Goal: Task Accomplishment & Management: Manage account settings

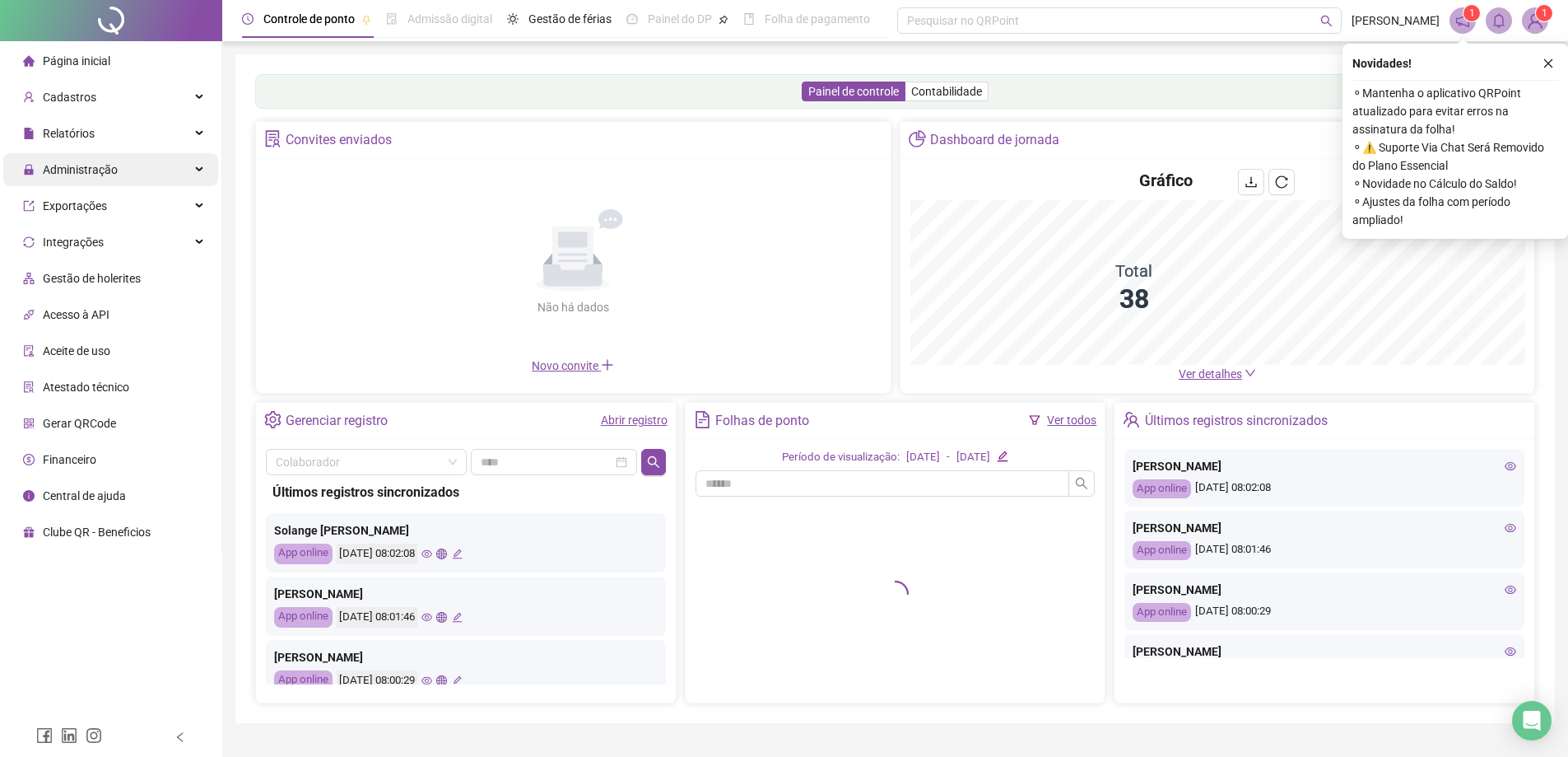
click at [75, 169] on span "Administração" at bounding box center [80, 169] width 75 height 13
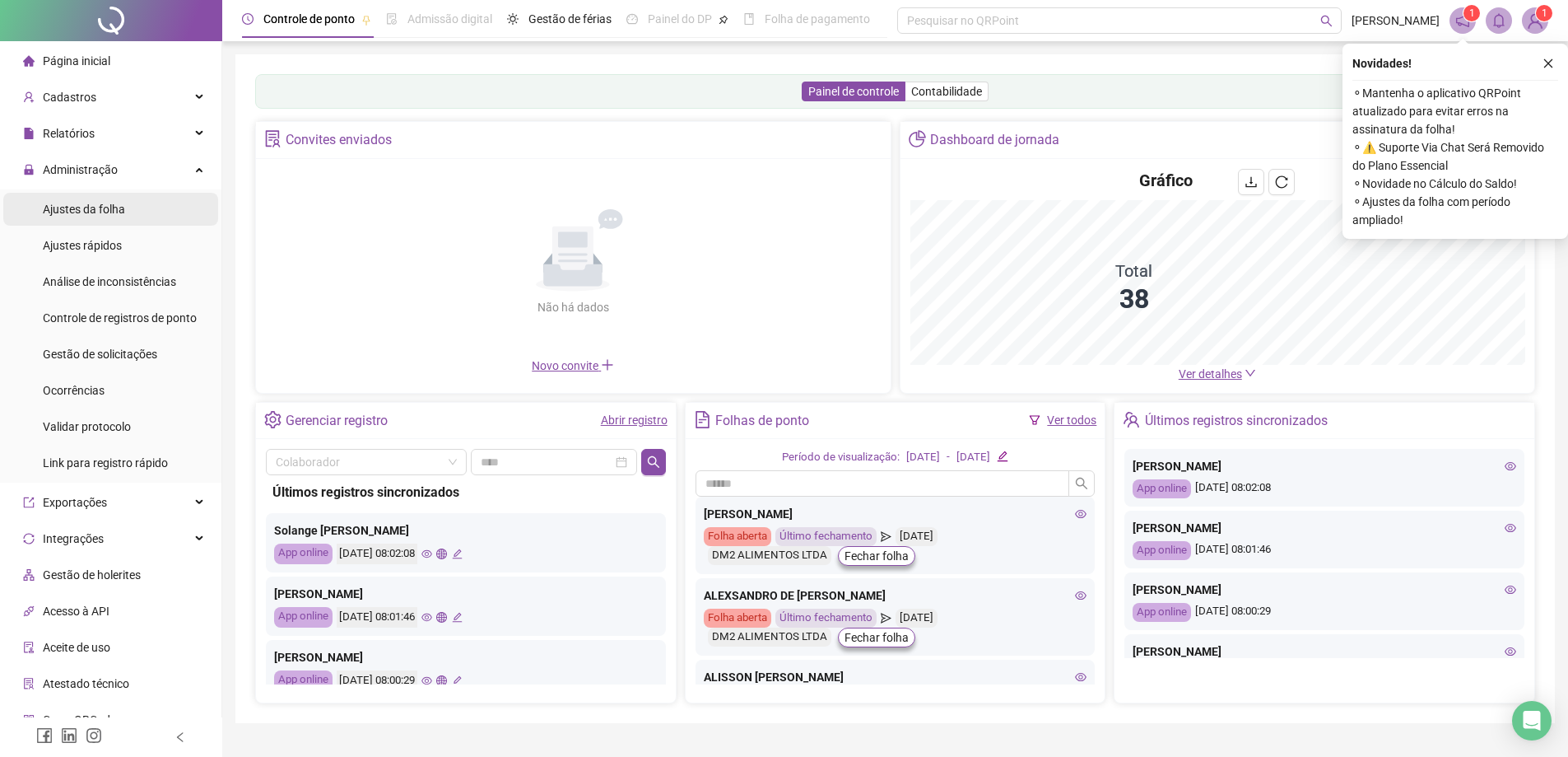
click at [95, 215] on span "Ajustes da folha" at bounding box center [84, 209] width 82 height 13
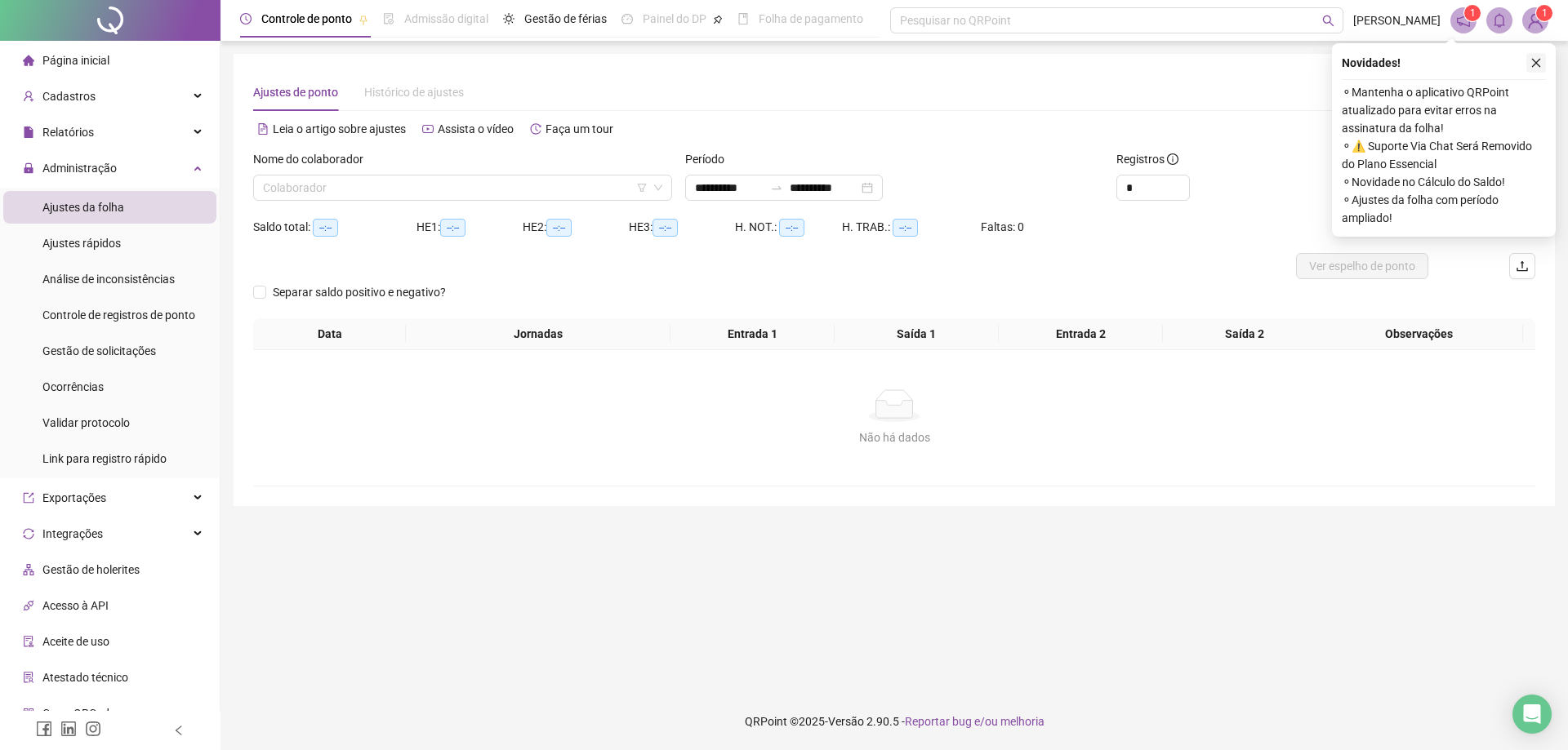
click at [1534, 61] on icon "close" at bounding box center [1537, 63] width 9 height 9
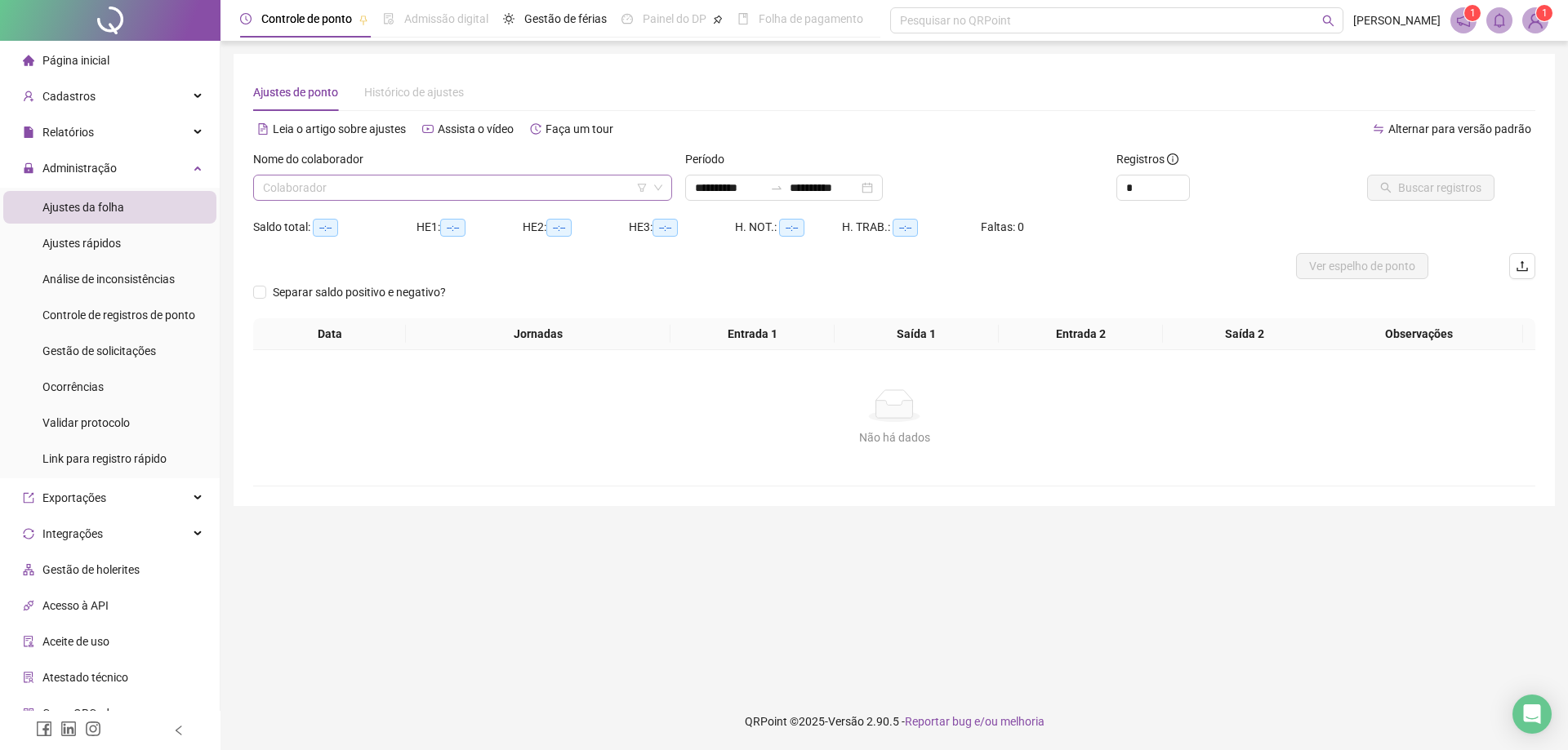
click at [463, 194] on input "search" at bounding box center [455, 187] width 385 height 25
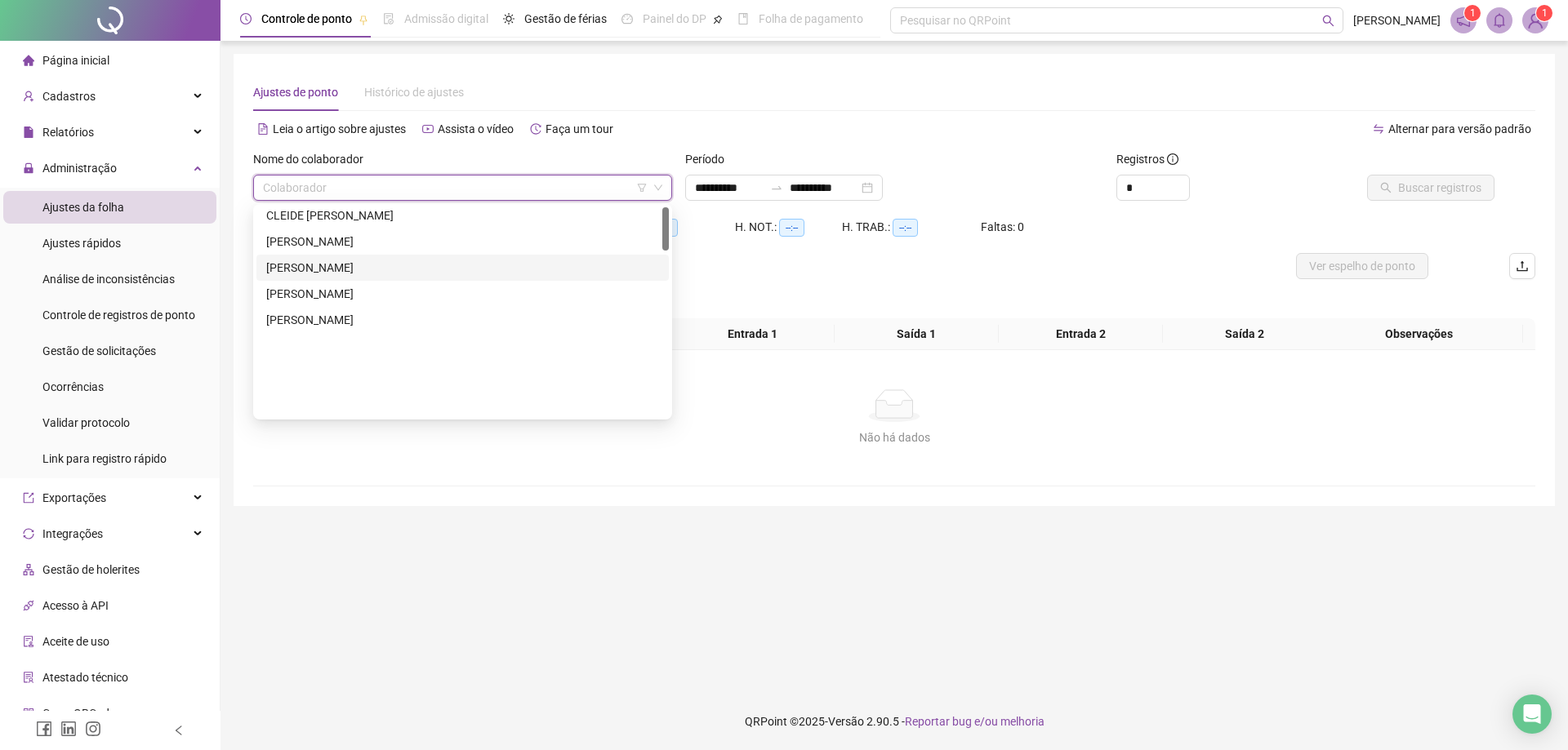
drag, startPoint x: 666, startPoint y: 227, endPoint x: 664, endPoint y: 256, distance: 29.1
click at [664, 251] on div at bounding box center [665, 229] width 7 height 43
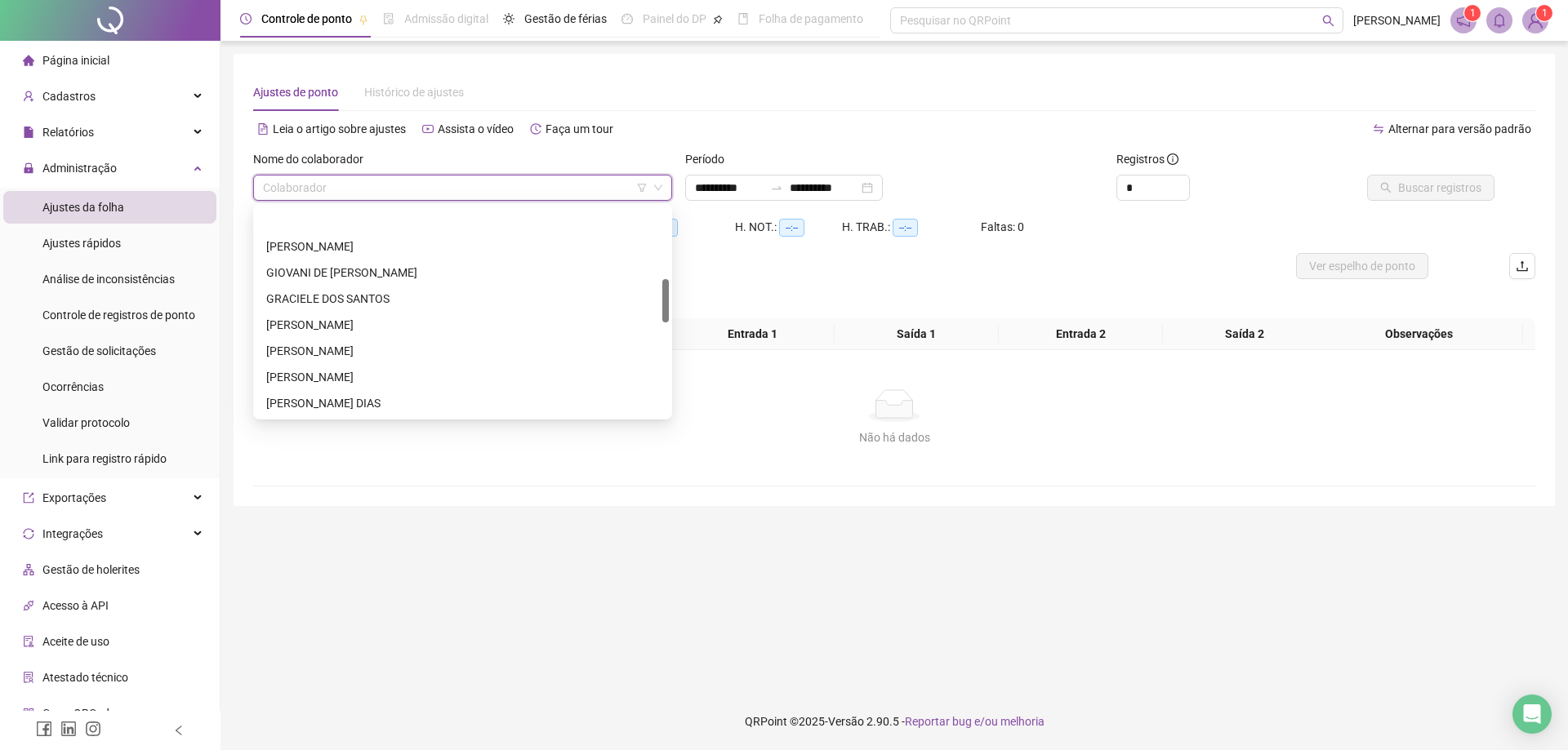
scroll to position [340, 0]
drag, startPoint x: 664, startPoint y: 256, endPoint x: 664, endPoint y: 298, distance: 42.0
click at [664, 298] on div at bounding box center [665, 300] width 7 height 43
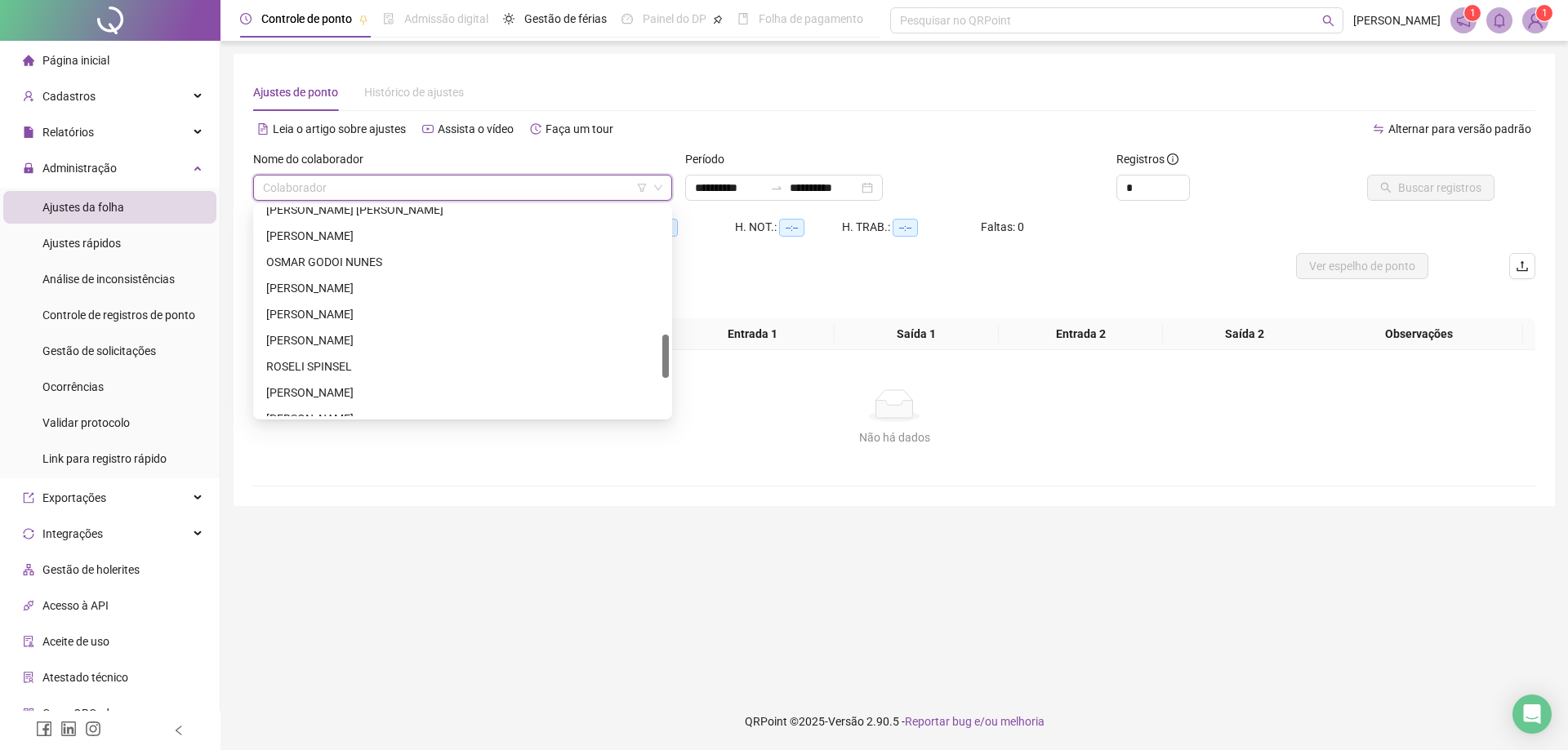
scroll to position [645, 0]
drag, startPoint x: 668, startPoint y: 303, endPoint x: 683, endPoint y: 367, distance: 65.7
click at [683, 367] on body "**********" at bounding box center [784, 375] width 1568 height 750
click at [348, 360] on div "[PERSON_NAME]" at bounding box center [463, 358] width 393 height 18
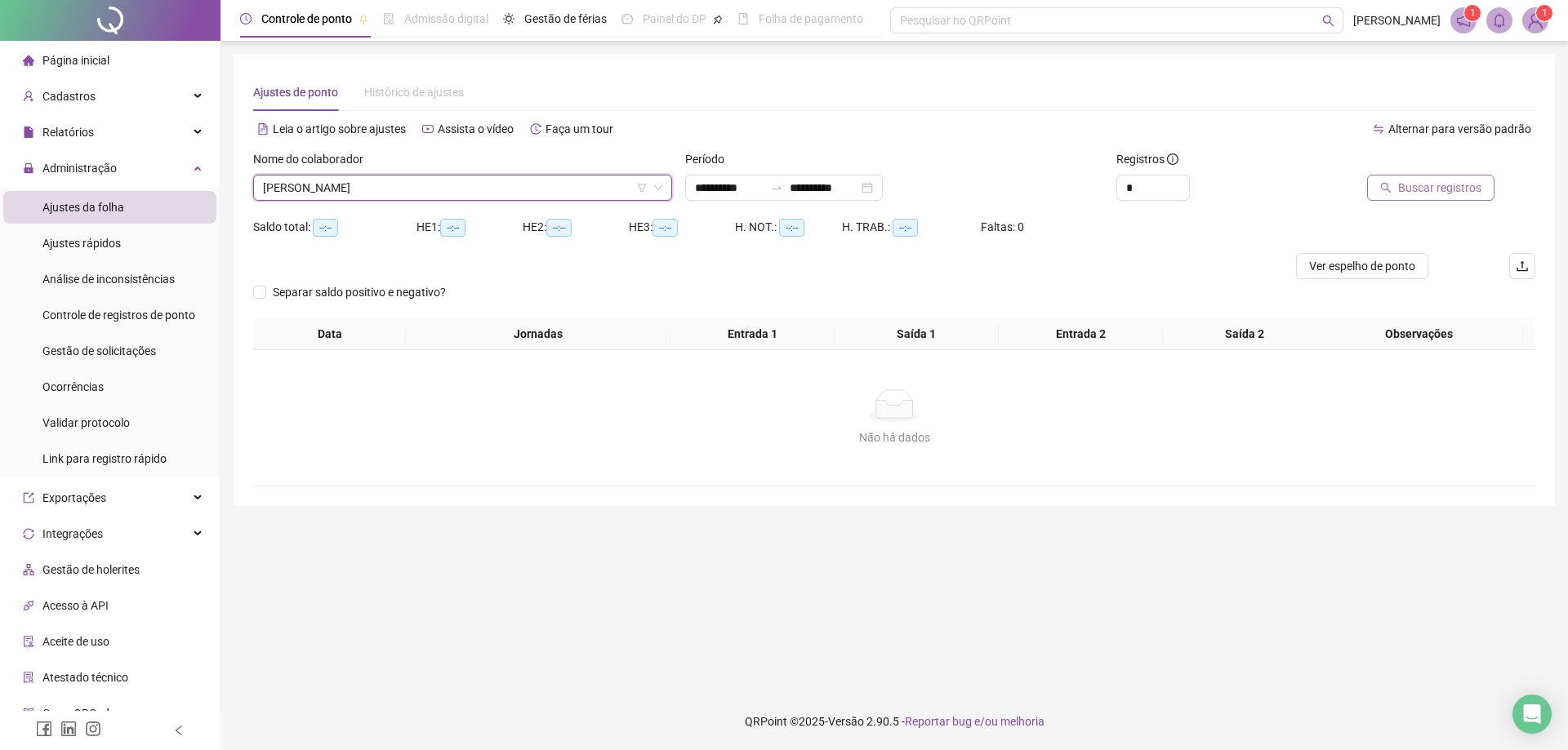
click at [1447, 195] on span "Buscar registros" at bounding box center [1440, 187] width 83 height 18
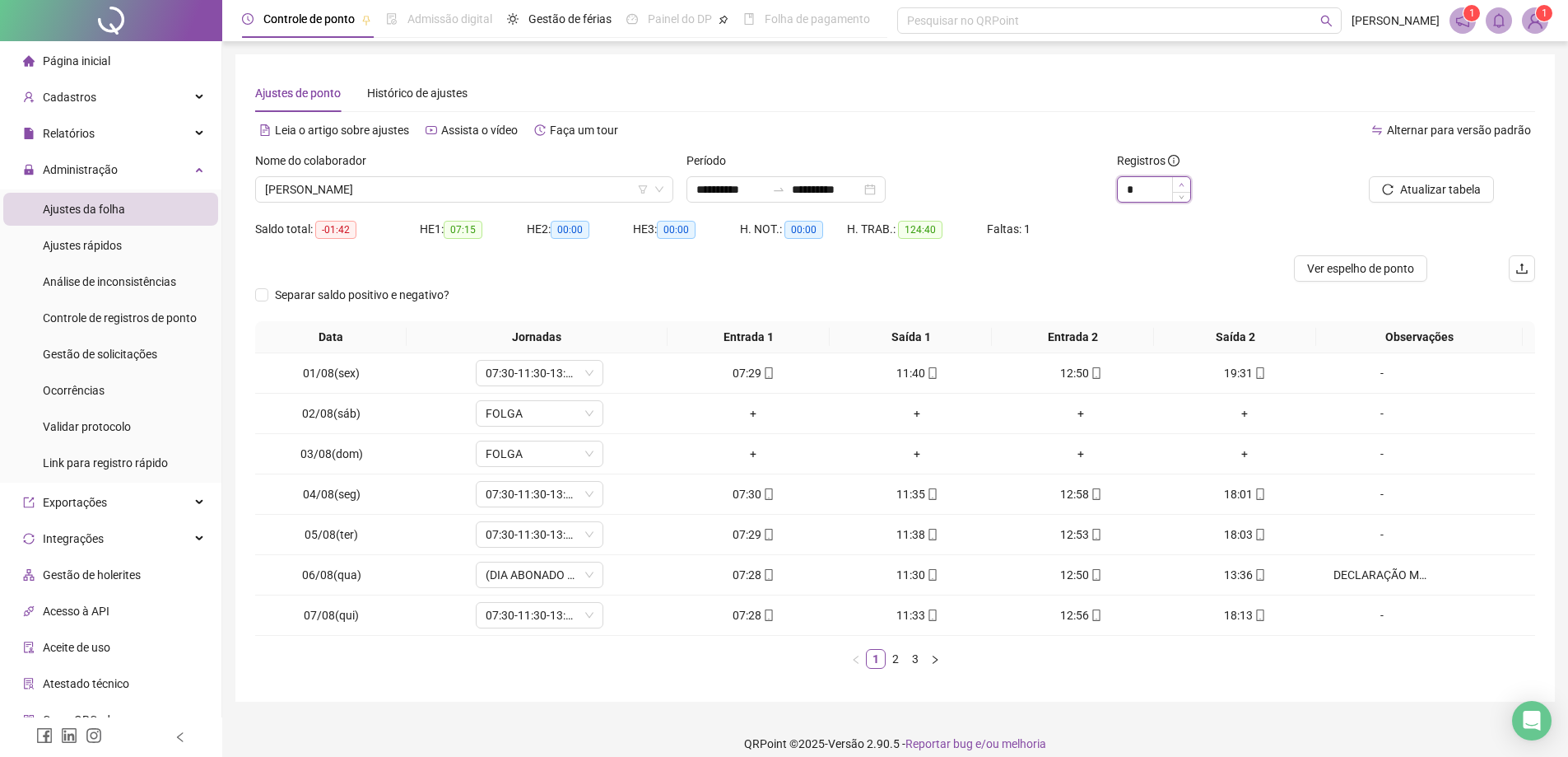
click at [1182, 184] on icon "up" at bounding box center [1182, 185] width 5 height 3
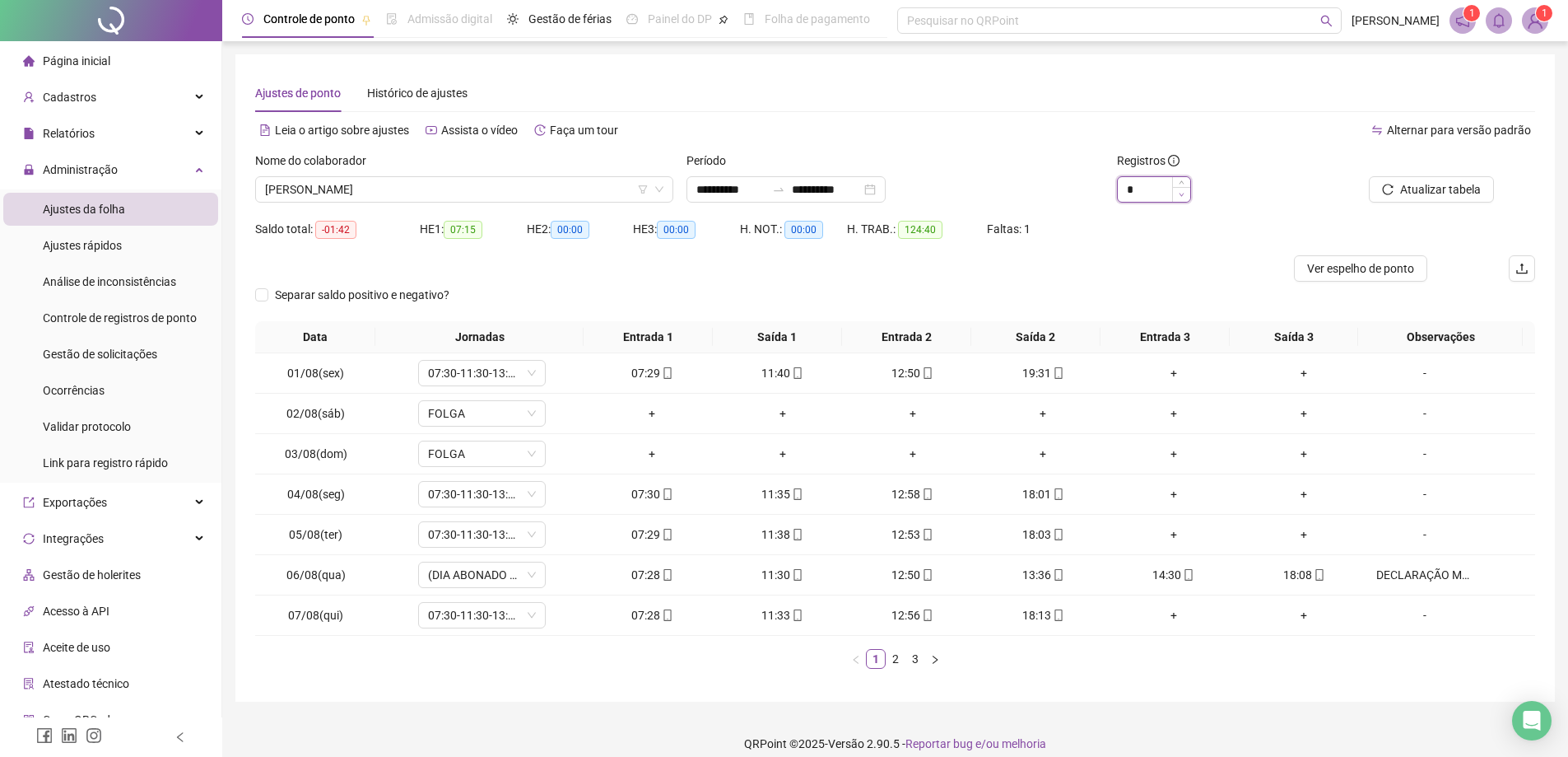
type input "*"
click at [910, 661] on link "3" at bounding box center [915, 658] width 18 height 18
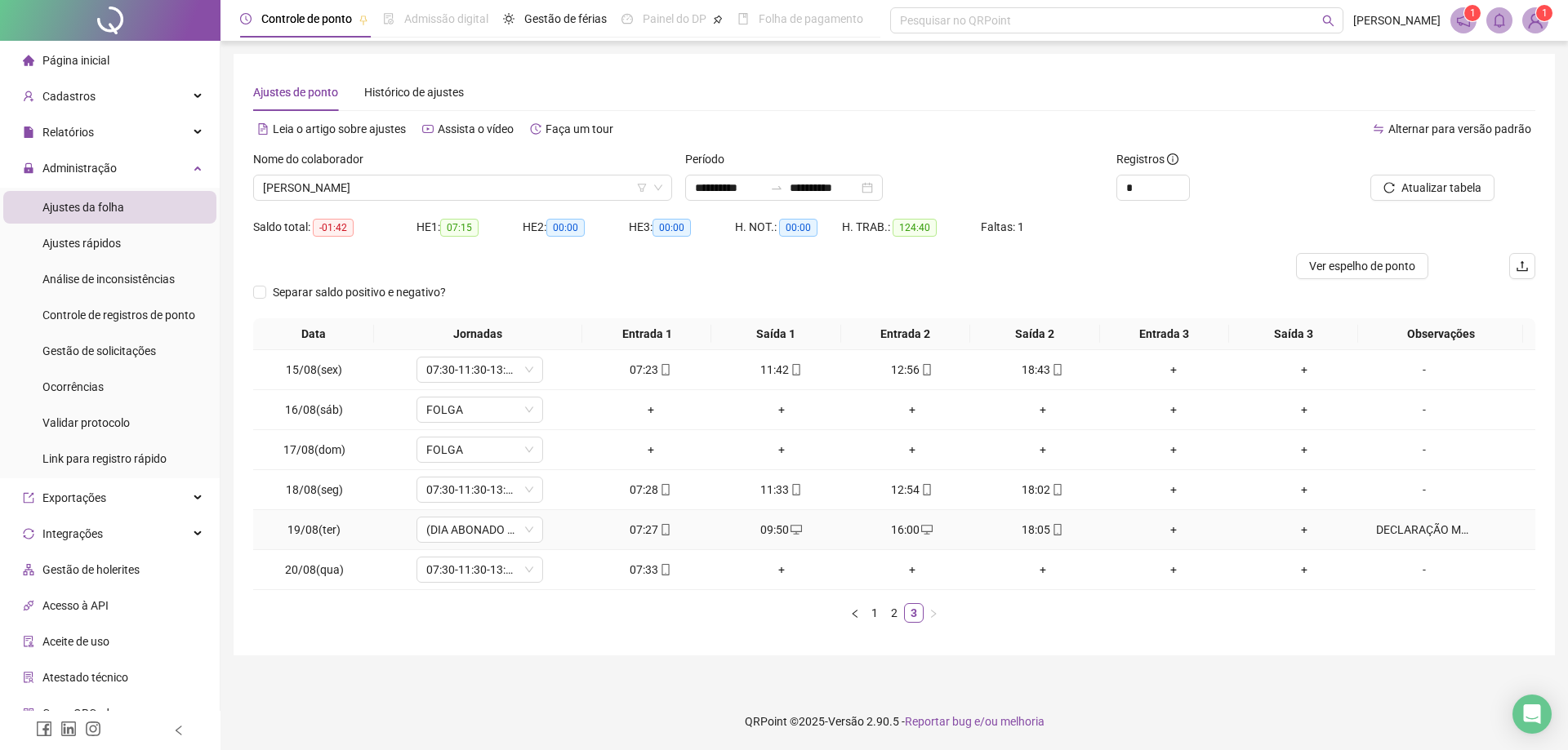
click at [1398, 533] on div "DECLARAÇÃO MEDICA" at bounding box center [1423, 529] width 96 height 18
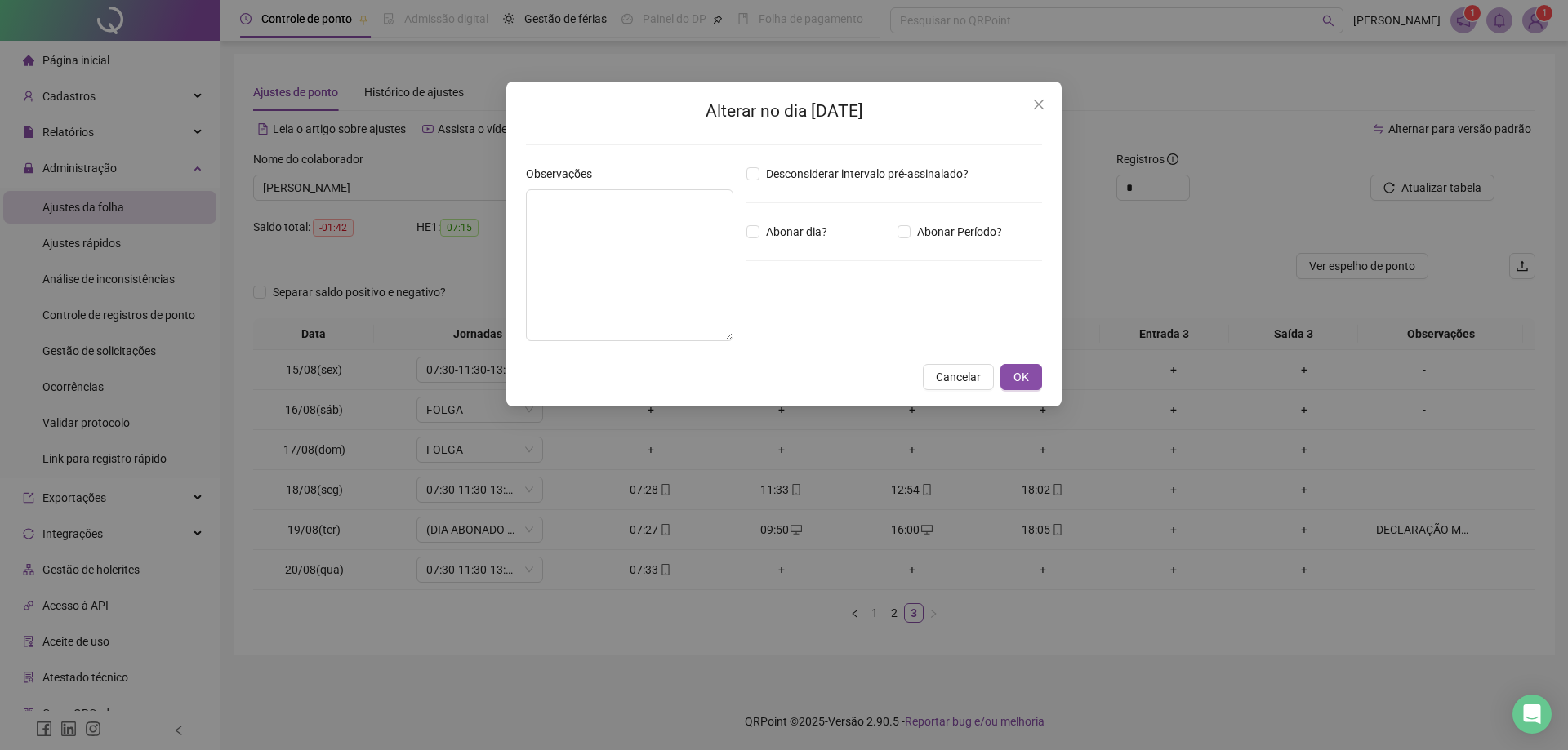
type textarea "**********"
click at [768, 321] on input "*****" at bounding box center [789, 321] width 66 height 20
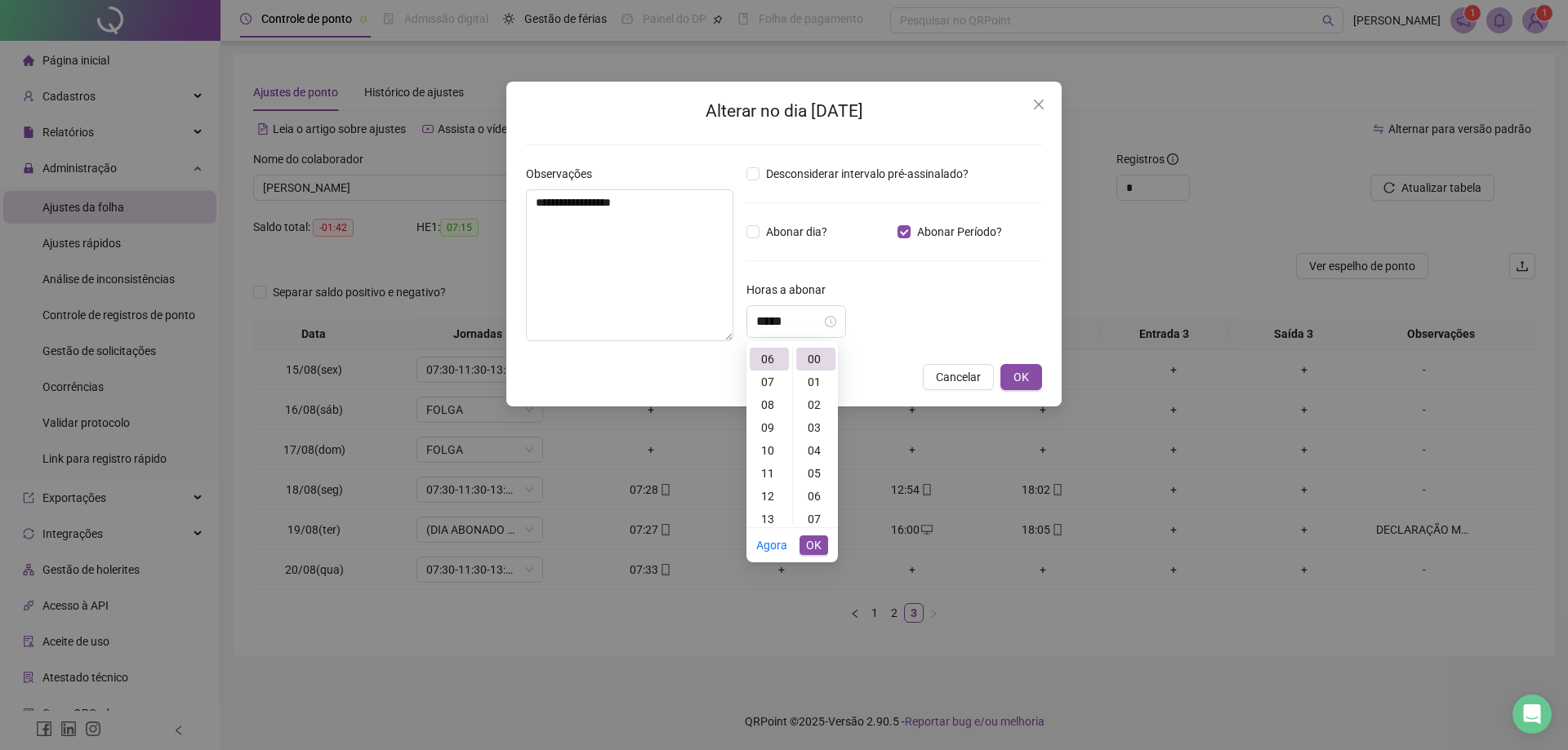
scroll to position [105, 0]
click at [771, 371] on div "05" at bounding box center [769, 368] width 39 height 23
click at [770, 361] on div "05" at bounding box center [769, 359] width 39 height 23
type input "*****"
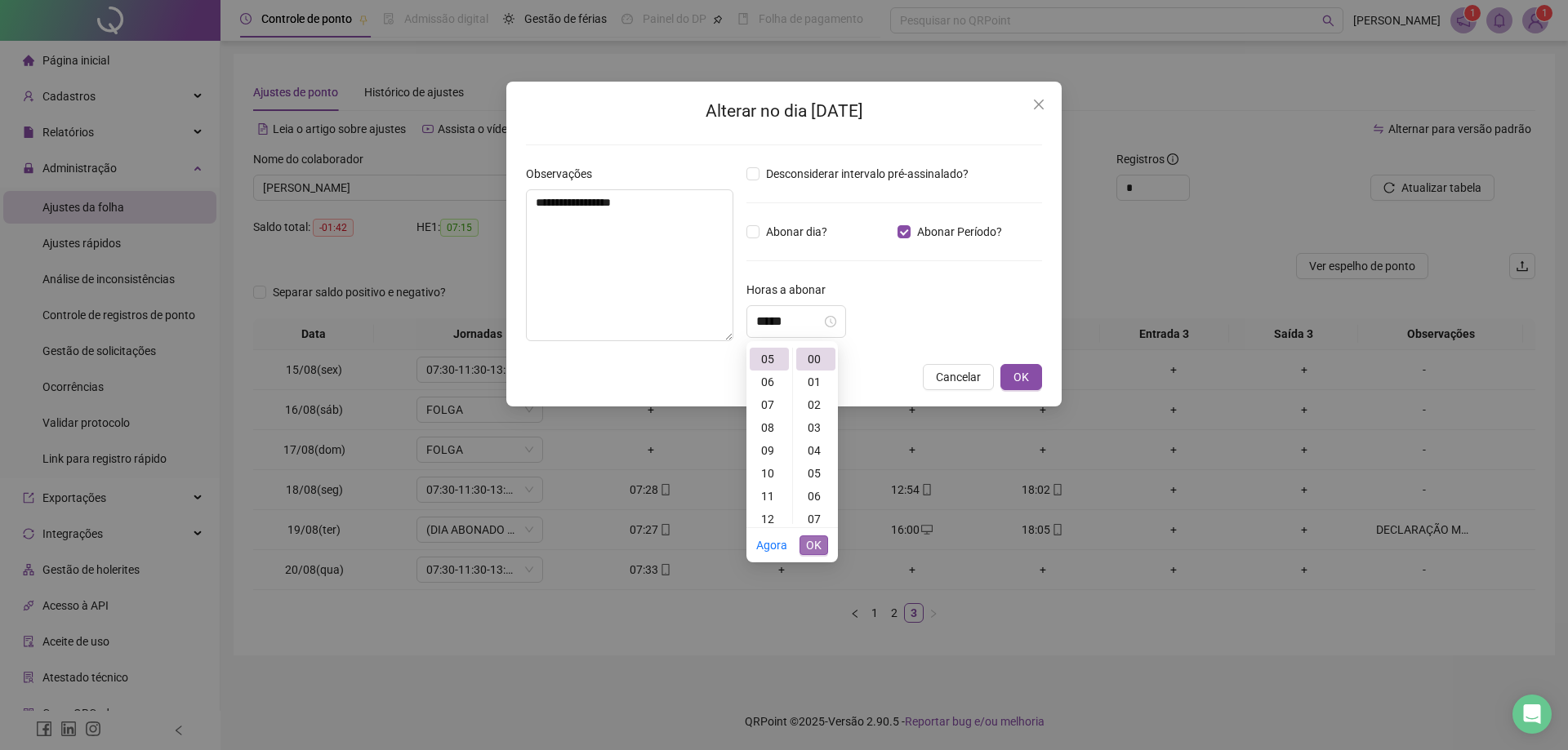
click at [813, 548] on span "OK" at bounding box center [813, 545] width 15 height 18
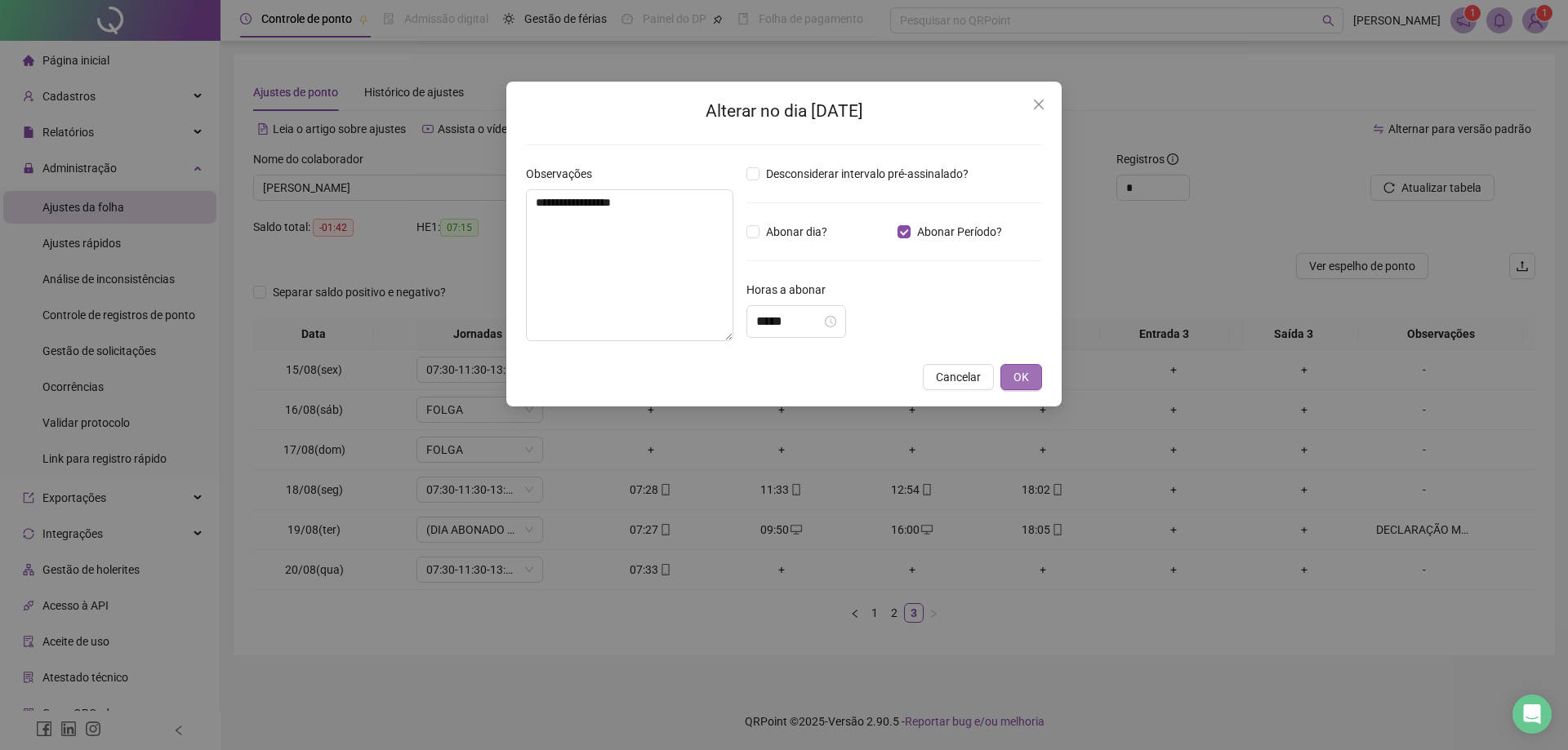
click at [1024, 371] on span "OK" at bounding box center [1021, 377] width 15 height 18
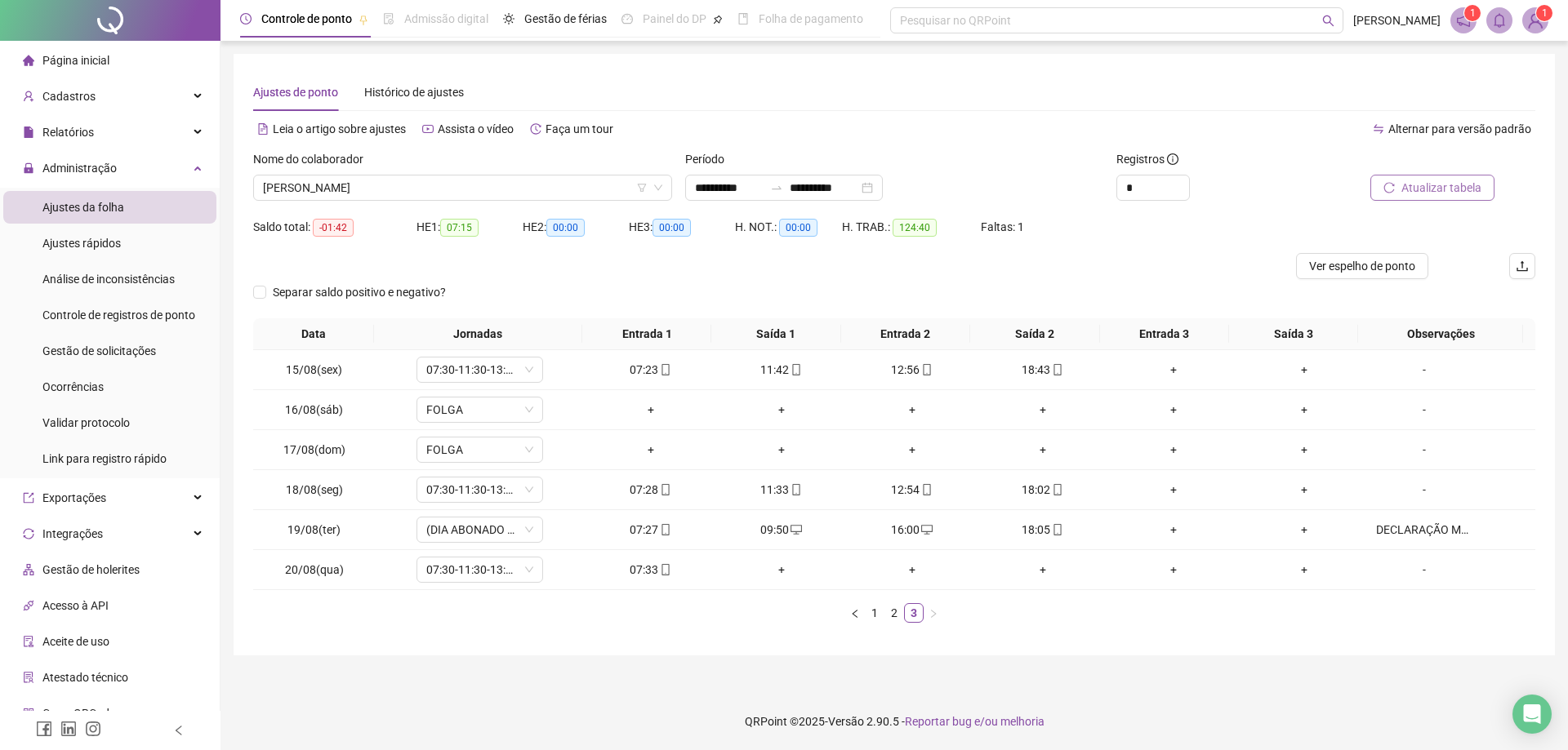
click at [1446, 189] on span "Atualizar tabela" at bounding box center [1441, 187] width 80 height 18
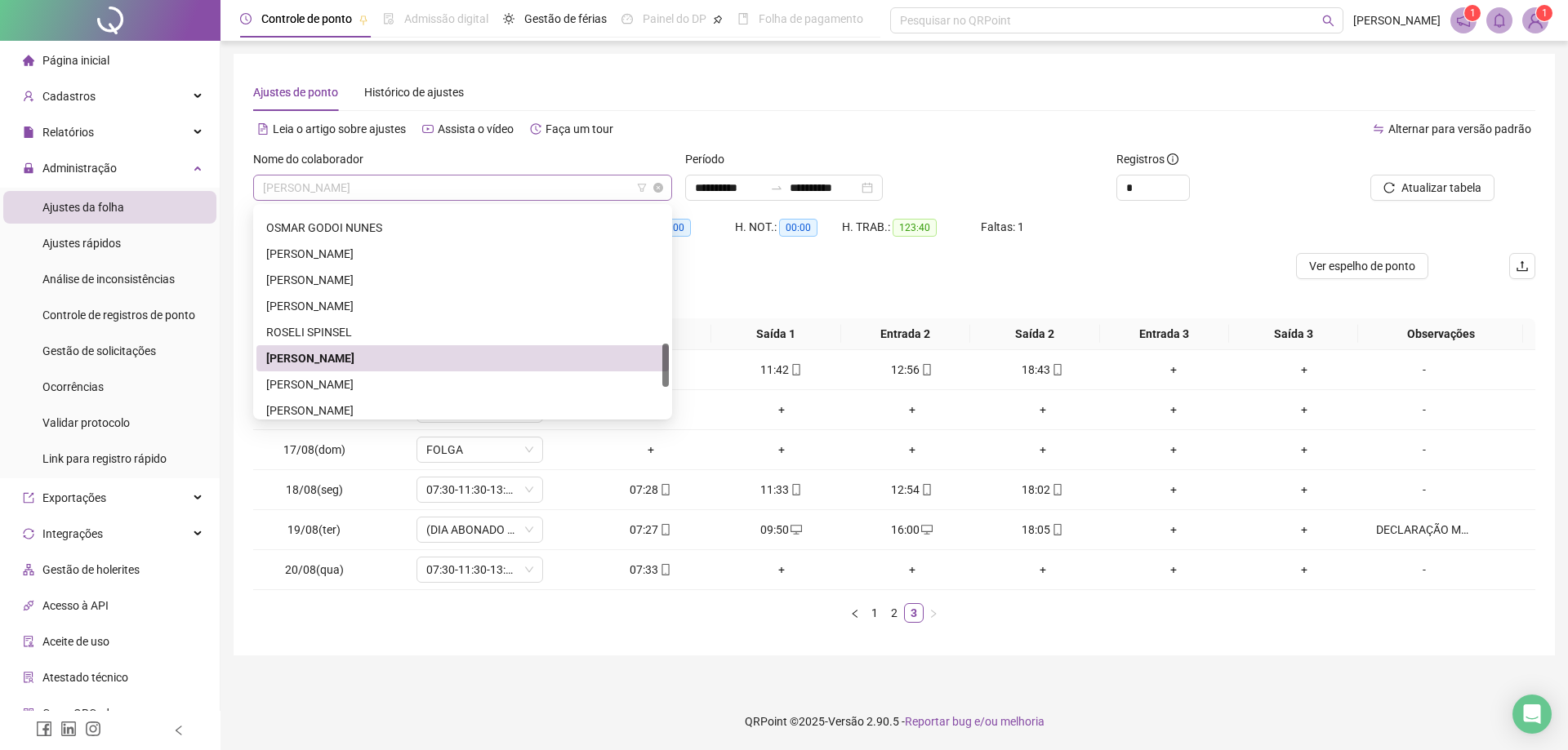
click at [500, 193] on span "[PERSON_NAME]" at bounding box center [462, 187] width 399 height 25
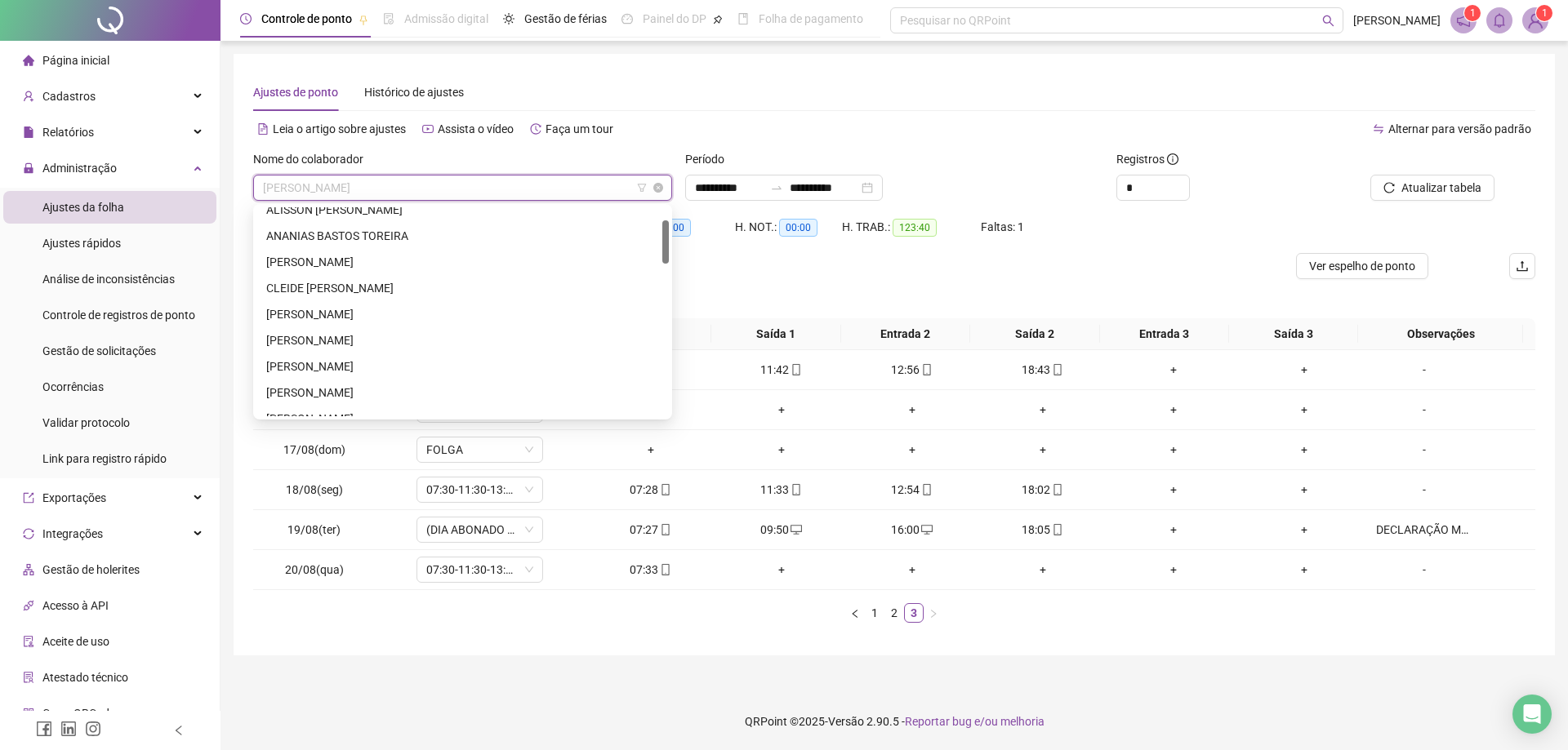
scroll to position [0, 0]
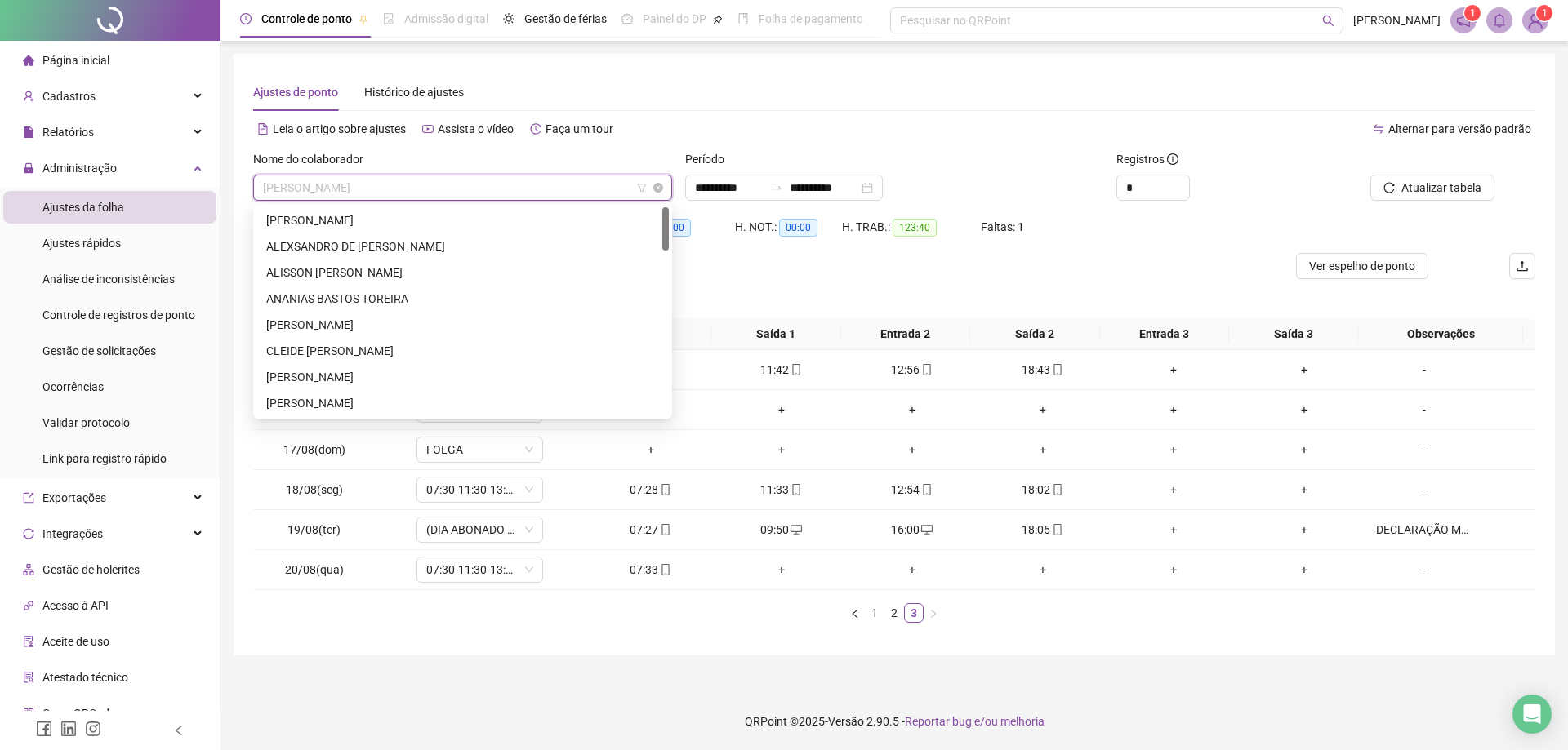
drag, startPoint x: 663, startPoint y: 370, endPoint x: 664, endPoint y: 195, distance: 175.0
click at [664, 195] on body "**********" at bounding box center [784, 375] width 1568 height 750
click at [368, 264] on div "ALISSON [PERSON_NAME]" at bounding box center [463, 272] width 393 height 18
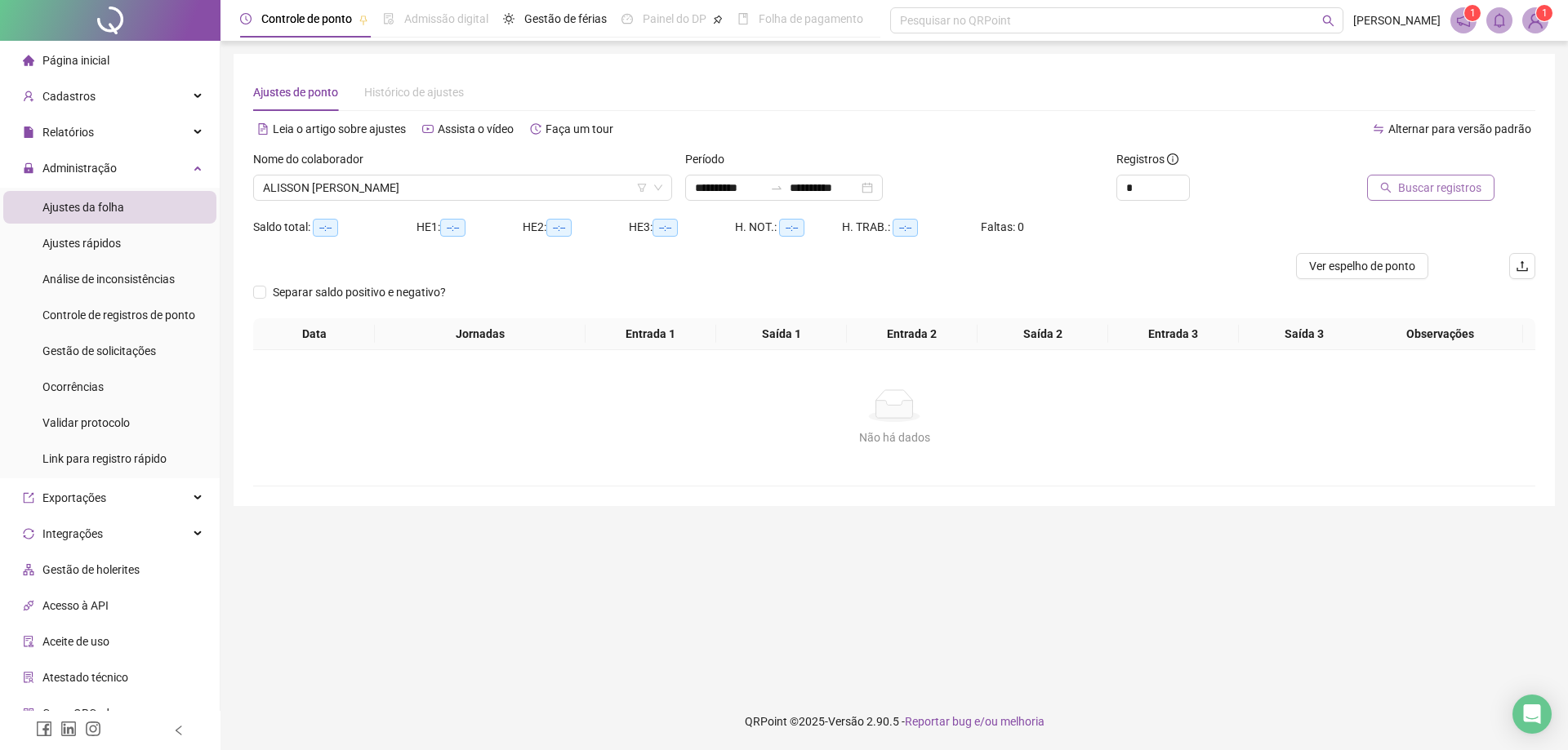
click at [1427, 193] on span "Buscar registros" at bounding box center [1440, 187] width 83 height 18
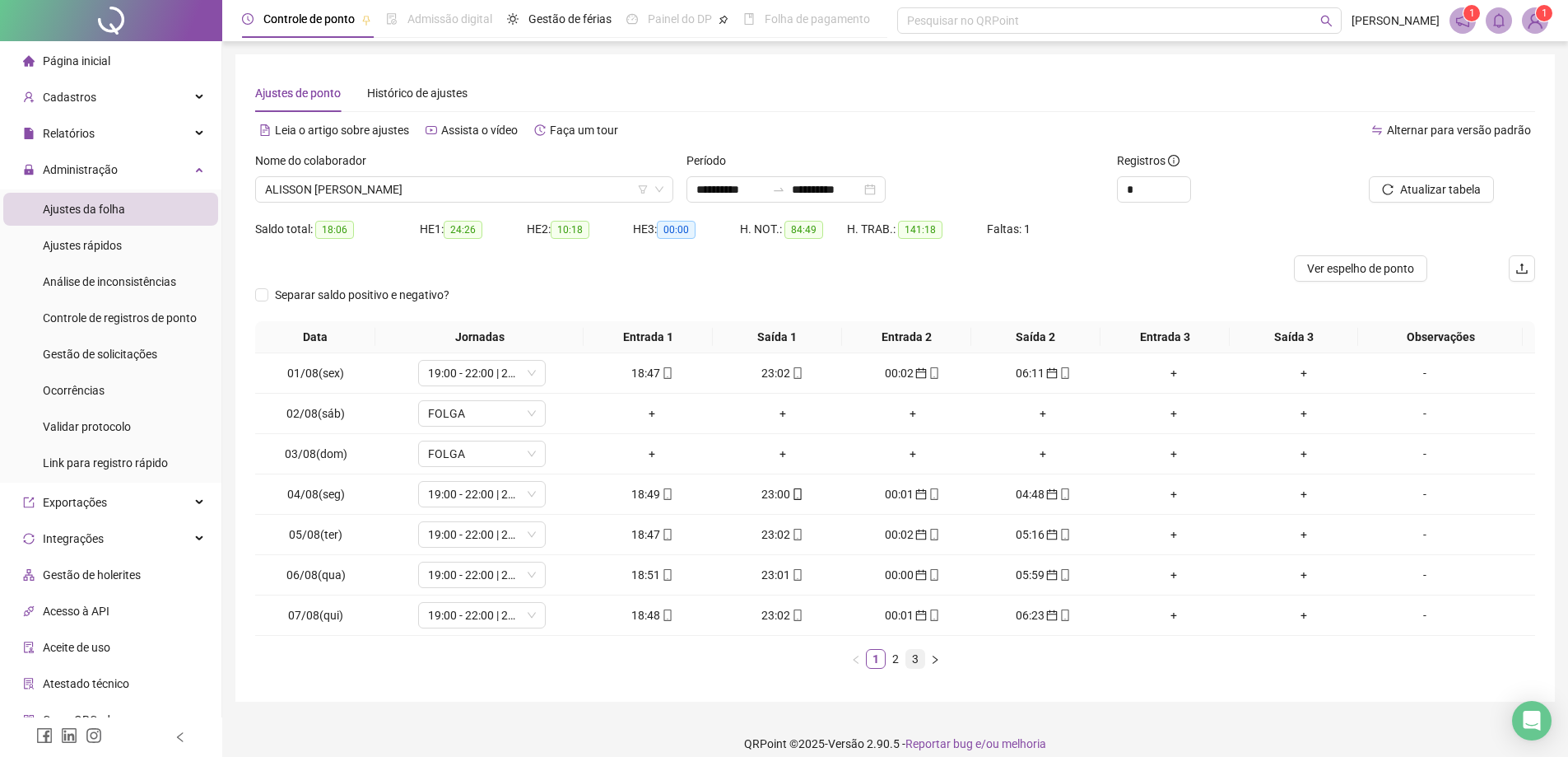
click at [914, 662] on link "3" at bounding box center [915, 658] width 18 height 18
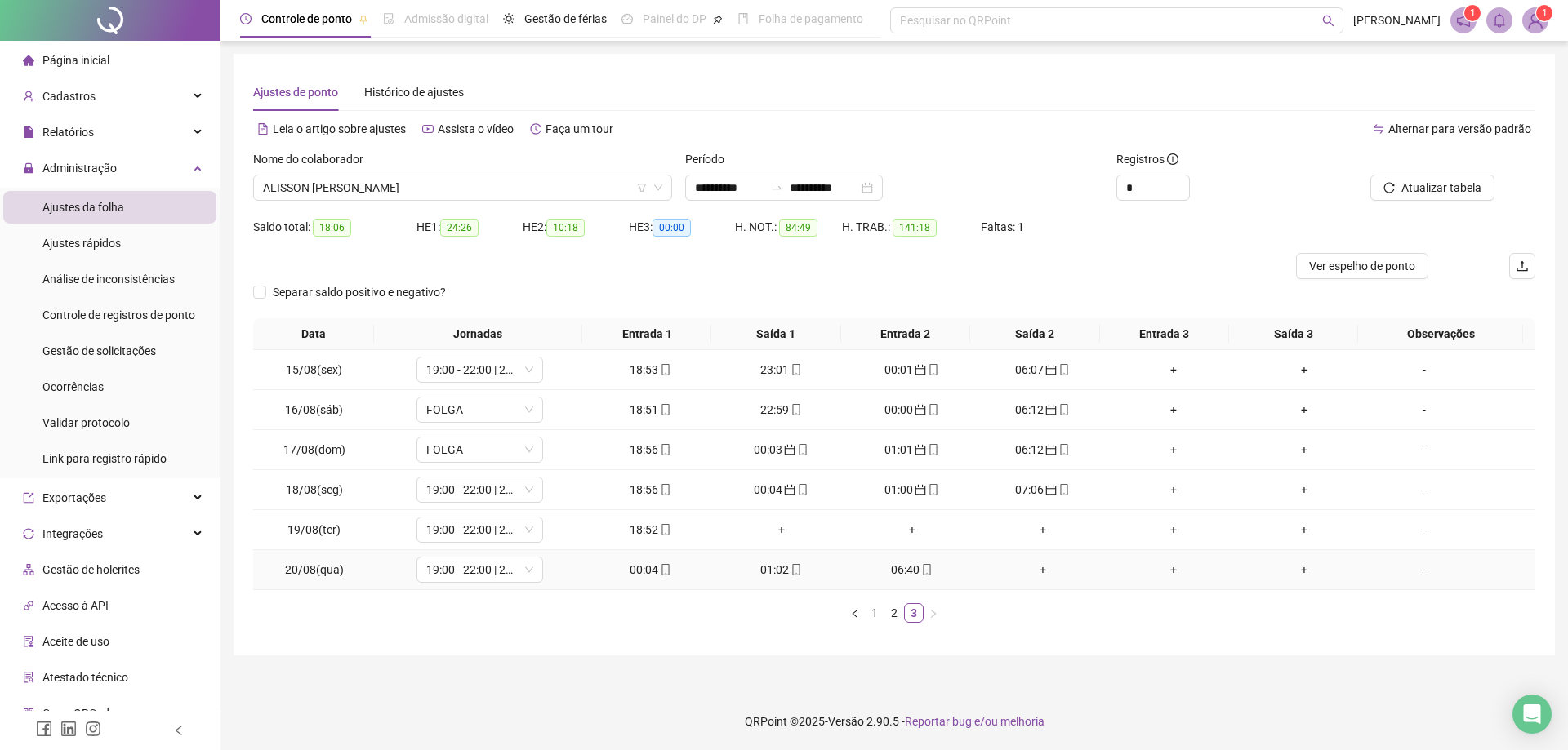
click at [643, 575] on div "00:04" at bounding box center [651, 569] width 117 height 18
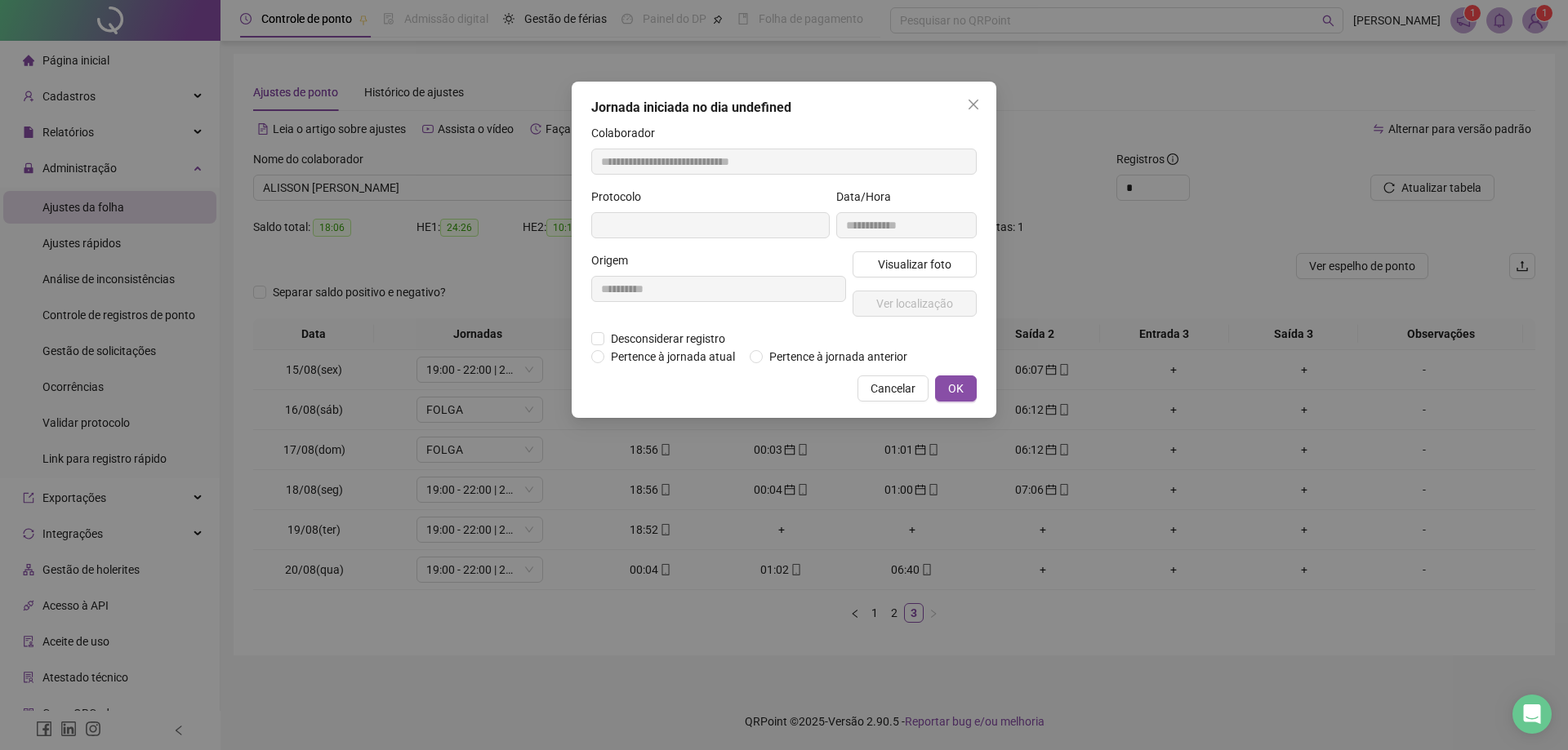
type input "**********"
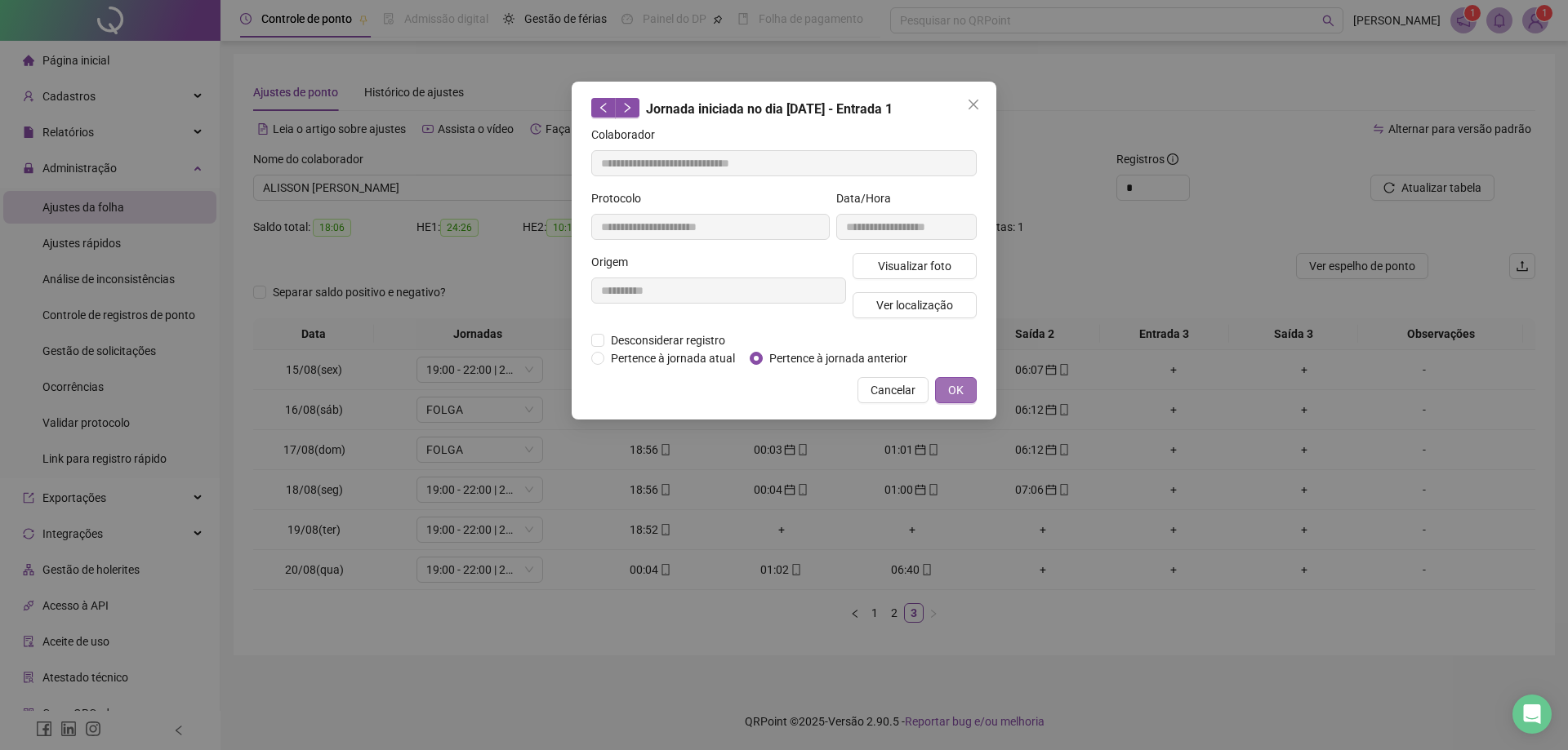
click at [962, 391] on span "OK" at bounding box center [955, 389] width 15 height 18
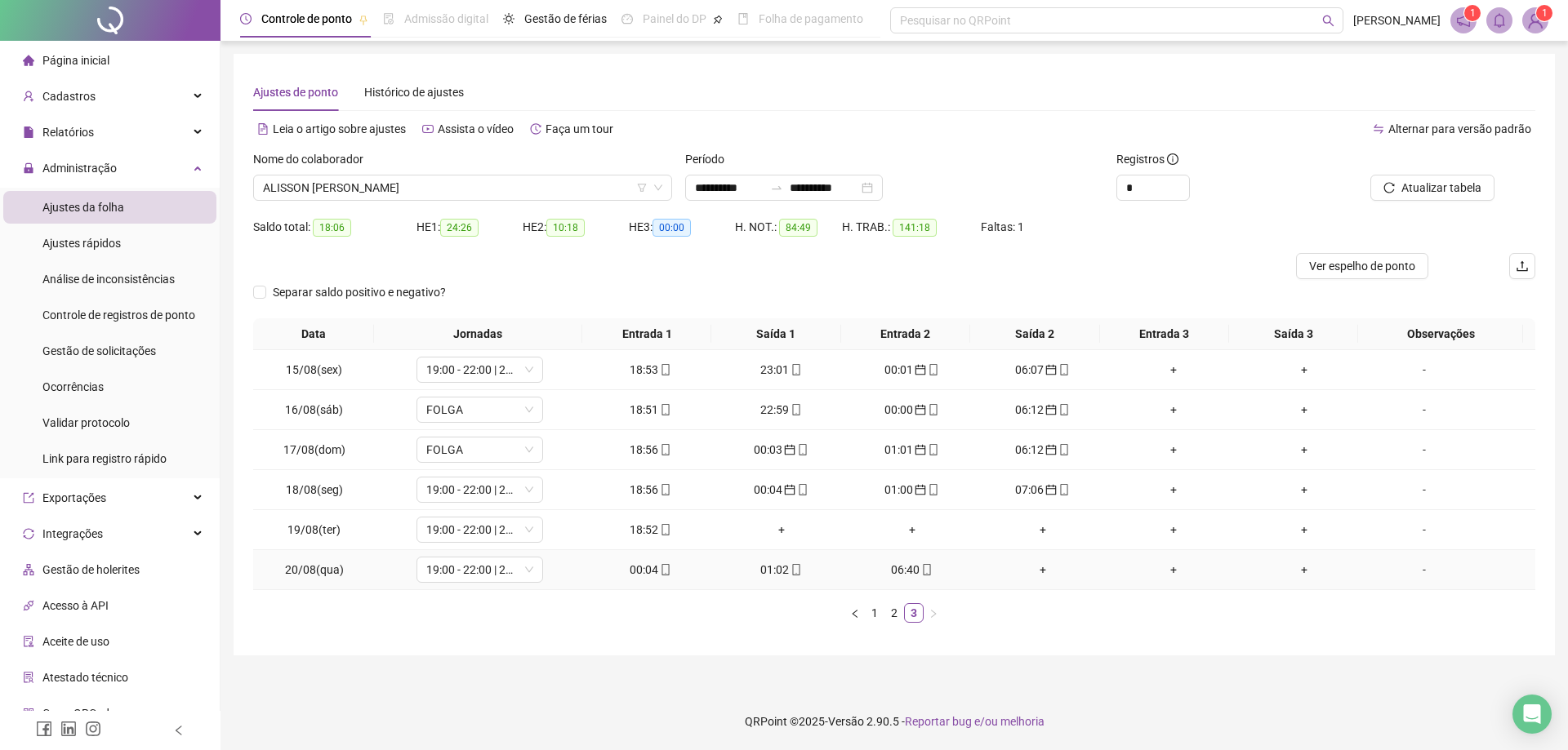
click at [781, 578] on td "01:02" at bounding box center [782, 570] width 131 height 40
click at [781, 571] on div "01:02" at bounding box center [781, 569] width 117 height 18
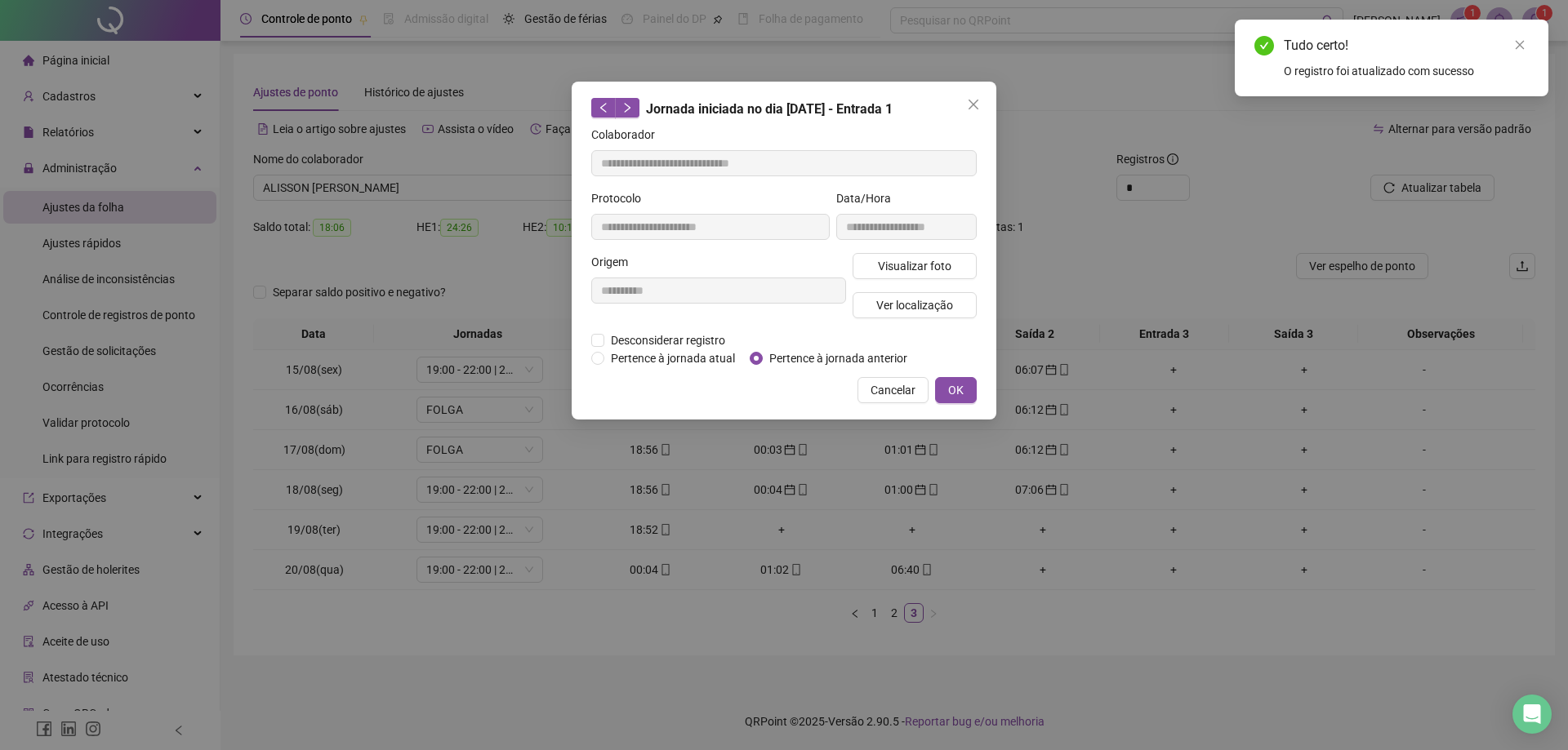
type input "**********"
click at [961, 391] on span "OK" at bounding box center [955, 389] width 15 height 18
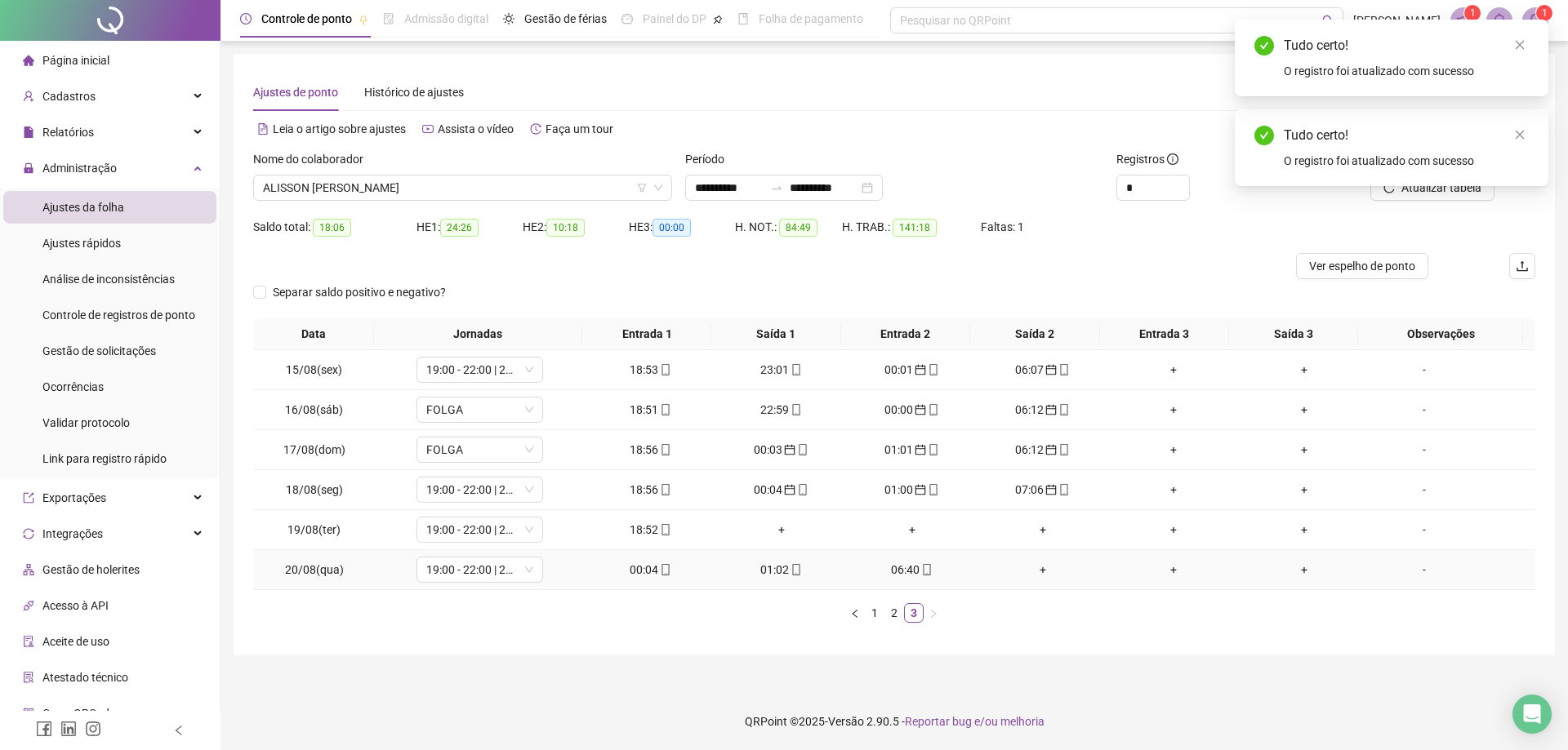
click at [908, 567] on div "06:40" at bounding box center [912, 569] width 117 height 18
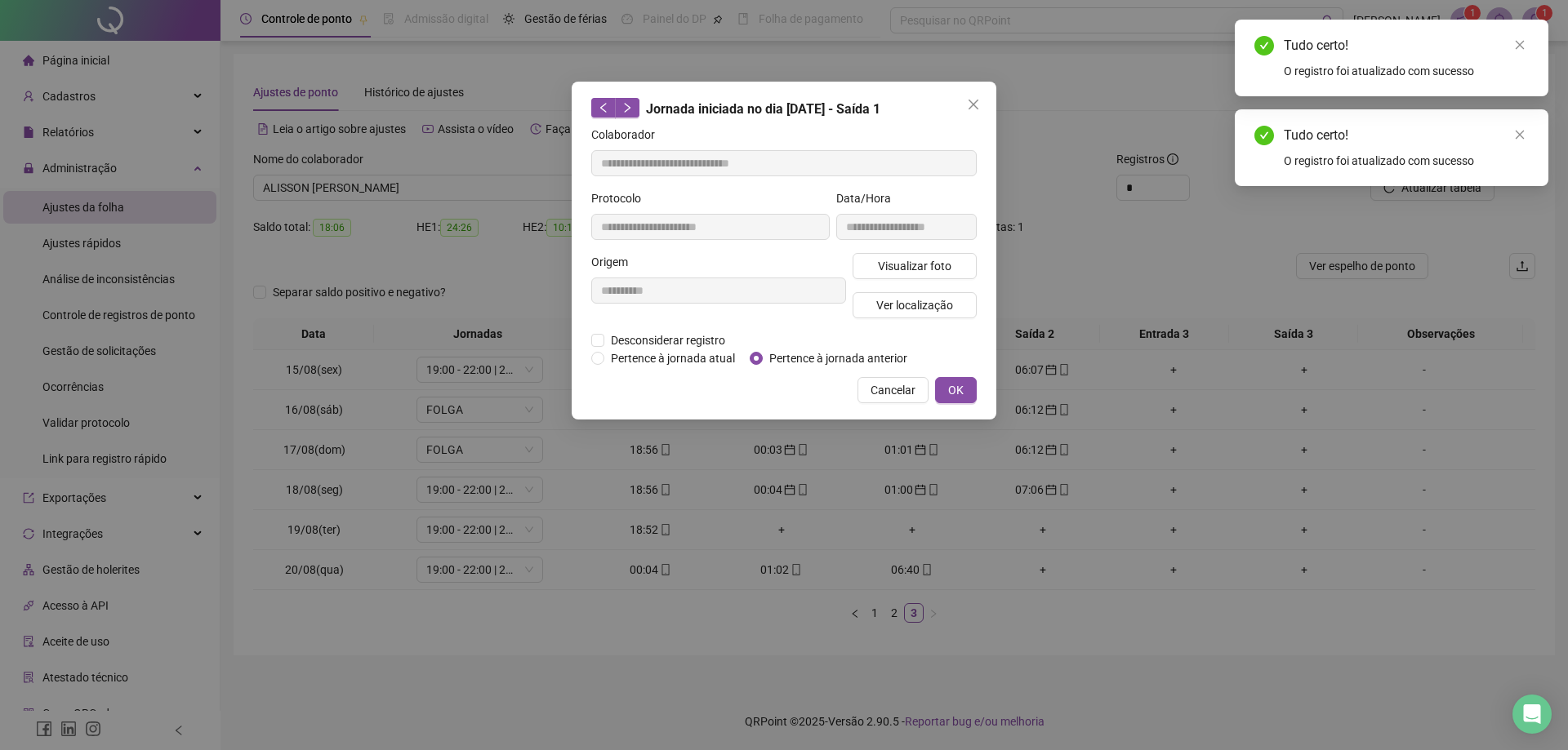
type input "**********"
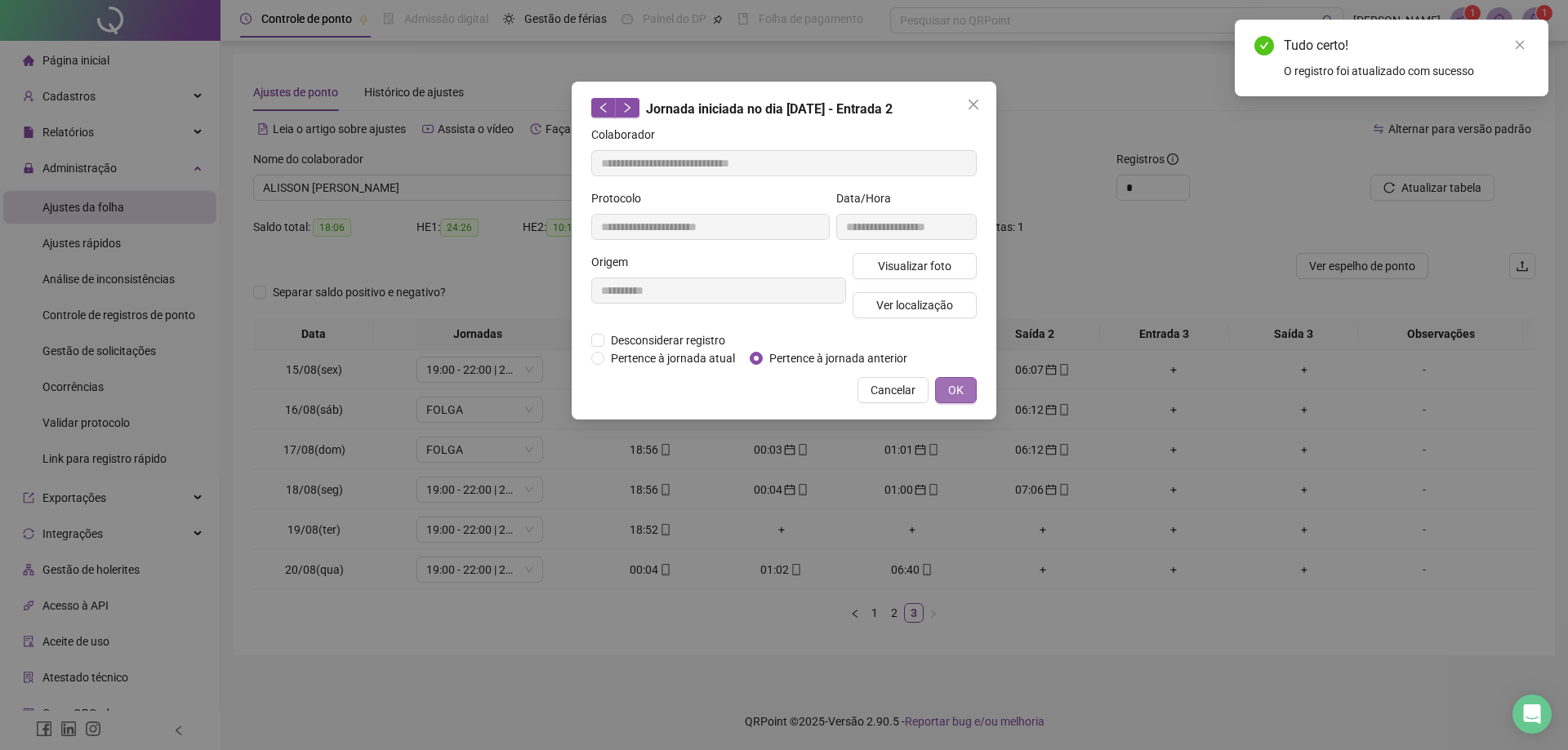
click at [949, 384] on button "OK" at bounding box center [955, 389] width 42 height 26
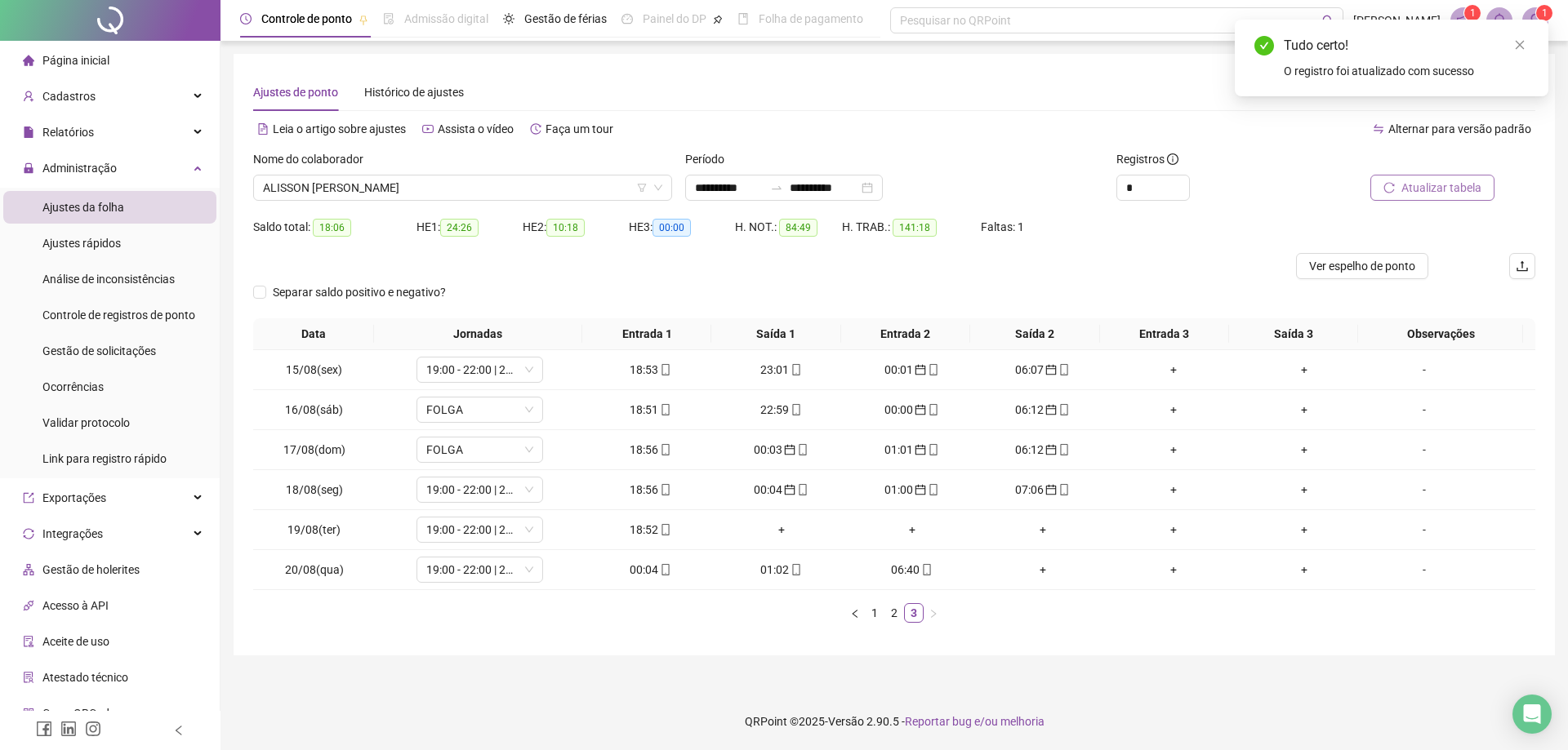
click at [1460, 195] on span "Atualizar tabela" at bounding box center [1441, 187] width 80 height 18
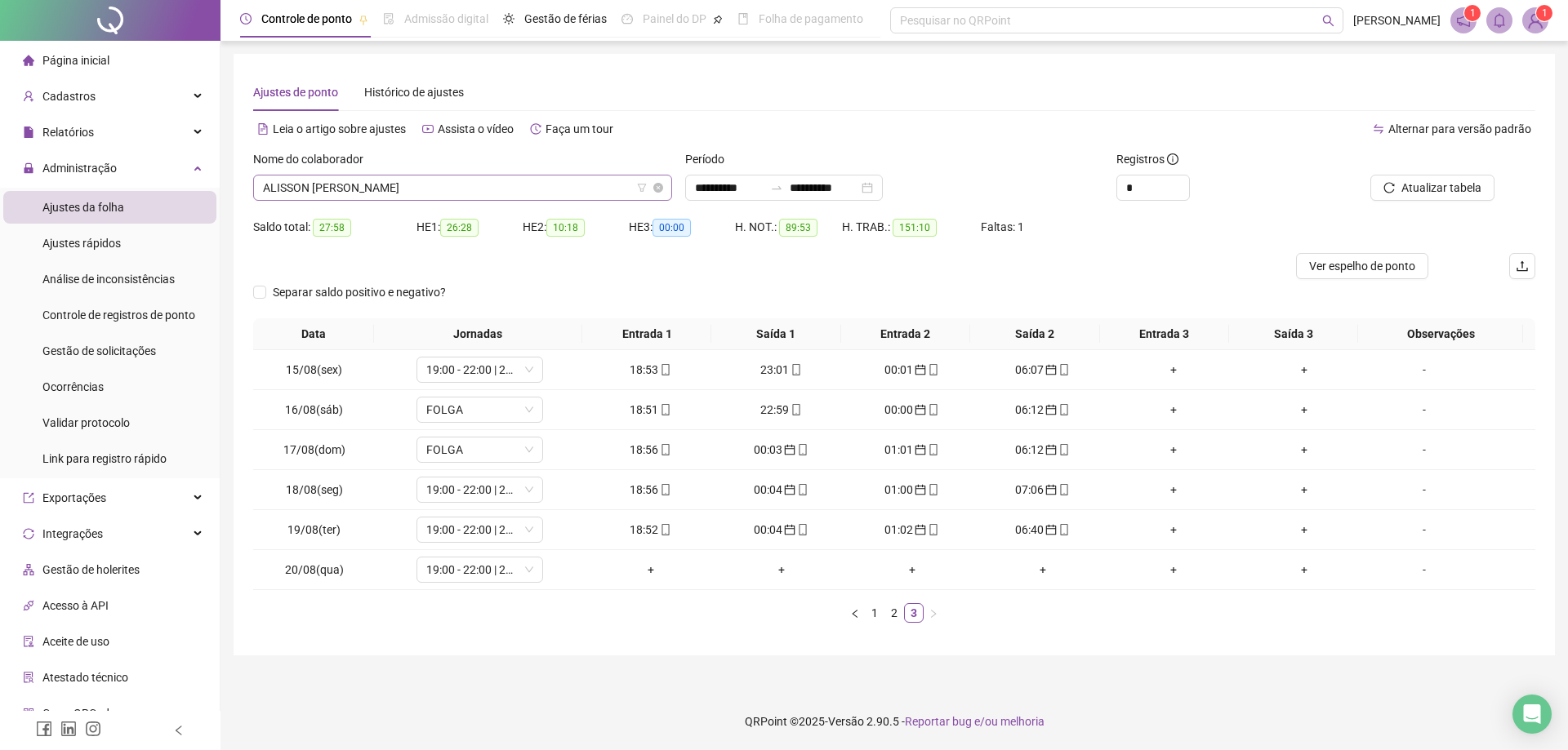
click at [473, 193] on span "ALISSON [PERSON_NAME]" at bounding box center [462, 187] width 399 height 25
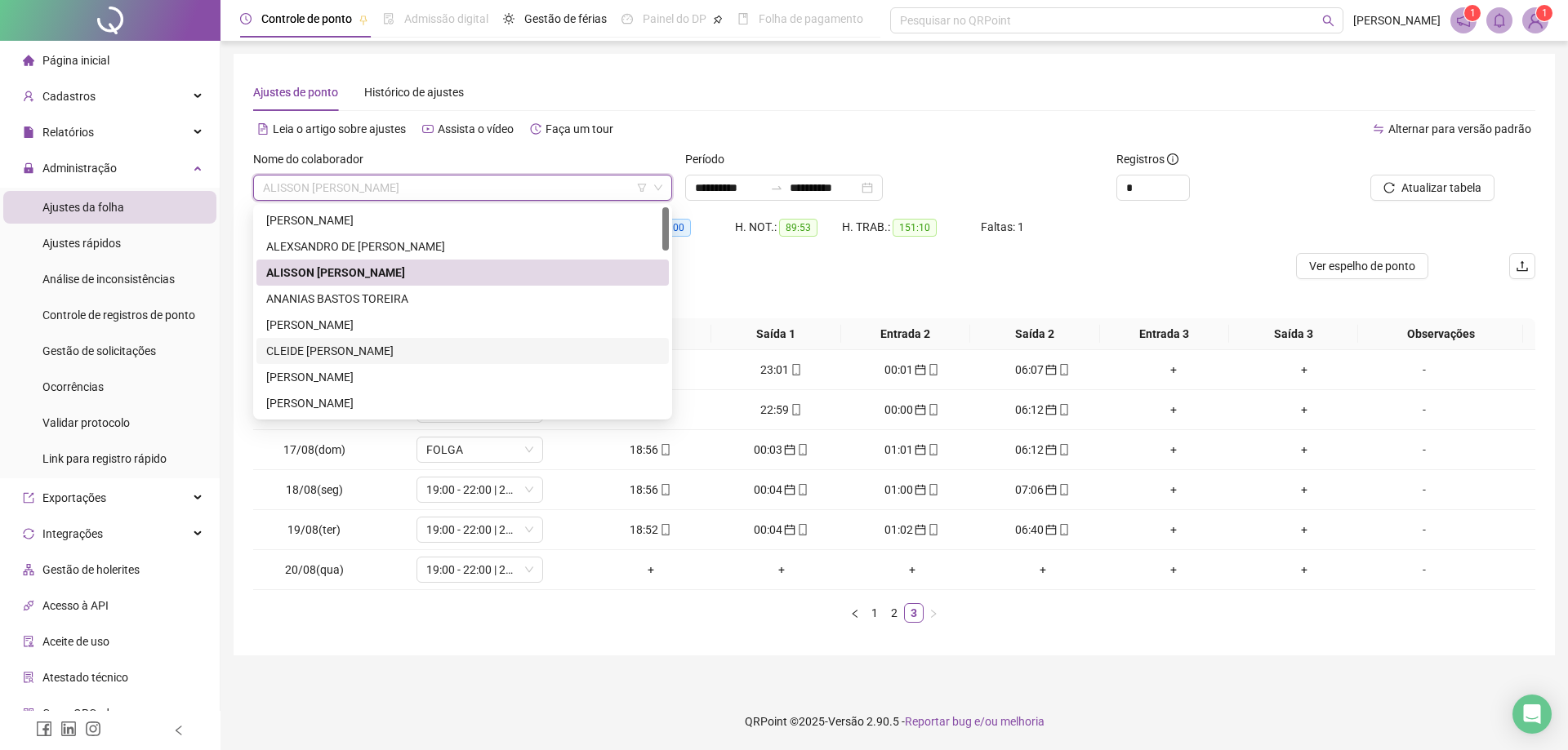
click at [385, 347] on div "CLEIDE [PERSON_NAME]" at bounding box center [463, 350] width 393 height 18
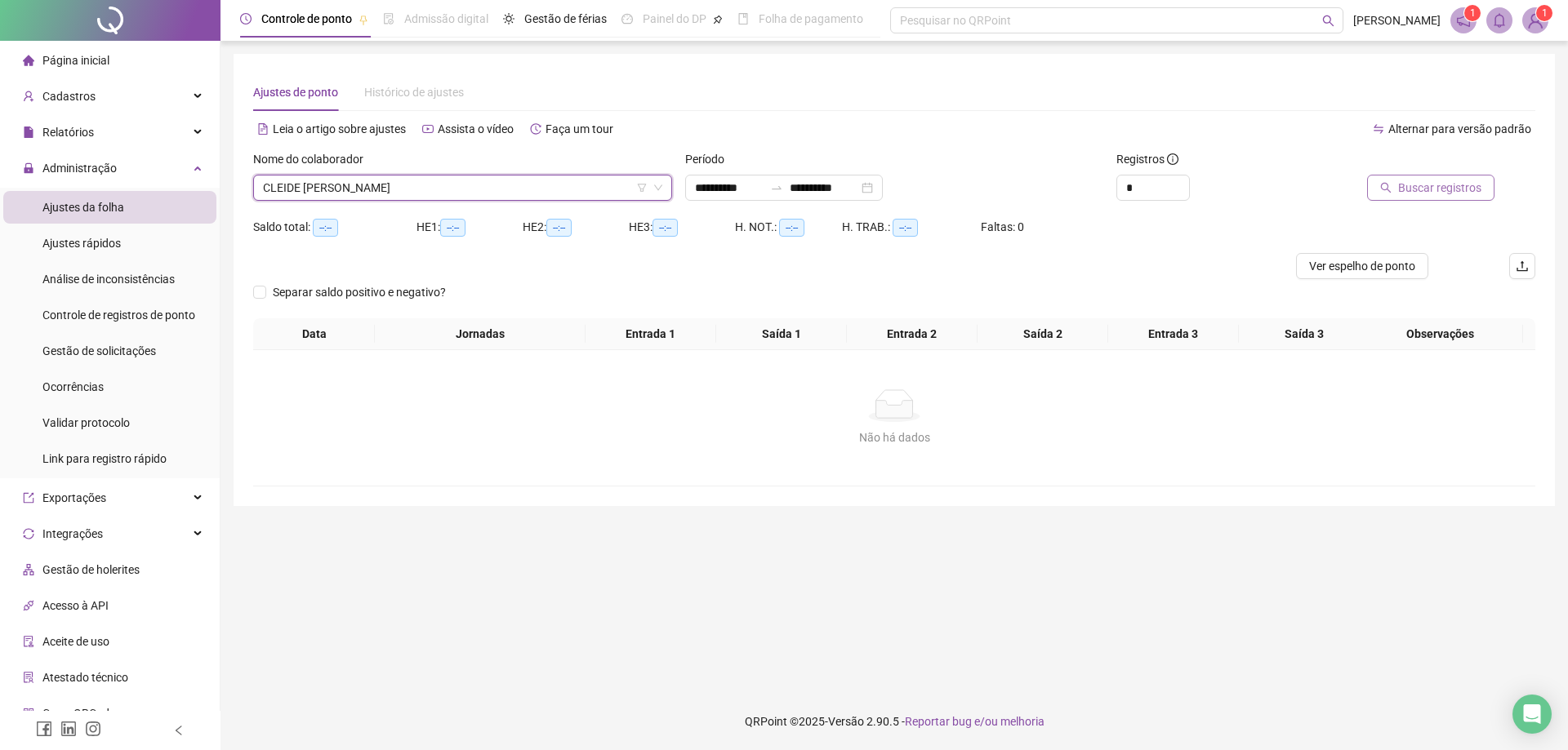
click at [1423, 182] on span "Buscar registros" at bounding box center [1440, 187] width 83 height 18
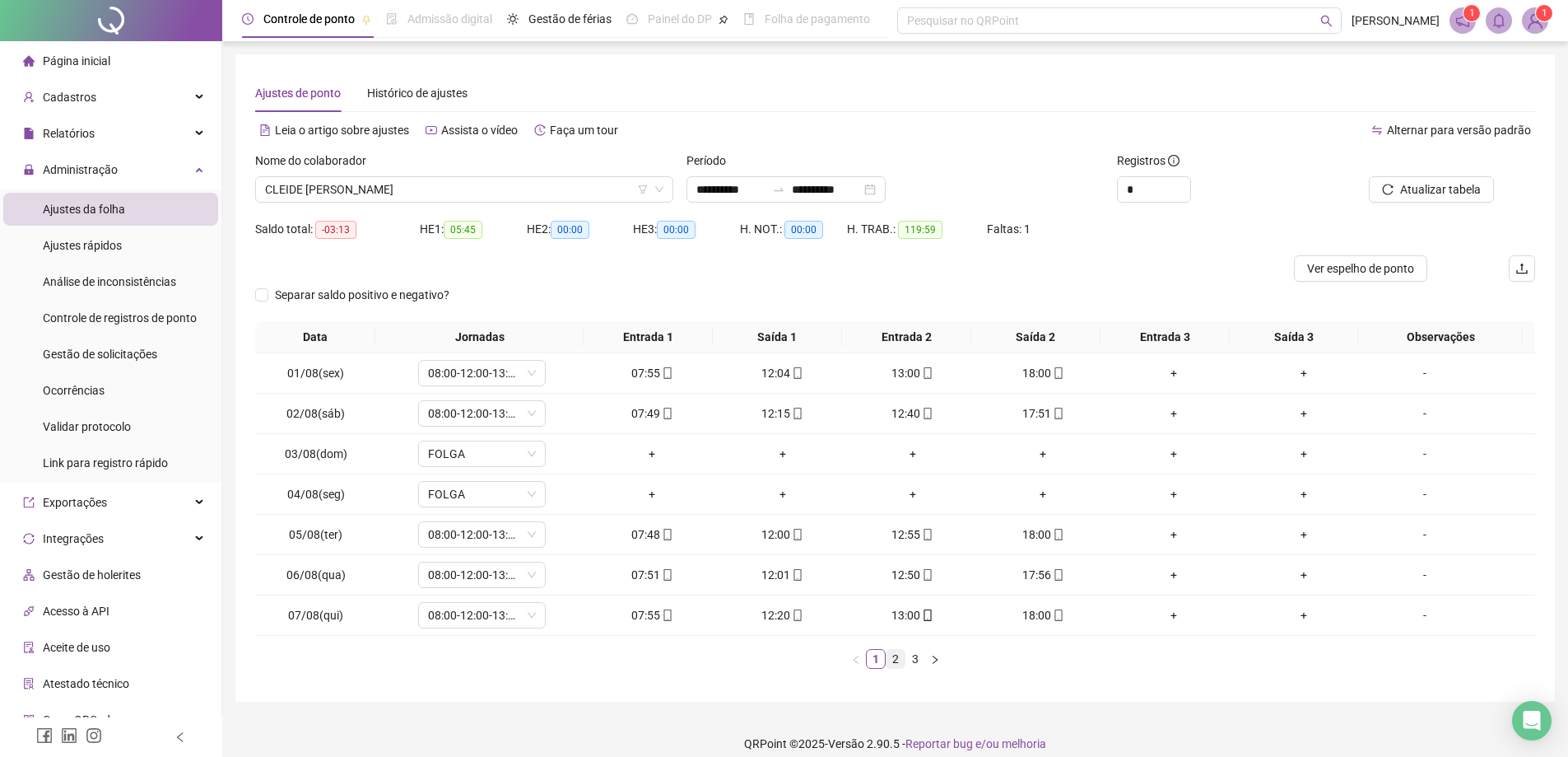
click at [892, 660] on link "2" at bounding box center [896, 658] width 18 height 18
click at [916, 661] on link "3" at bounding box center [915, 658] width 18 height 18
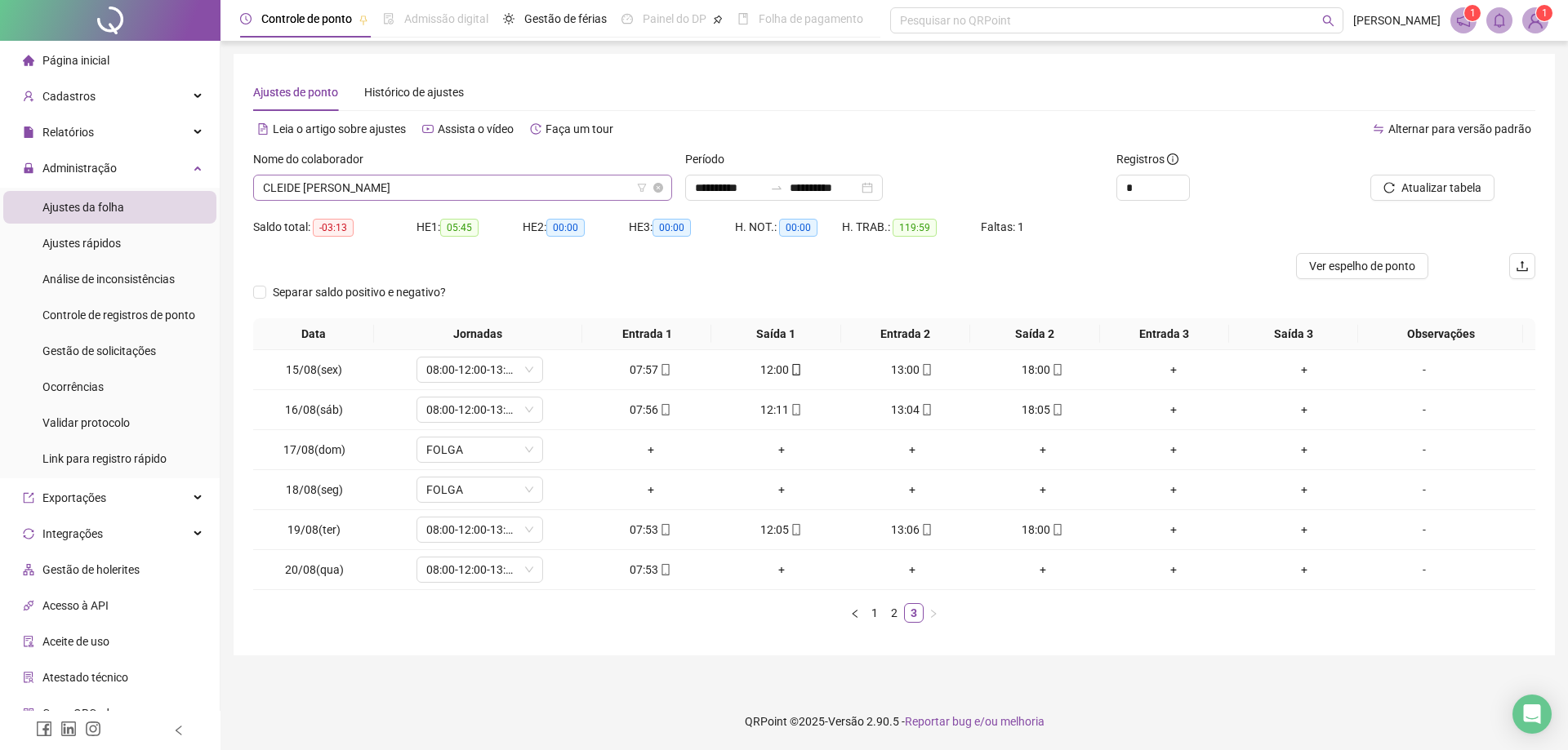
click at [454, 187] on span "CLEIDE [PERSON_NAME]" at bounding box center [462, 187] width 399 height 25
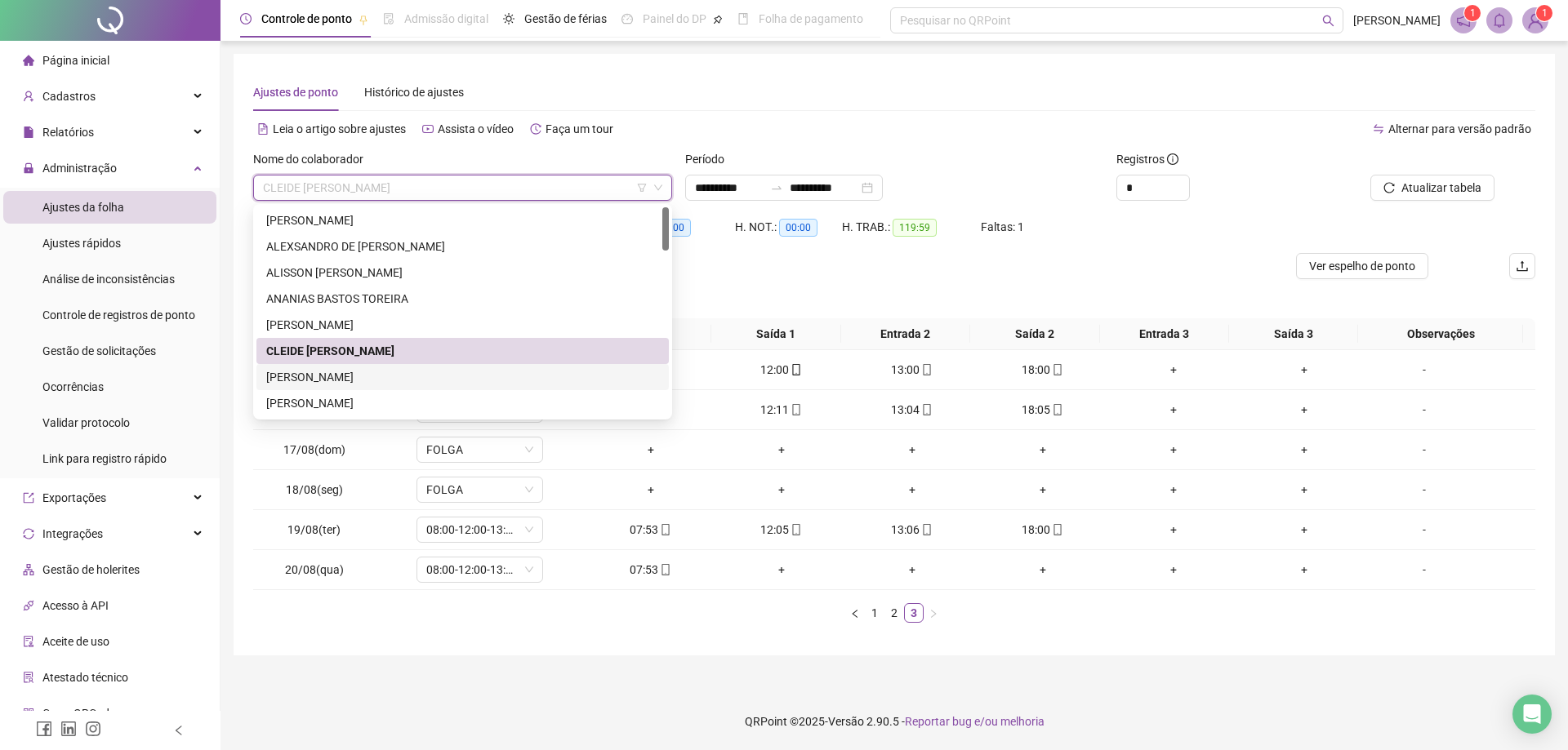
click at [362, 372] on div "[PERSON_NAME]" at bounding box center [463, 377] width 393 height 18
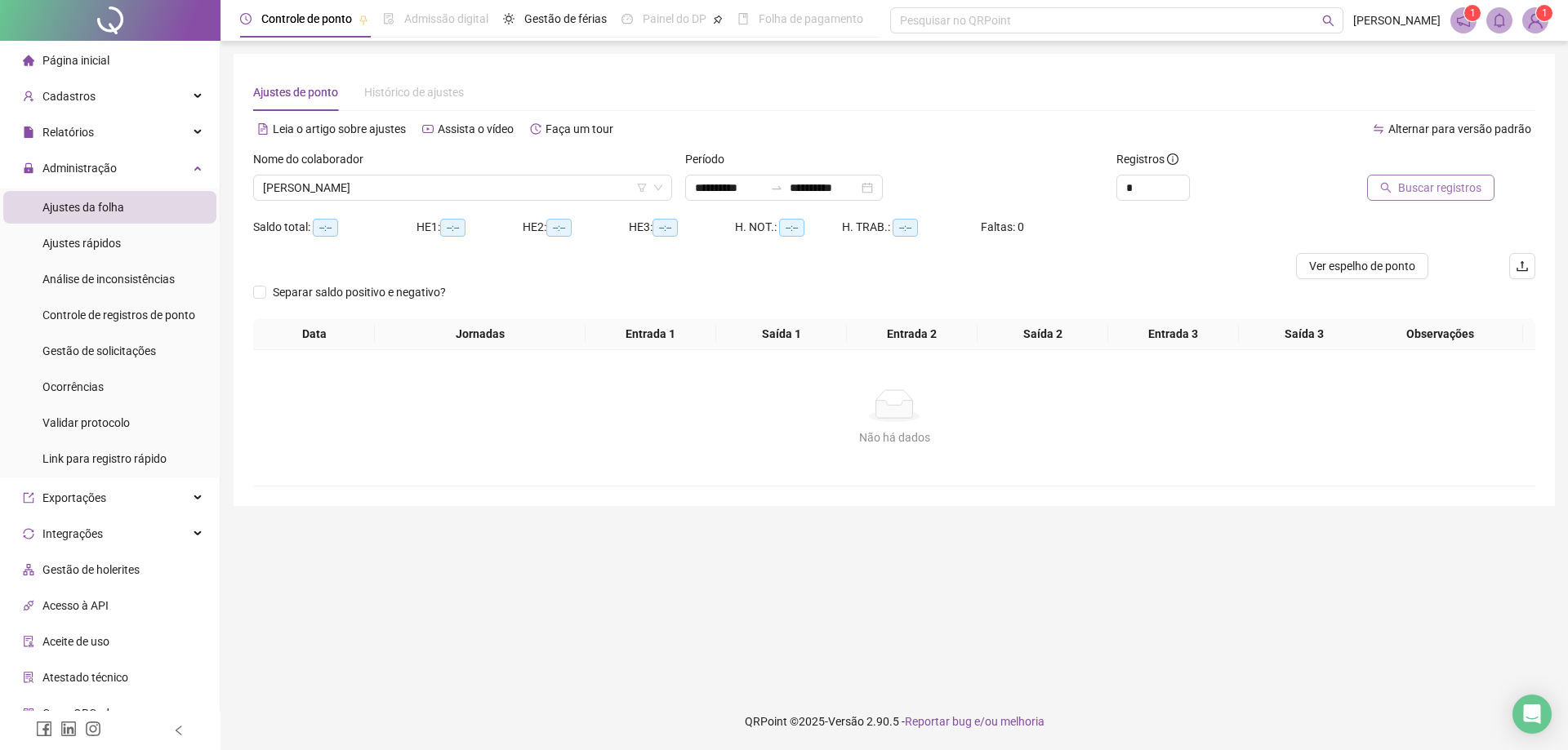
click at [1445, 189] on span "Buscar registros" at bounding box center [1440, 187] width 83 height 18
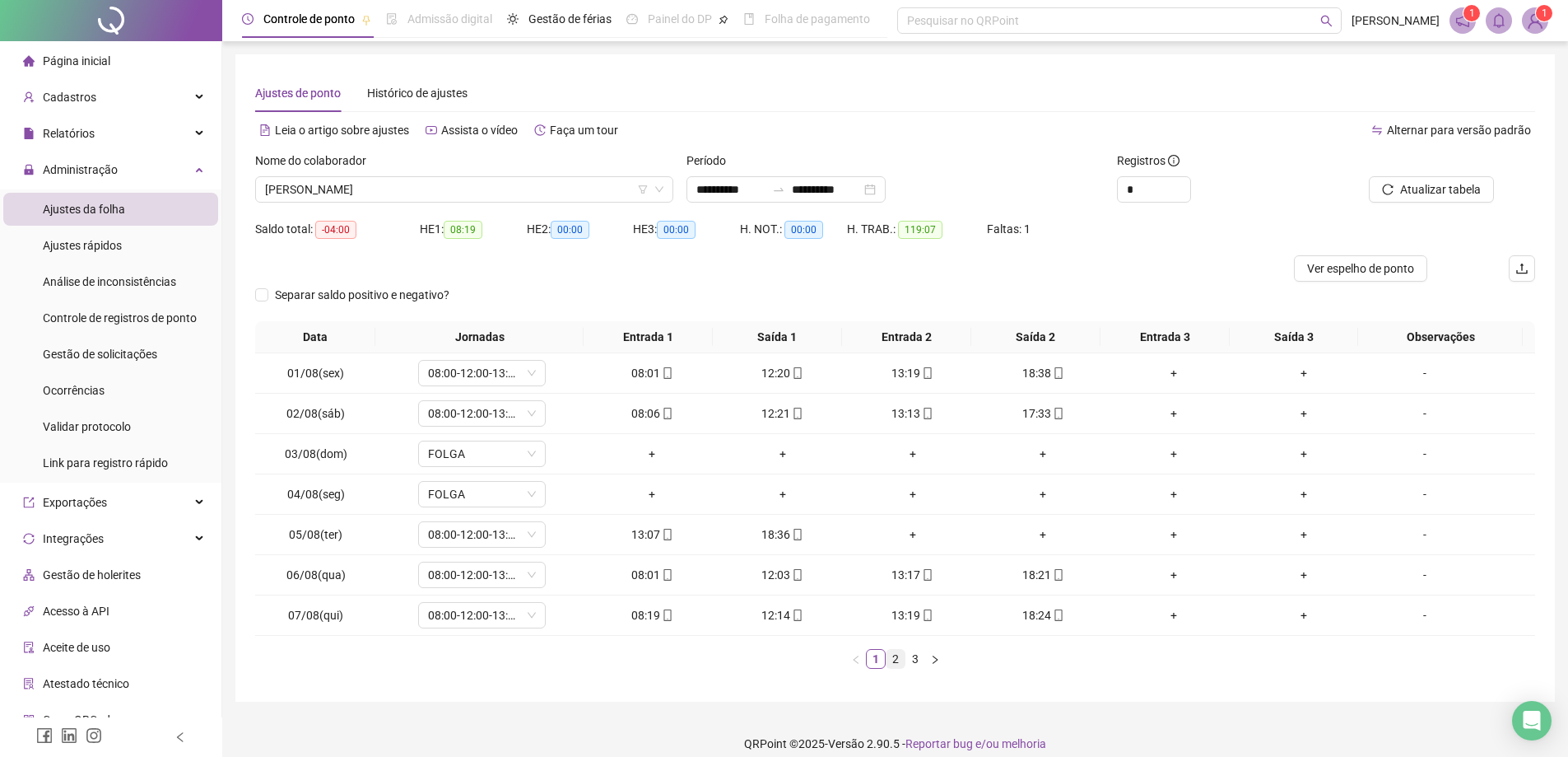
click at [899, 665] on link "2" at bounding box center [896, 658] width 18 height 18
click at [920, 664] on link "3" at bounding box center [915, 658] width 18 height 18
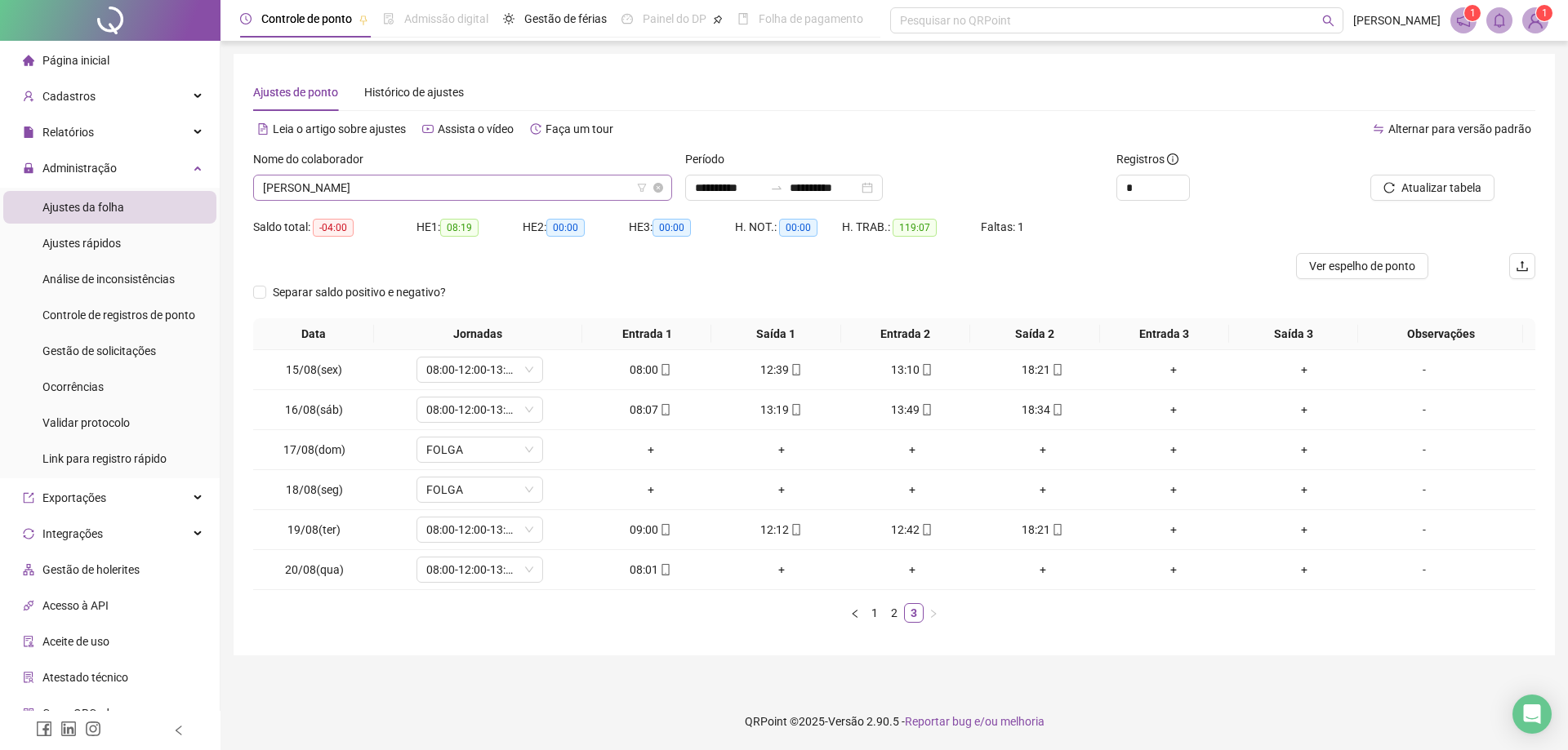
click at [446, 190] on span "[PERSON_NAME]" at bounding box center [462, 187] width 399 height 25
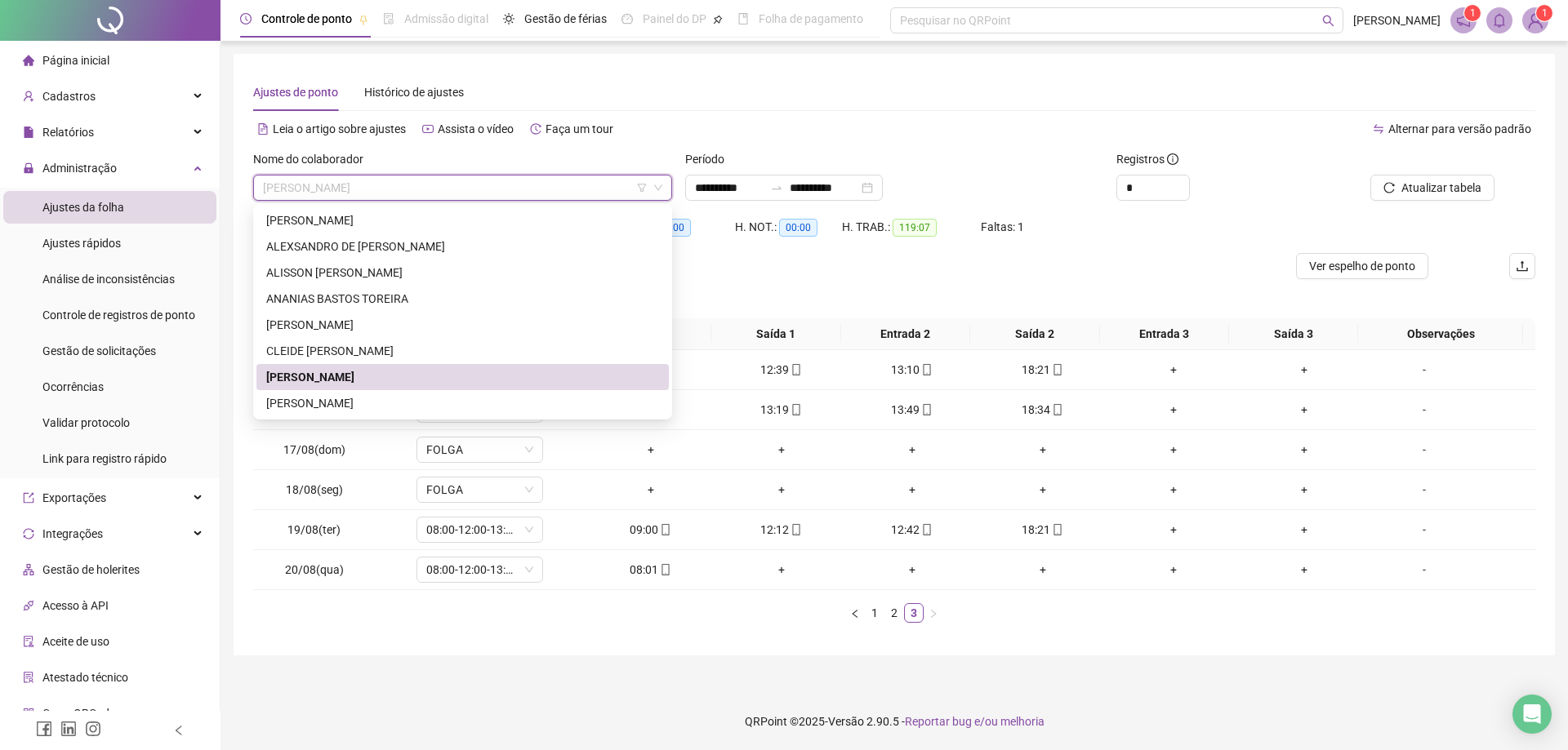
click at [386, 372] on div "[PERSON_NAME]" at bounding box center [463, 377] width 393 height 18
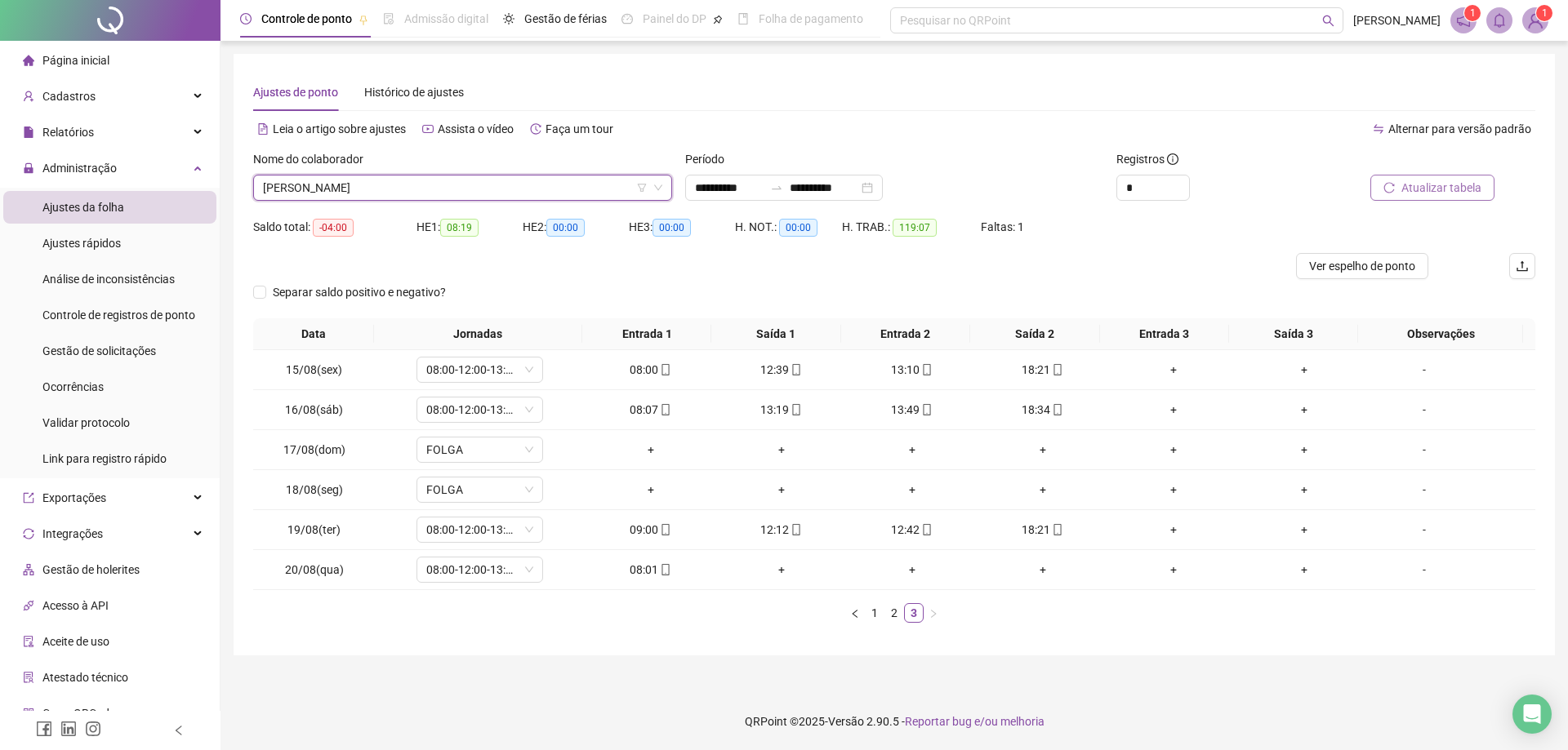
click at [1449, 190] on span "Atualizar tabela" at bounding box center [1441, 187] width 80 height 18
click at [396, 192] on span "[PERSON_NAME]" at bounding box center [462, 187] width 399 height 25
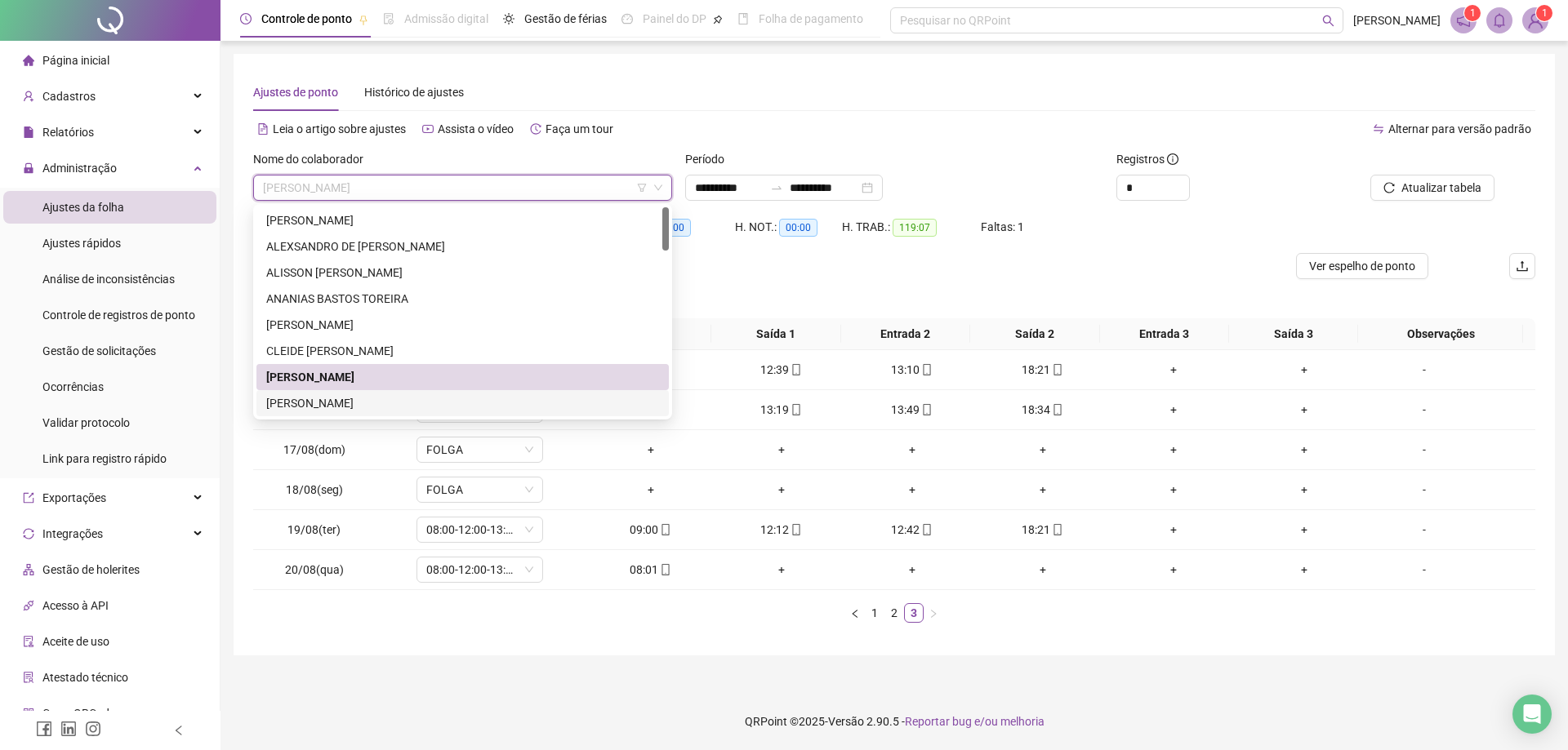
click at [350, 404] on div "[PERSON_NAME]" at bounding box center [463, 403] width 393 height 18
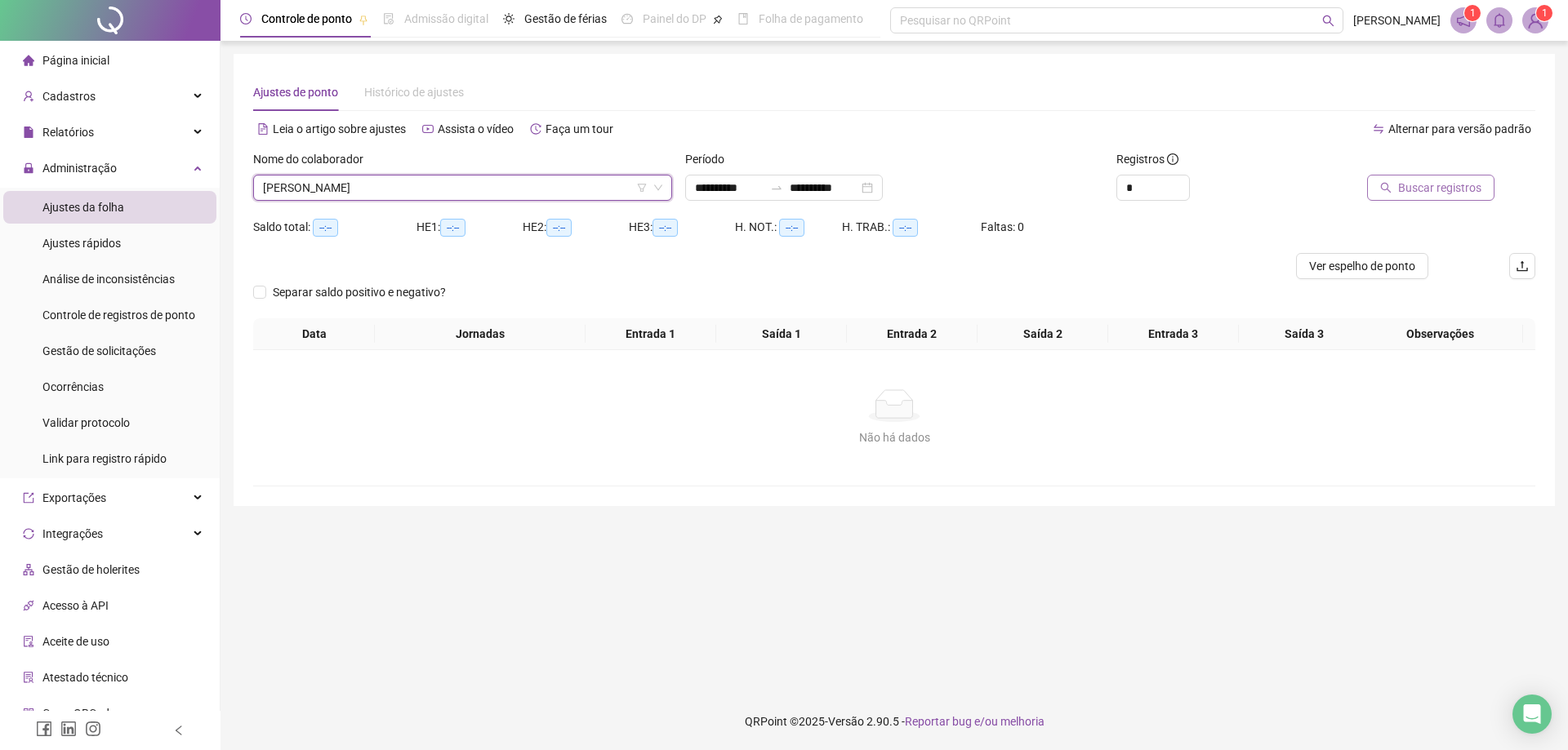
click at [1433, 180] on span "Buscar registros" at bounding box center [1440, 187] width 83 height 18
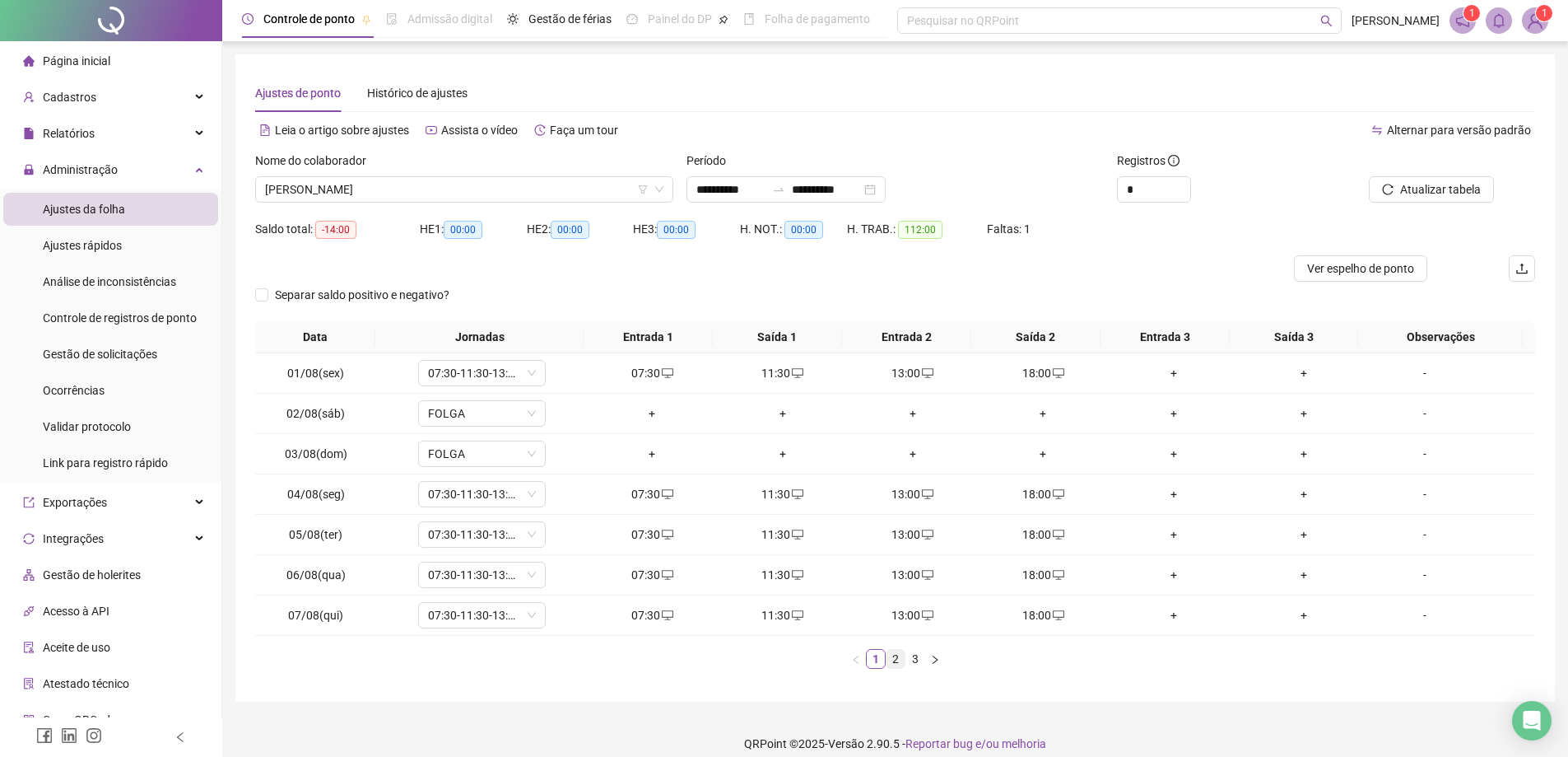
click at [893, 660] on link "2" at bounding box center [896, 658] width 18 height 18
click at [916, 656] on link "3" at bounding box center [915, 658] width 18 height 18
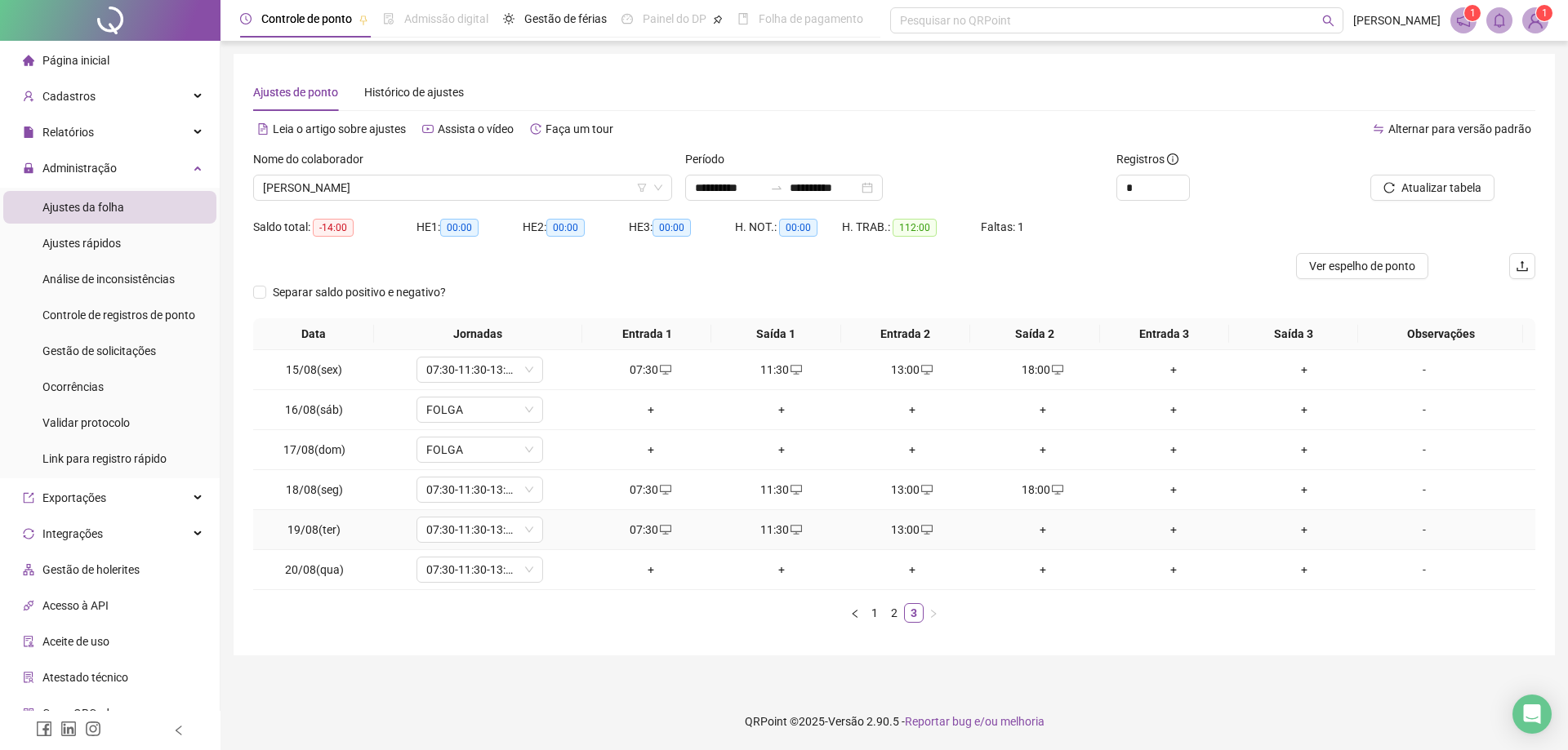
click at [1017, 531] on div "+" at bounding box center [1043, 529] width 117 height 18
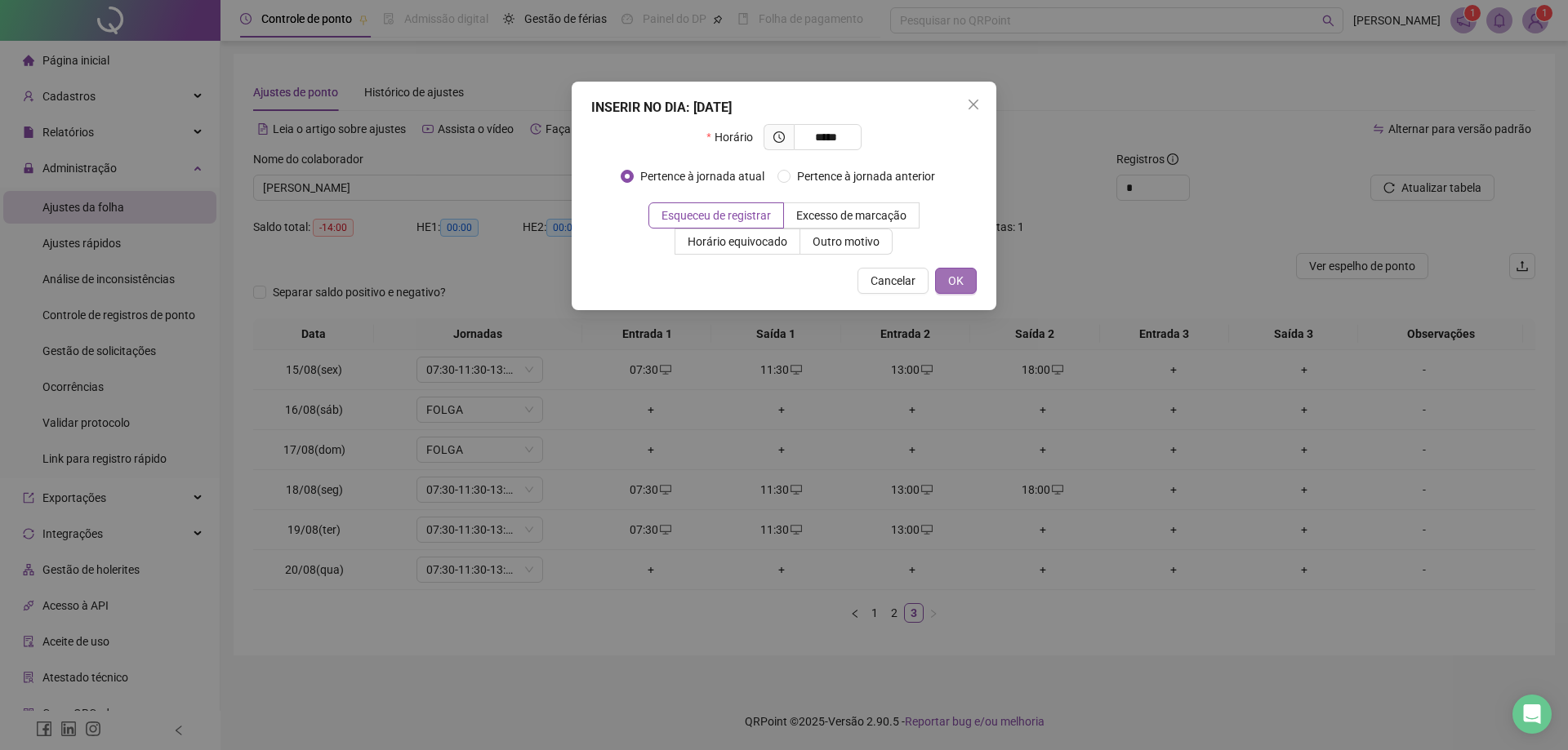
type input "*****"
click at [962, 277] on span "OK" at bounding box center [955, 281] width 15 height 18
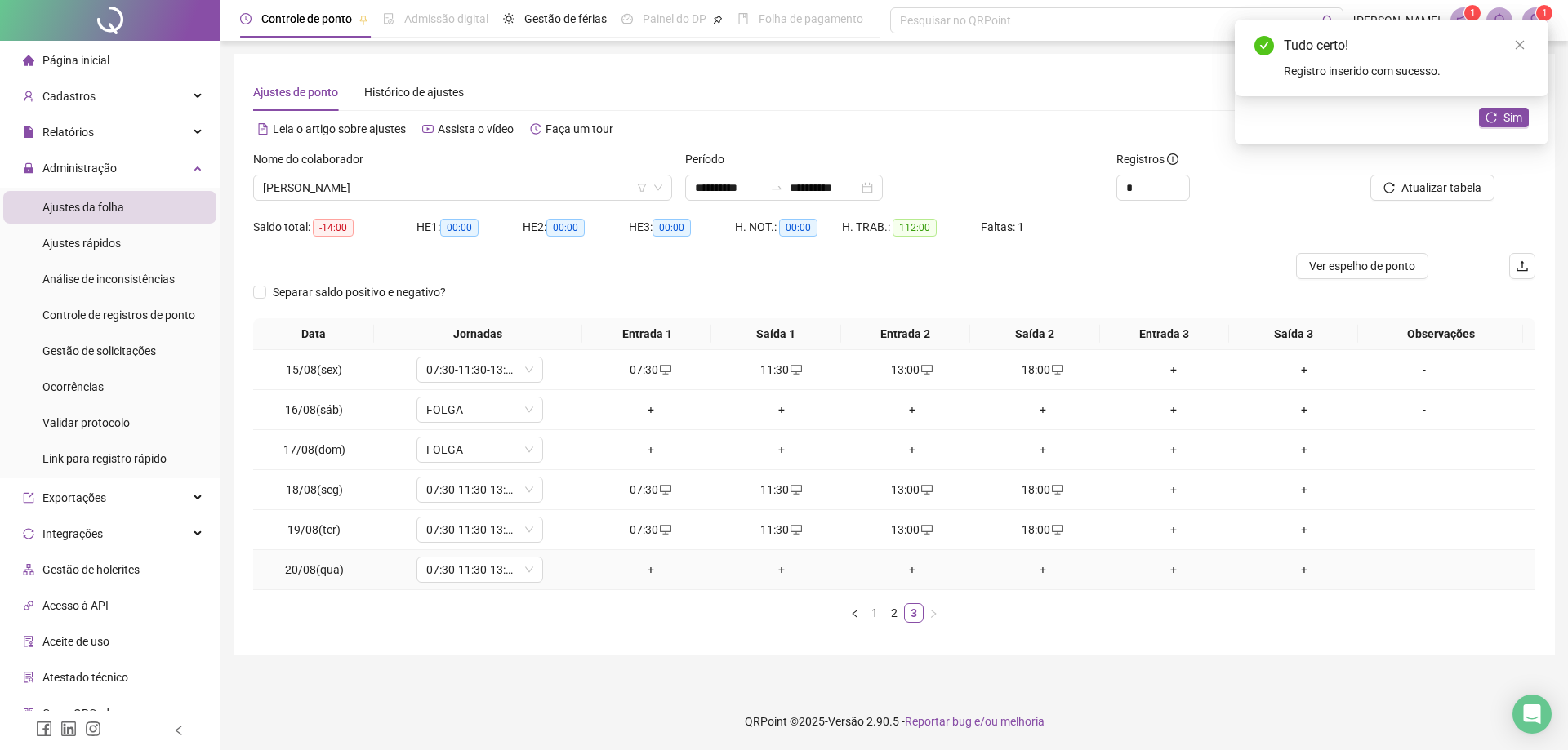
click at [630, 568] on div "+" at bounding box center [651, 569] width 117 height 18
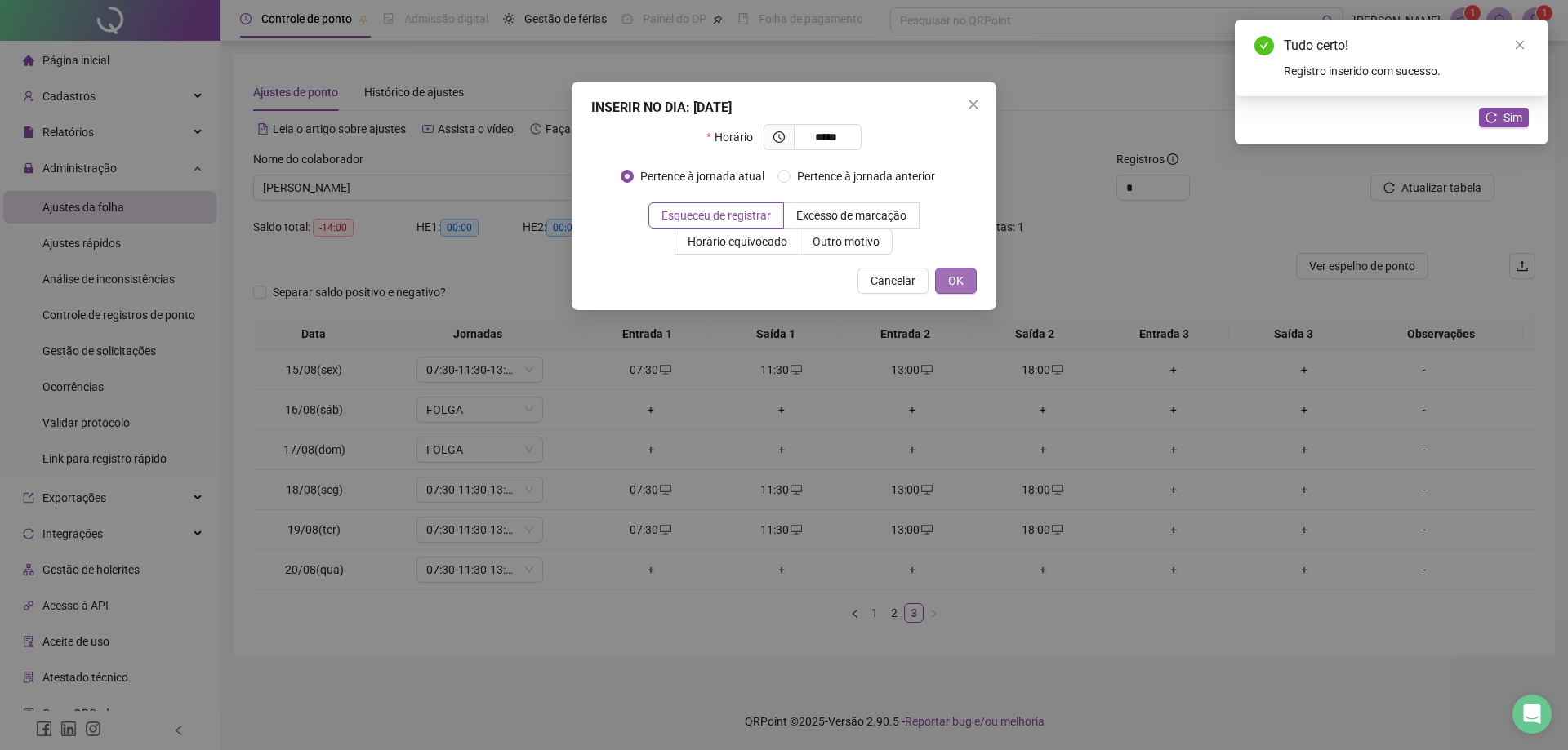
type input "*****"
click at [971, 281] on button "OK" at bounding box center [955, 281] width 42 height 26
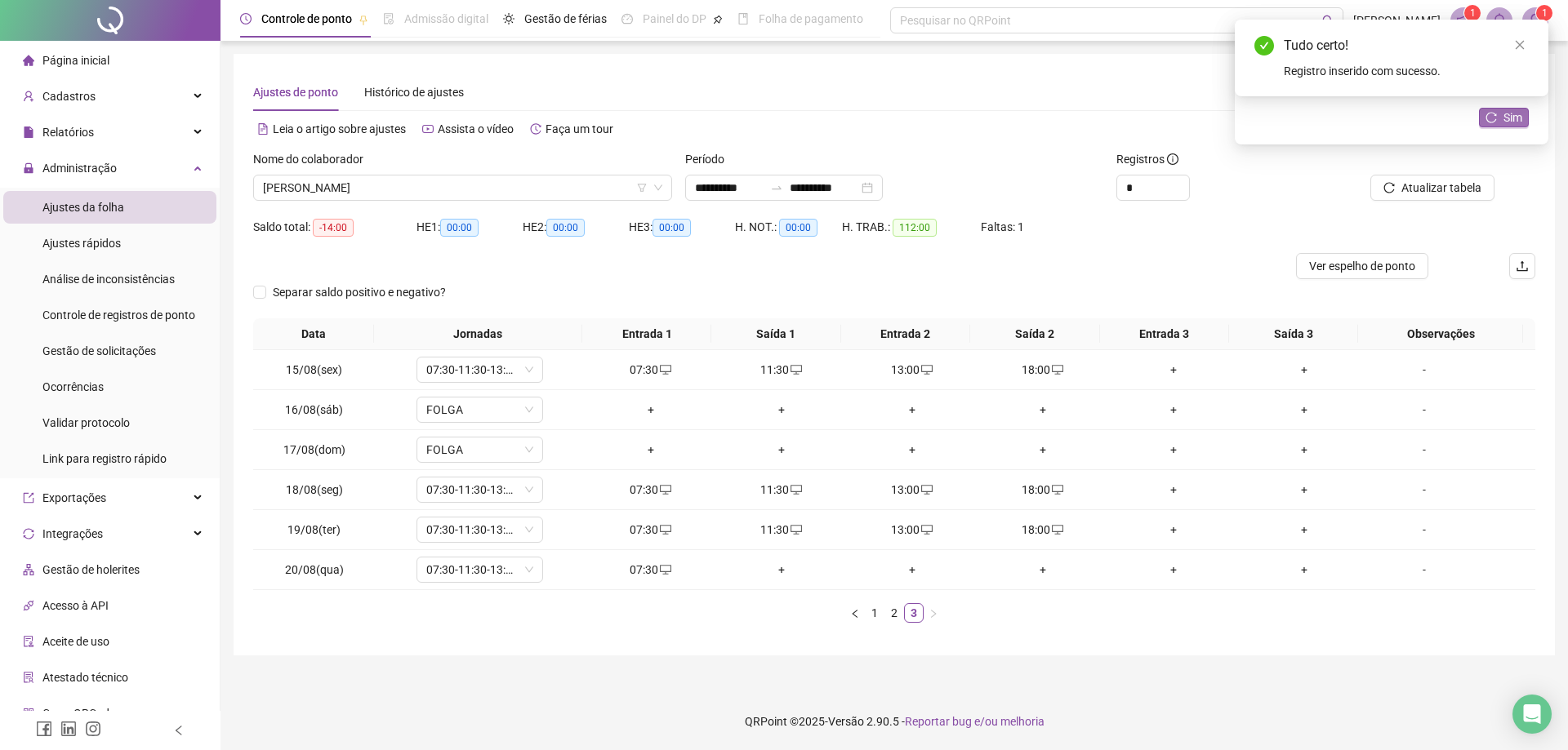
click at [1515, 117] on span "Sim" at bounding box center [1513, 117] width 19 height 18
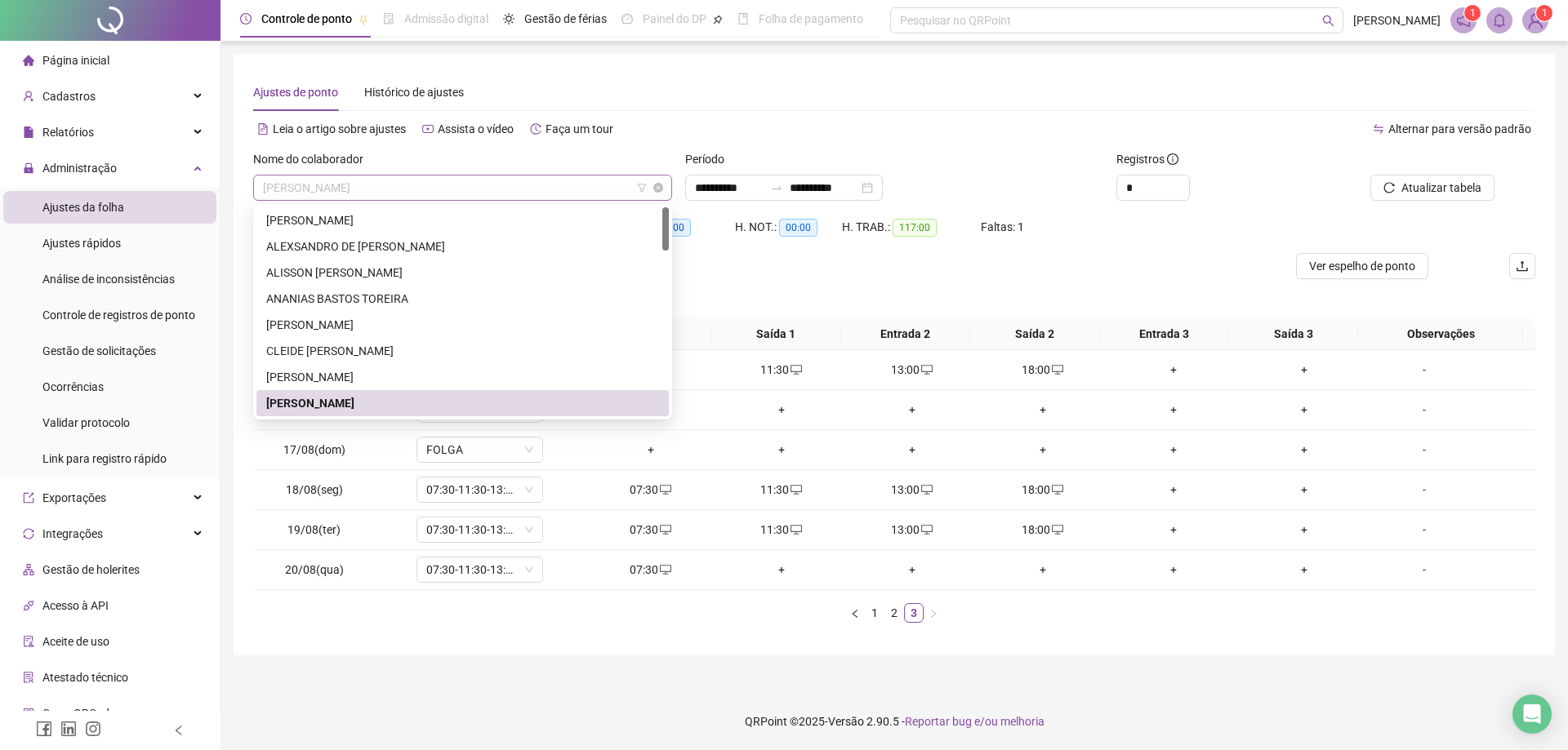
click at [436, 191] on span "[PERSON_NAME]" at bounding box center [462, 187] width 399 height 25
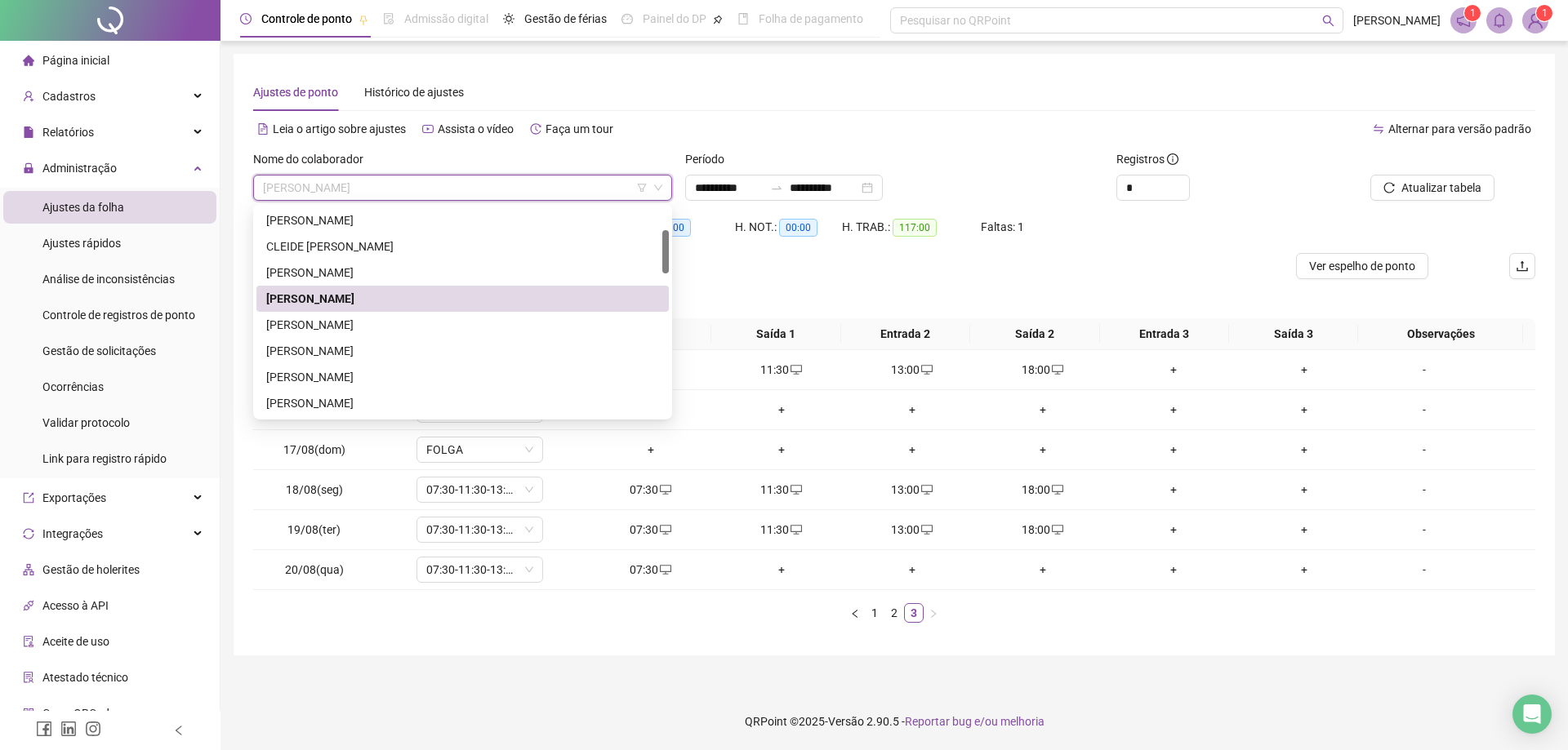
scroll to position [109, 0]
drag, startPoint x: 664, startPoint y: 226, endPoint x: 665, endPoint y: 249, distance: 23.0
click at [665, 249] on div at bounding box center [665, 252] width 7 height 43
click at [358, 326] on div "[PERSON_NAME]" at bounding box center [463, 321] width 393 height 18
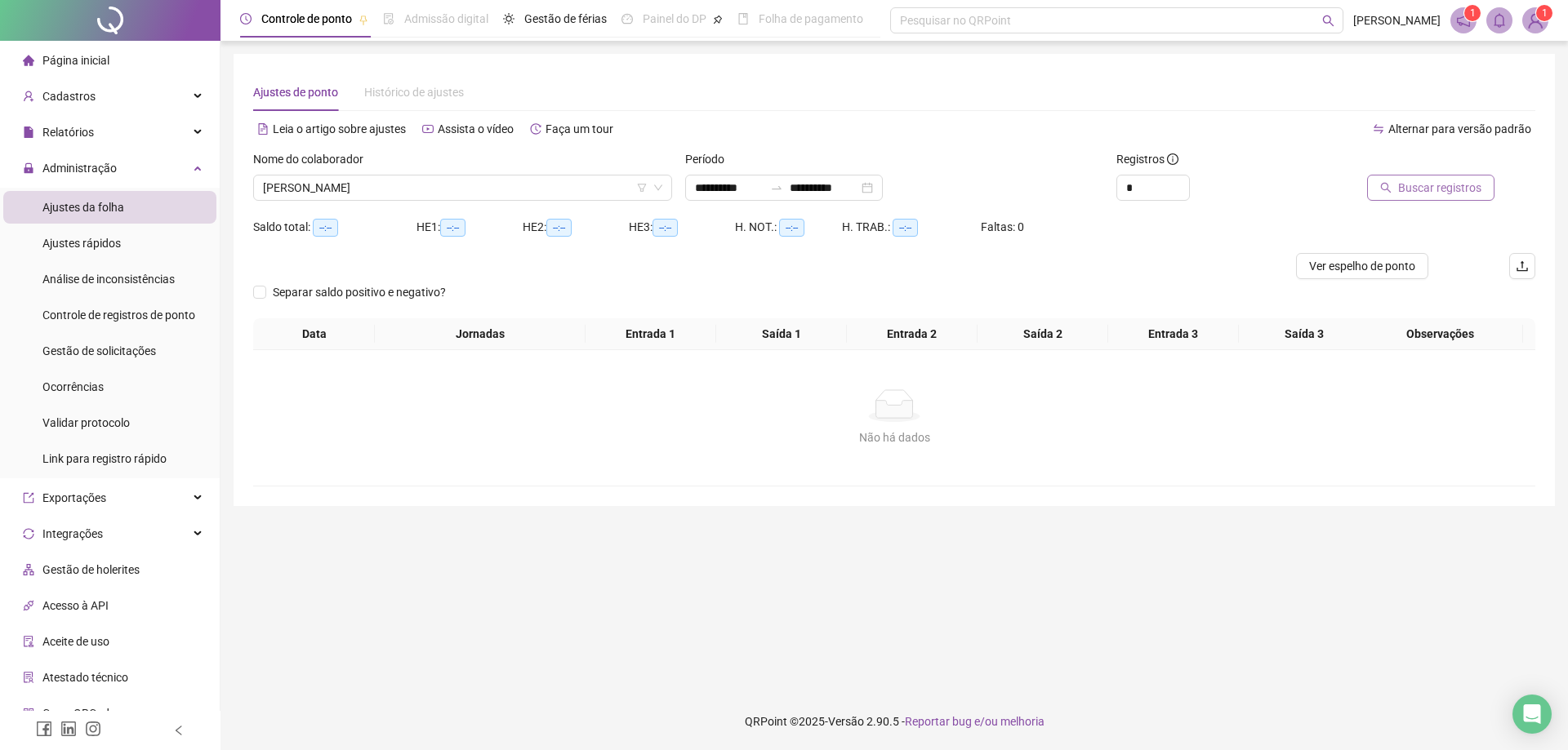
click at [1437, 188] on span "Buscar registros" at bounding box center [1440, 187] width 83 height 18
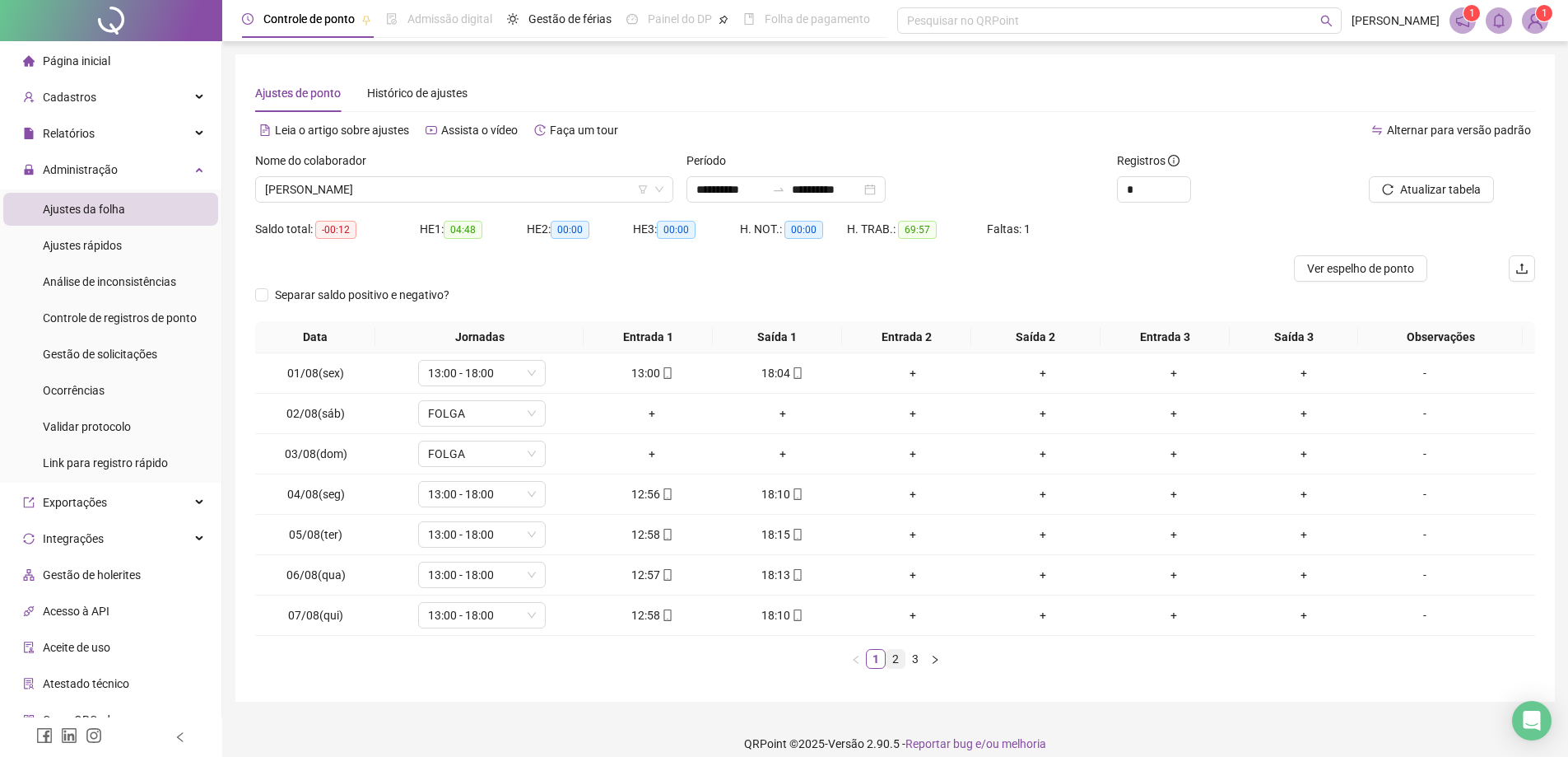
click at [901, 657] on link "2" at bounding box center [896, 658] width 18 height 18
click at [915, 657] on link "3" at bounding box center [915, 658] width 18 height 18
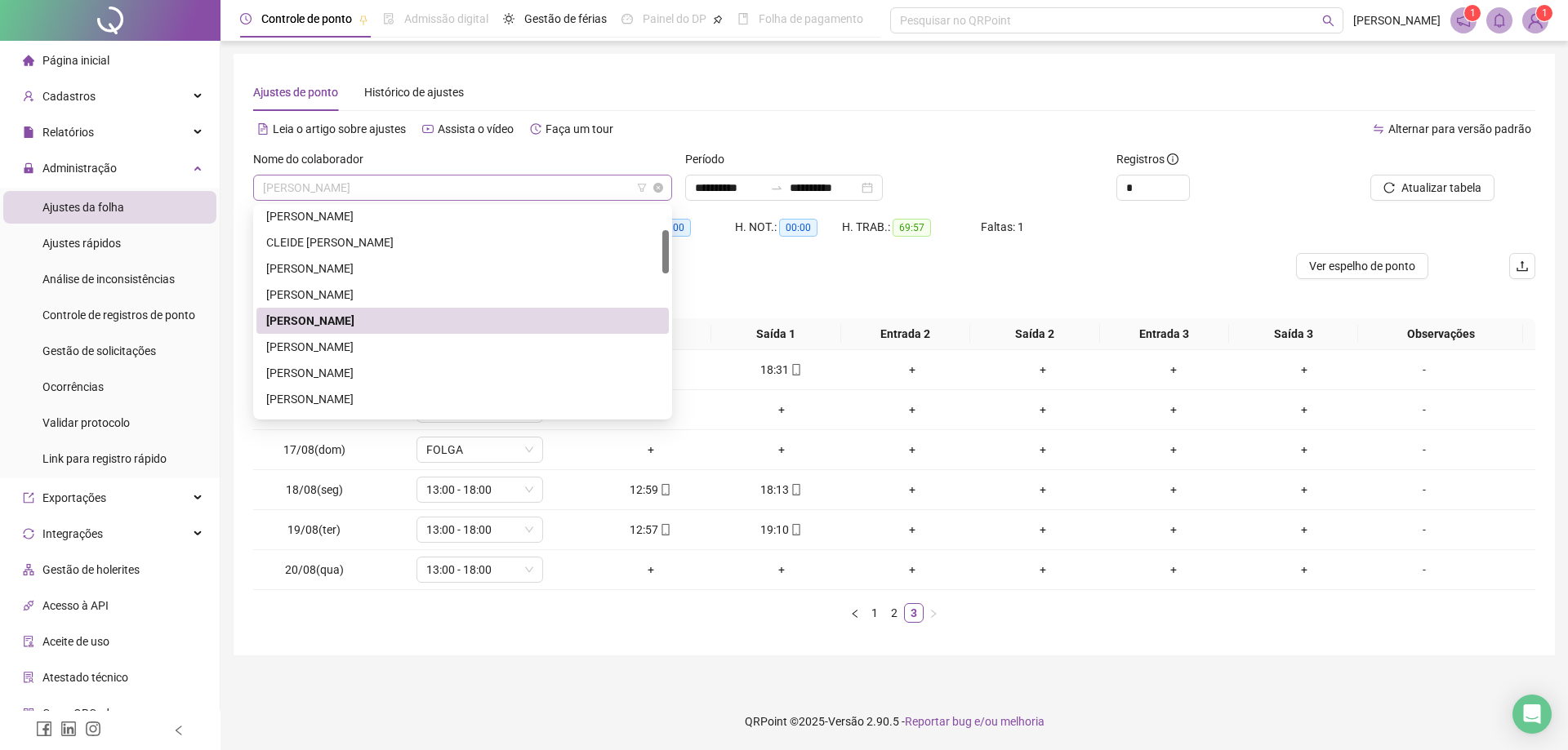
click at [517, 188] on span "[PERSON_NAME]" at bounding box center [462, 187] width 399 height 25
click at [411, 371] on div "[PERSON_NAME]" at bounding box center [463, 372] width 393 height 18
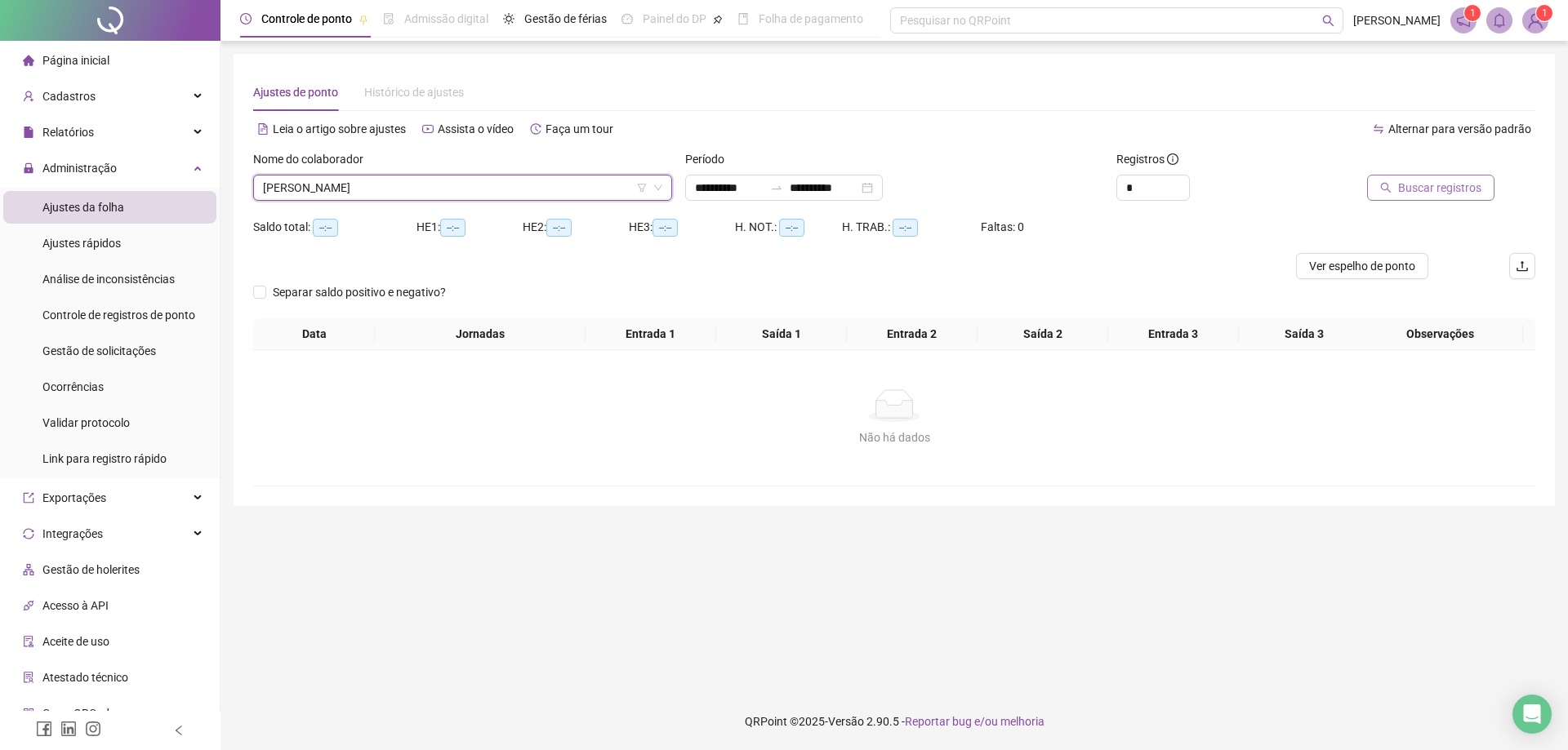
click at [1458, 188] on span "Buscar registros" at bounding box center [1440, 187] width 83 height 18
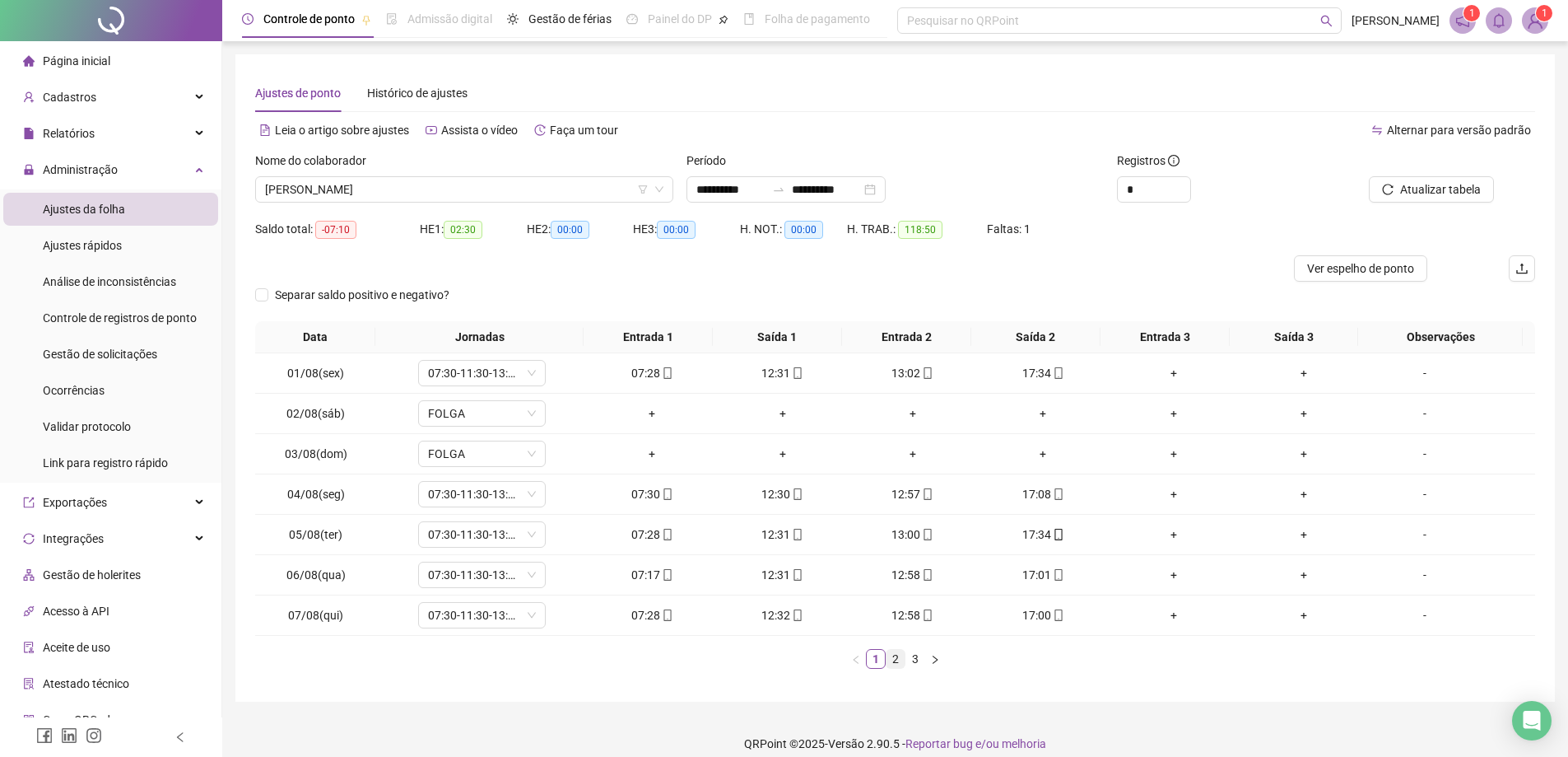
click at [896, 661] on link "2" at bounding box center [896, 658] width 18 height 18
click at [914, 663] on link "3" at bounding box center [915, 658] width 18 height 18
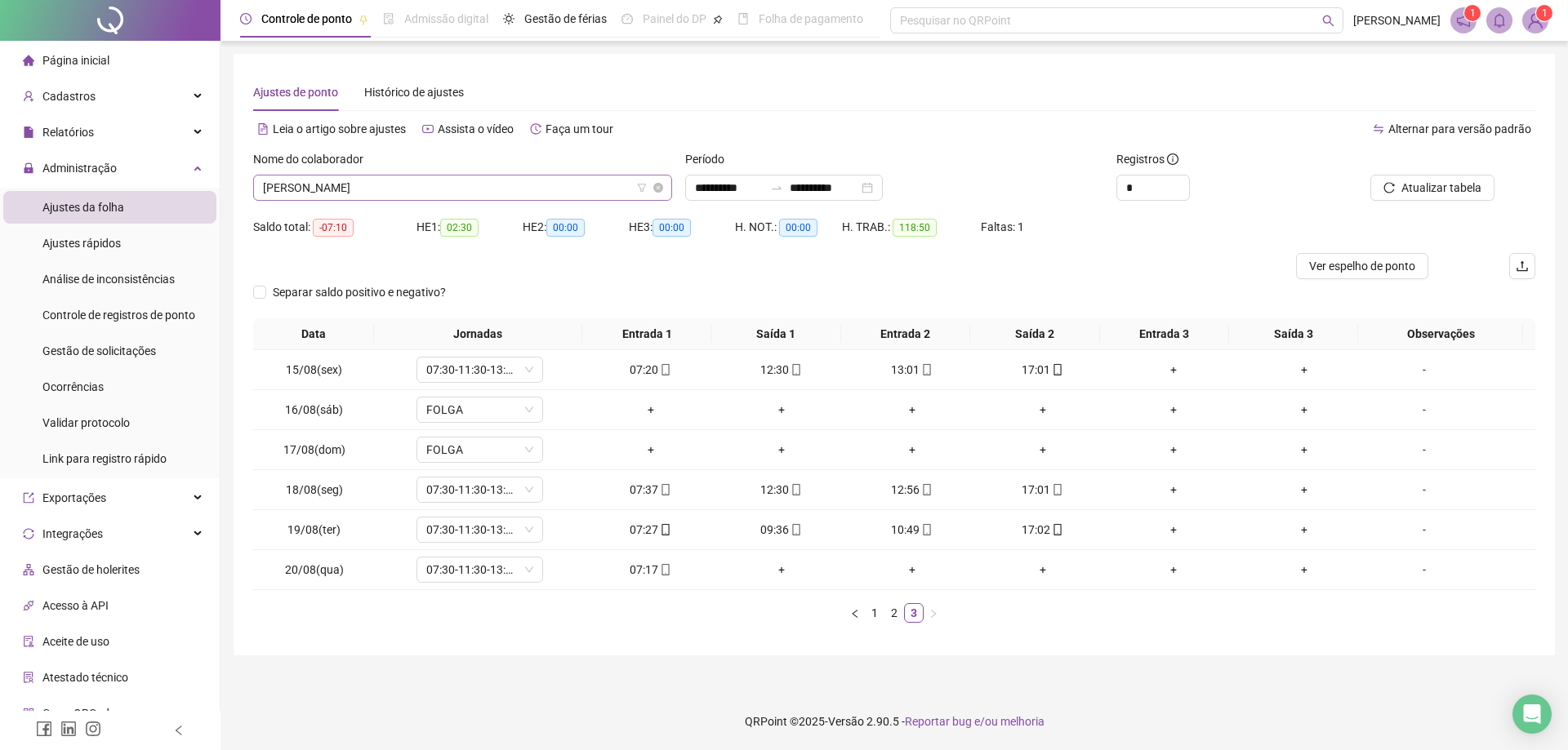
click at [468, 190] on span "[PERSON_NAME]" at bounding box center [462, 187] width 399 height 25
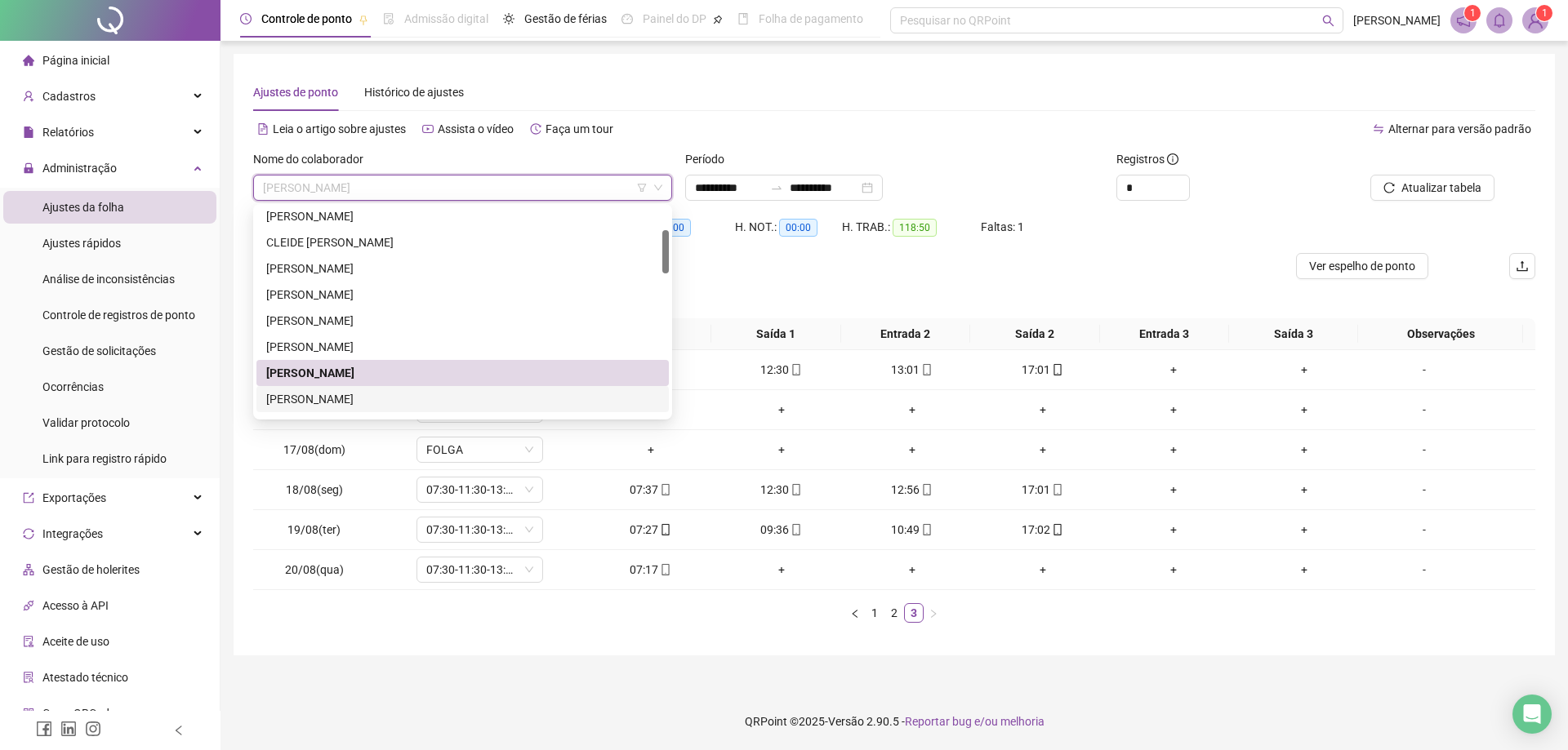
click at [403, 397] on div "[PERSON_NAME]" at bounding box center [463, 399] width 393 height 18
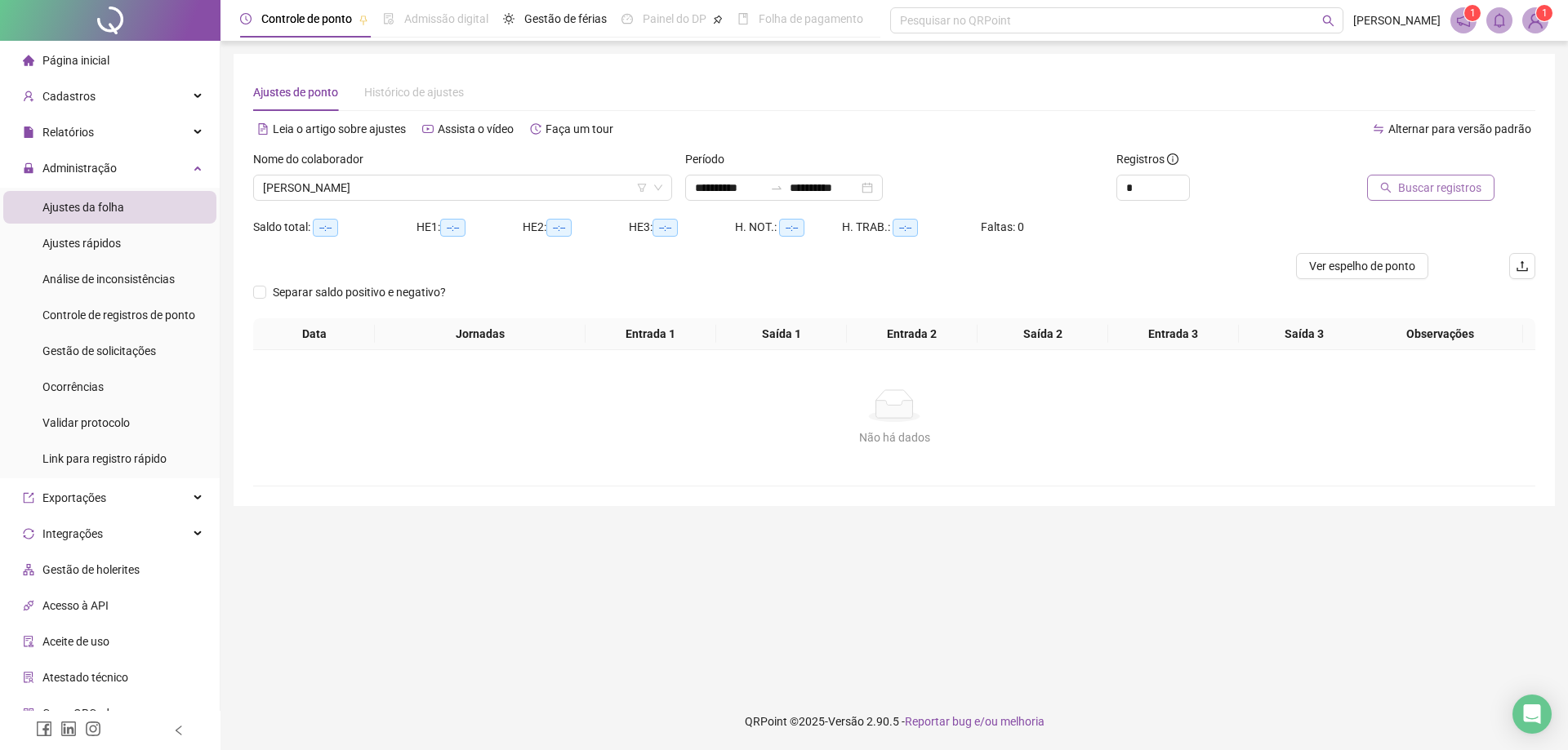
click at [1443, 183] on span "Buscar registros" at bounding box center [1440, 187] width 83 height 18
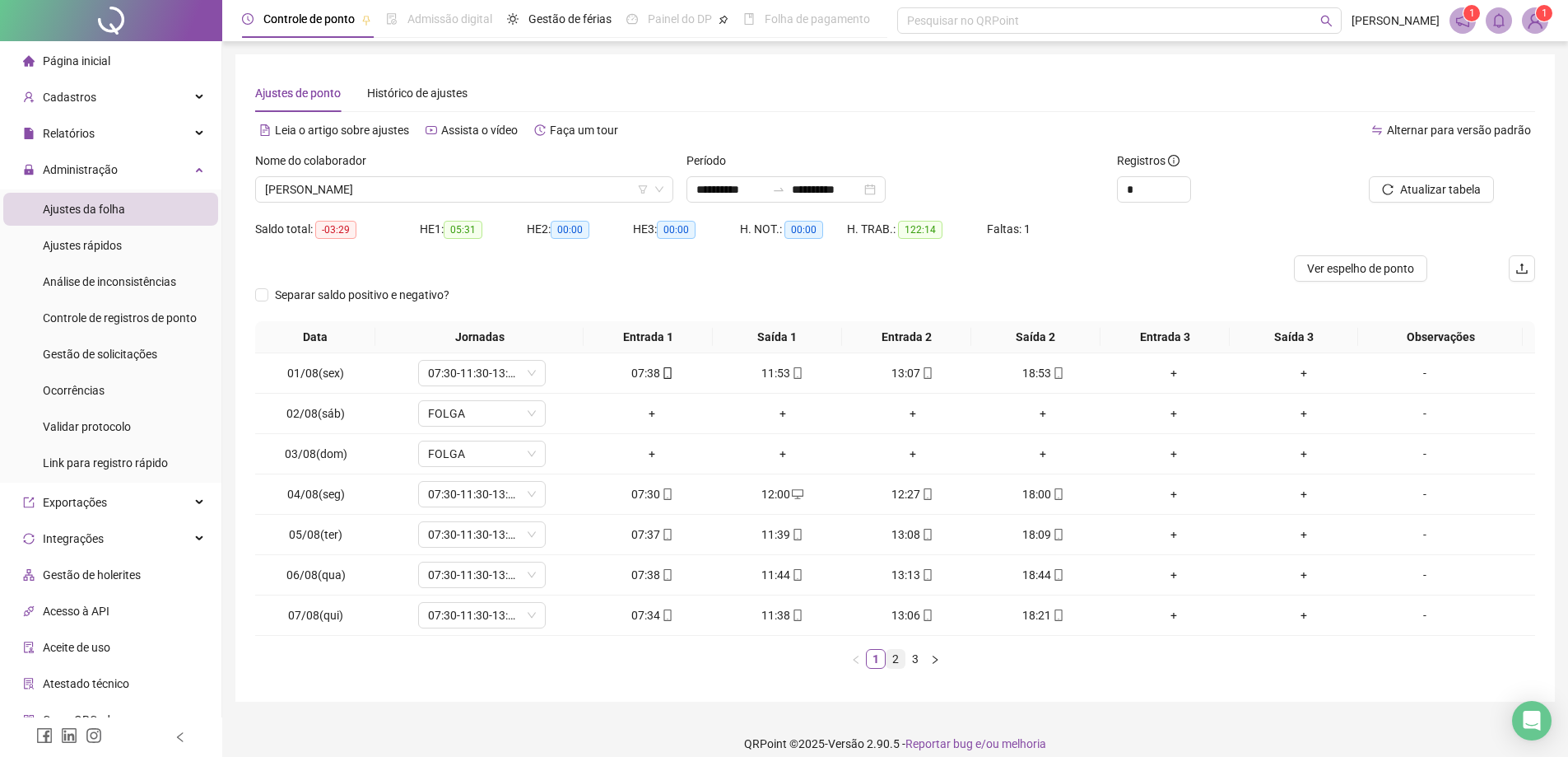
click at [902, 663] on link "2" at bounding box center [896, 658] width 18 height 18
click at [921, 663] on link "3" at bounding box center [915, 658] width 18 height 18
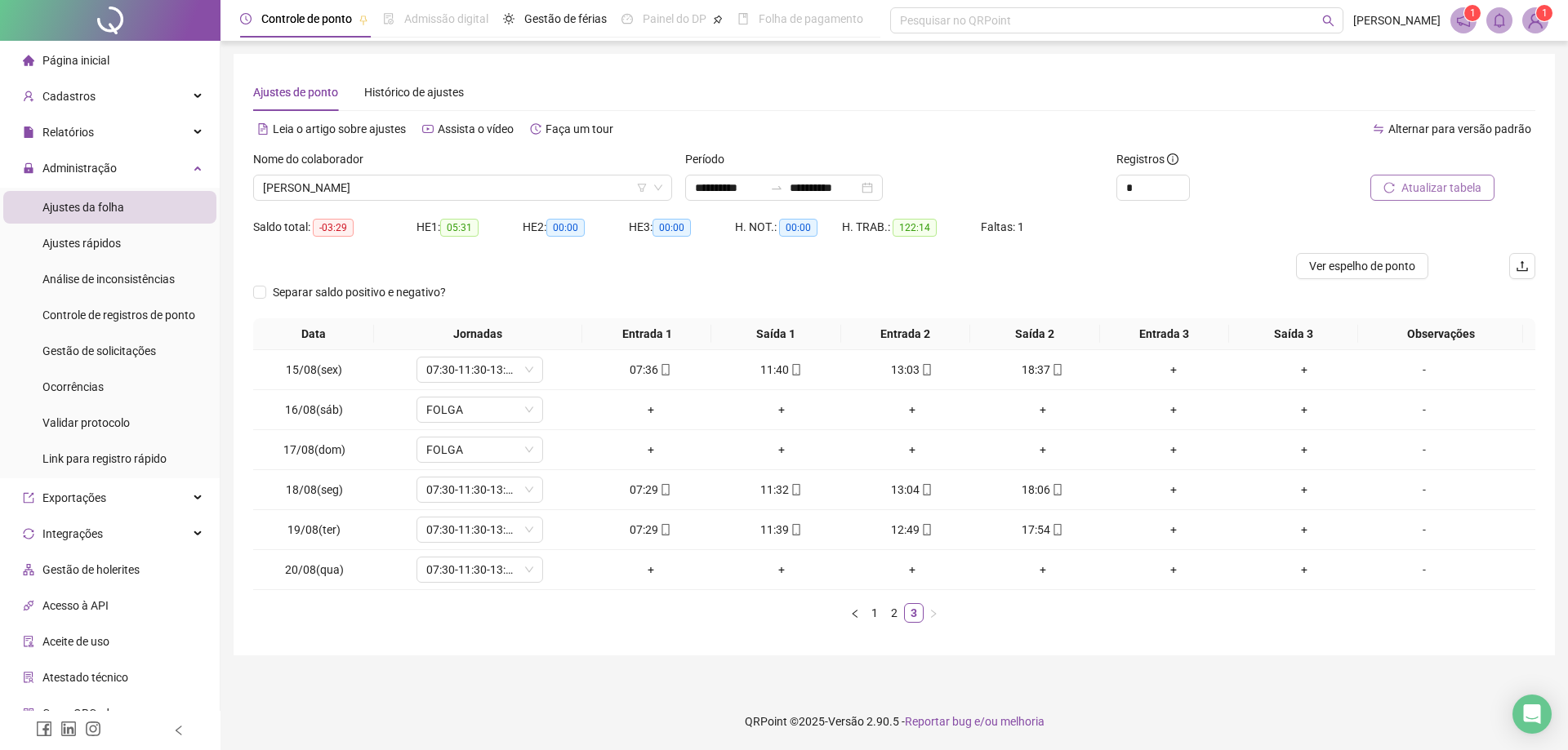
click at [1419, 193] on span "Atualizar tabela" at bounding box center [1441, 187] width 80 height 18
click at [507, 184] on span "[PERSON_NAME]" at bounding box center [462, 187] width 399 height 25
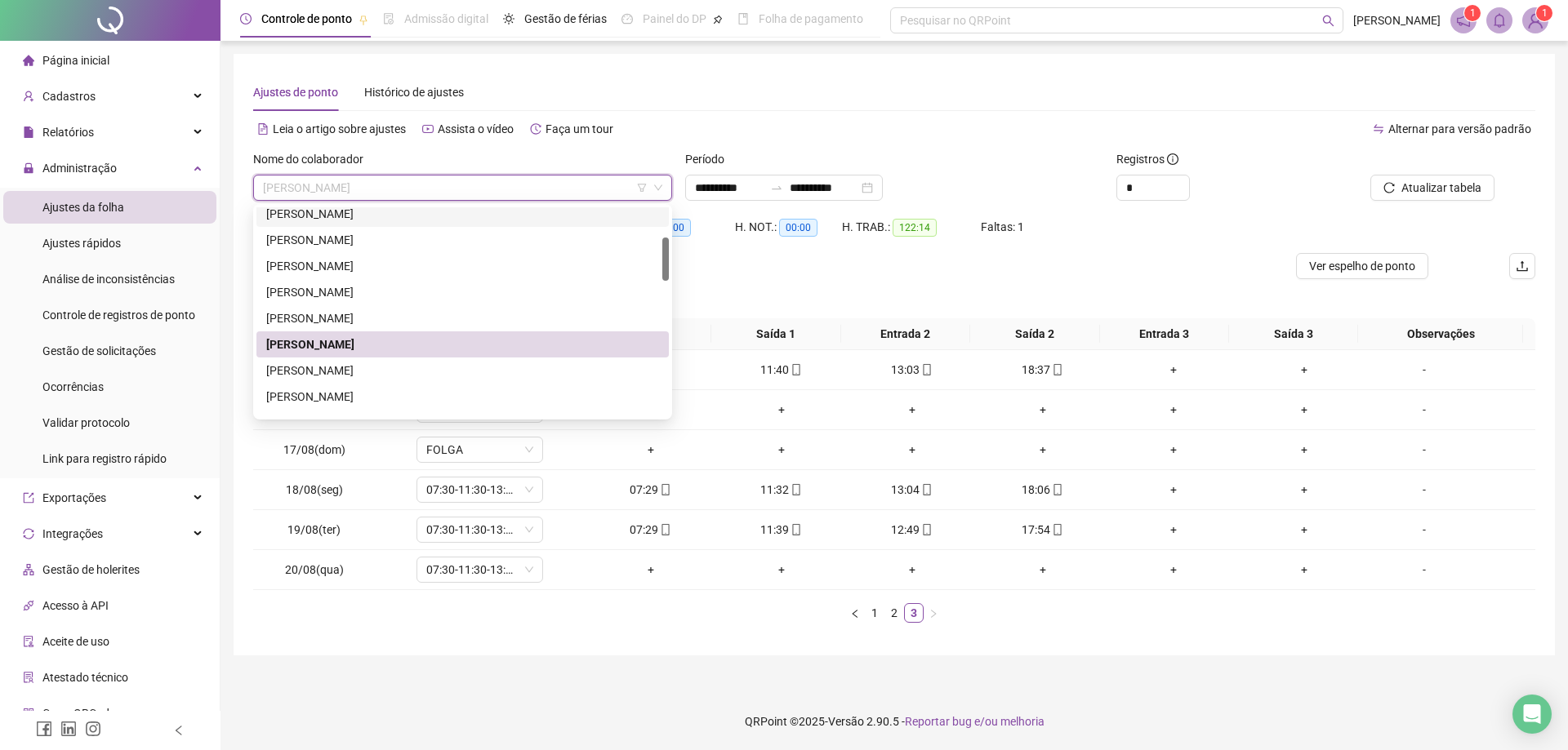
scroll to position [194, 0]
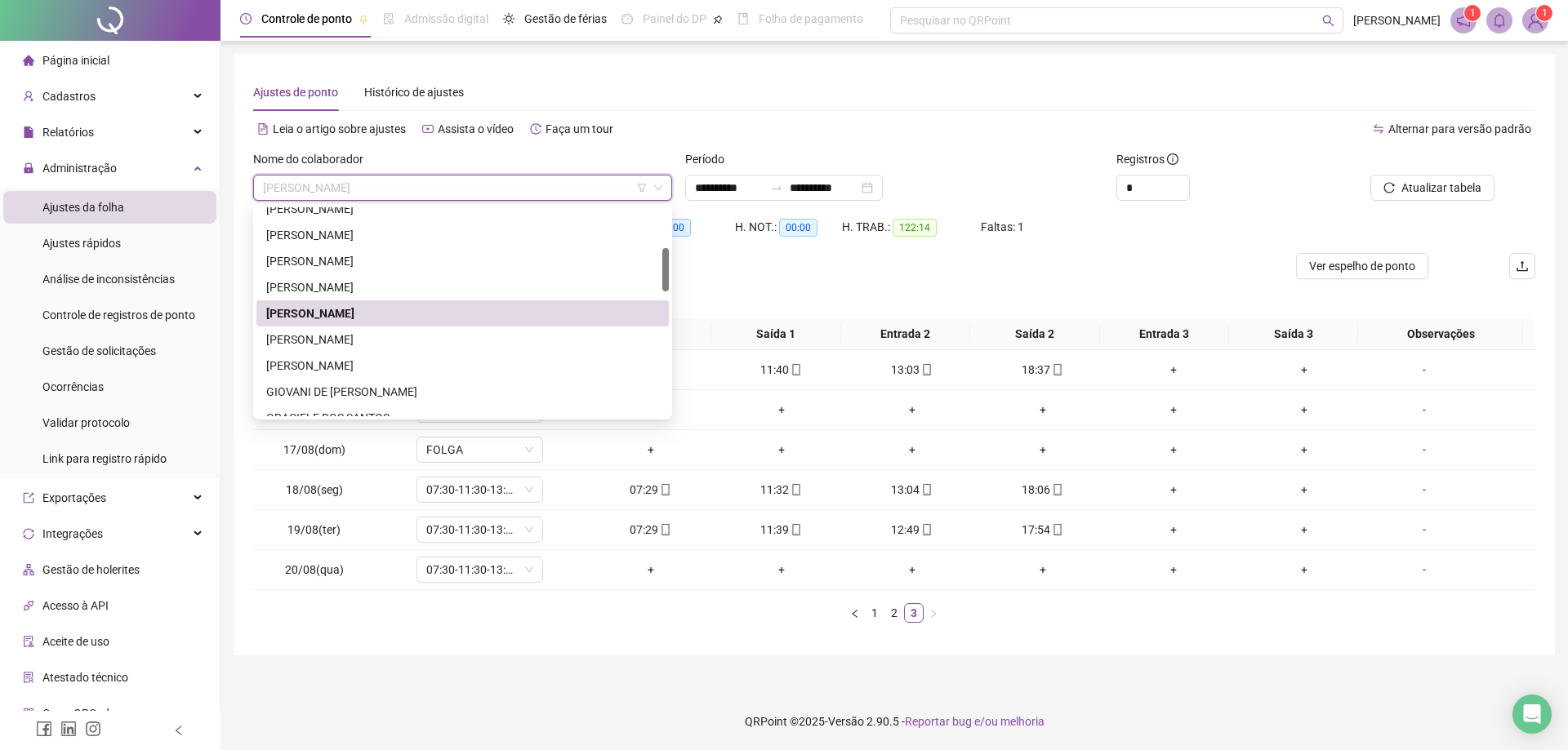
drag, startPoint x: 665, startPoint y: 251, endPoint x: 665, endPoint y: 269, distance: 18.0
click at [665, 269] on div at bounding box center [665, 270] width 7 height 43
click at [396, 339] on div "[PERSON_NAME]" at bounding box center [463, 339] width 393 height 18
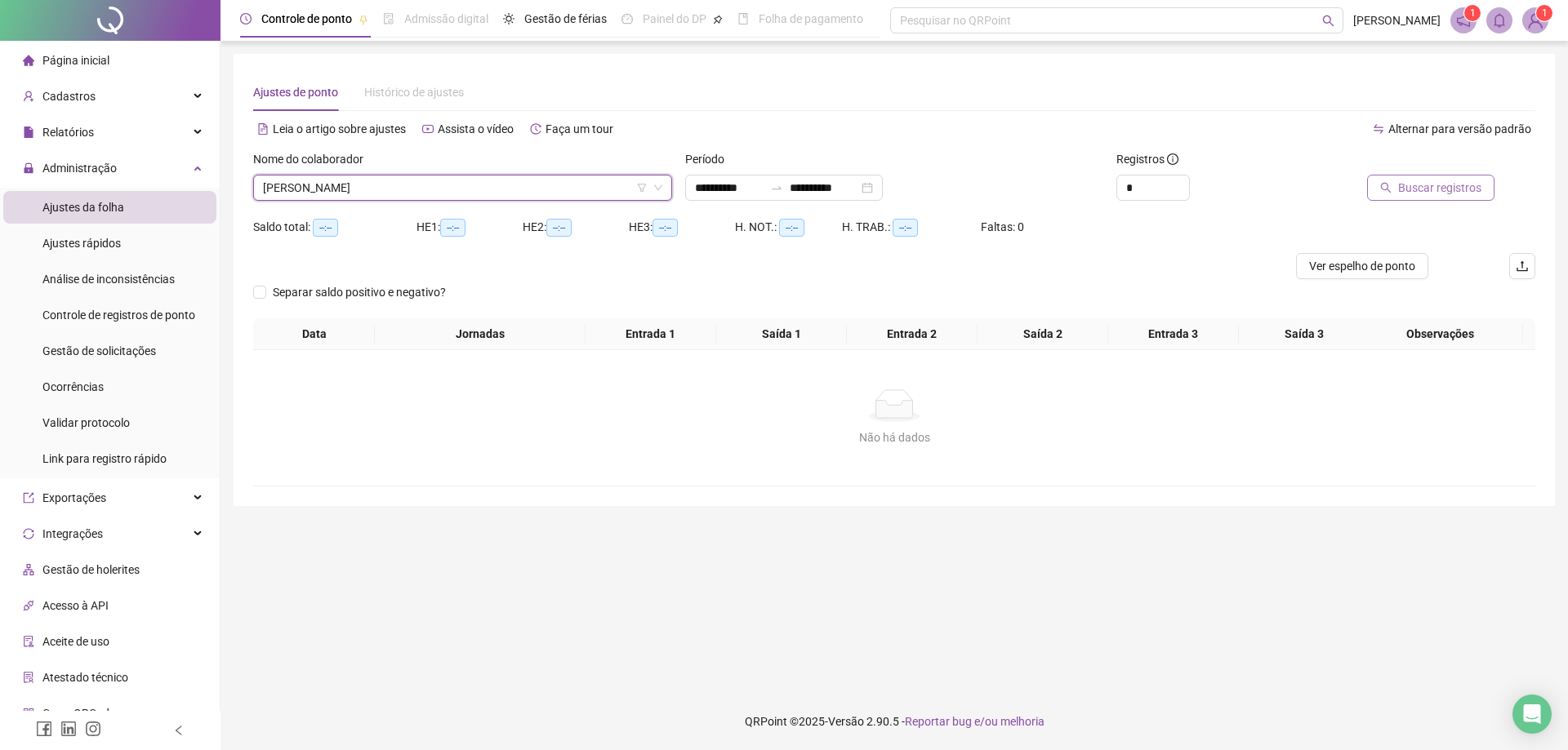
click at [1443, 187] on span "Buscar registros" at bounding box center [1440, 187] width 83 height 18
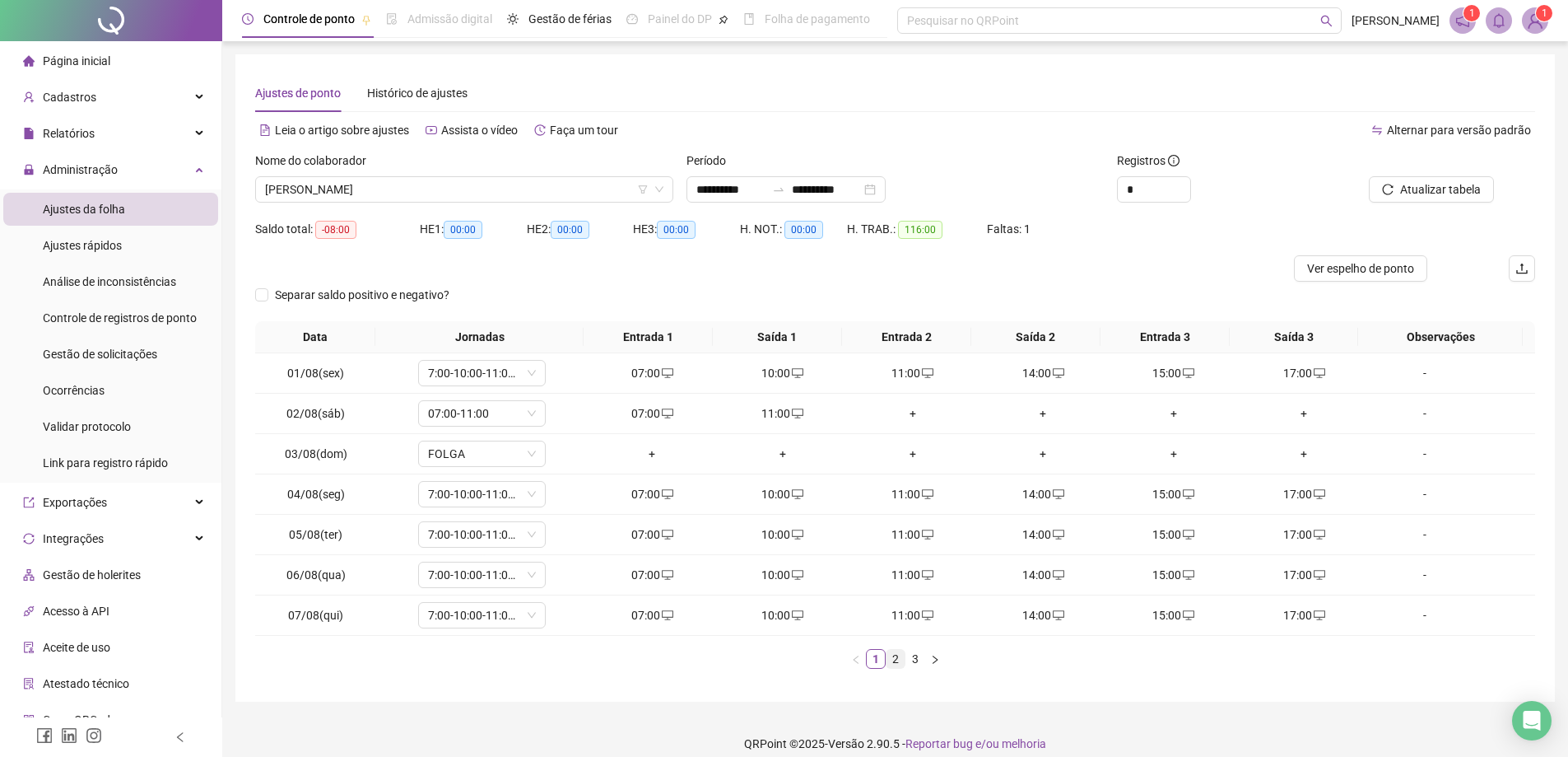
click at [894, 659] on link "2" at bounding box center [896, 658] width 18 height 18
click at [912, 660] on link "3" at bounding box center [915, 658] width 18 height 18
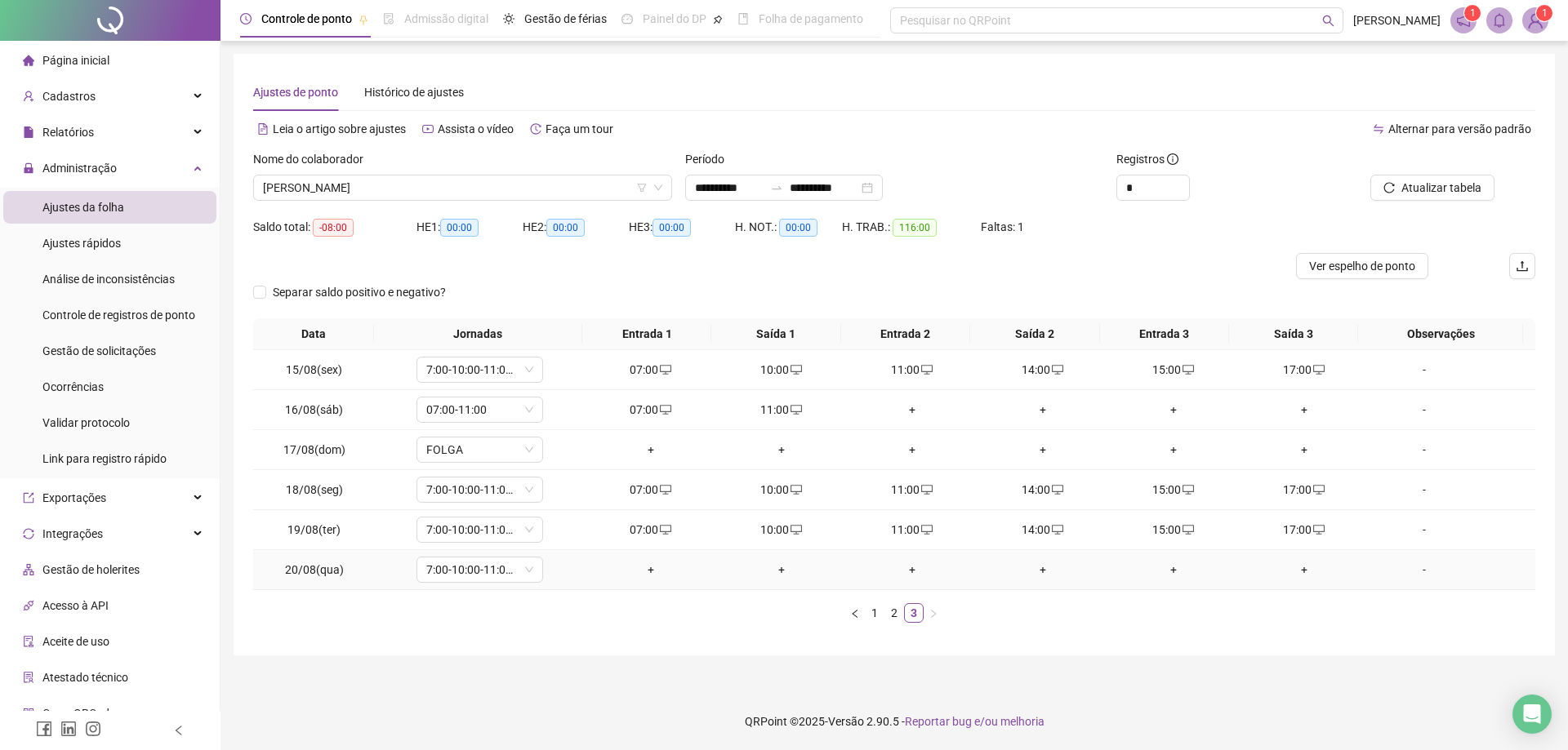
click at [636, 567] on div "+" at bounding box center [651, 569] width 117 height 18
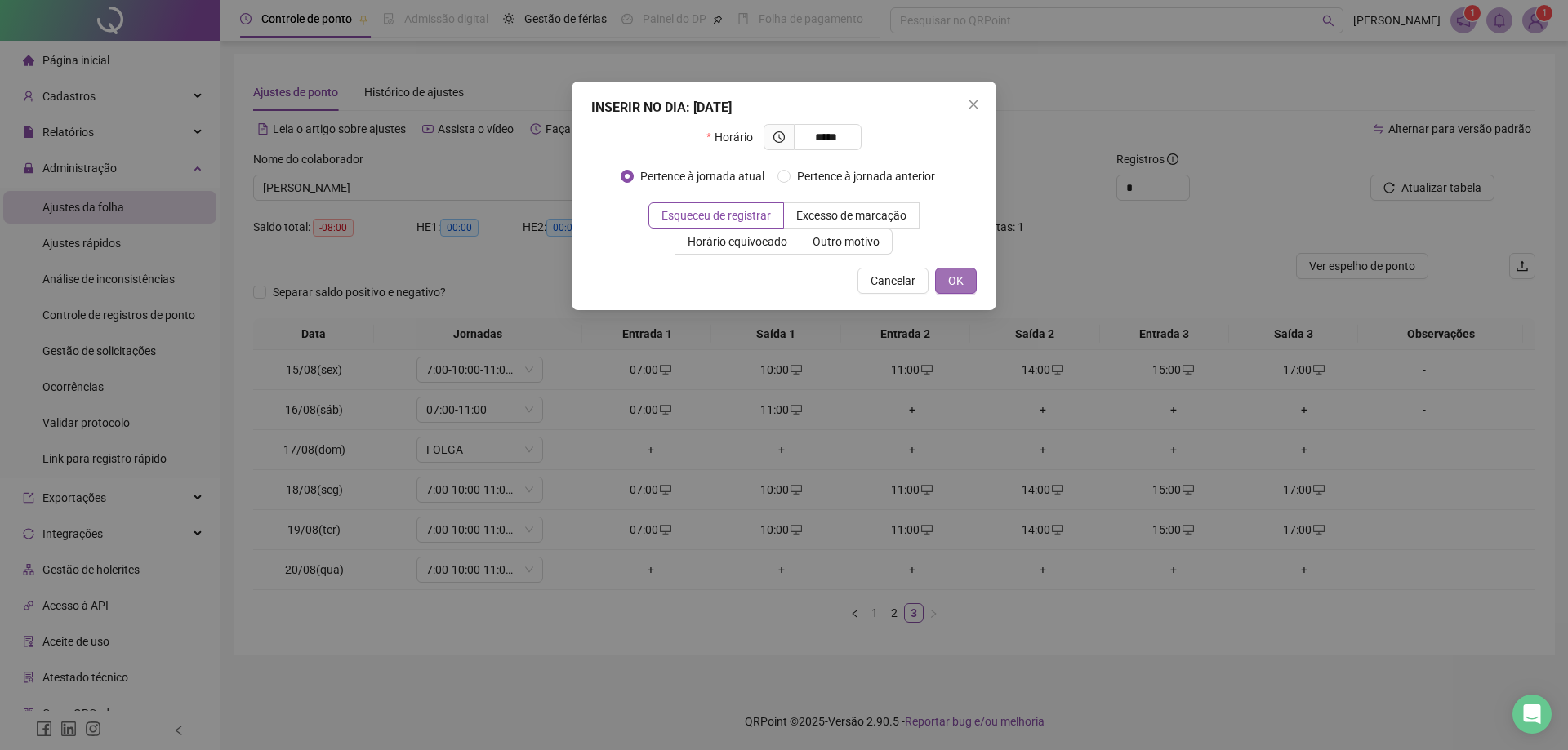
type input "*****"
click at [952, 289] on span "OK" at bounding box center [955, 281] width 15 height 18
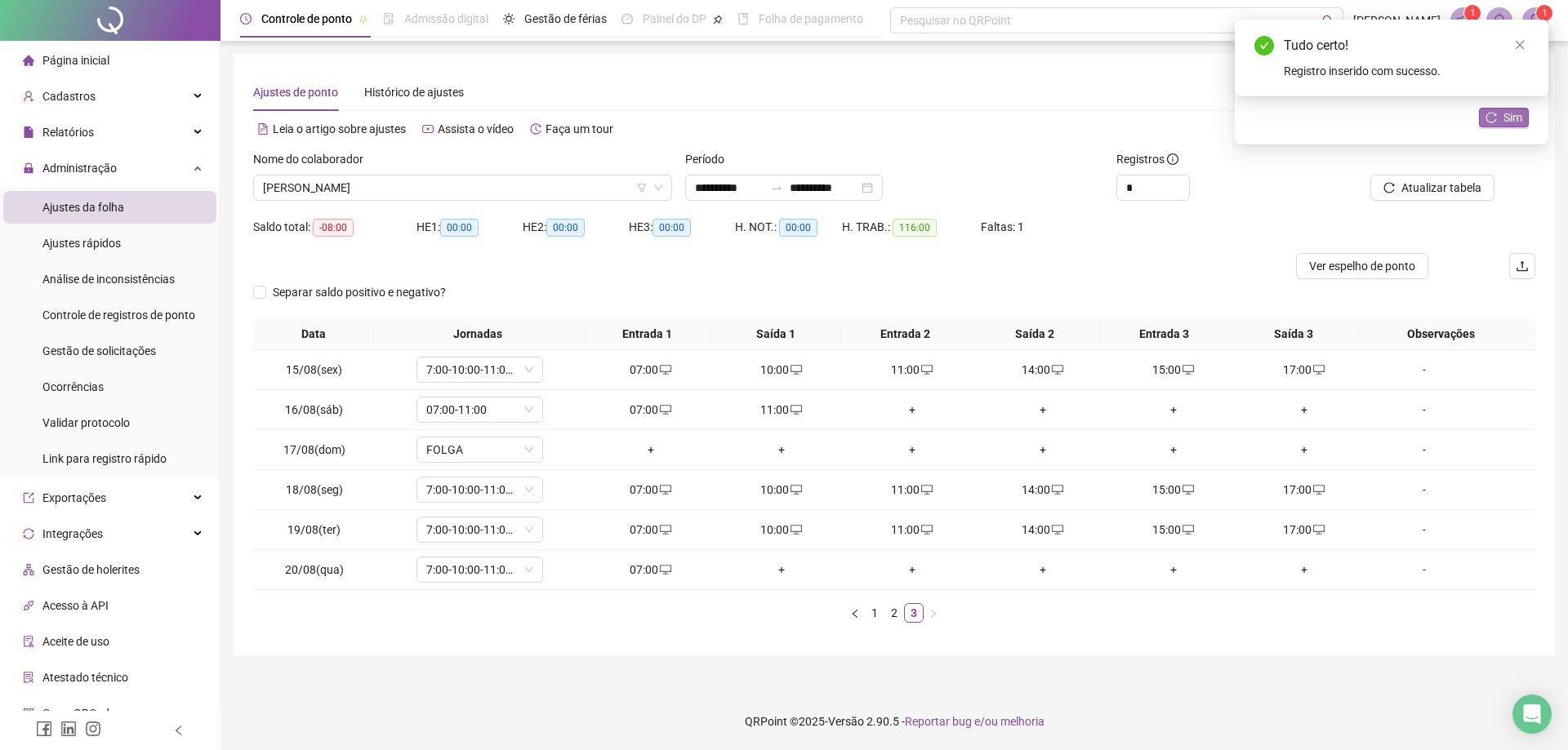
click at [1487, 121] on icon "reload" at bounding box center [1491, 116] width 11 height 11
click at [446, 180] on span "[PERSON_NAME]" at bounding box center [462, 187] width 399 height 25
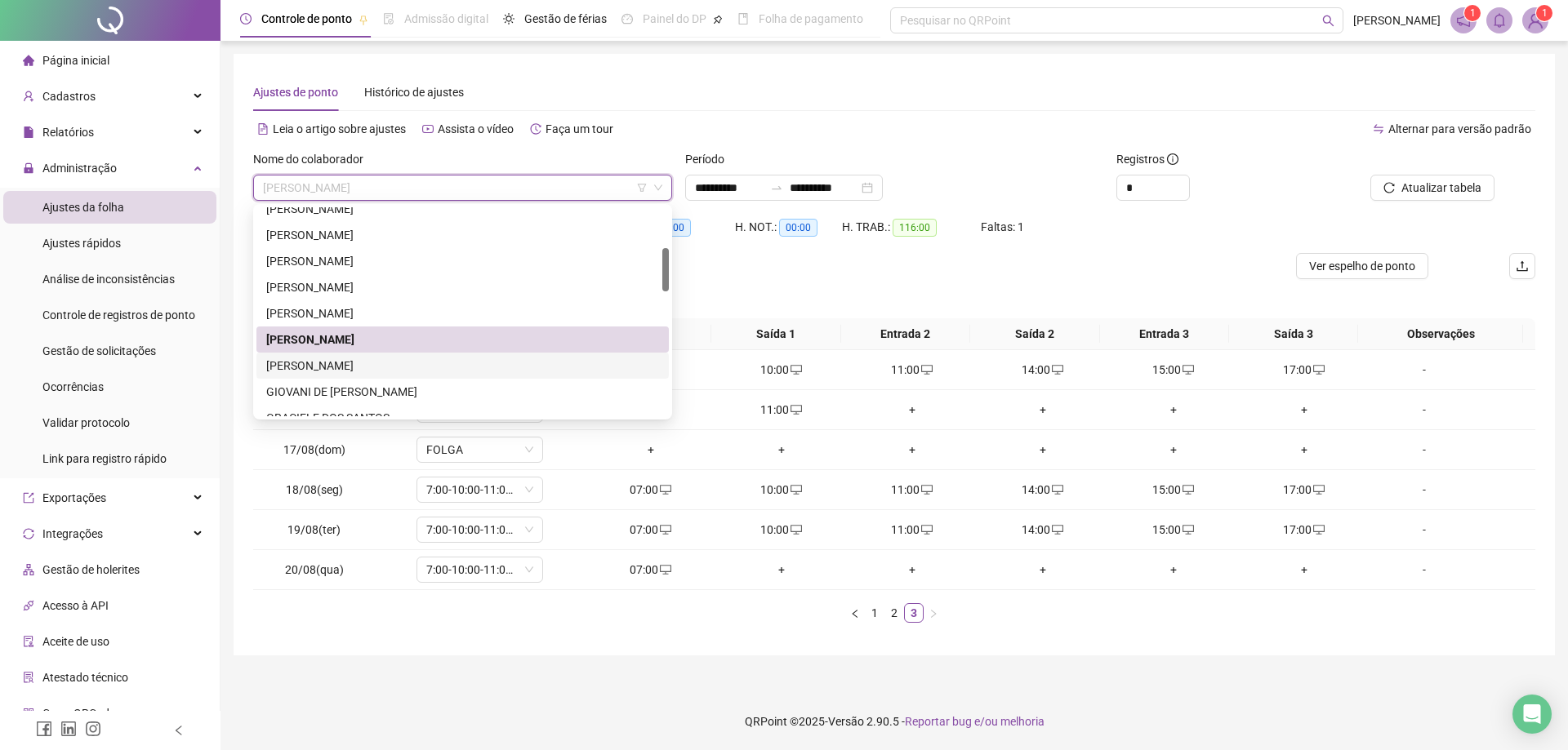
click at [382, 366] on div "[PERSON_NAME]" at bounding box center [463, 365] width 393 height 18
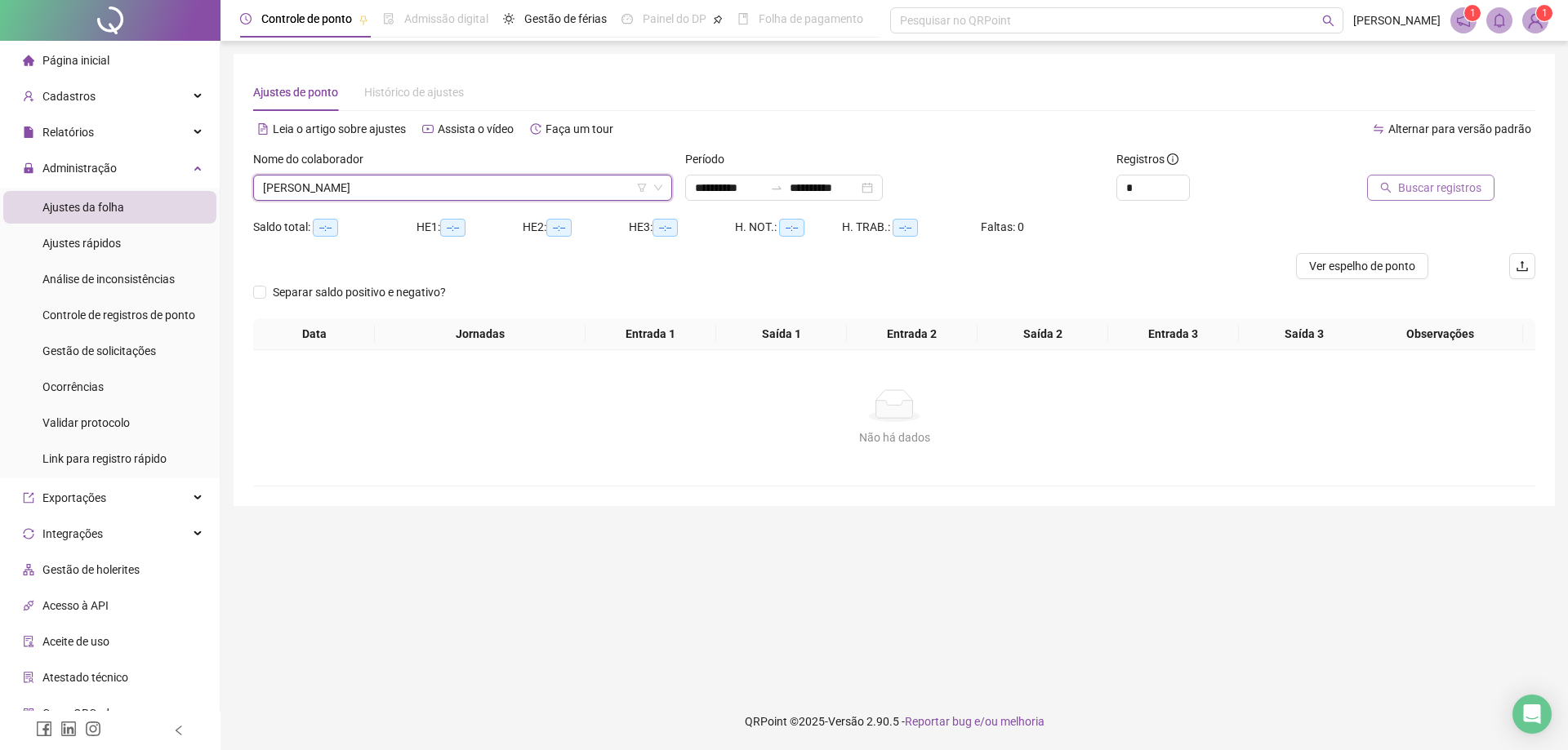
click at [1441, 188] on span "Buscar registros" at bounding box center [1440, 187] width 83 height 18
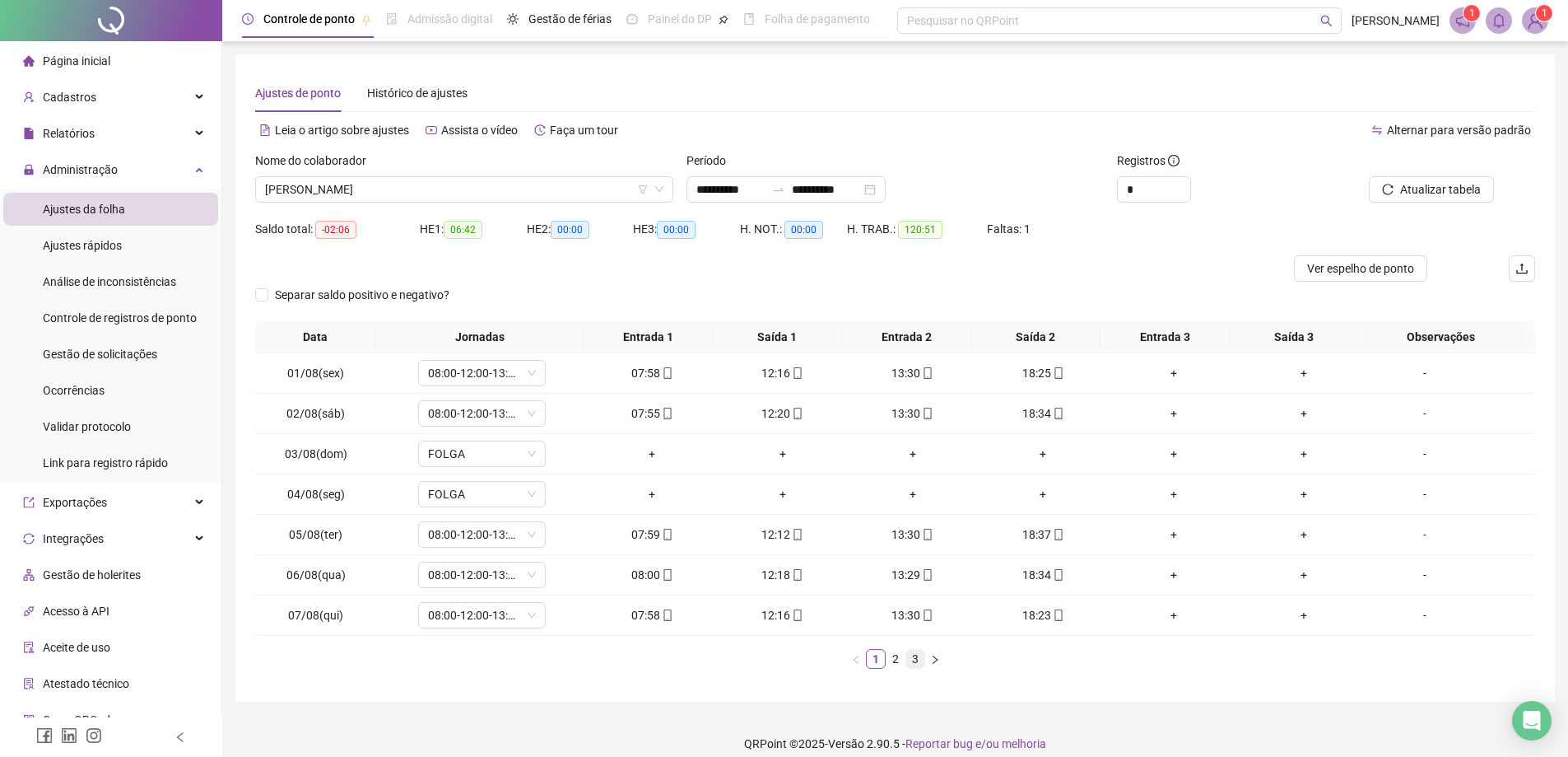
click at [918, 663] on link "3" at bounding box center [915, 658] width 18 height 18
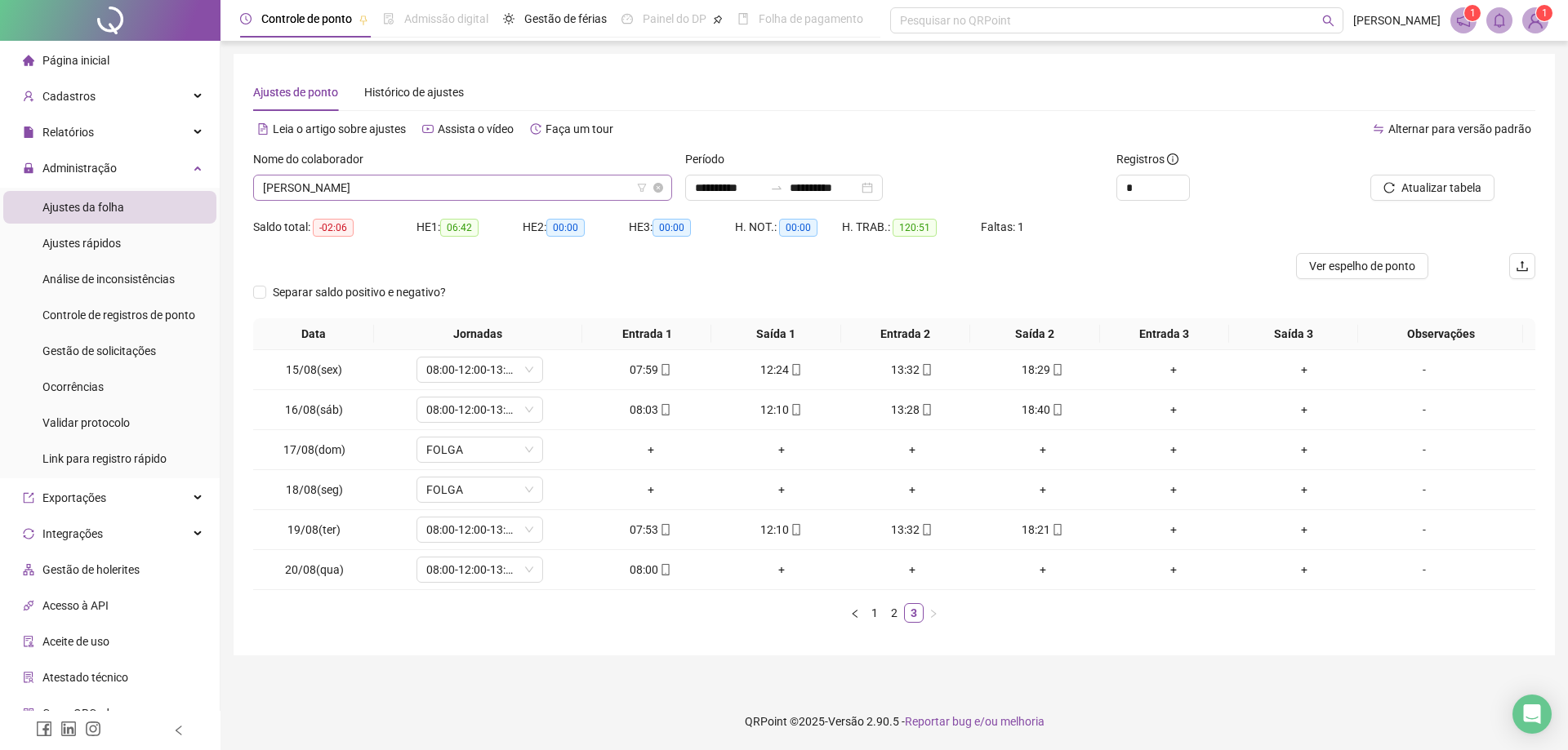
click at [436, 185] on span "[PERSON_NAME]" at bounding box center [462, 187] width 399 height 25
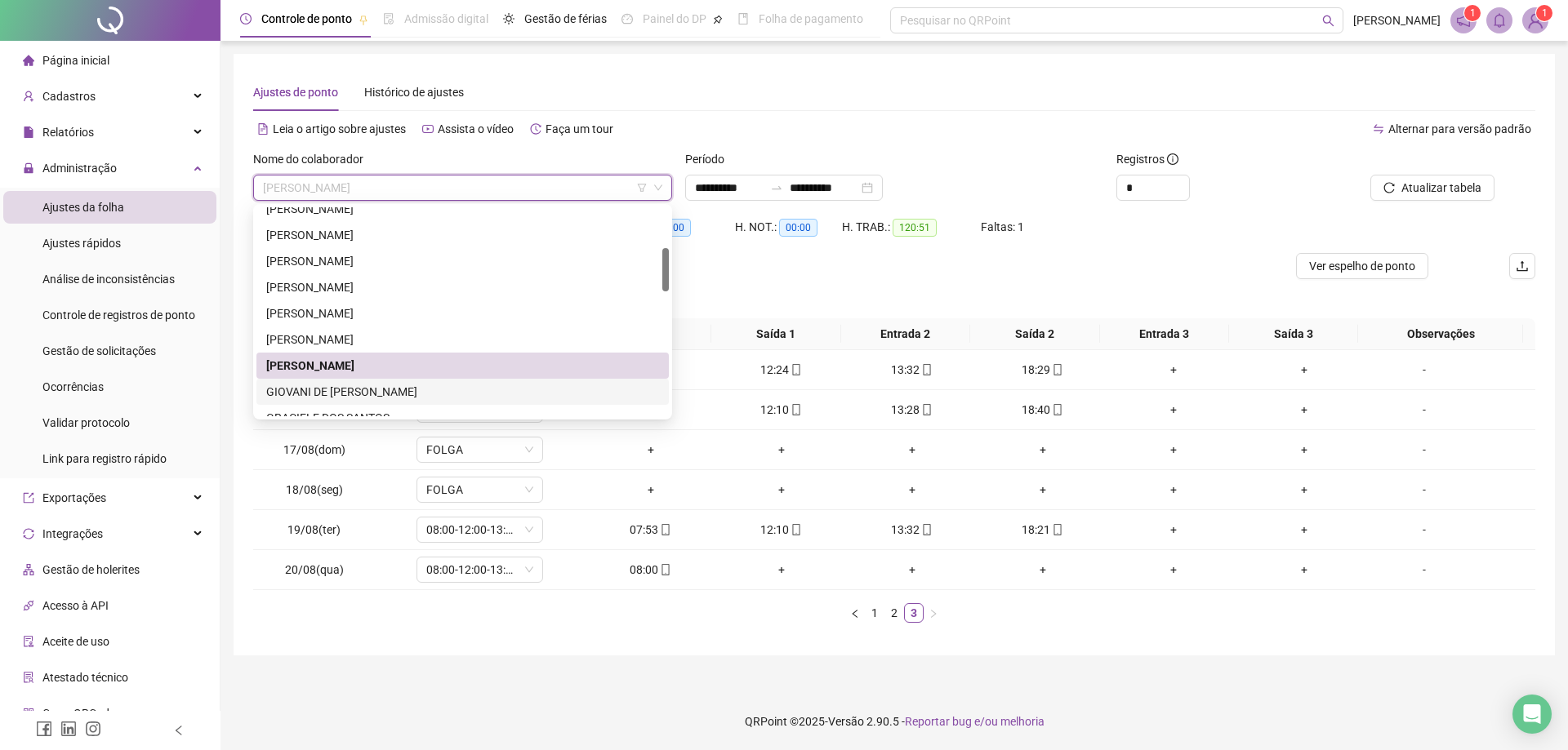
click at [382, 395] on div "GIOVANI DE [PERSON_NAME]" at bounding box center [463, 391] width 393 height 18
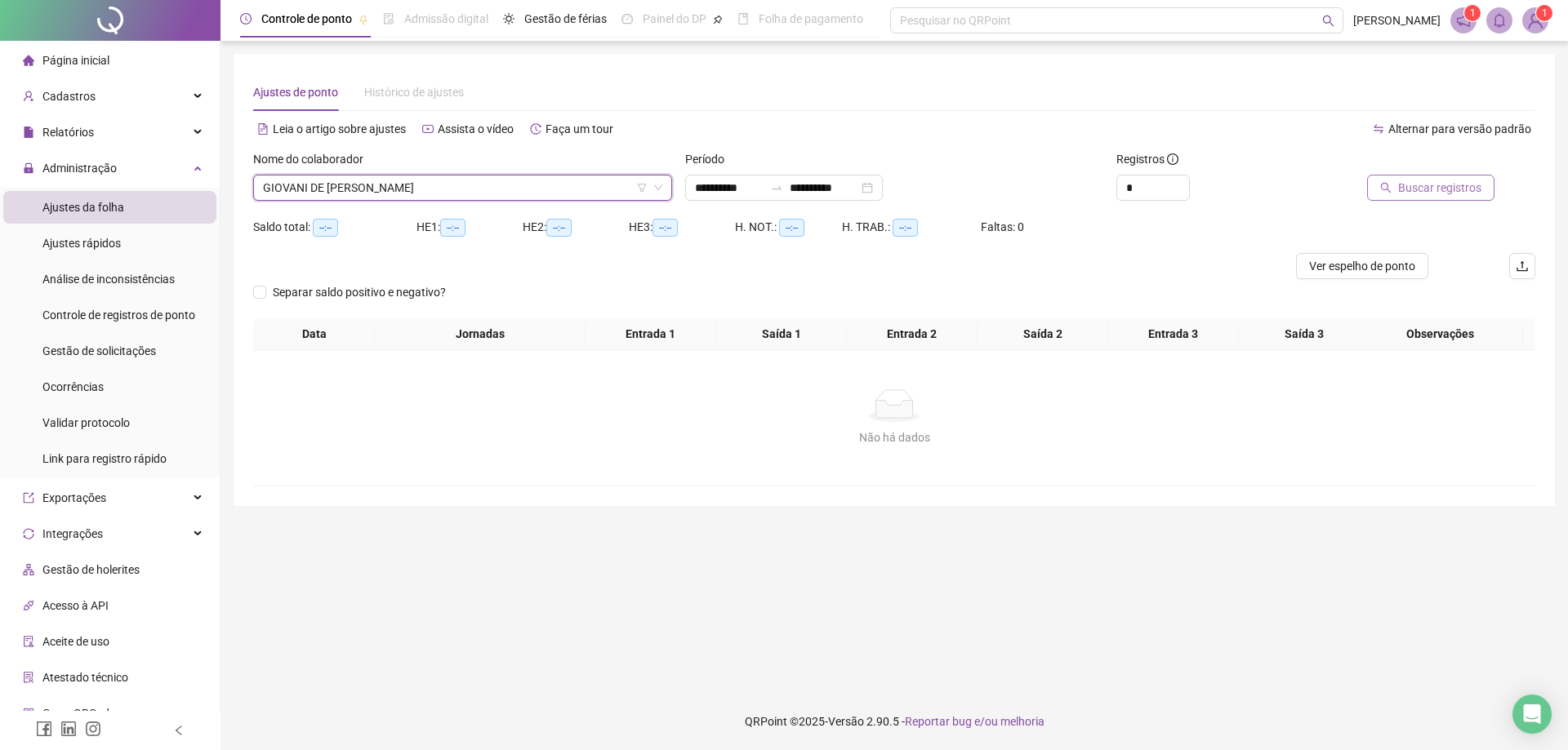
click at [1445, 185] on span "Buscar registros" at bounding box center [1440, 187] width 83 height 18
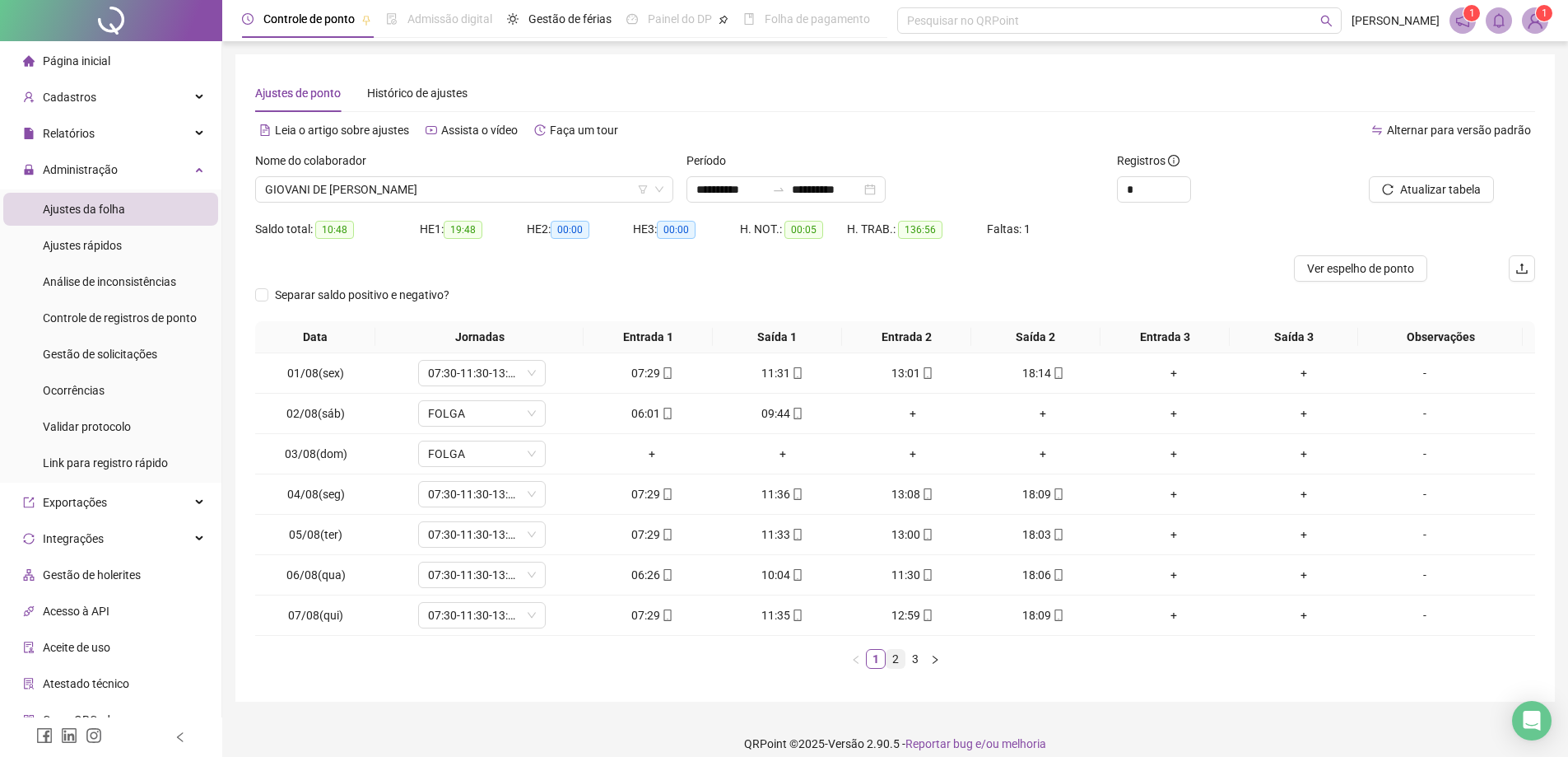
click at [898, 667] on link "2" at bounding box center [896, 658] width 18 height 18
click at [917, 659] on link "3" at bounding box center [915, 658] width 18 height 18
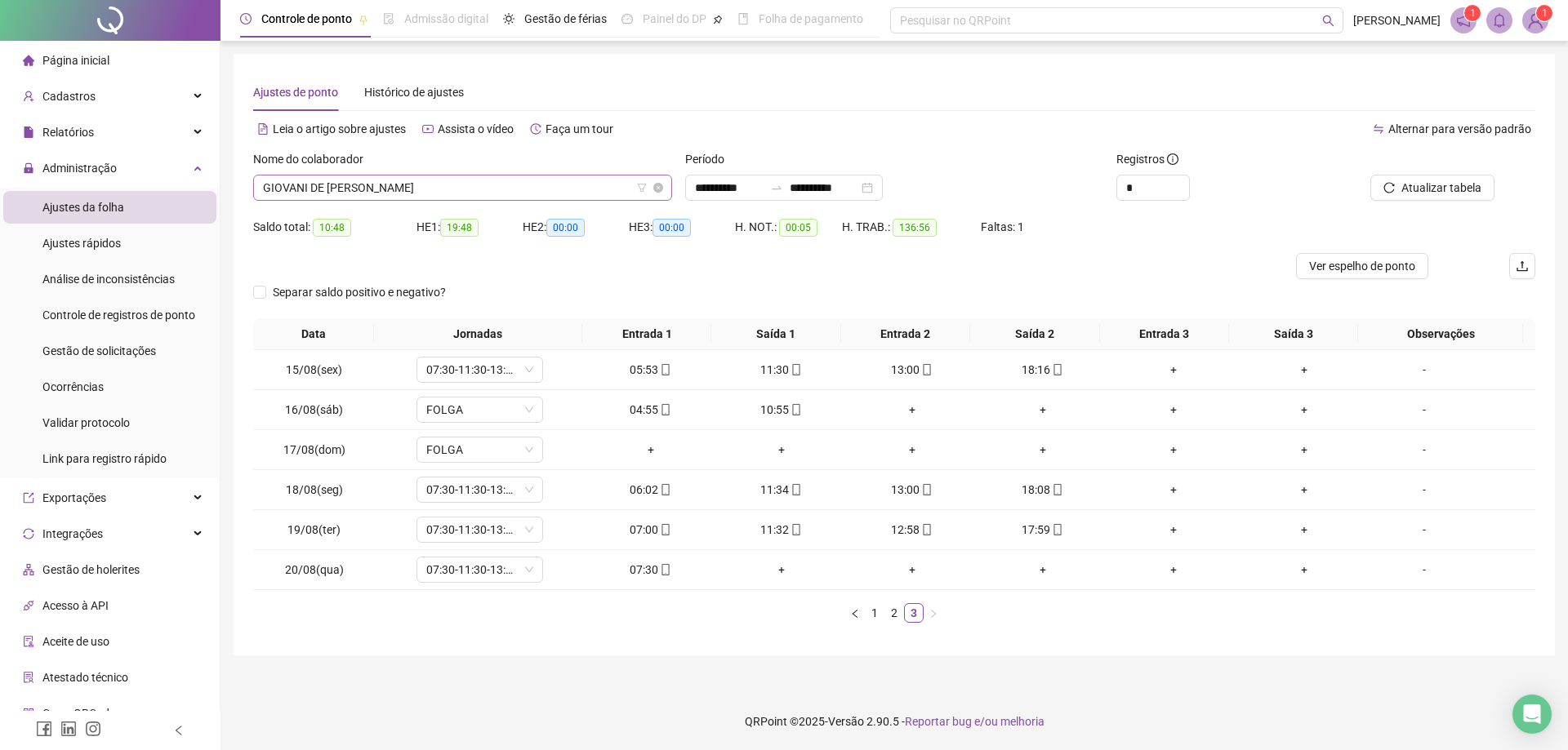
click at [506, 191] on span "GIOVANI DE [PERSON_NAME]" at bounding box center [462, 187] width 399 height 25
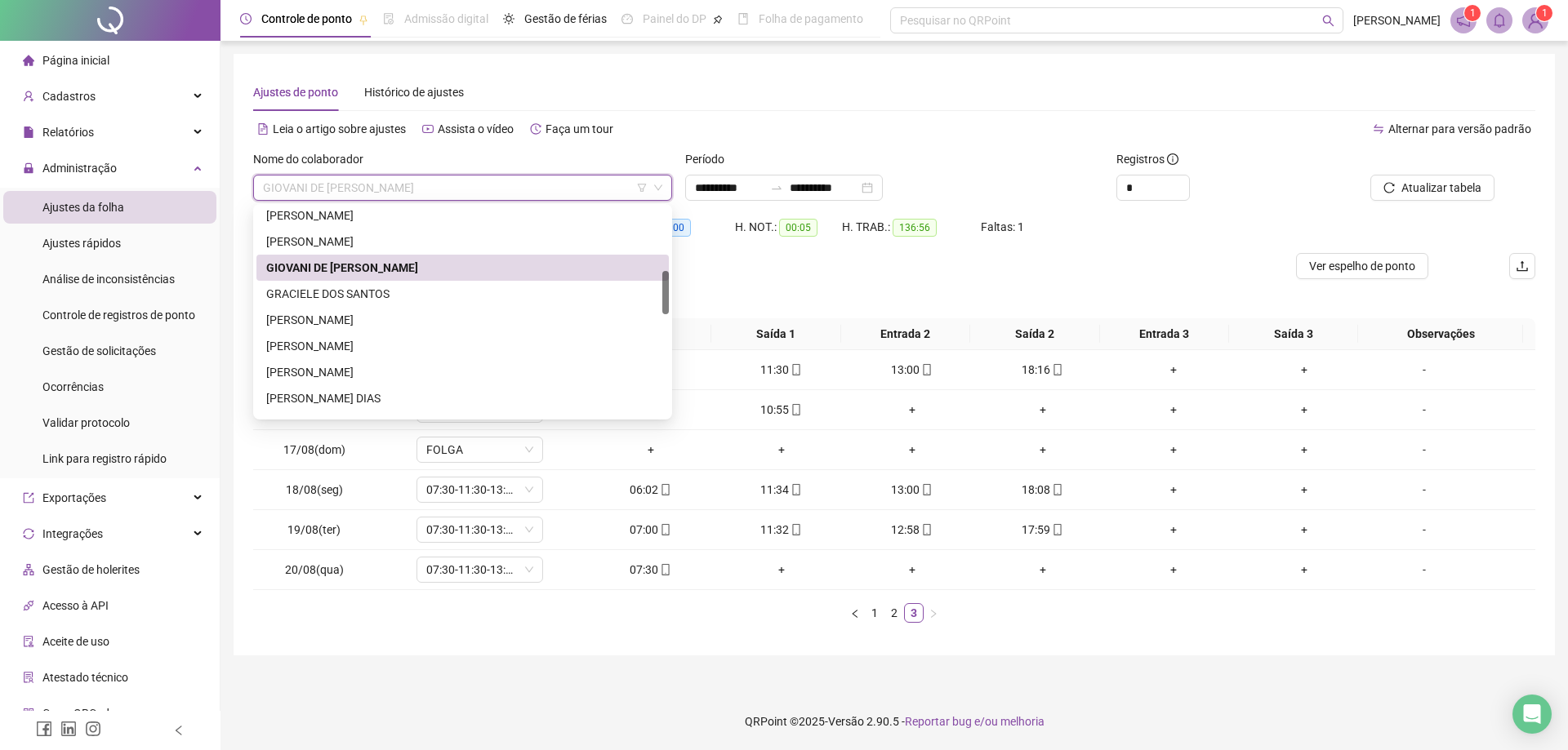
scroll to position [334, 0]
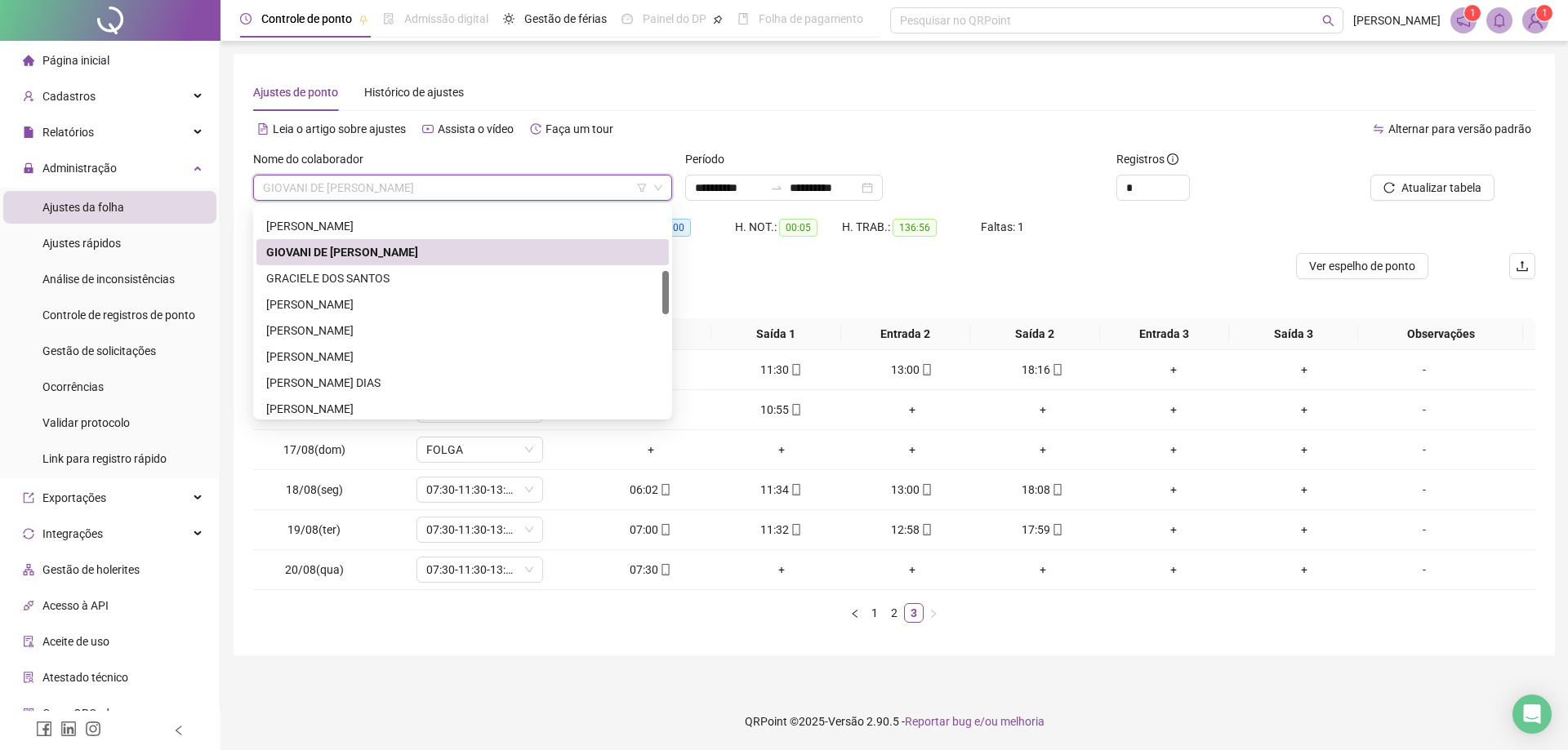
drag, startPoint x: 663, startPoint y: 274, endPoint x: 663, endPoint y: 304, distance: 30.0
click at [663, 304] on div at bounding box center [665, 293] width 7 height 43
click at [366, 280] on div "GRACIELE DOS SANTOS" at bounding box center [463, 278] width 393 height 18
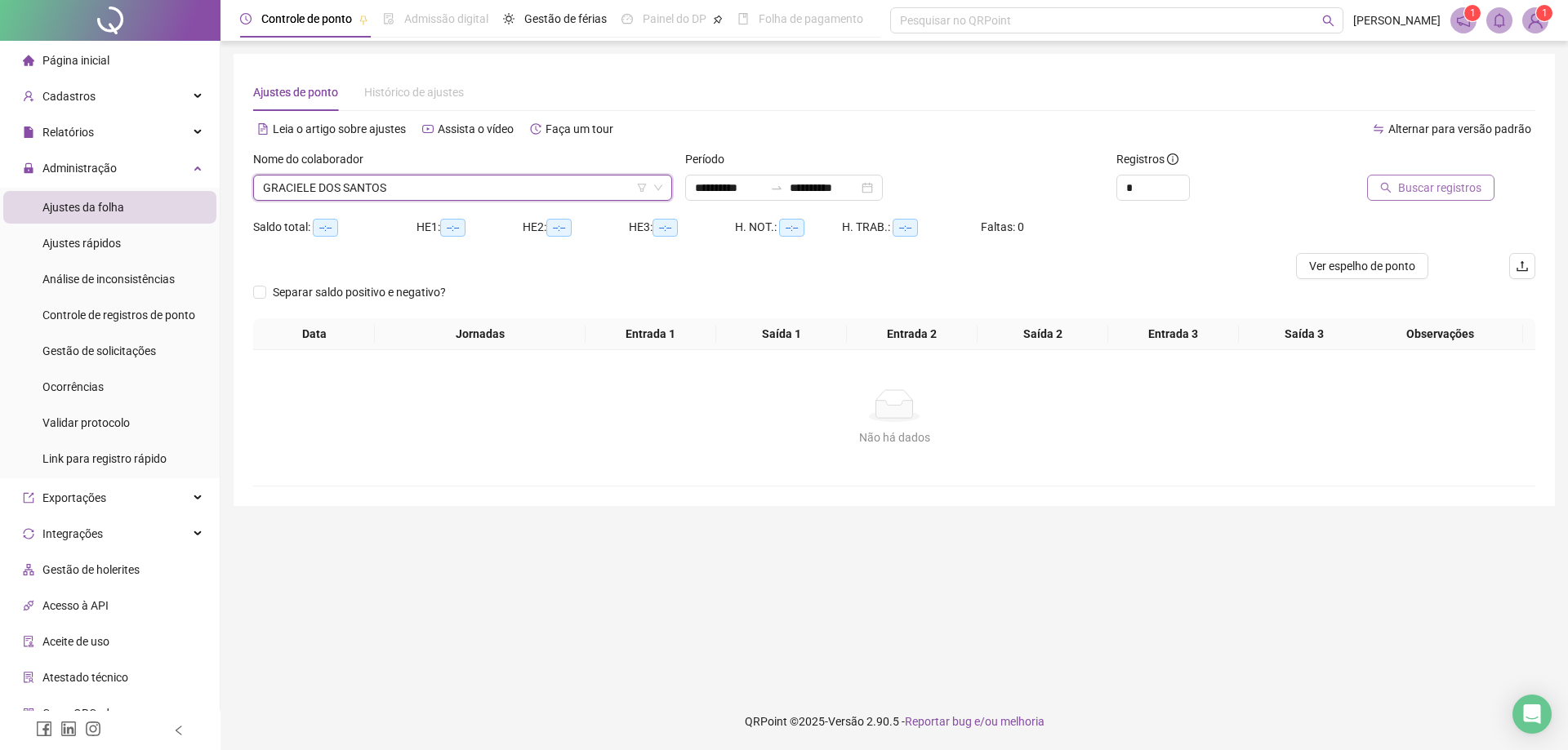
click at [1443, 190] on span "Buscar registros" at bounding box center [1440, 187] width 83 height 18
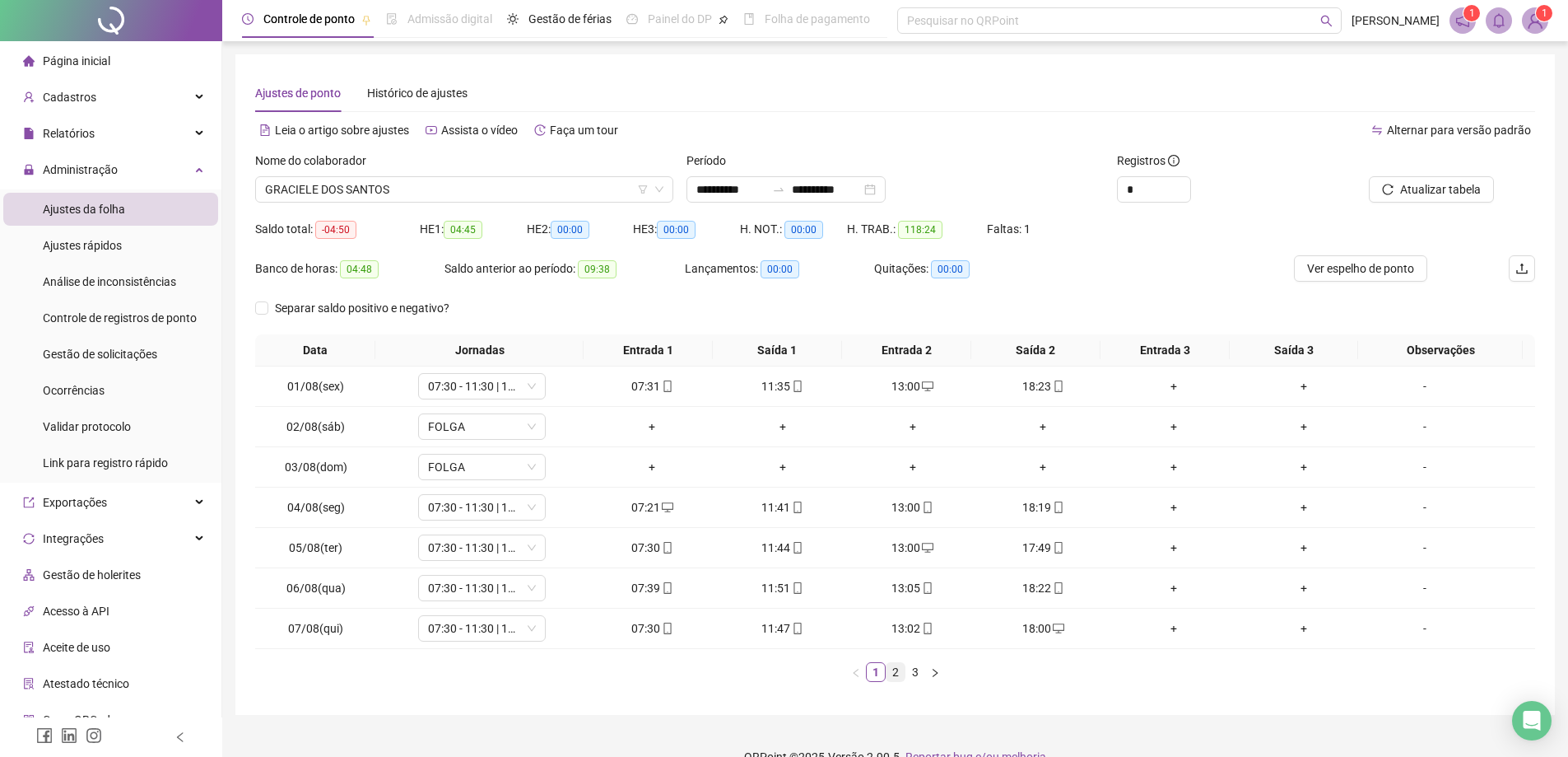
click at [895, 675] on link "2" at bounding box center [896, 672] width 18 height 18
click at [913, 675] on link "3" at bounding box center [915, 672] width 18 height 18
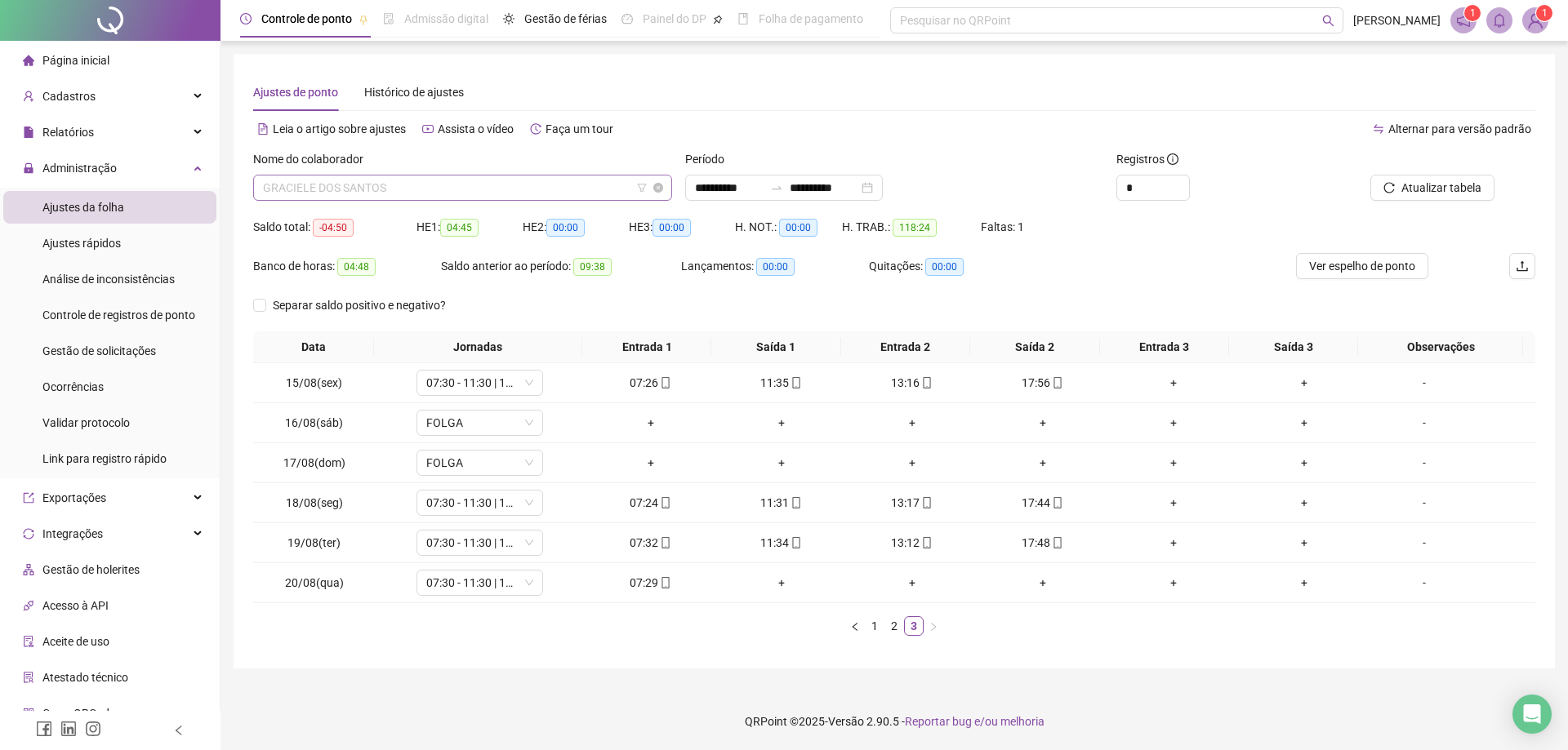
click at [427, 190] on span "GRACIELE DOS SANTOS" at bounding box center [462, 187] width 399 height 25
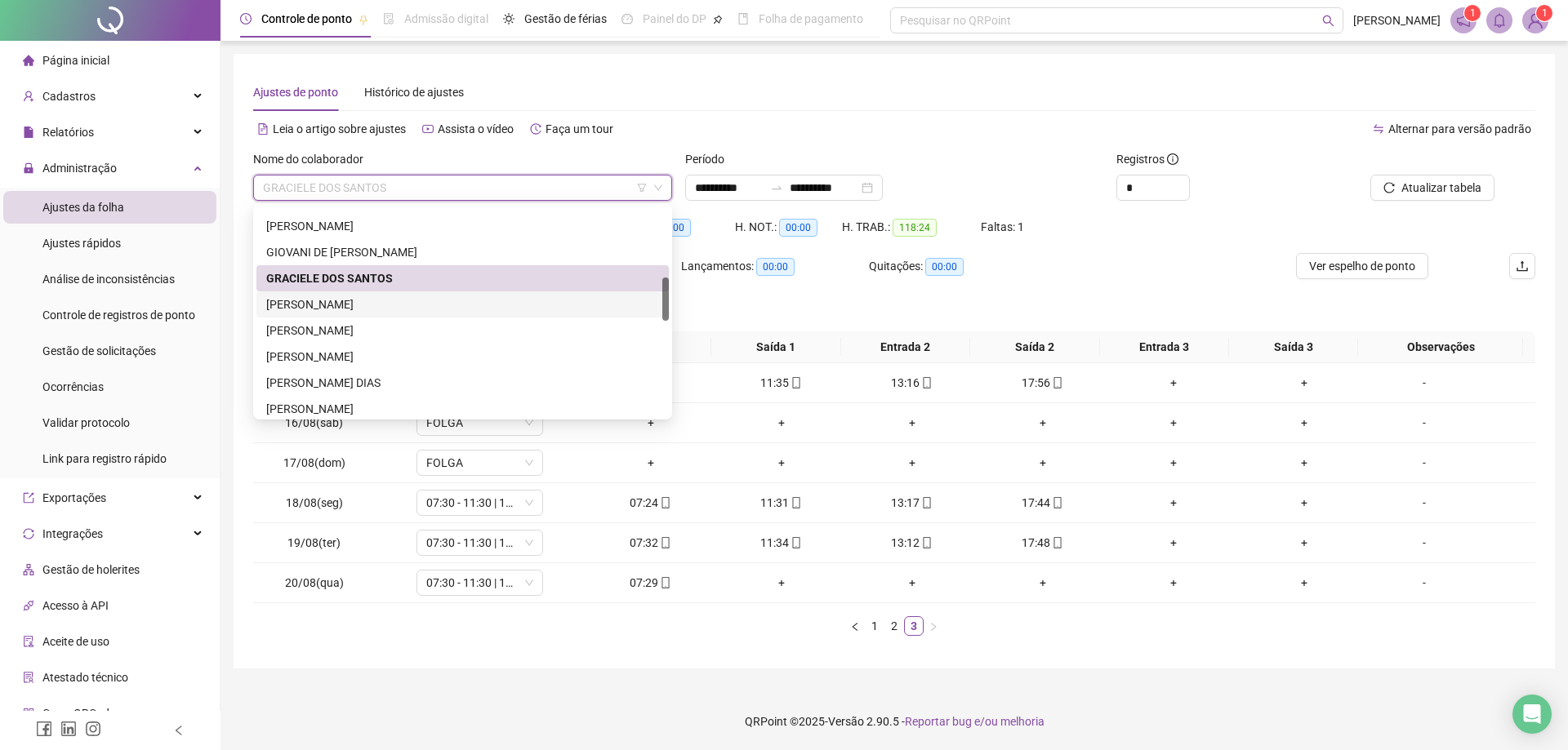
click at [369, 304] on div "[PERSON_NAME]" at bounding box center [463, 304] width 393 height 18
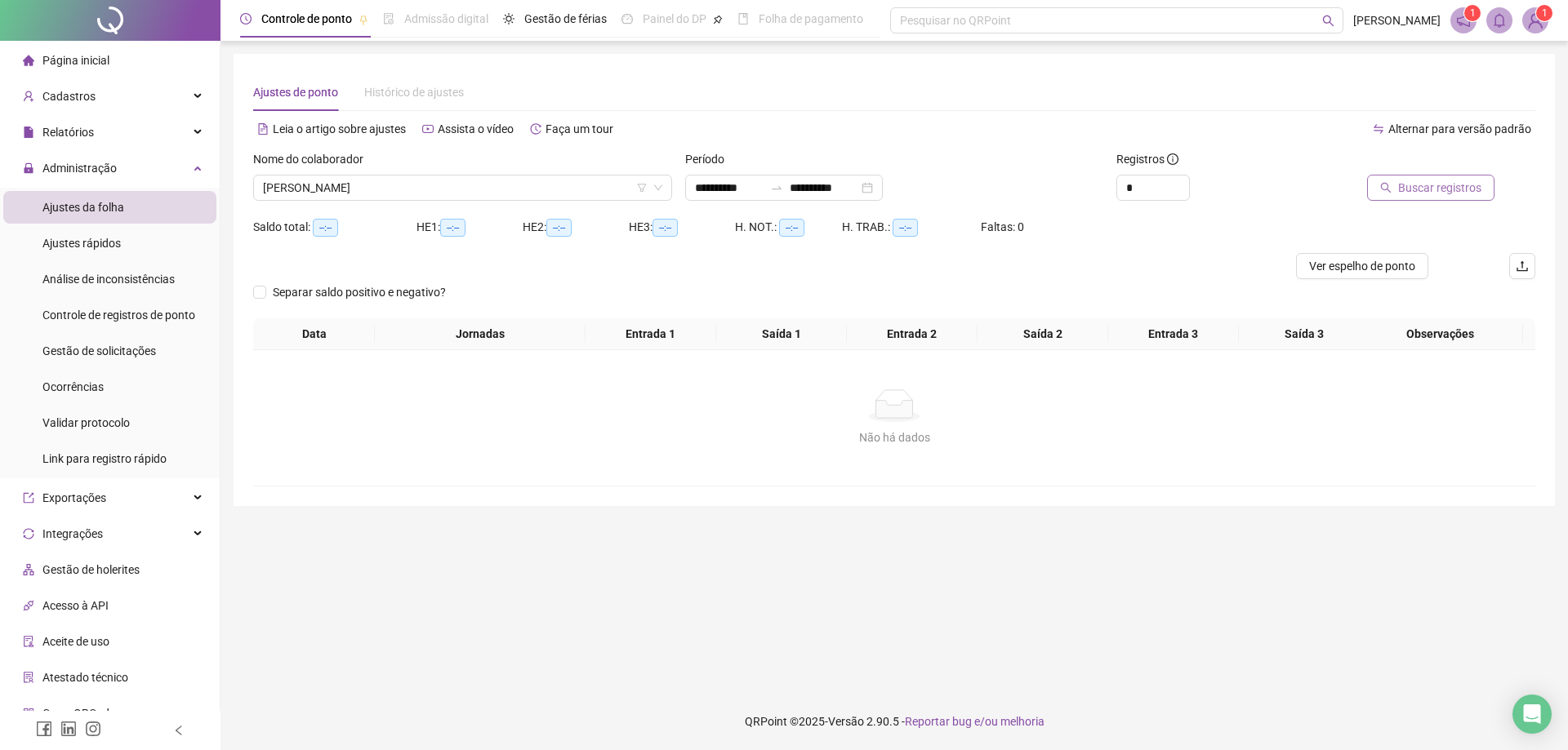
click at [1450, 193] on span "Buscar registros" at bounding box center [1440, 187] width 83 height 18
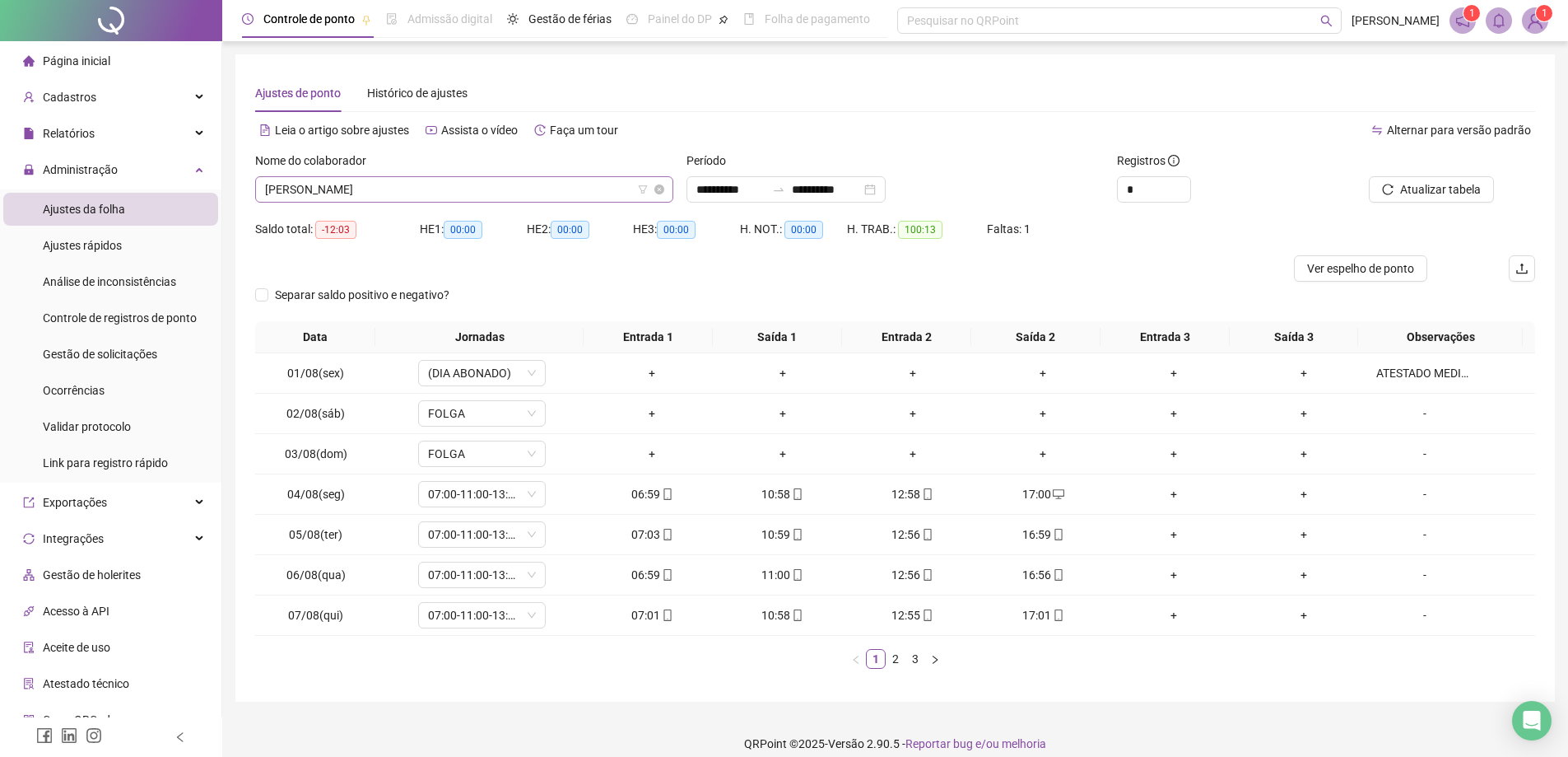
click at [456, 199] on span "[PERSON_NAME]" at bounding box center [464, 189] width 399 height 25
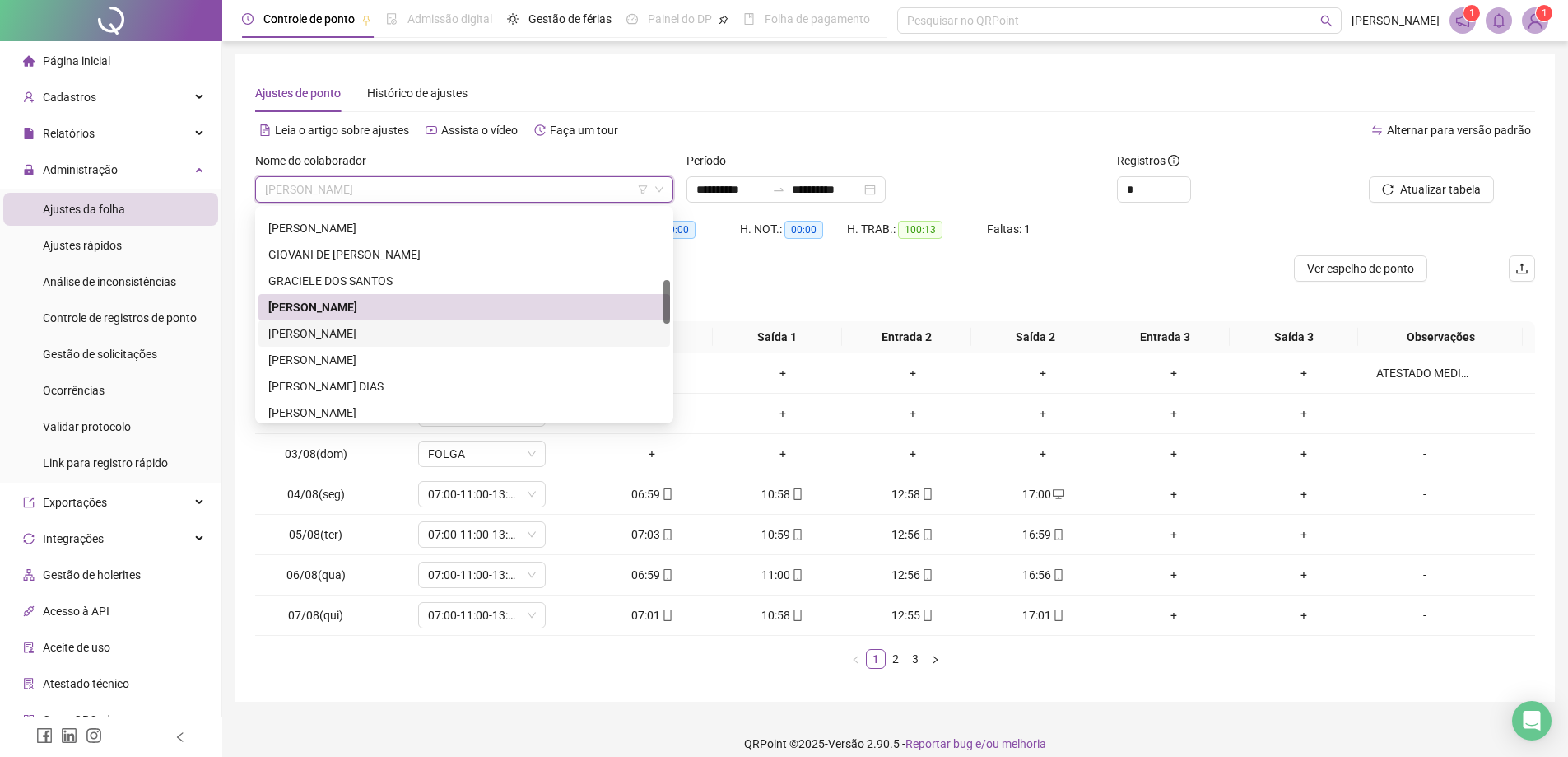
click at [392, 338] on div "[PERSON_NAME]" at bounding box center [464, 333] width 392 height 18
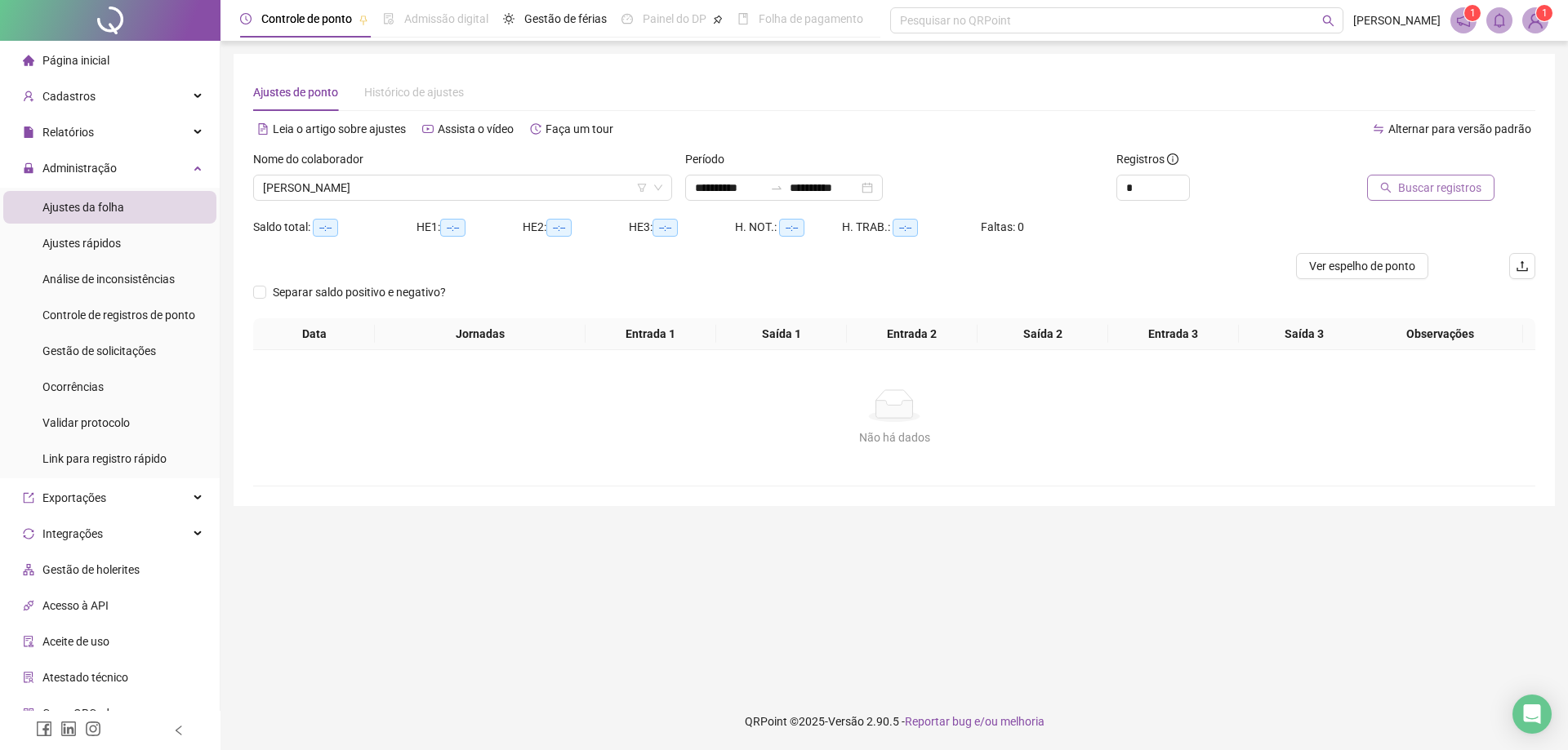
click at [1434, 186] on span "Buscar registros" at bounding box center [1440, 187] width 83 height 18
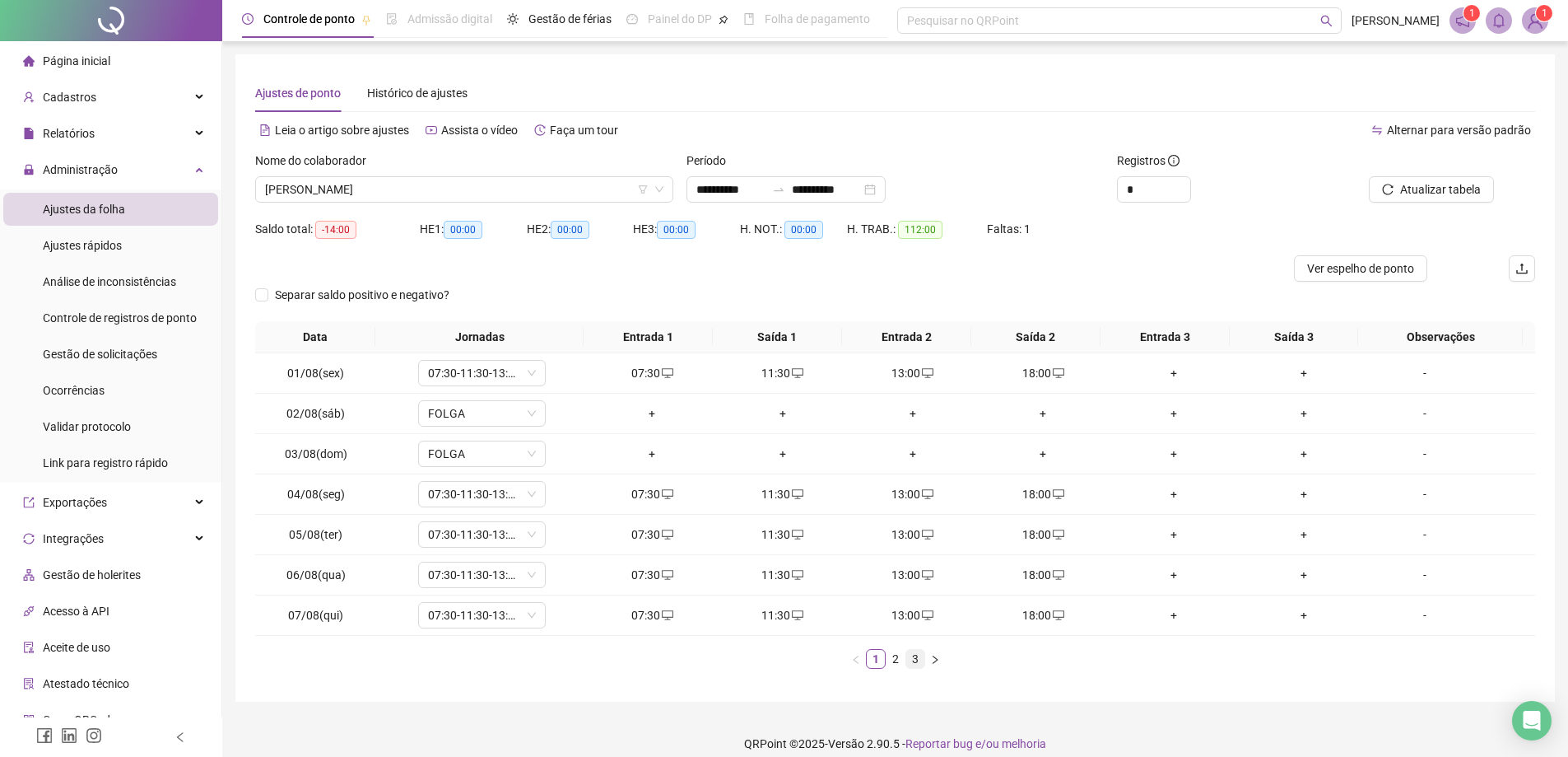
click at [915, 655] on link "3" at bounding box center [915, 658] width 18 height 18
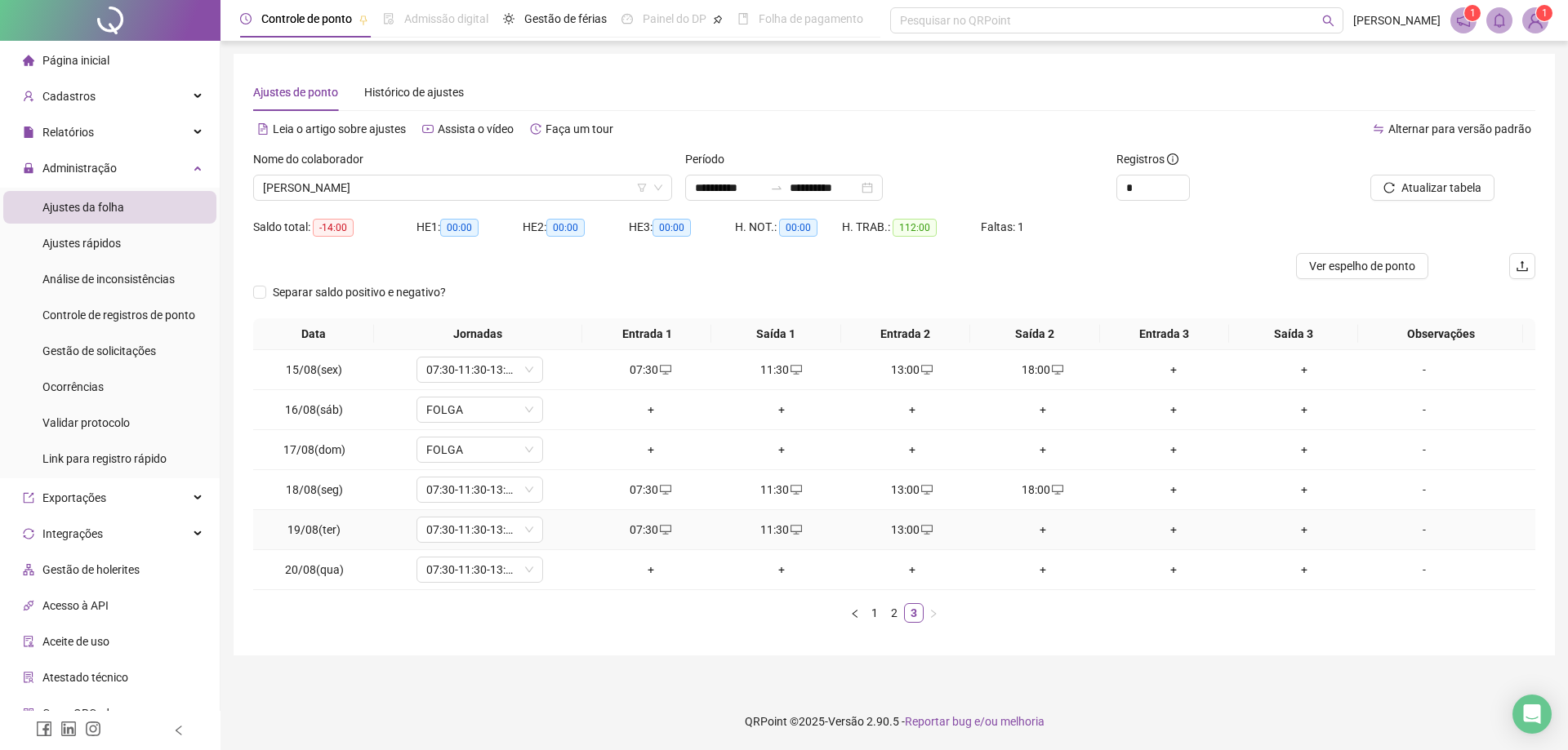
click at [1040, 537] on div "+" at bounding box center [1043, 529] width 117 height 18
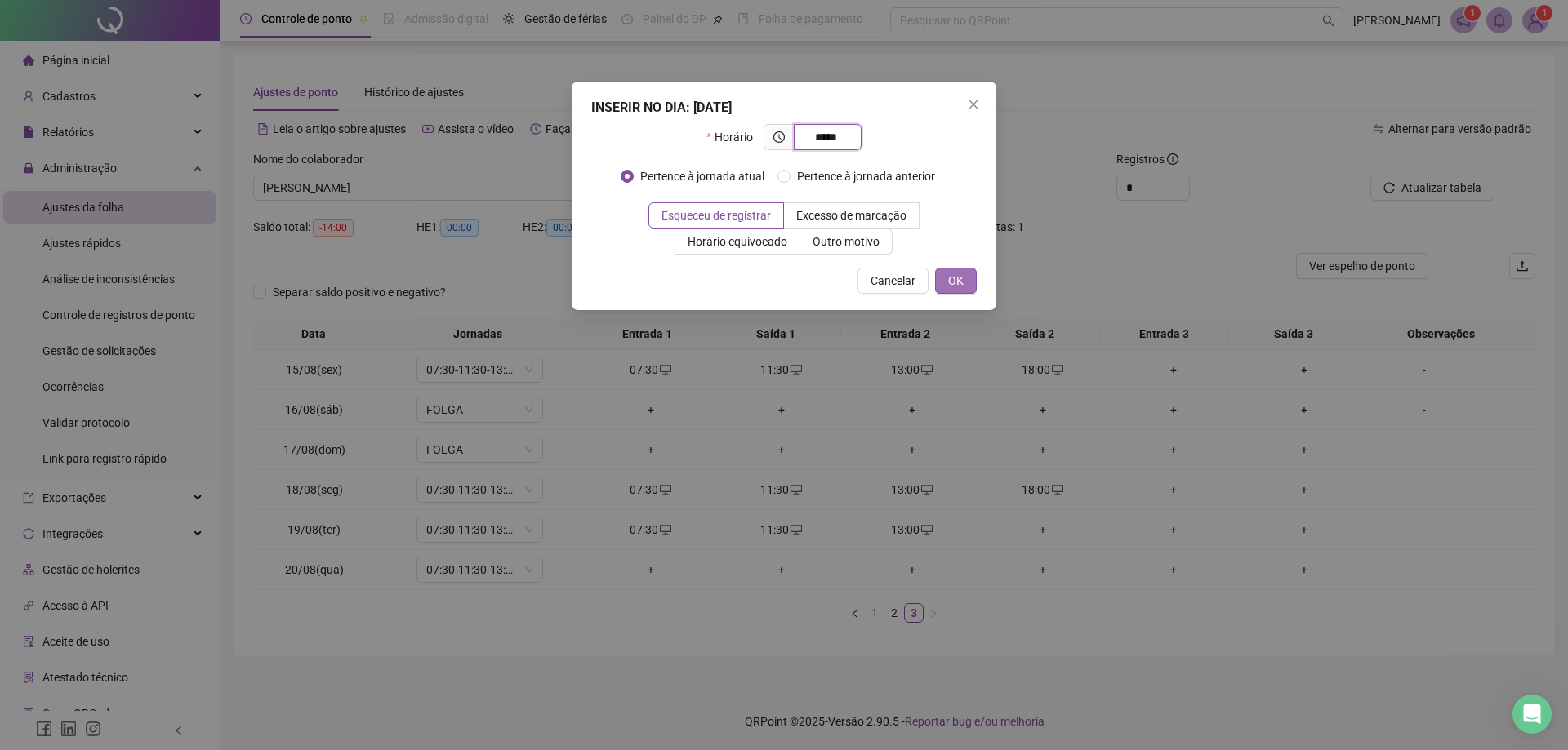
type input "*****"
click at [955, 277] on span "OK" at bounding box center [955, 281] width 15 height 18
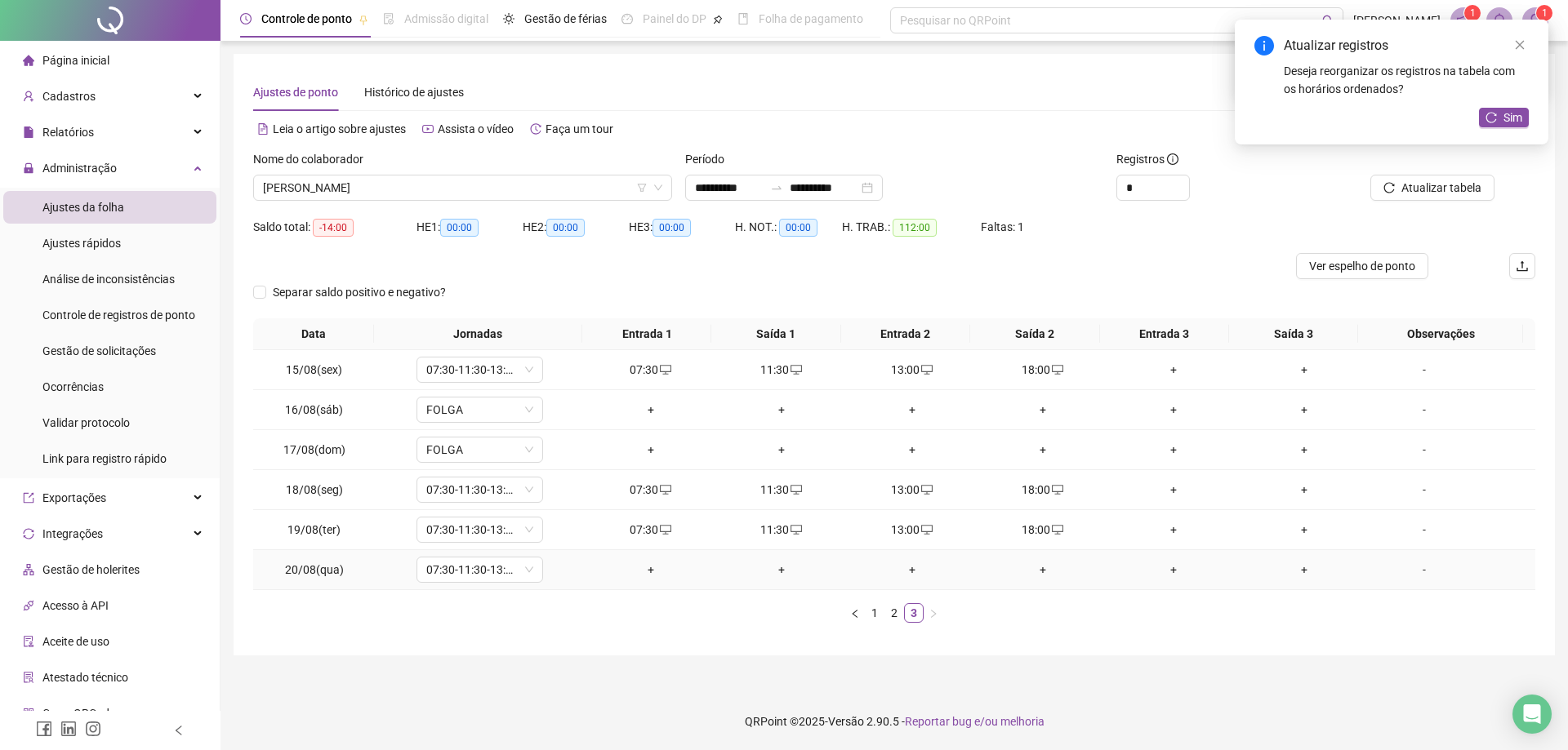
click at [641, 572] on div "+" at bounding box center [651, 569] width 117 height 18
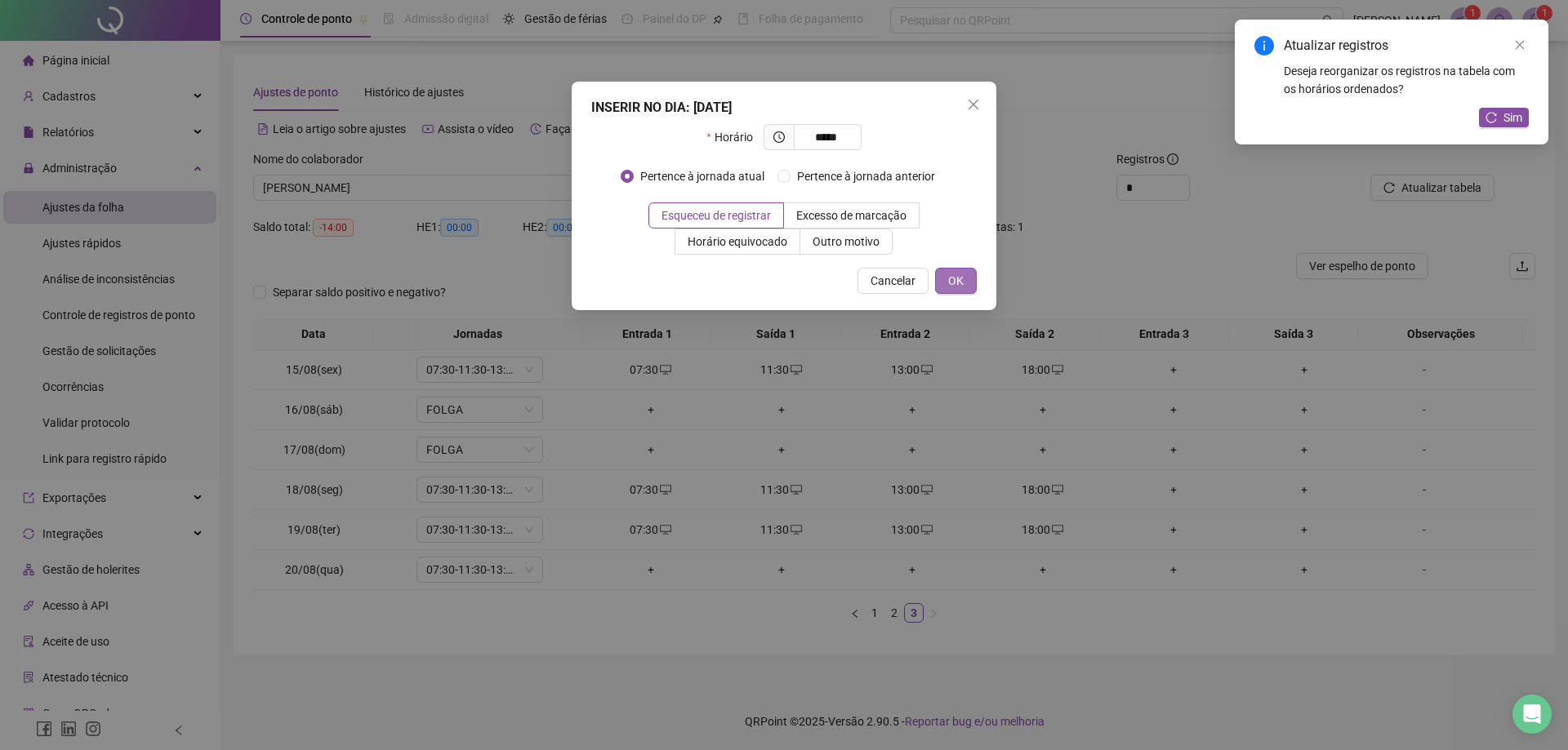
type input "*****"
click at [963, 280] on span "OK" at bounding box center [955, 281] width 15 height 18
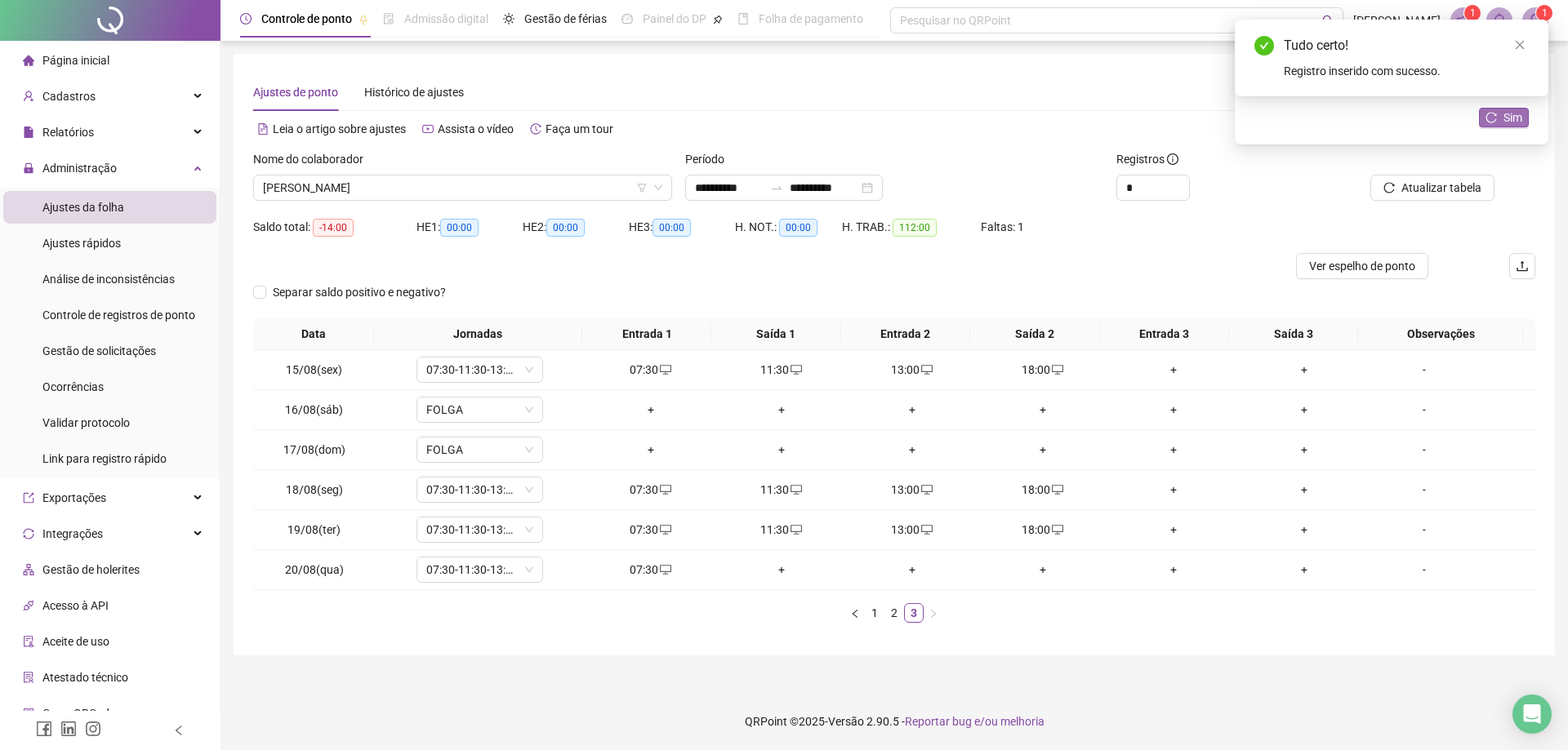
click at [1495, 116] on icon "reload" at bounding box center [1491, 116] width 11 height 11
click at [403, 185] on span "[PERSON_NAME]" at bounding box center [462, 187] width 399 height 25
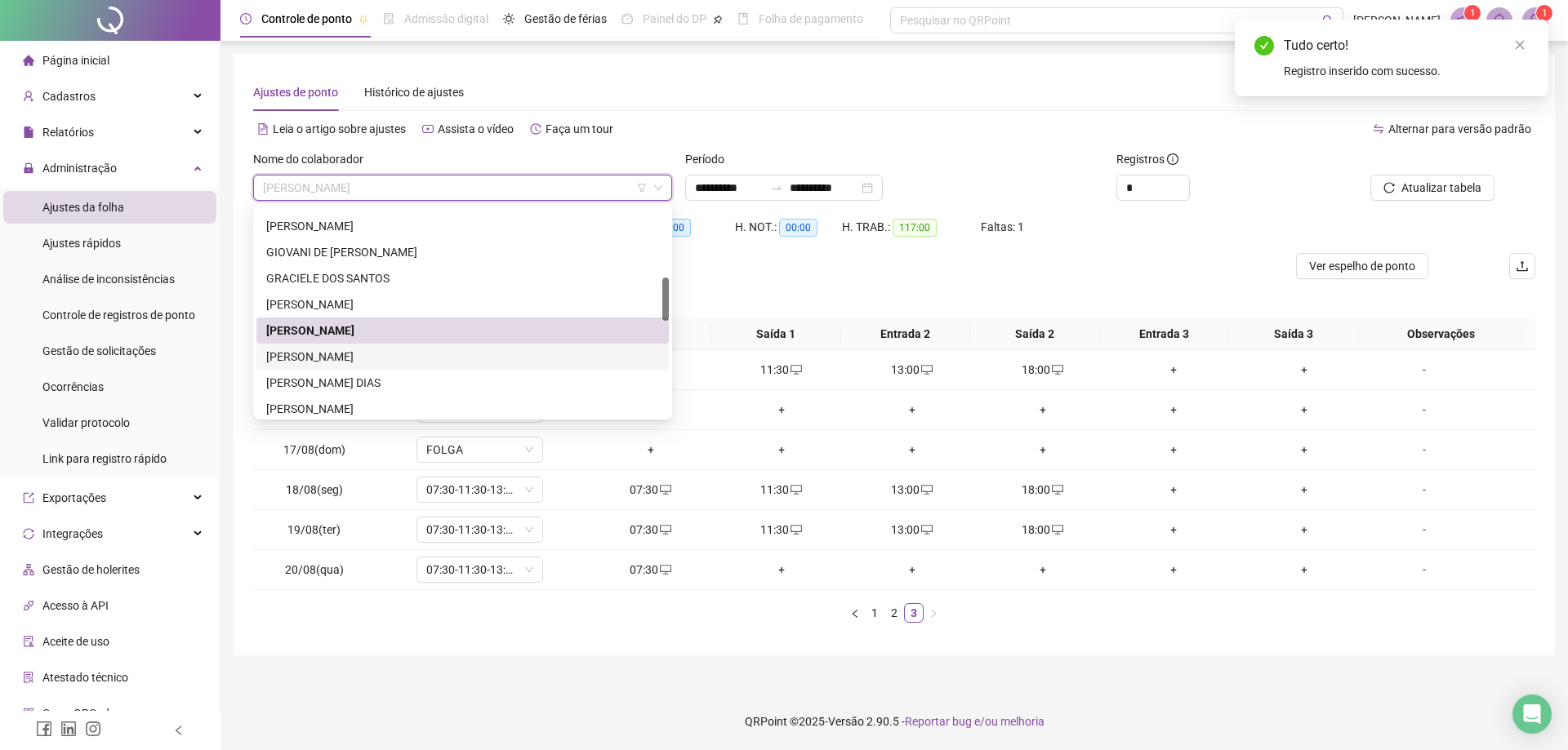
click at [385, 355] on div "[PERSON_NAME]" at bounding box center [463, 356] width 393 height 18
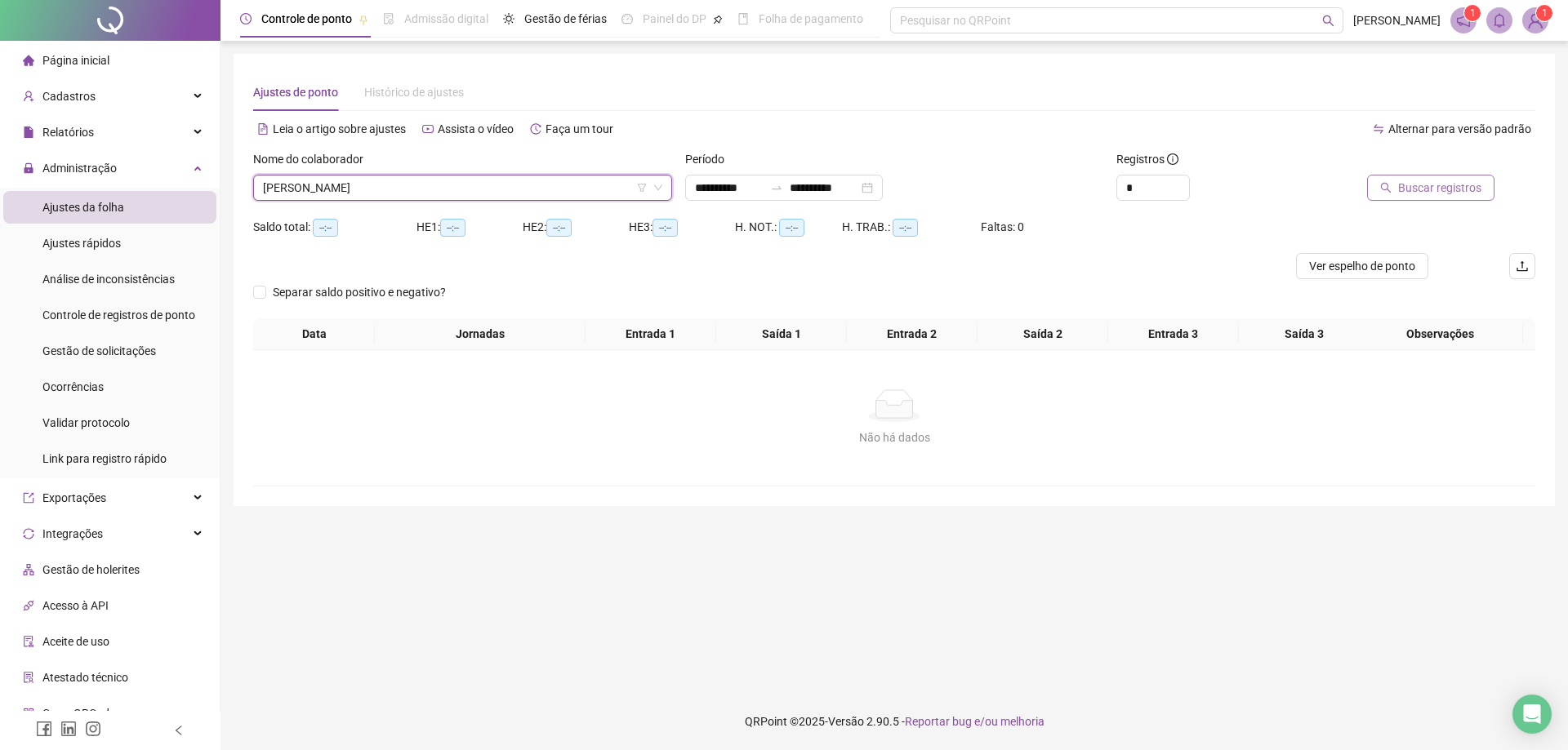
click at [1438, 183] on span "Buscar registros" at bounding box center [1440, 187] width 83 height 18
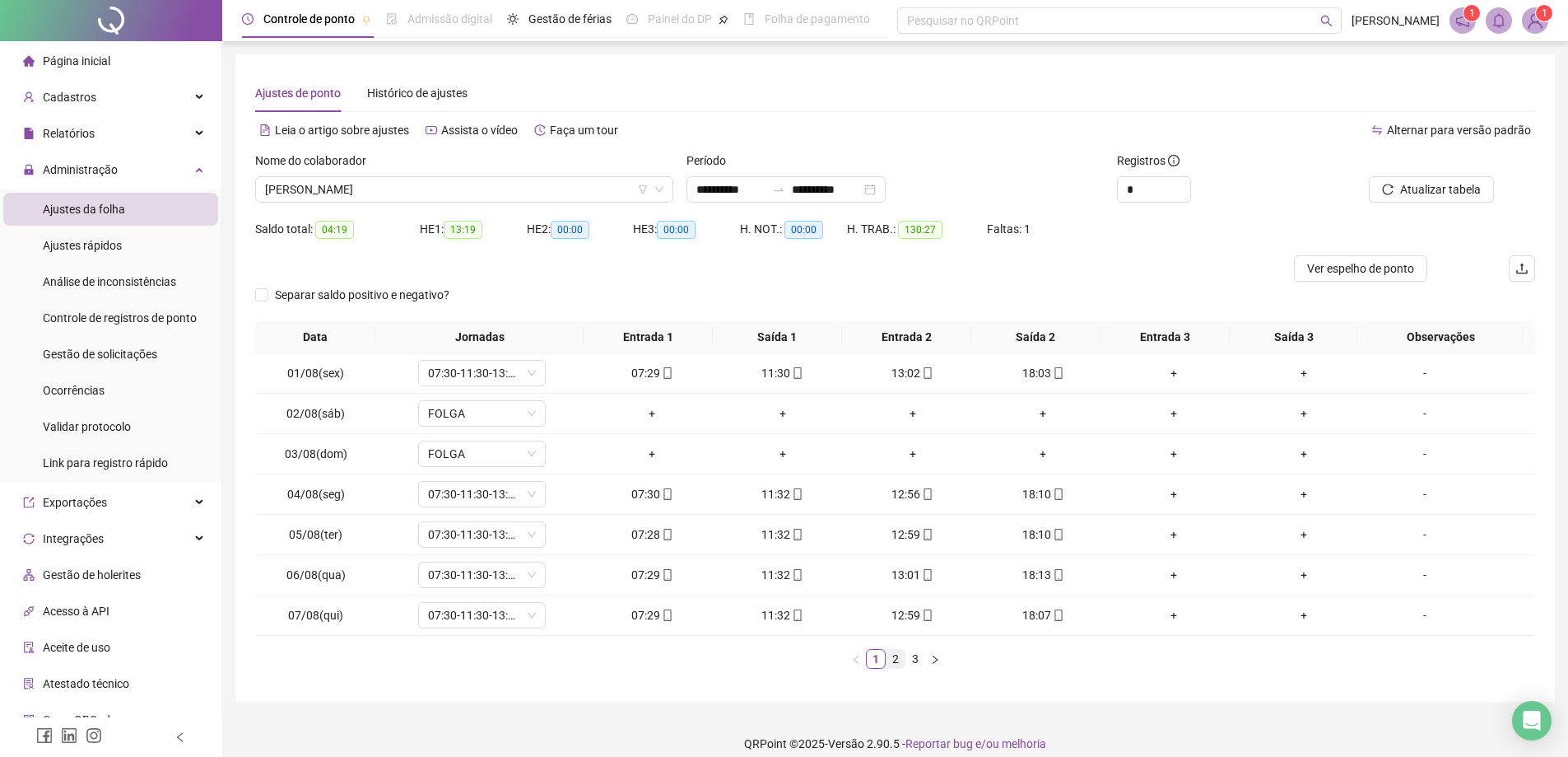
click at [893, 656] on link "2" at bounding box center [896, 658] width 18 height 18
click at [914, 659] on link "3" at bounding box center [915, 658] width 18 height 18
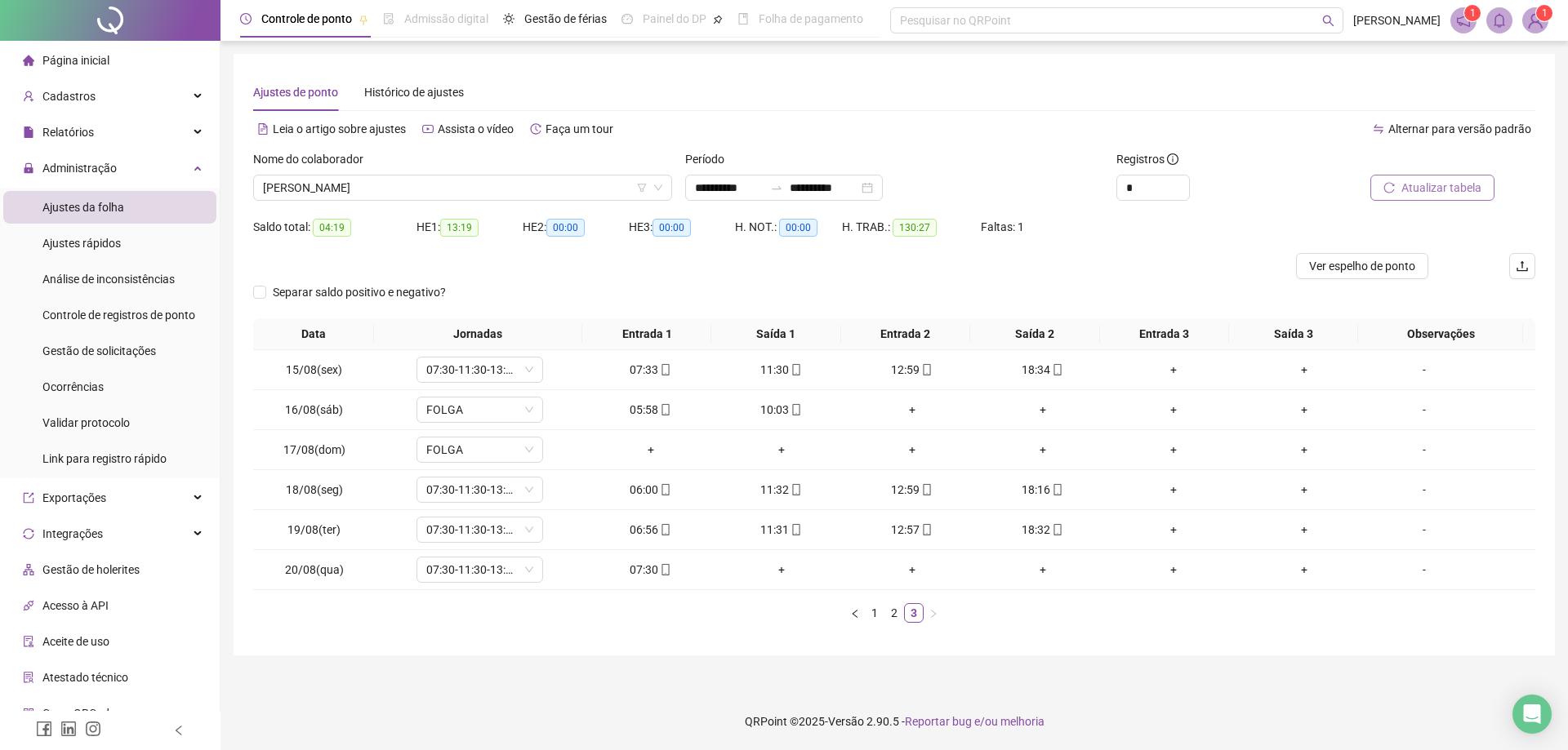
click at [1439, 190] on span "Atualizar tabela" at bounding box center [1441, 187] width 80 height 18
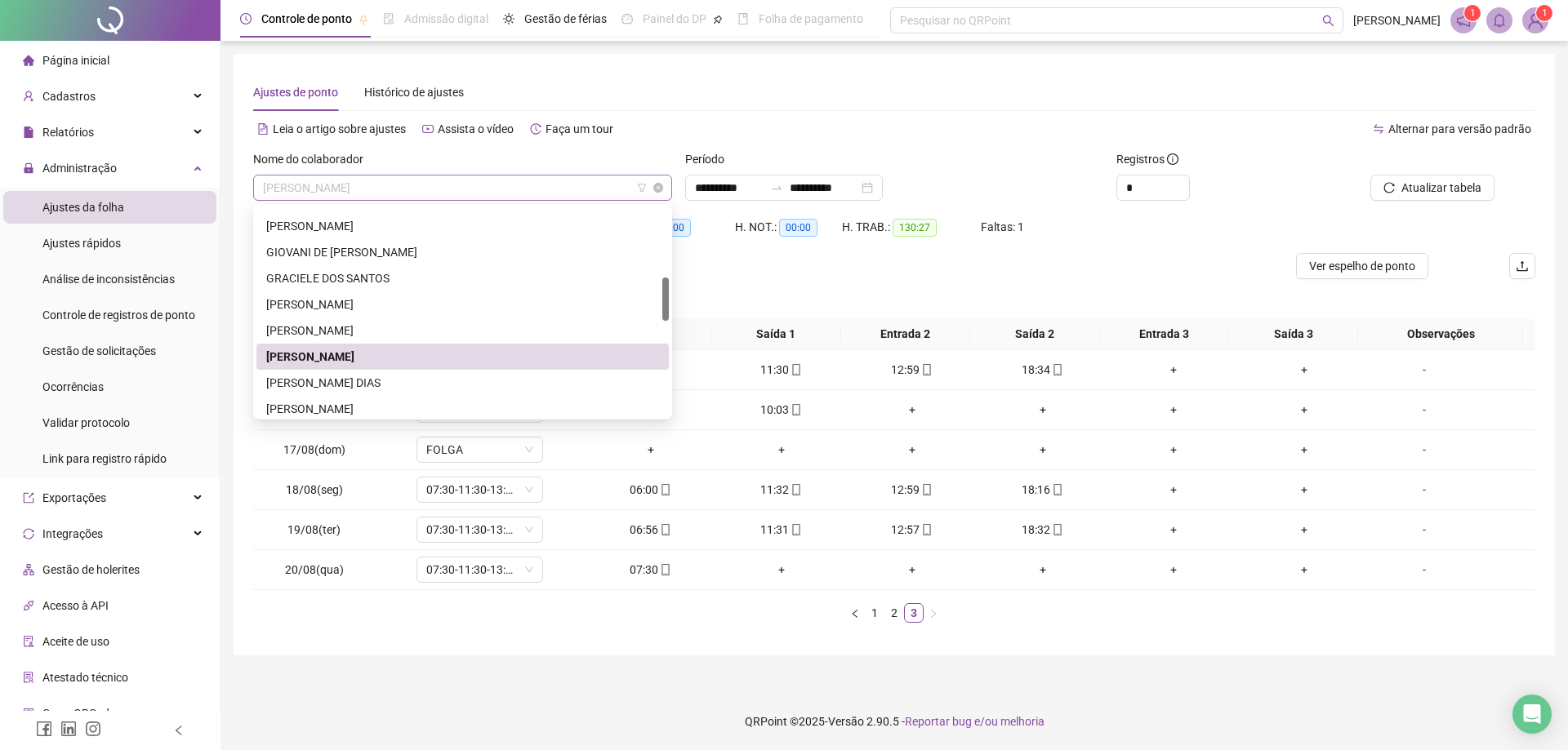
click at [476, 189] on span "[PERSON_NAME]" at bounding box center [462, 187] width 399 height 25
click at [406, 378] on div "[PERSON_NAME] DIAS" at bounding box center [463, 383] width 393 height 18
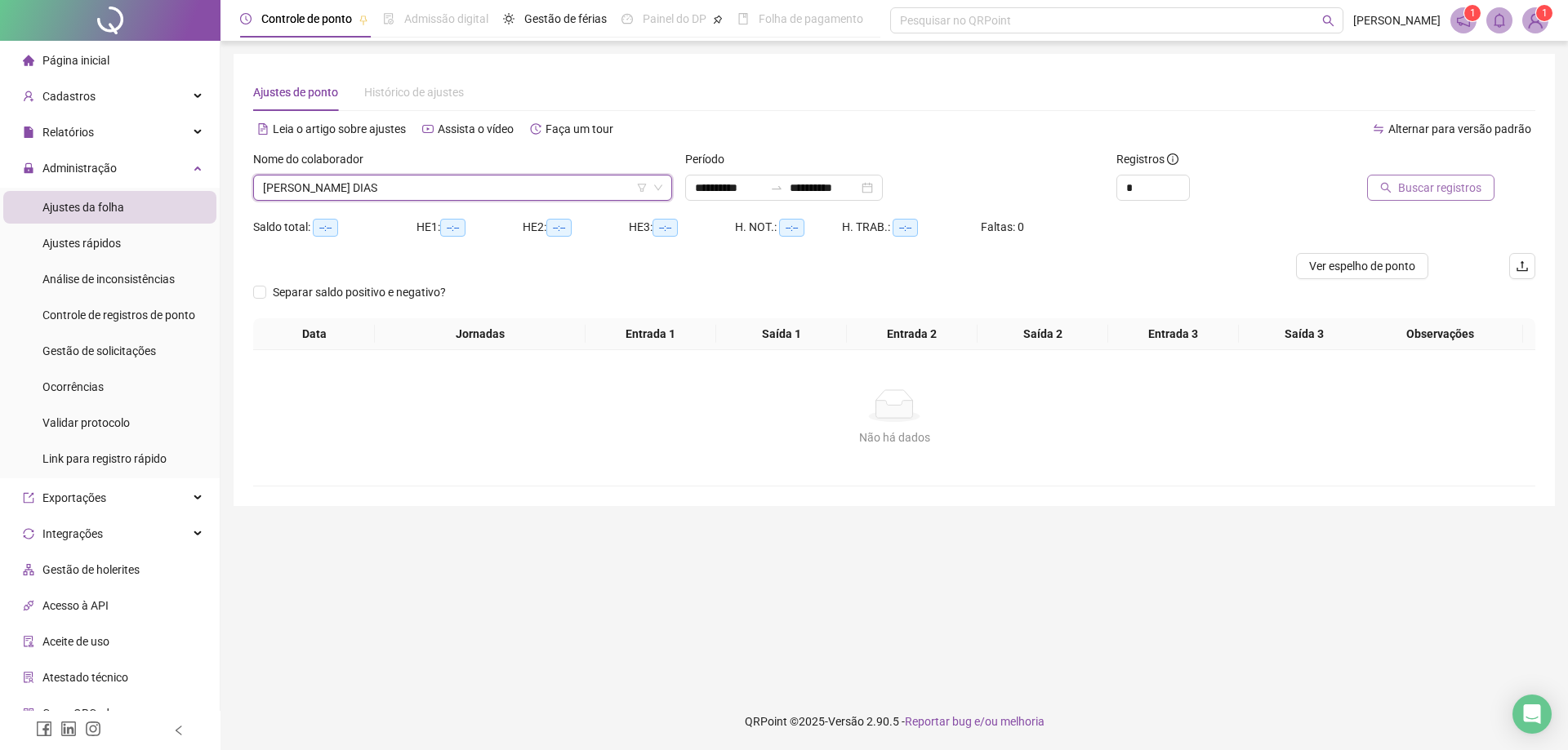
click at [1434, 189] on span "Buscar registros" at bounding box center [1440, 187] width 83 height 18
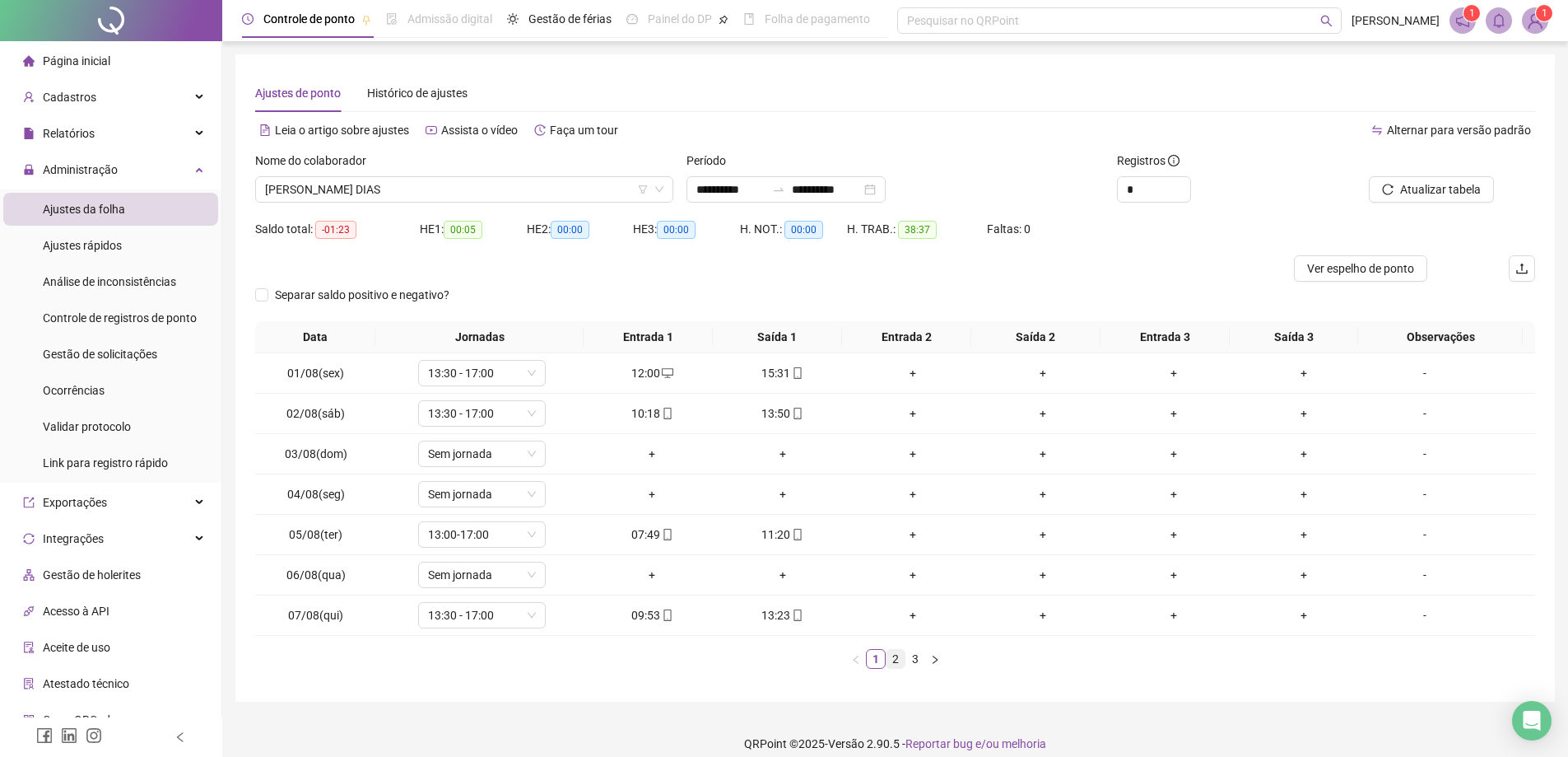
click at [893, 663] on link "2" at bounding box center [896, 658] width 18 height 18
click at [914, 662] on link "3" at bounding box center [915, 658] width 18 height 18
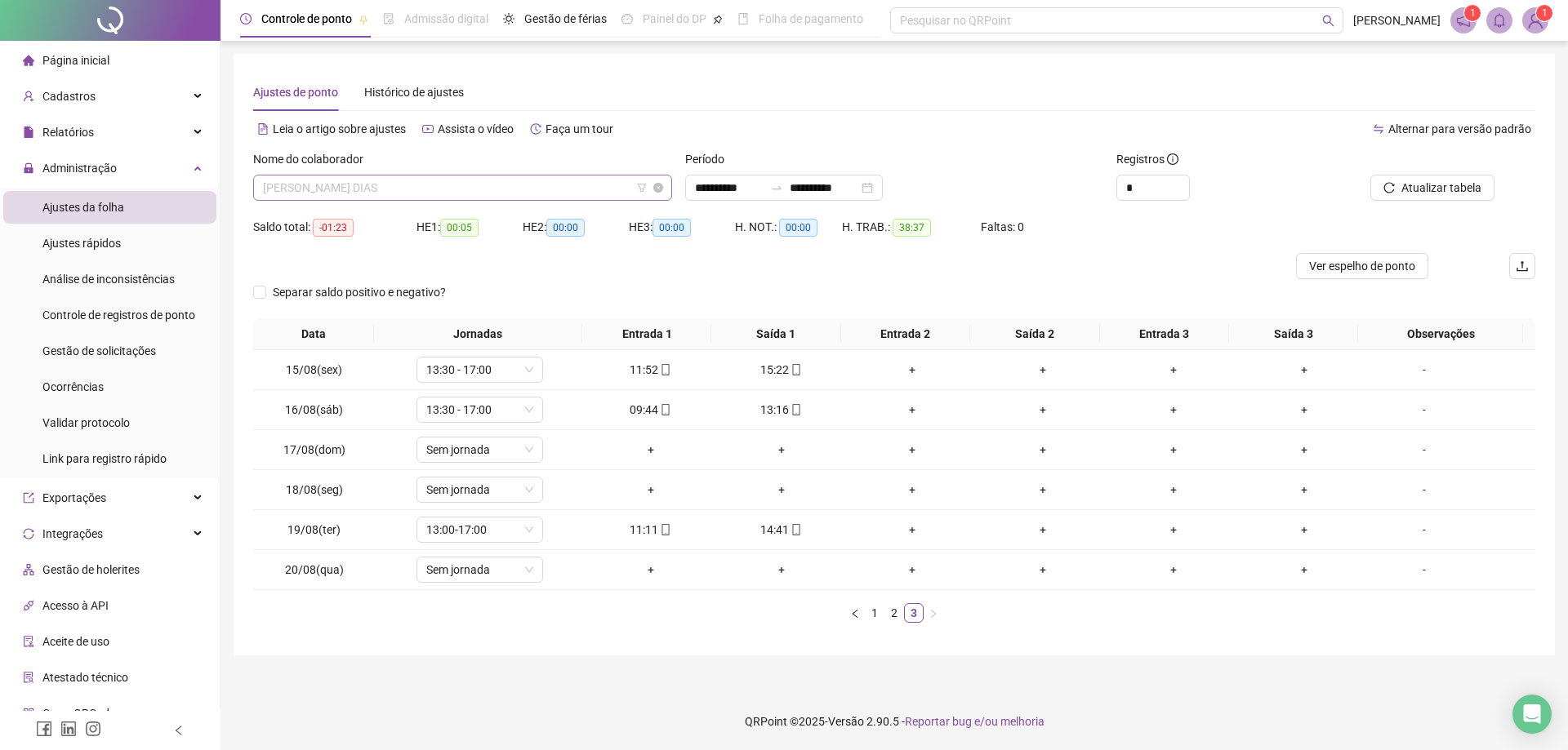
click at [481, 183] on span "[PERSON_NAME] DIAS" at bounding box center [462, 187] width 399 height 25
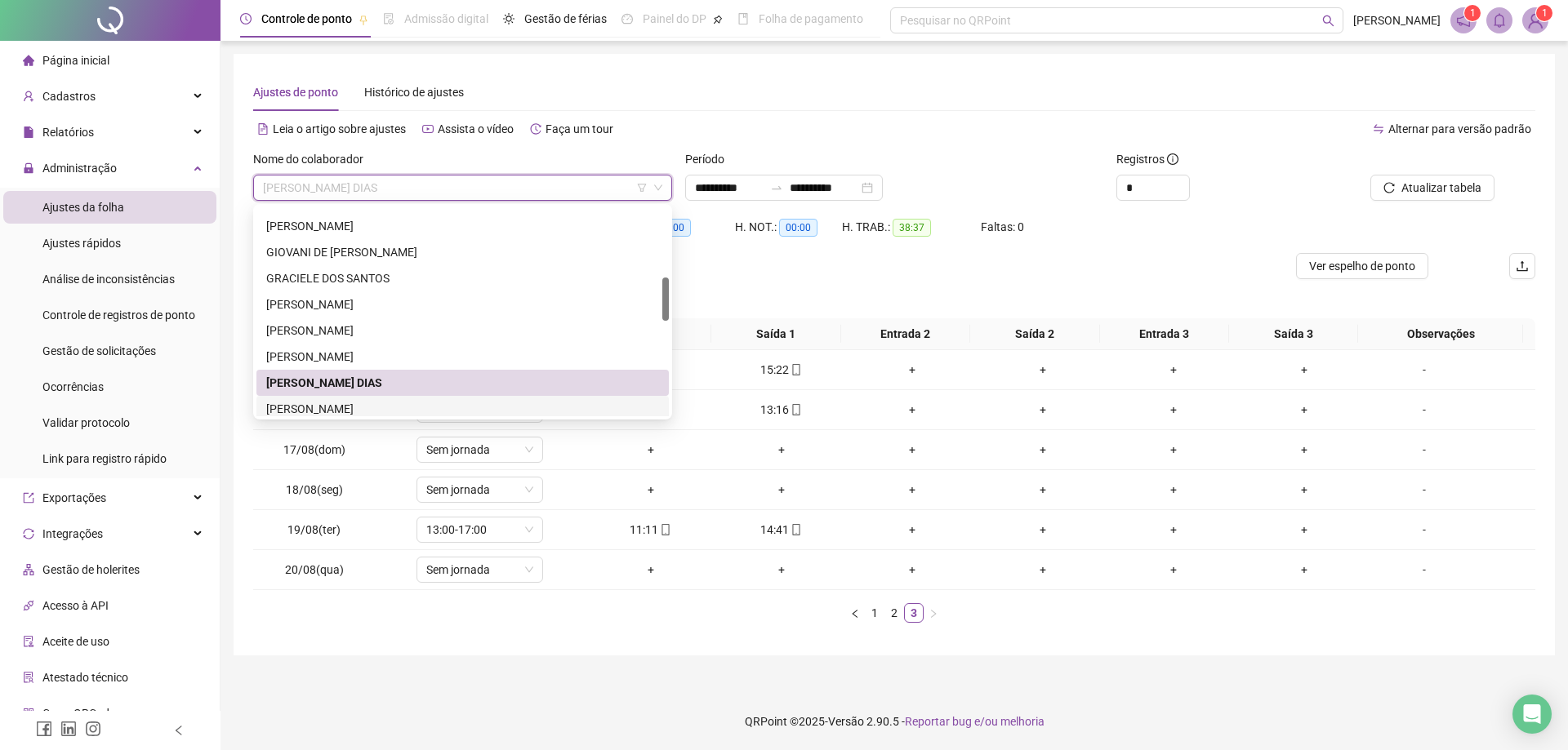
click at [396, 407] on div "[PERSON_NAME]" at bounding box center [463, 408] width 393 height 18
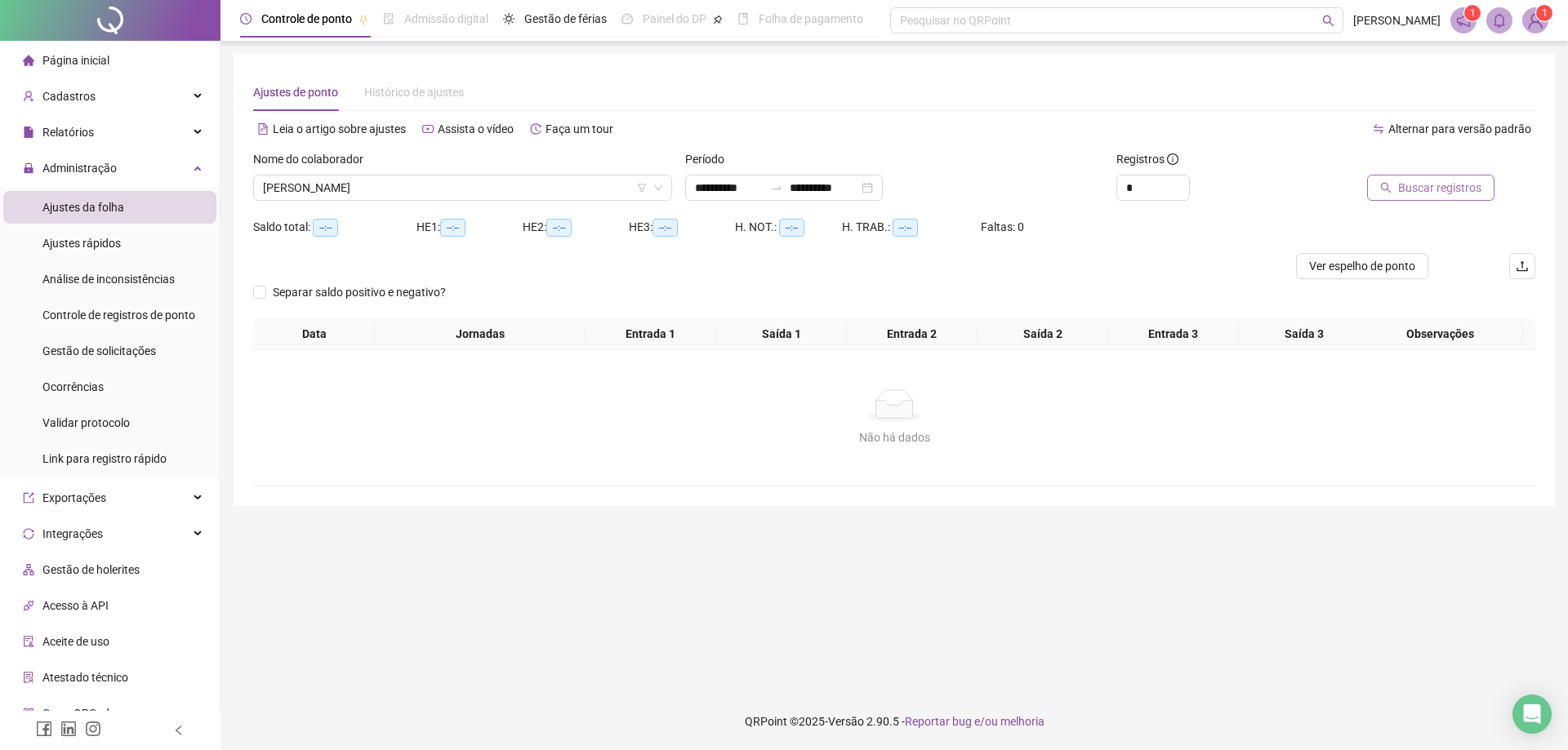
click at [1460, 181] on span "Buscar registros" at bounding box center [1440, 187] width 83 height 18
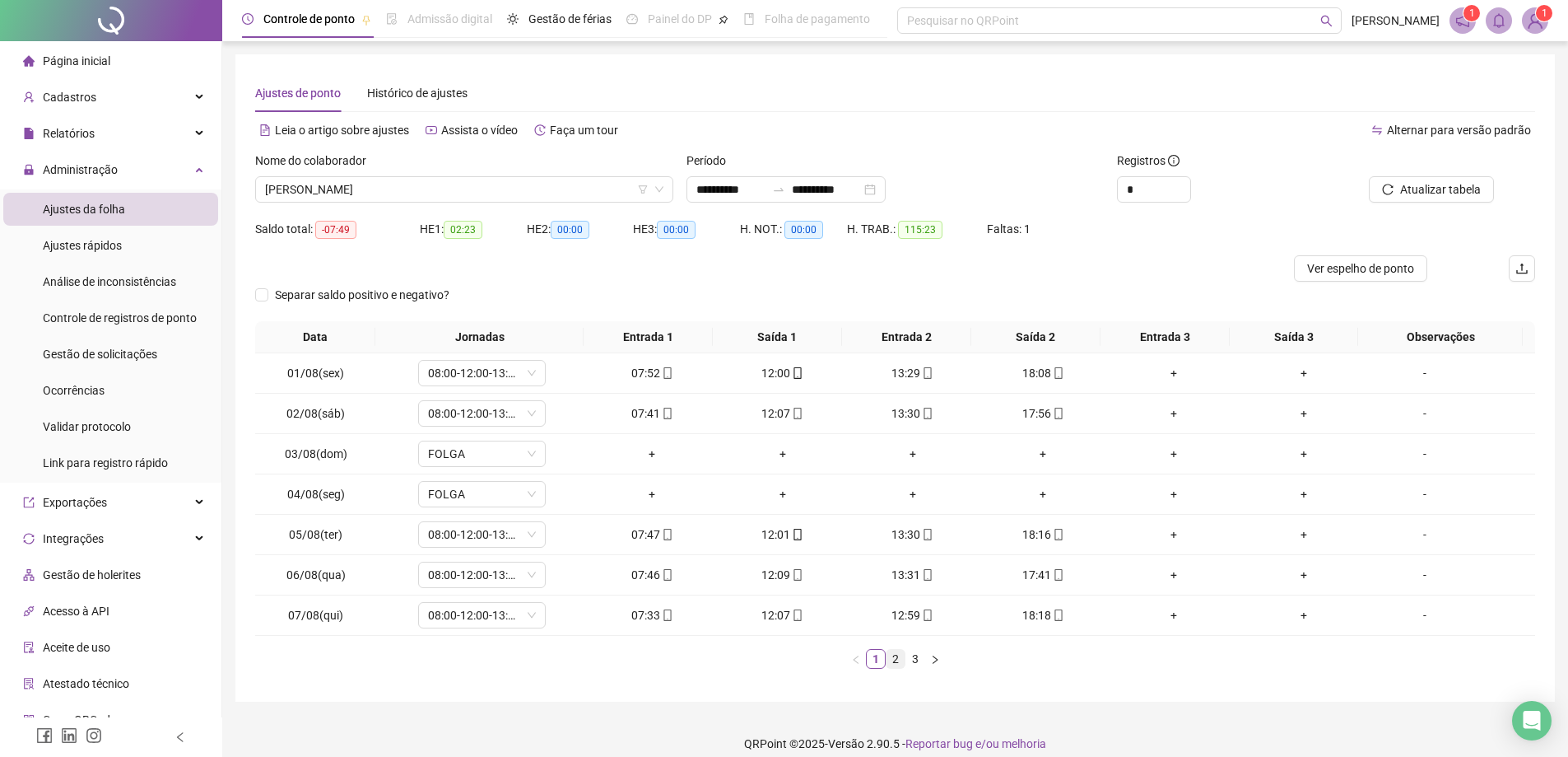
click at [889, 659] on link "2" at bounding box center [896, 658] width 18 height 18
click at [911, 658] on link "3" at bounding box center [915, 658] width 18 height 18
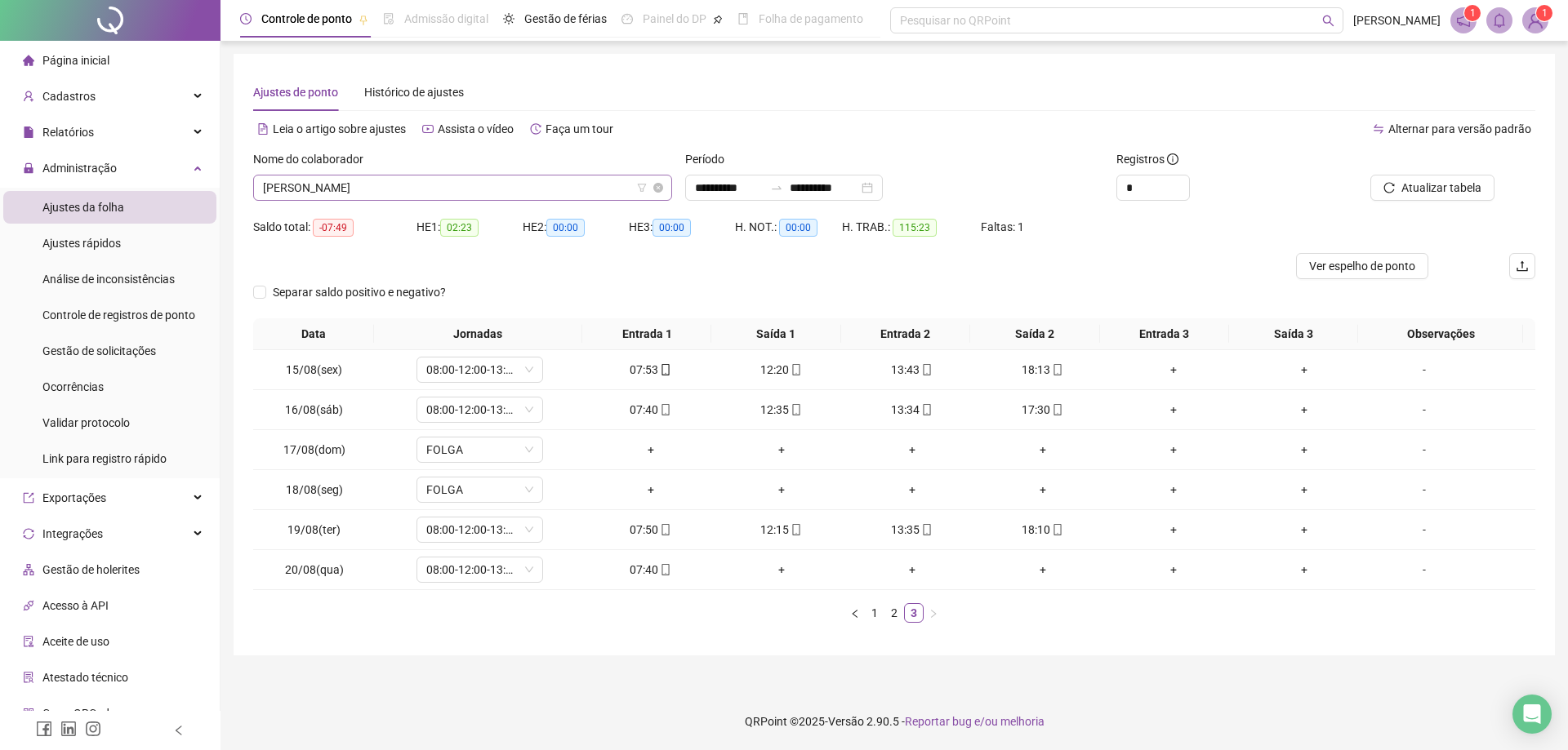
click at [451, 193] on span "[PERSON_NAME]" at bounding box center [462, 187] width 399 height 25
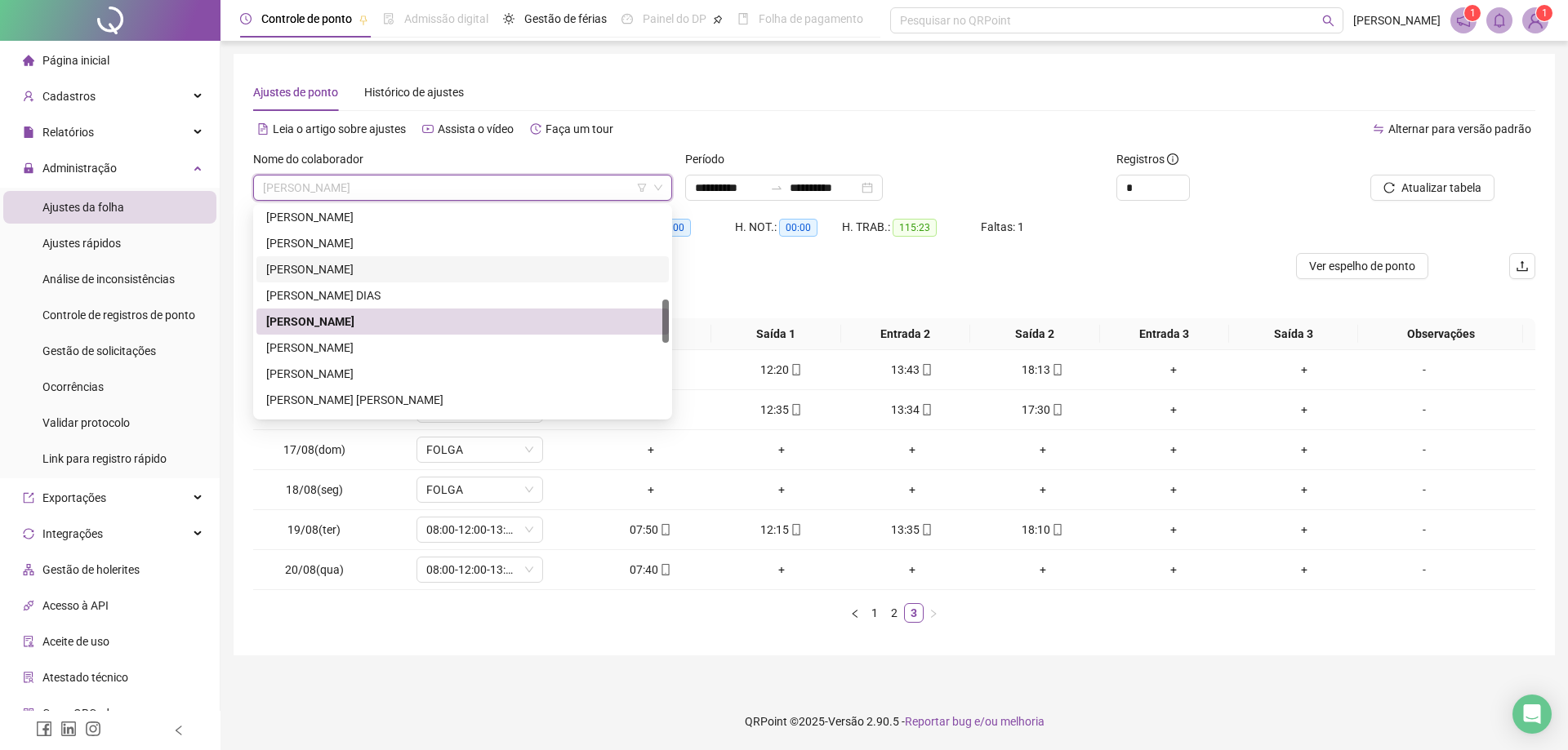
scroll to position [459, 0]
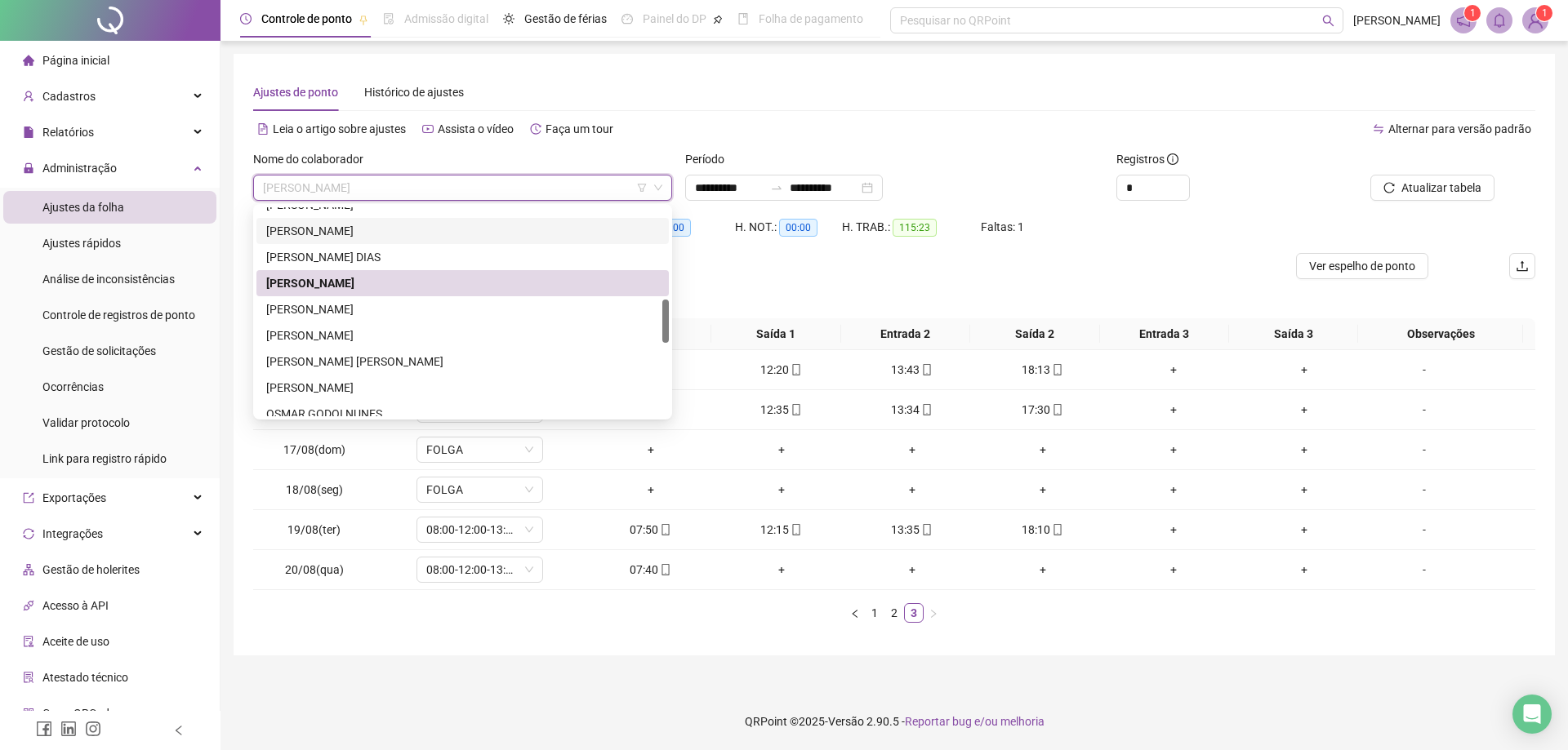
drag, startPoint x: 667, startPoint y: 294, endPoint x: 666, endPoint y: 320, distance: 26.0
click at [666, 320] on div at bounding box center [665, 321] width 7 height 43
click at [383, 309] on div "[PERSON_NAME]" at bounding box center [463, 309] width 393 height 18
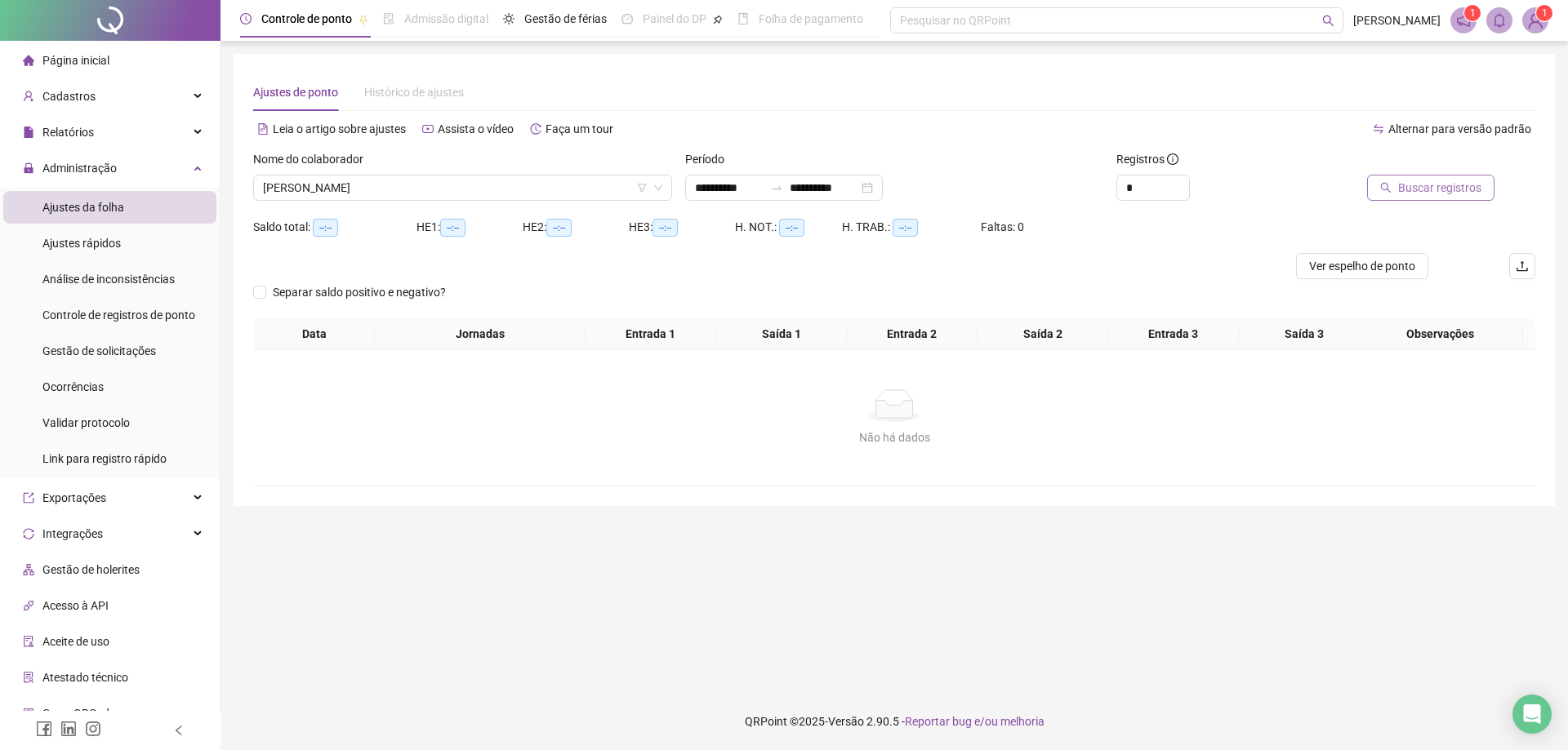
click at [1417, 188] on span "Buscar registros" at bounding box center [1440, 187] width 83 height 18
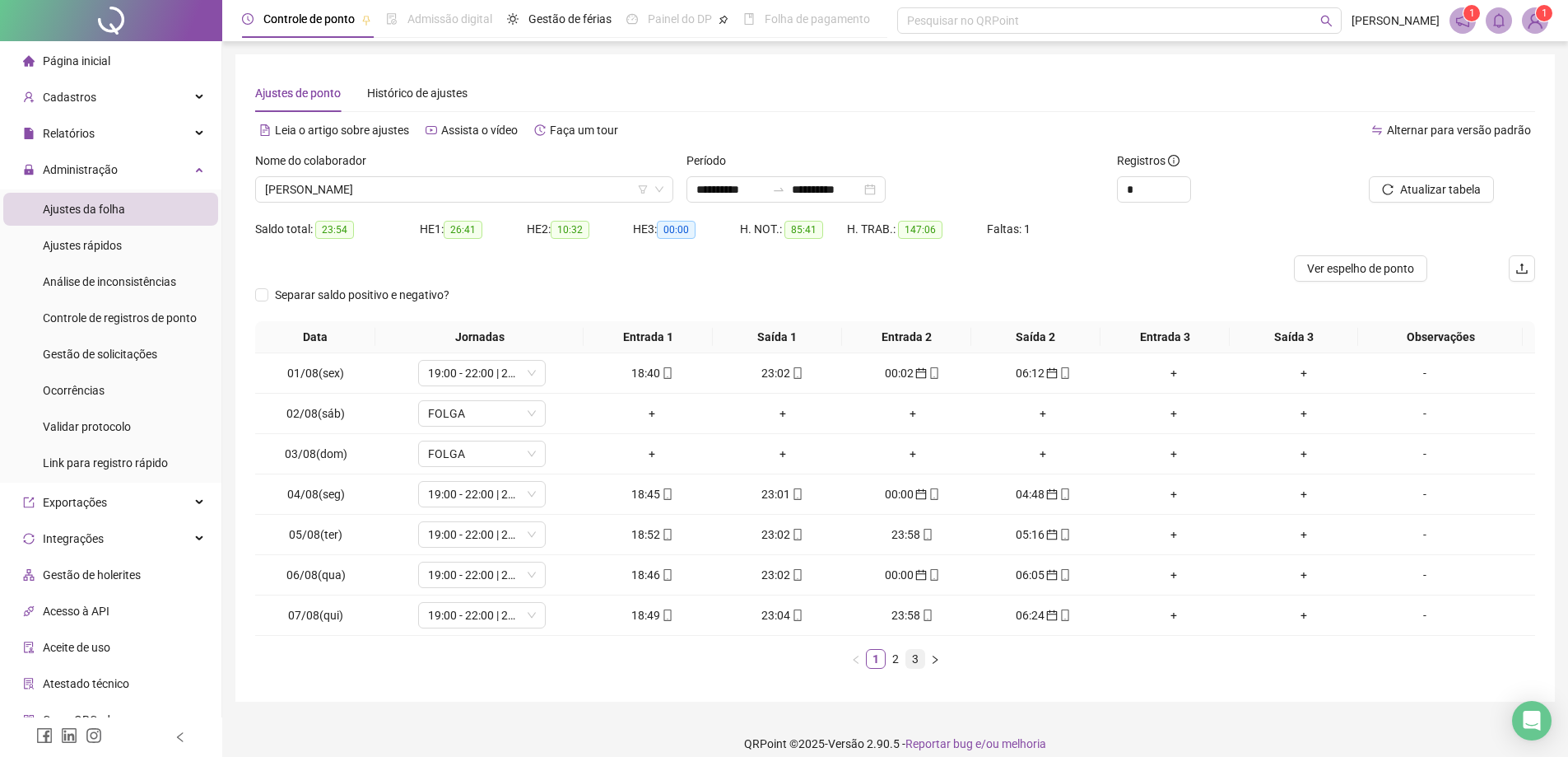
click at [918, 665] on link "3" at bounding box center [915, 658] width 18 height 18
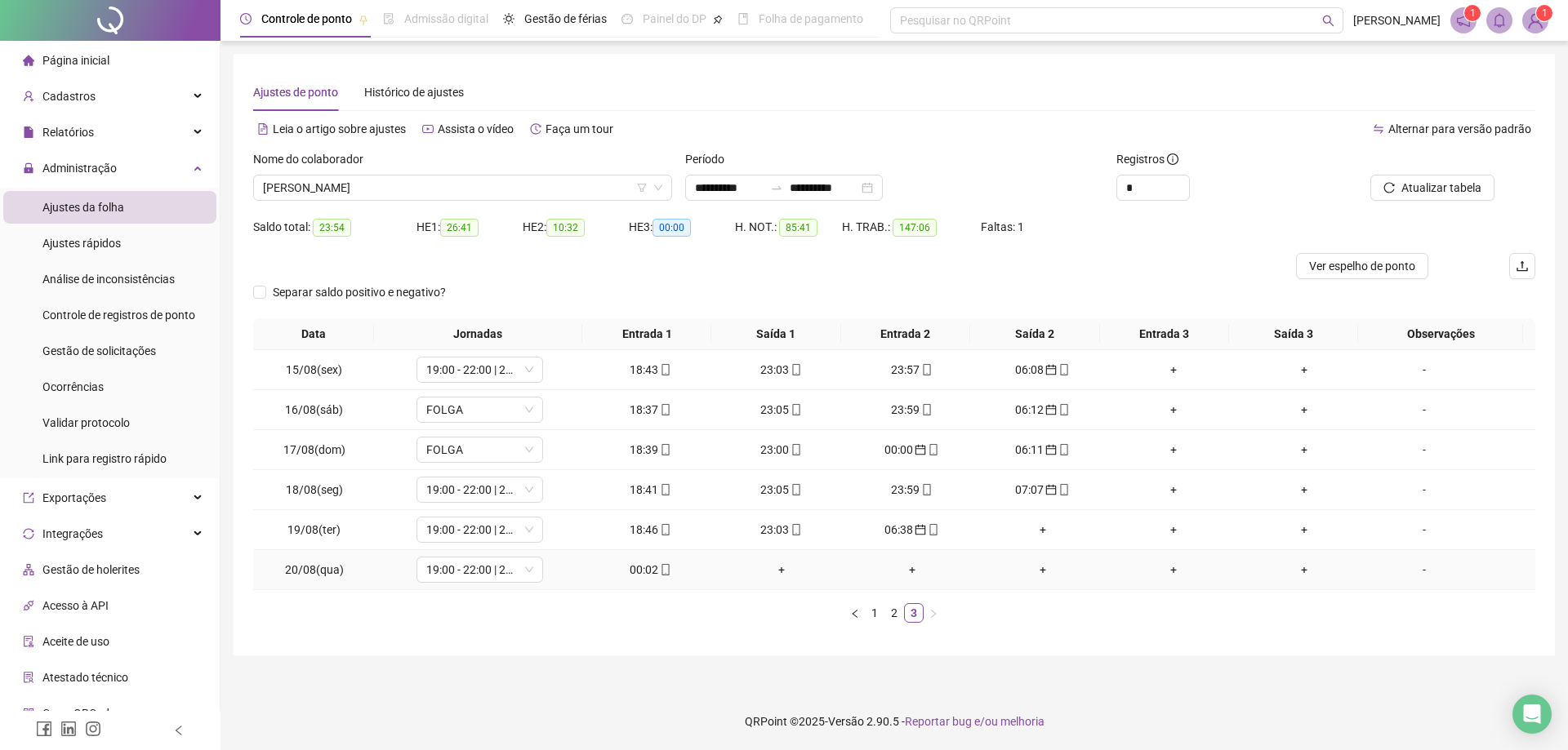
click at [647, 569] on div "00:02" at bounding box center [651, 569] width 117 height 18
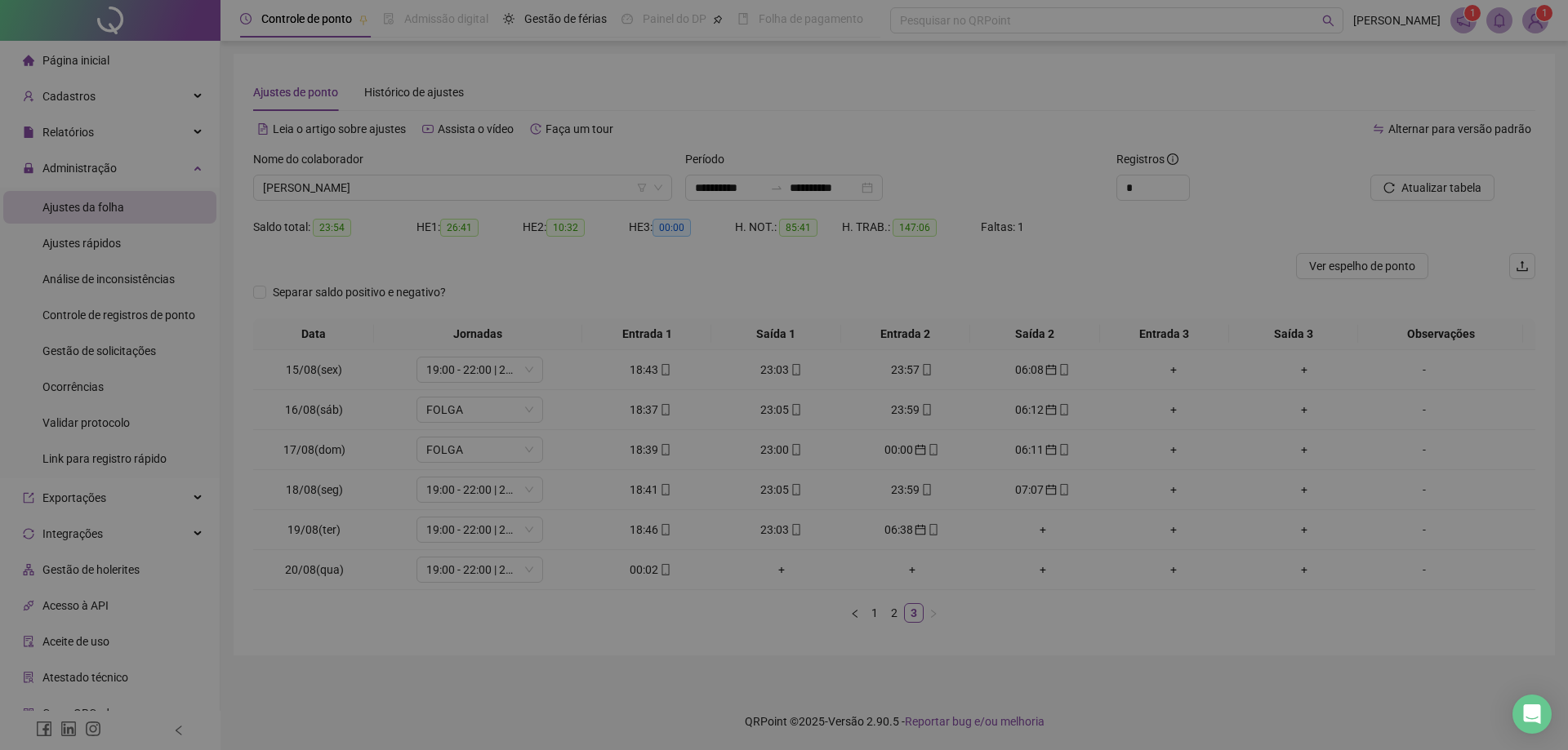
type input "**********"
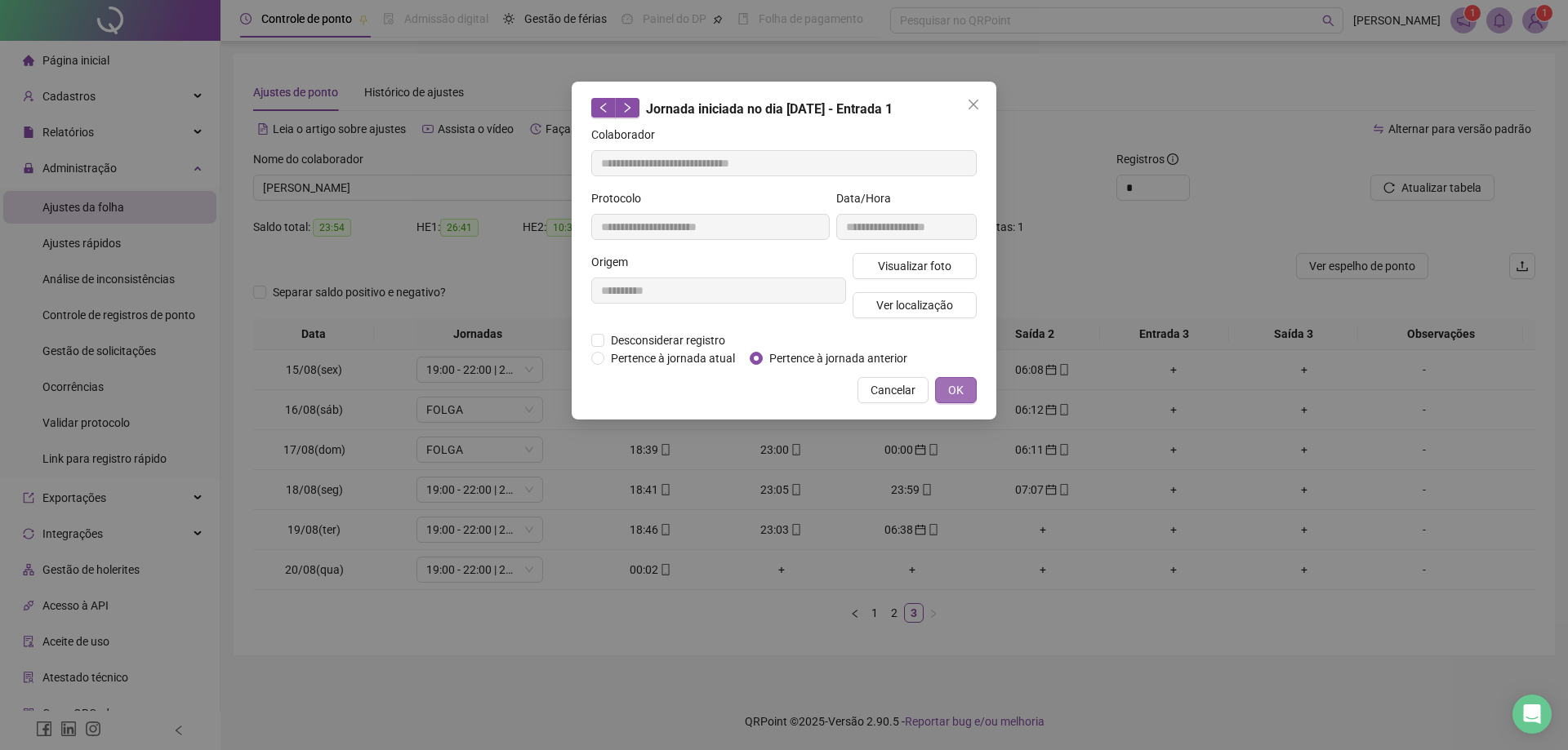
click at [956, 394] on span "OK" at bounding box center [955, 389] width 15 height 18
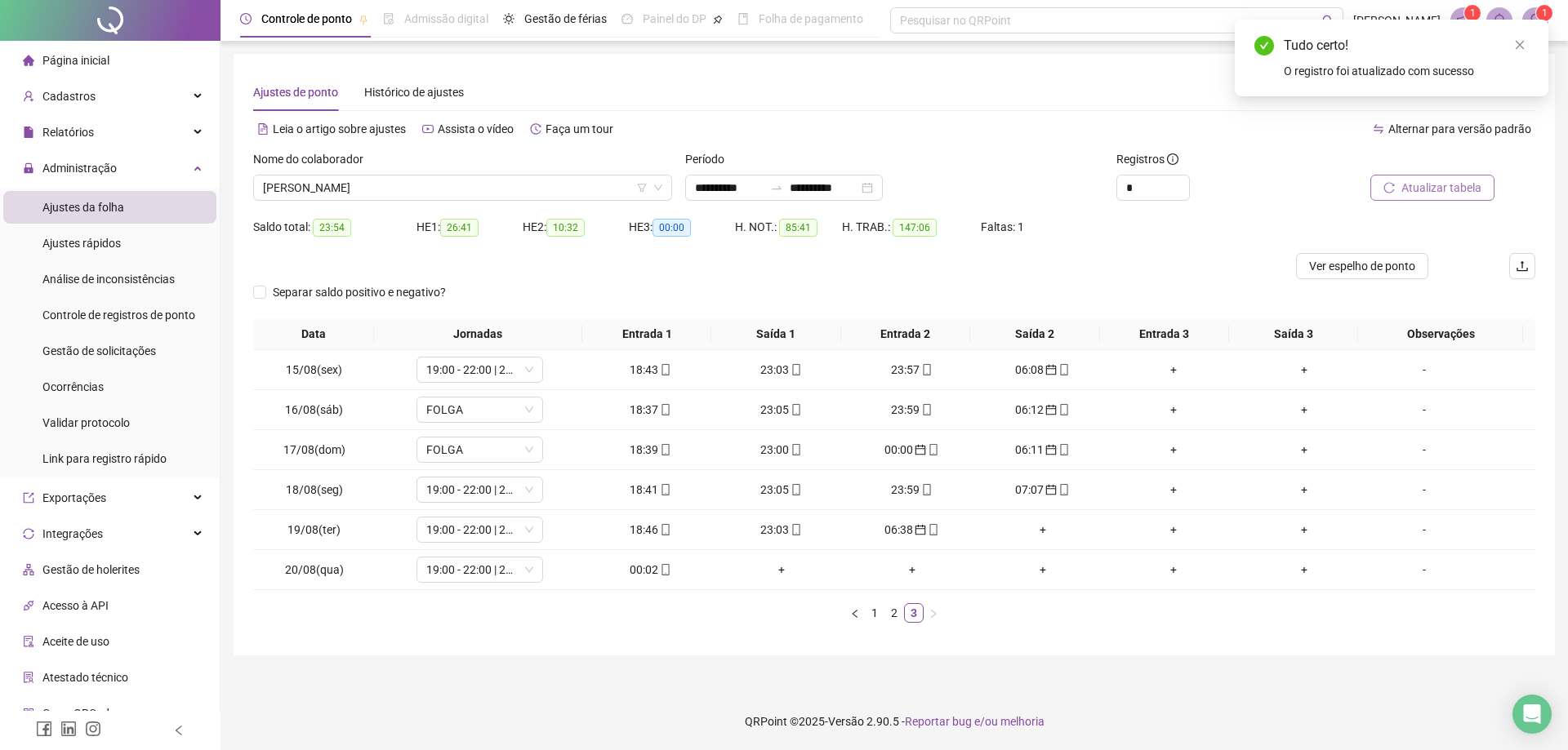
click at [1446, 187] on span "Atualizar tabela" at bounding box center [1441, 187] width 80 height 18
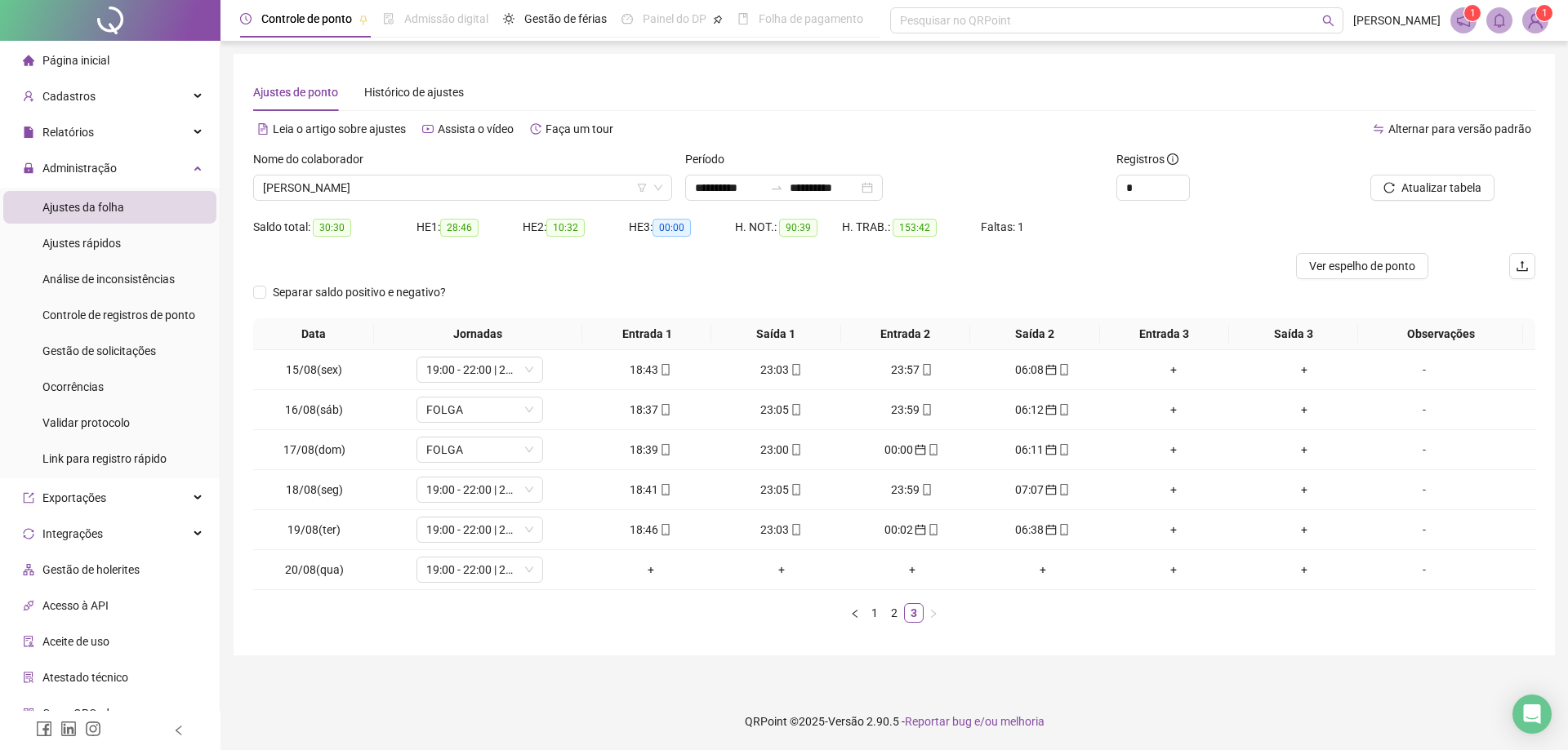
click at [655, 668] on main "**********" at bounding box center [893, 366] width 1321 height 626
click at [506, 185] on span "[PERSON_NAME]" at bounding box center [462, 187] width 399 height 25
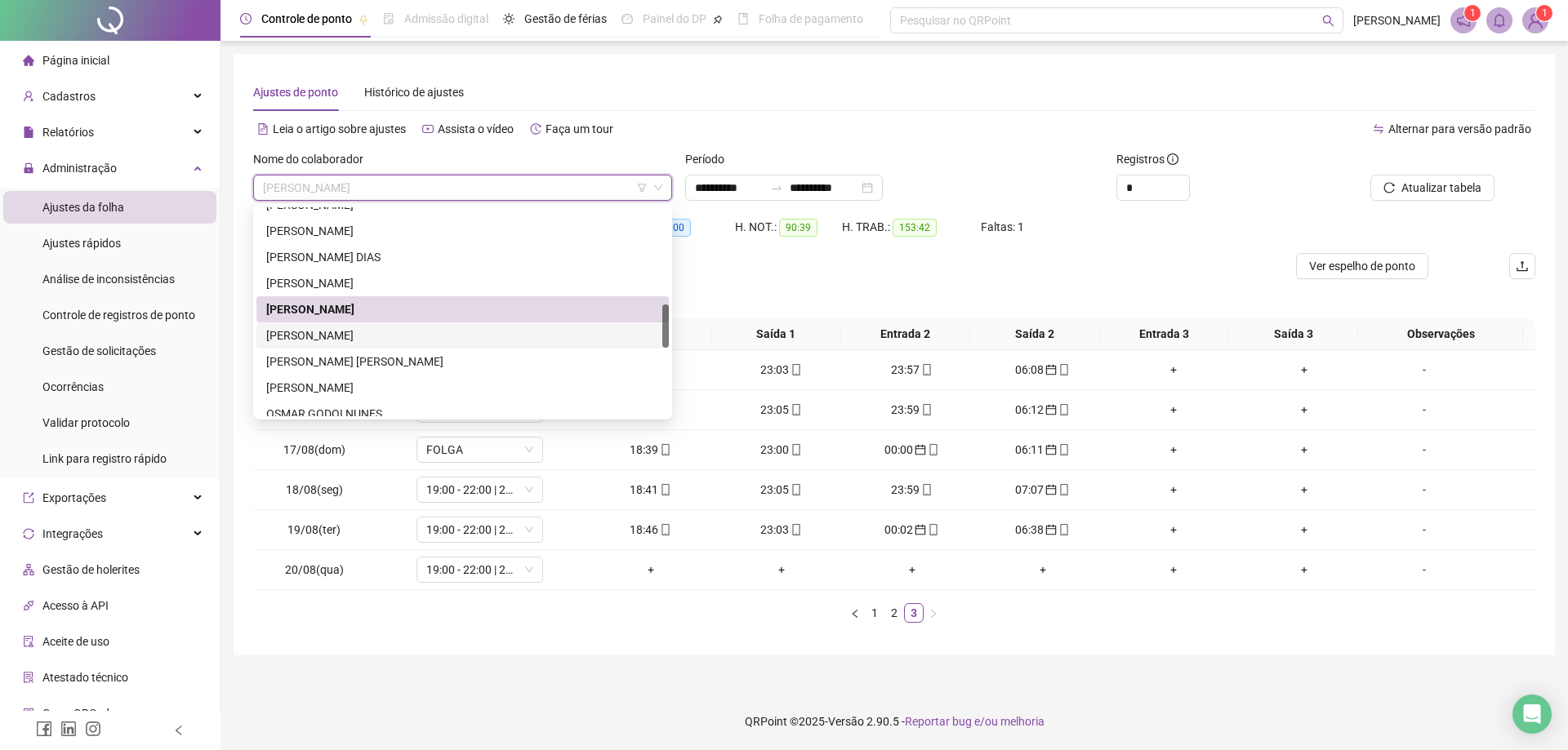
click at [387, 338] on div "[PERSON_NAME]" at bounding box center [463, 335] width 393 height 18
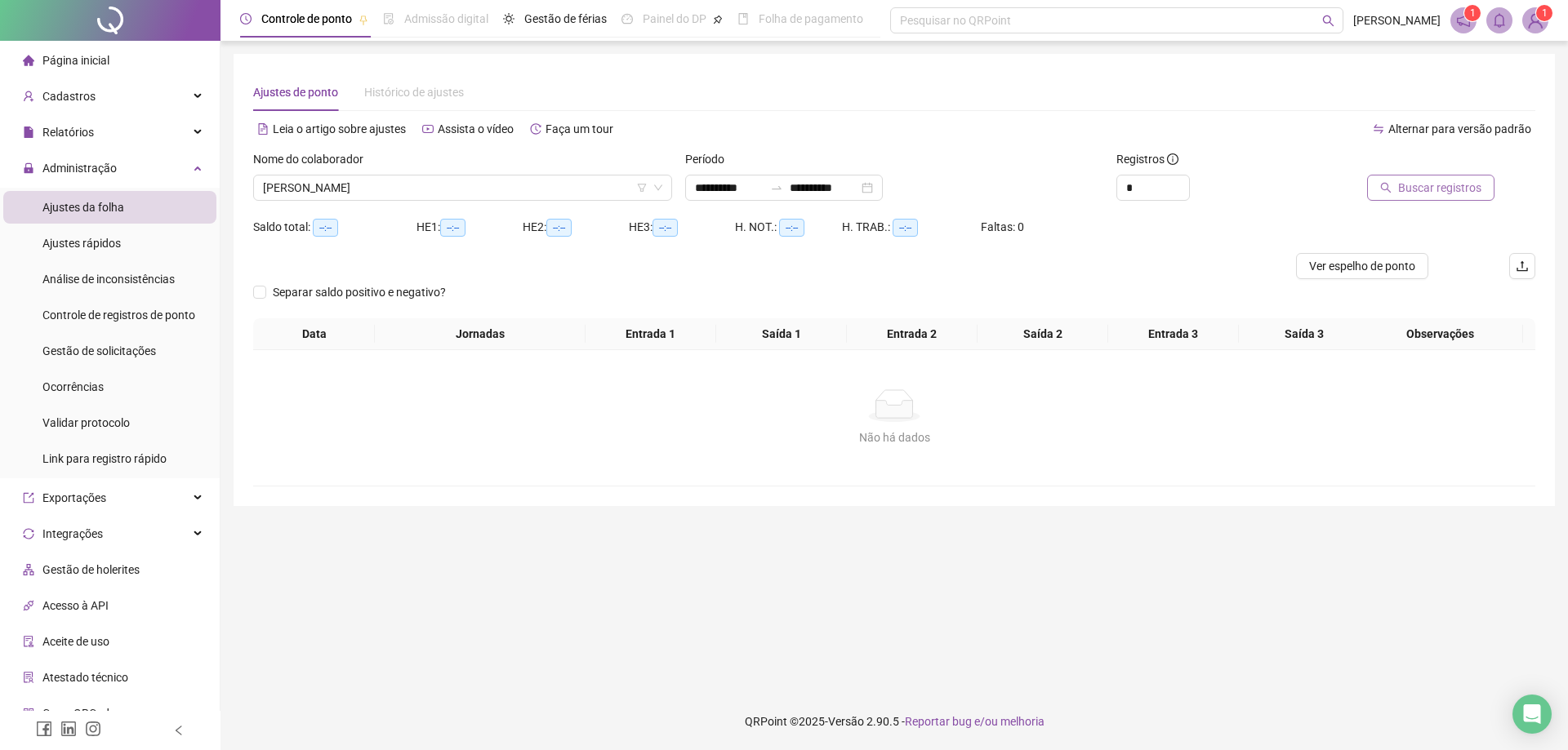
click at [1437, 193] on span "Buscar registros" at bounding box center [1440, 187] width 83 height 18
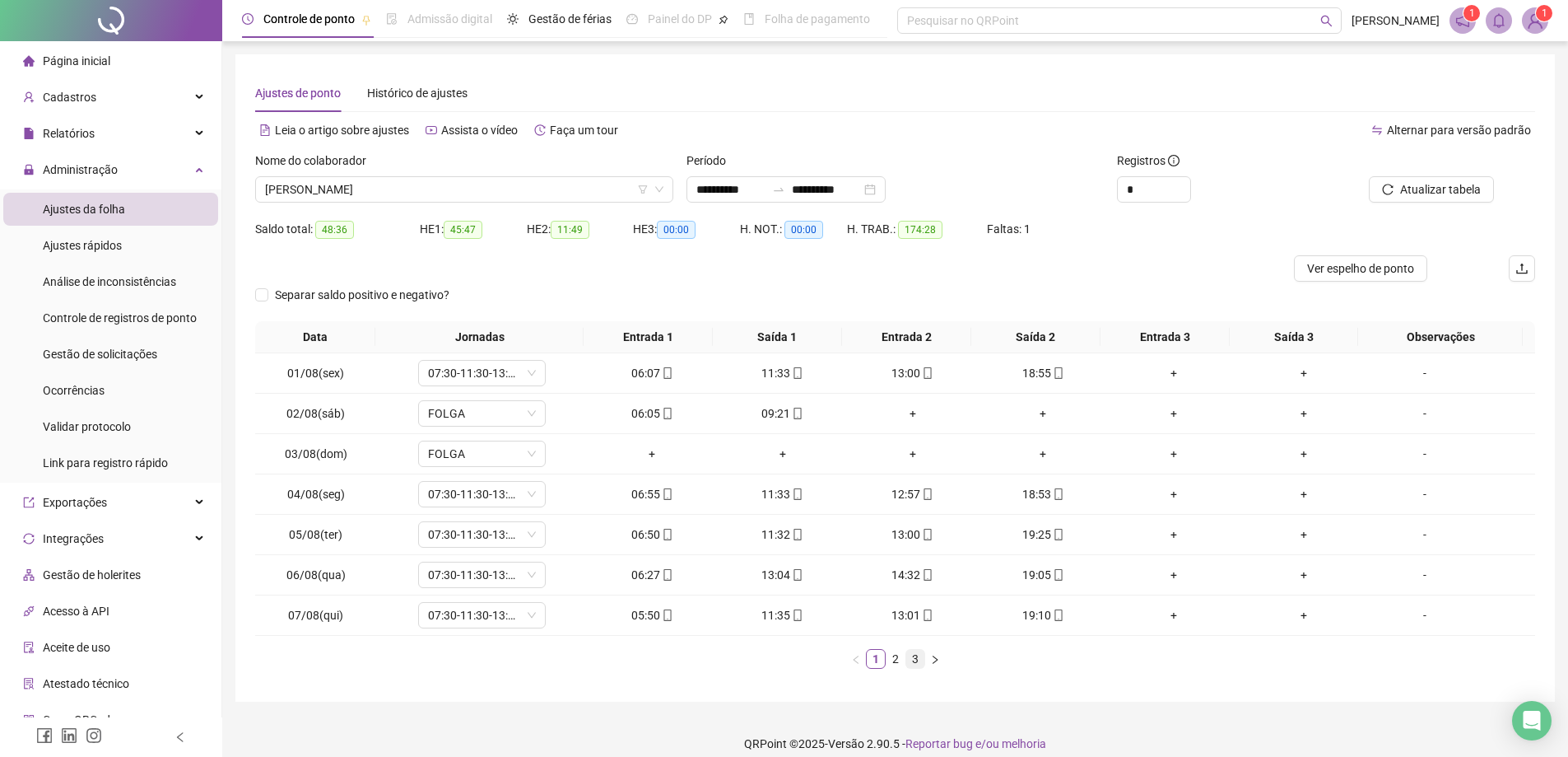
click at [914, 663] on link "3" at bounding box center [915, 658] width 18 height 18
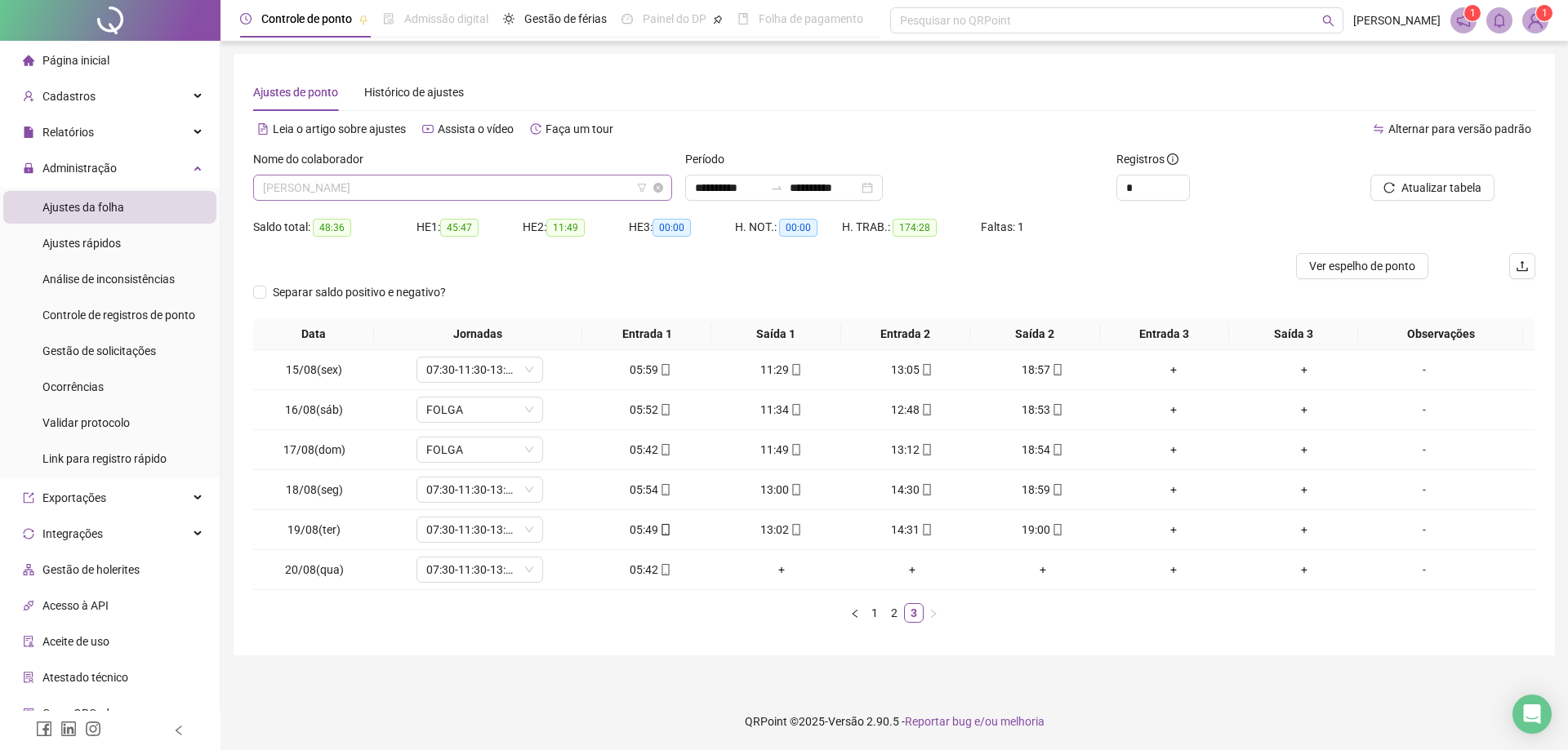
click at [478, 180] on span "[PERSON_NAME]" at bounding box center [462, 187] width 399 height 25
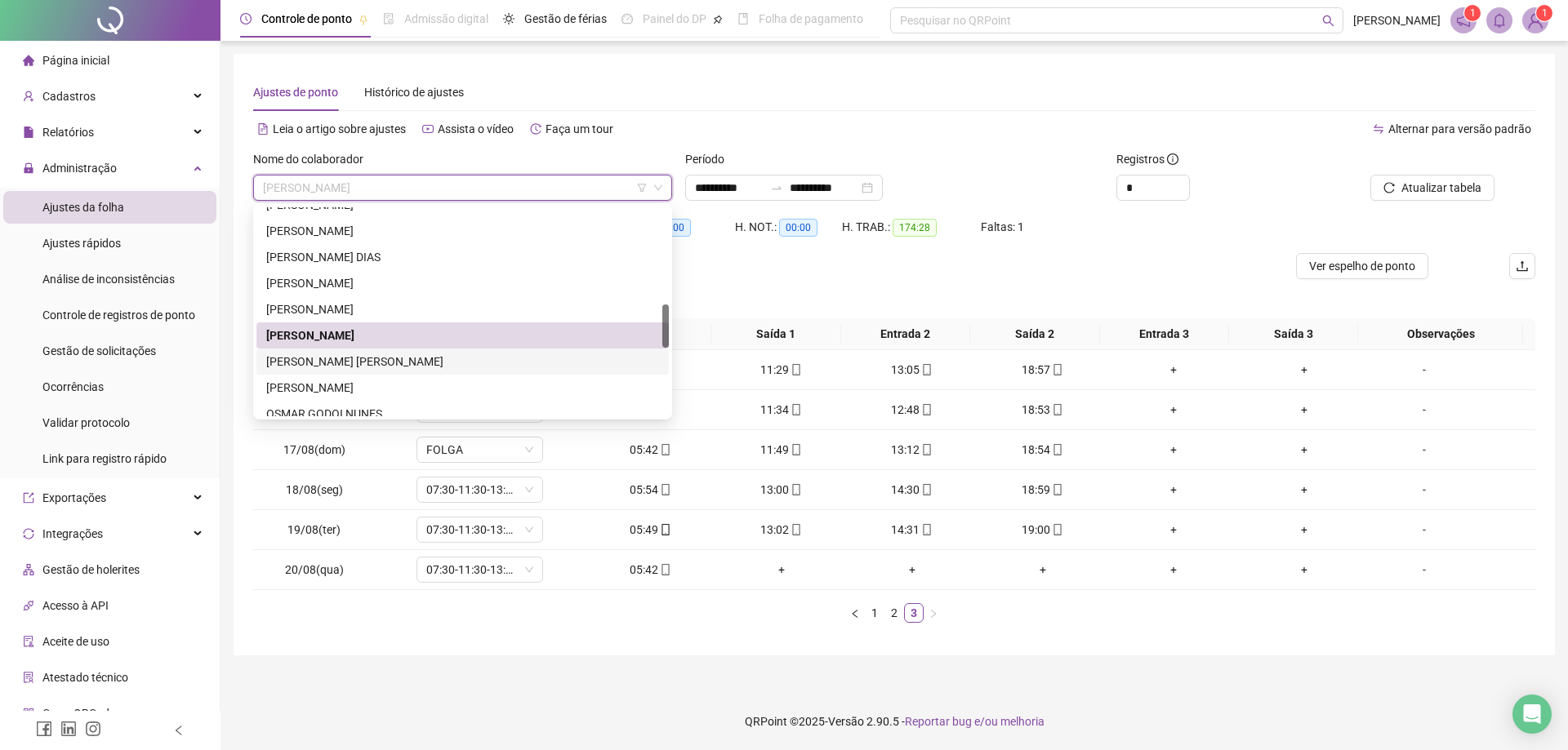
click at [360, 355] on div "[PERSON_NAME] [PERSON_NAME]" at bounding box center [463, 361] width 393 height 18
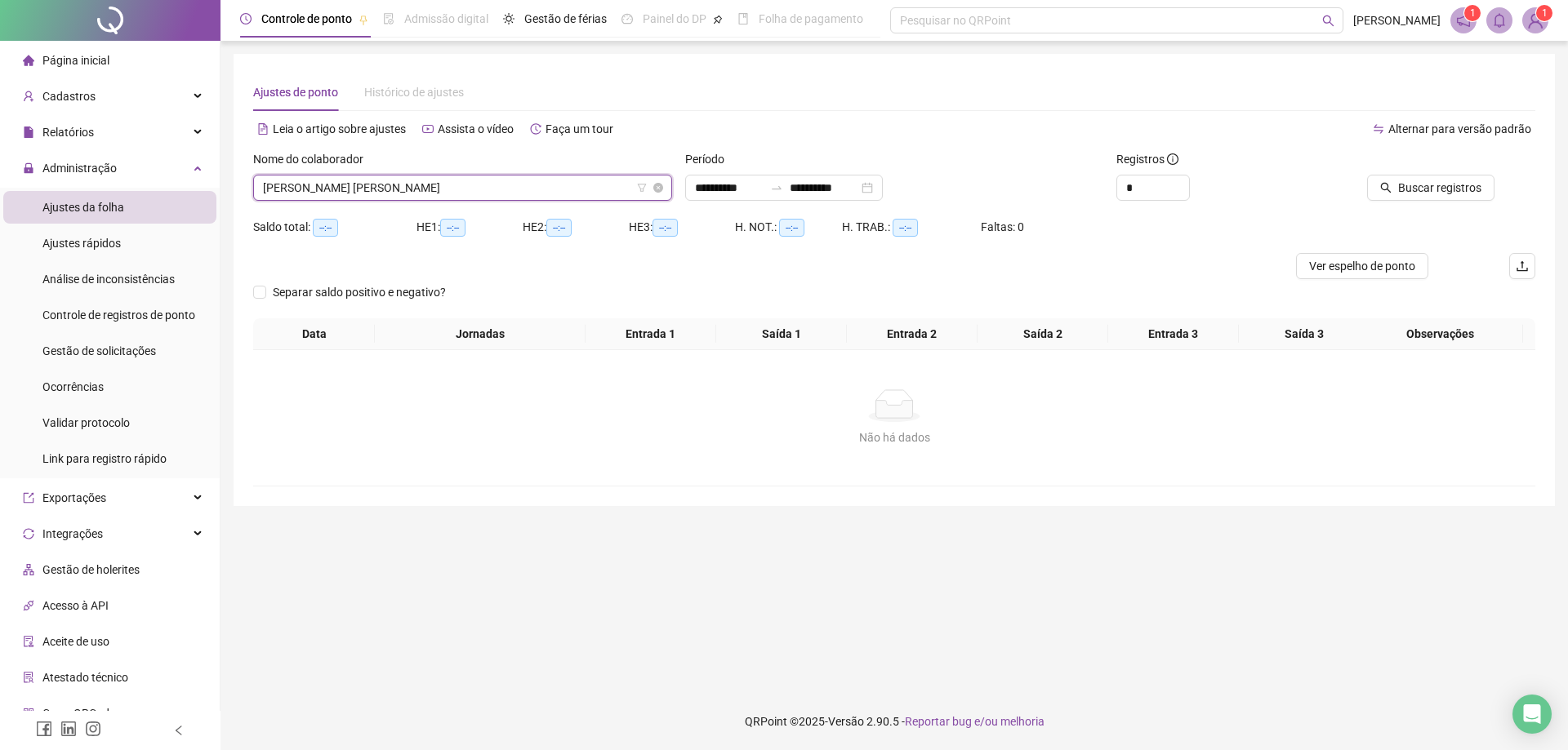
click at [440, 190] on span "[PERSON_NAME] [PERSON_NAME]" at bounding box center [462, 187] width 399 height 25
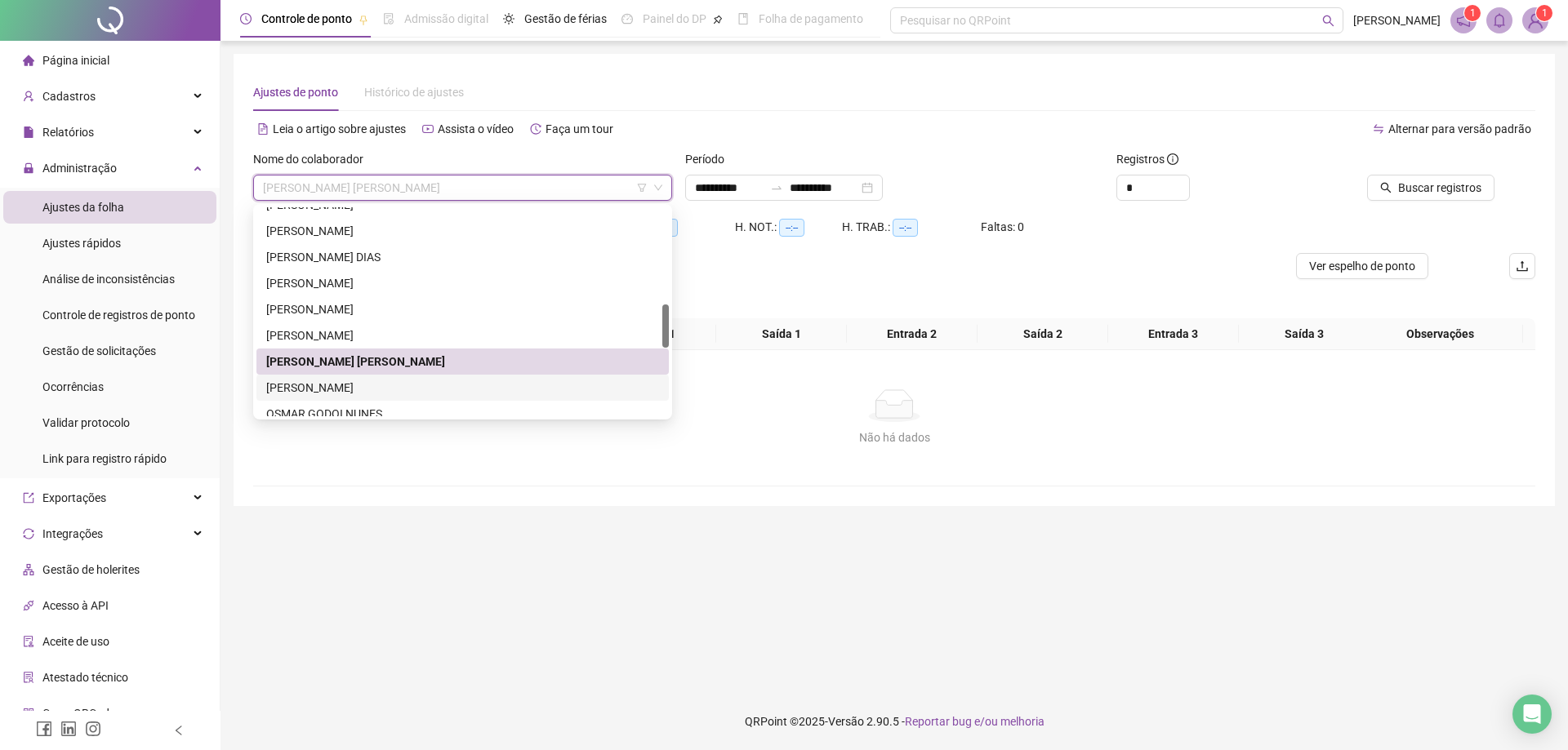
click at [350, 387] on div "[PERSON_NAME]" at bounding box center [463, 387] width 393 height 18
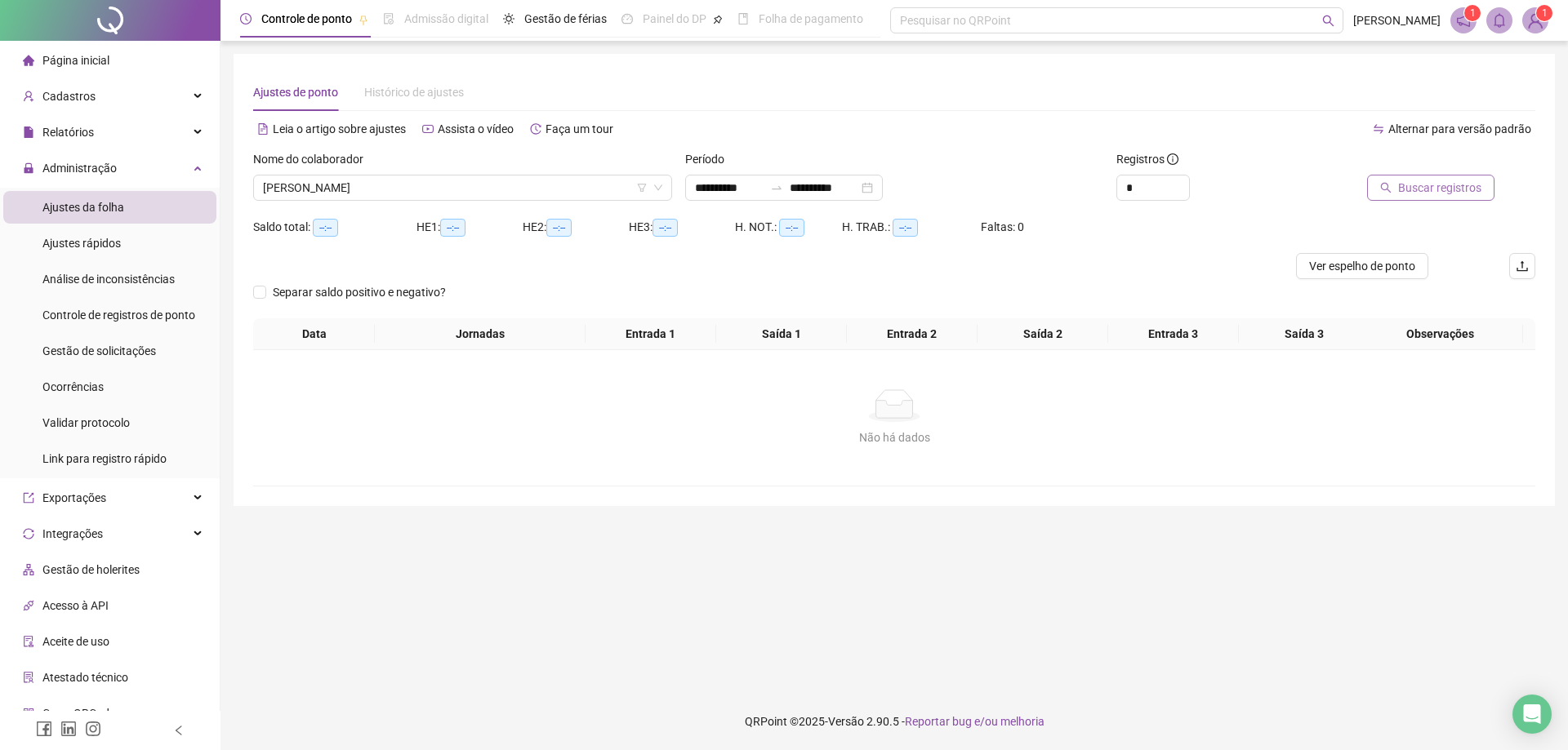
click at [1431, 193] on span "Buscar registros" at bounding box center [1440, 187] width 83 height 18
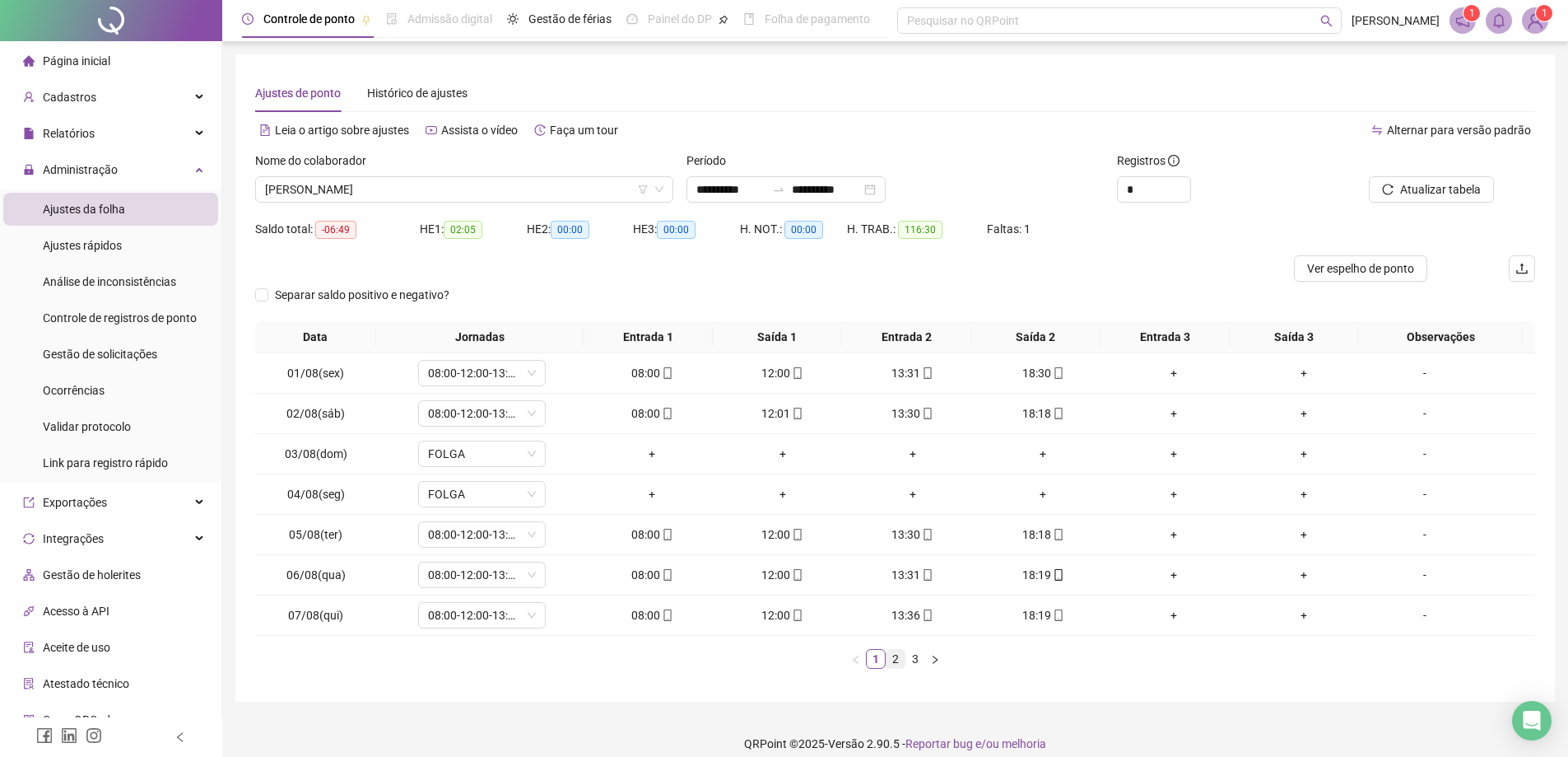
click at [893, 661] on link "2" at bounding box center [896, 658] width 18 height 18
click at [915, 657] on link "3" at bounding box center [915, 658] width 18 height 18
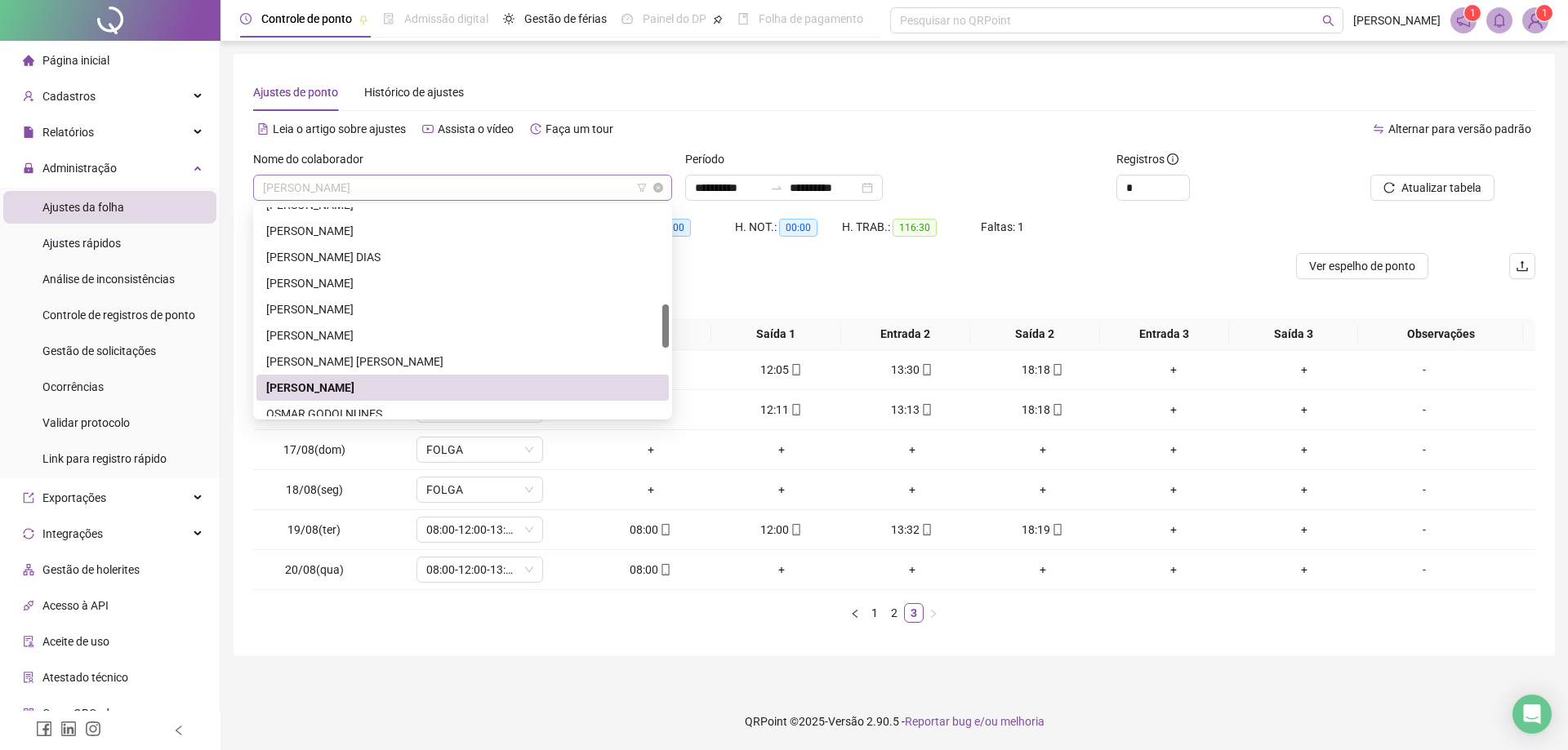
click at [449, 192] on span "[PERSON_NAME]" at bounding box center [462, 187] width 399 height 25
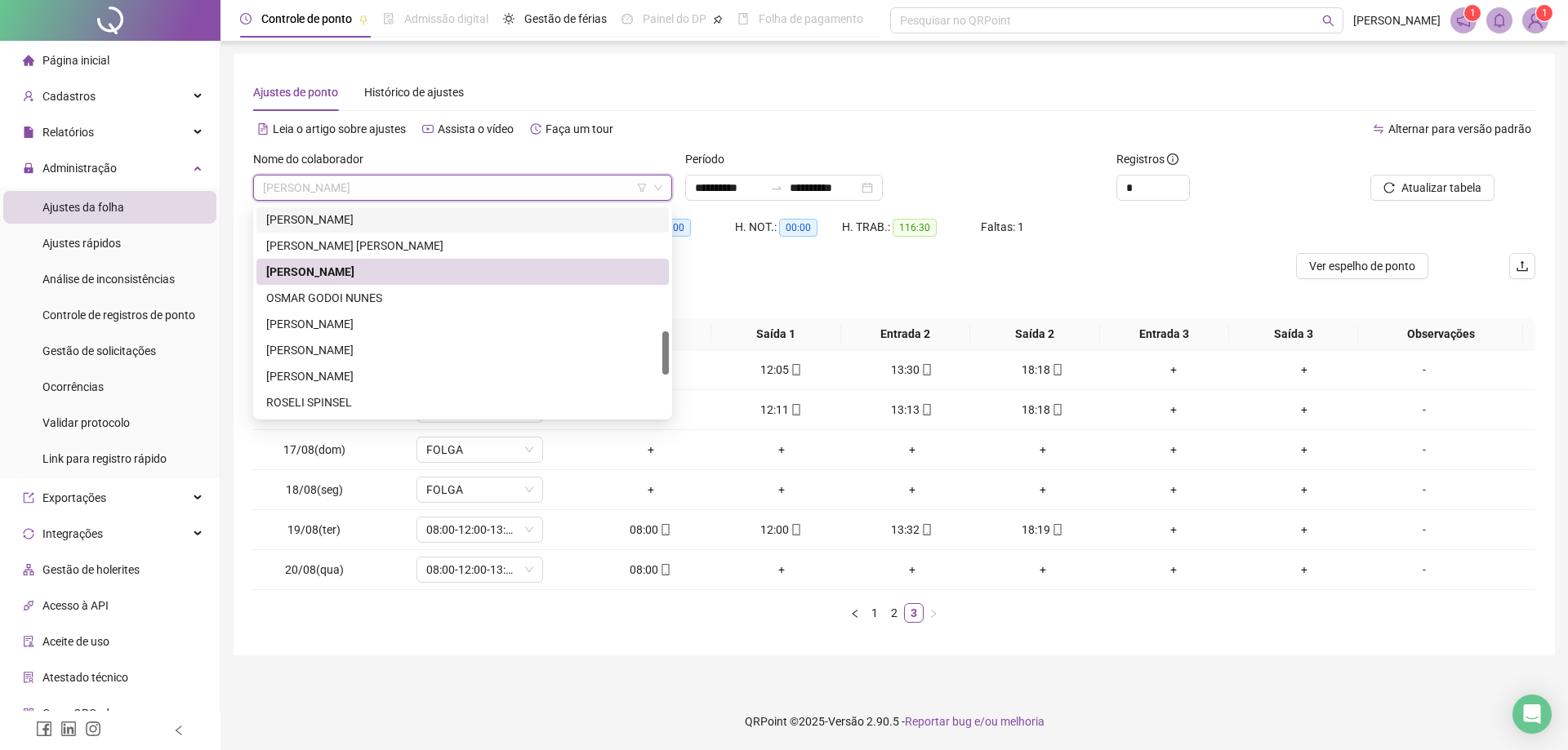
scroll to position [595, 0]
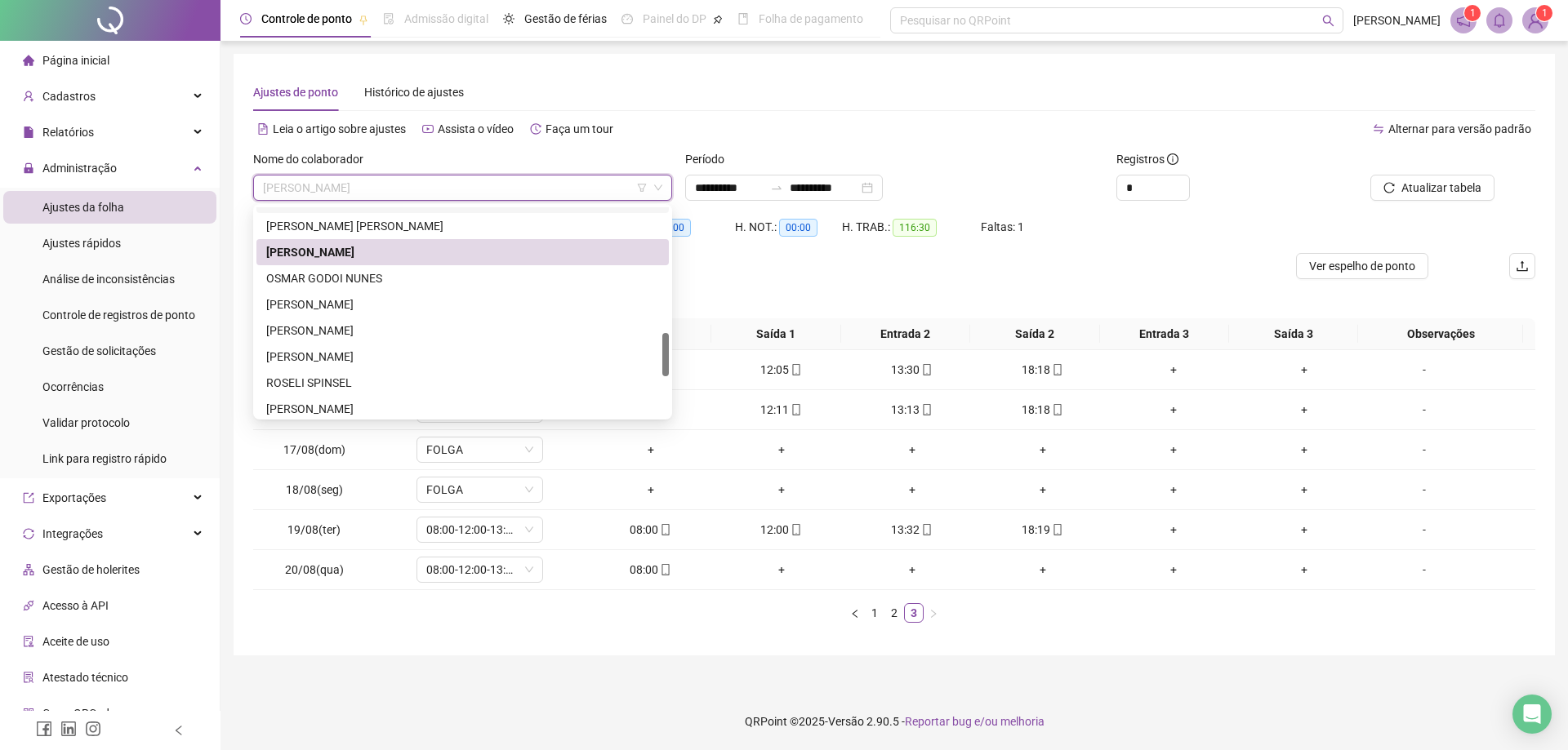
drag, startPoint x: 662, startPoint y: 328, endPoint x: 662, endPoint y: 356, distance: 28.0
click at [662, 356] on div at bounding box center [665, 355] width 7 height 43
click at [391, 323] on div "[PERSON_NAME]" at bounding box center [463, 330] width 393 height 18
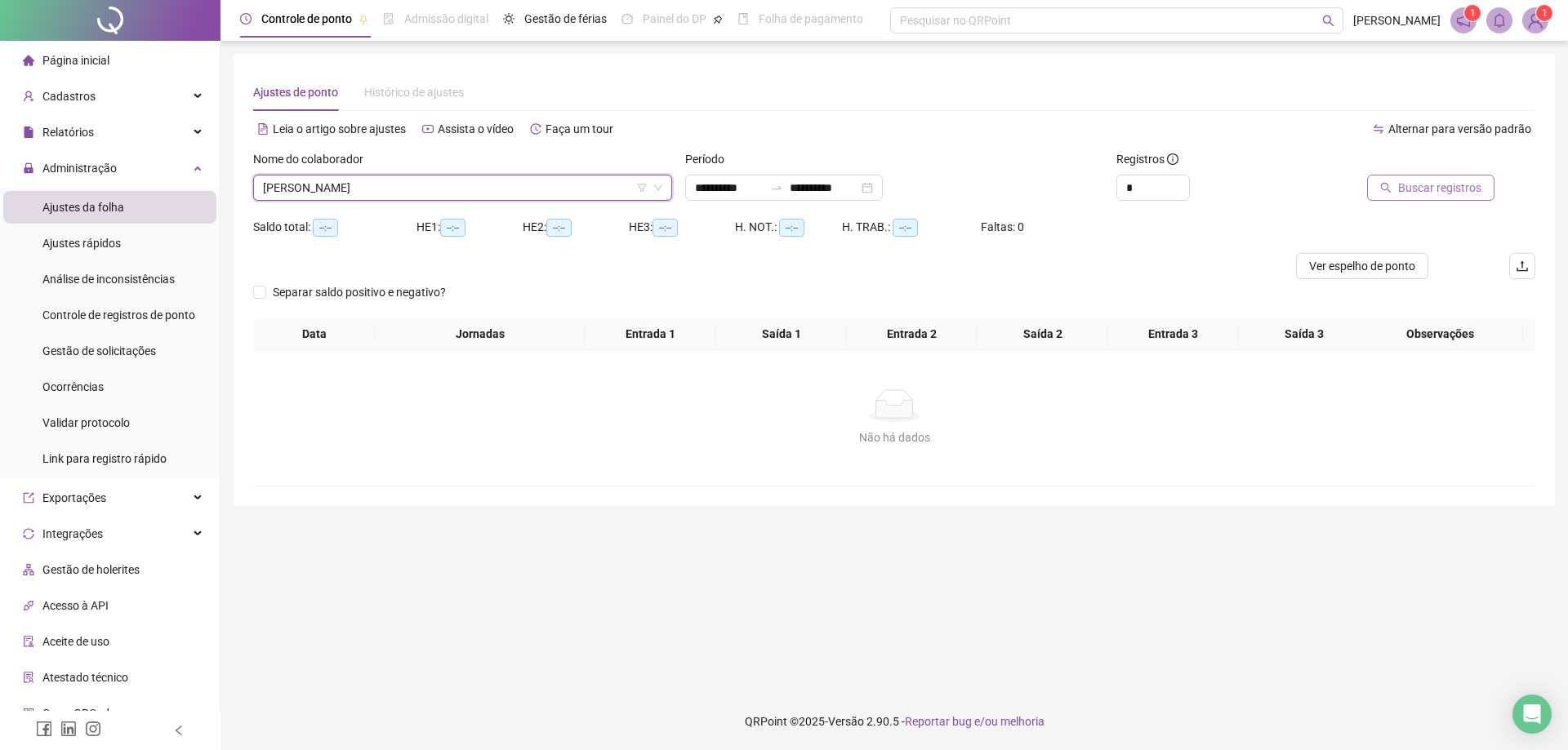
click at [1426, 185] on span "Buscar registros" at bounding box center [1440, 187] width 83 height 18
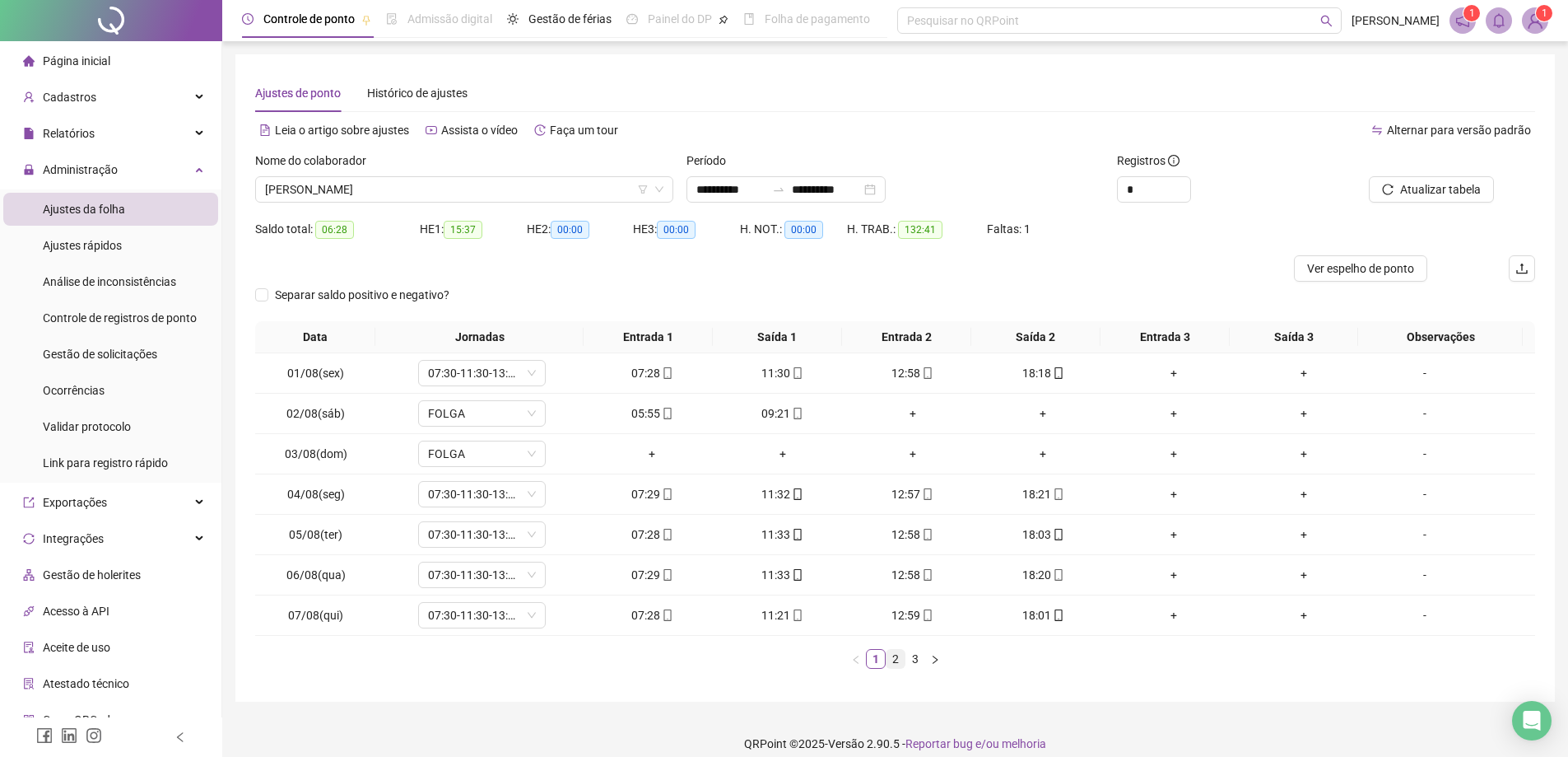
click at [890, 662] on link "2" at bounding box center [896, 658] width 18 height 18
click at [918, 663] on link "3" at bounding box center [915, 658] width 18 height 18
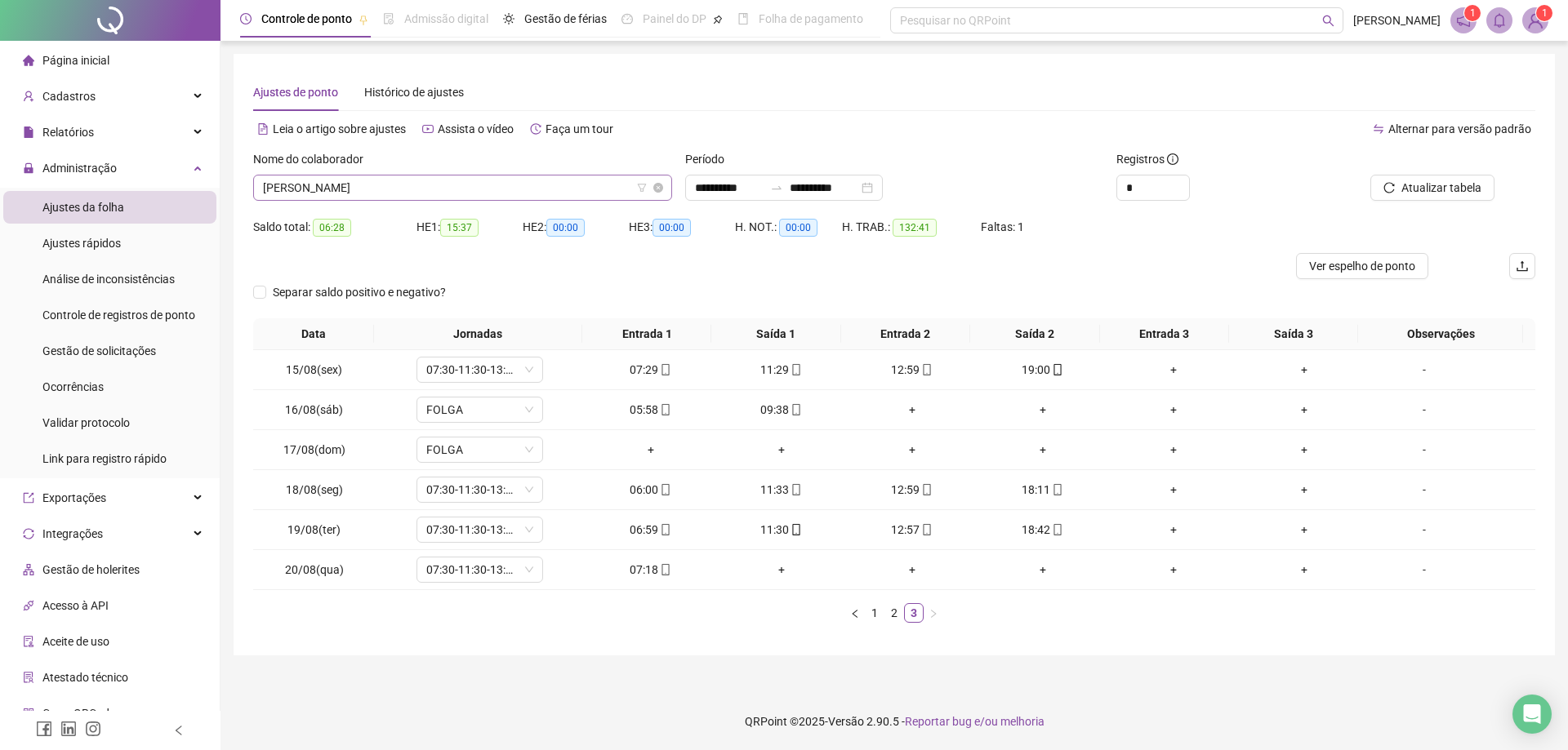
click at [455, 193] on span "[PERSON_NAME]" at bounding box center [462, 187] width 399 height 25
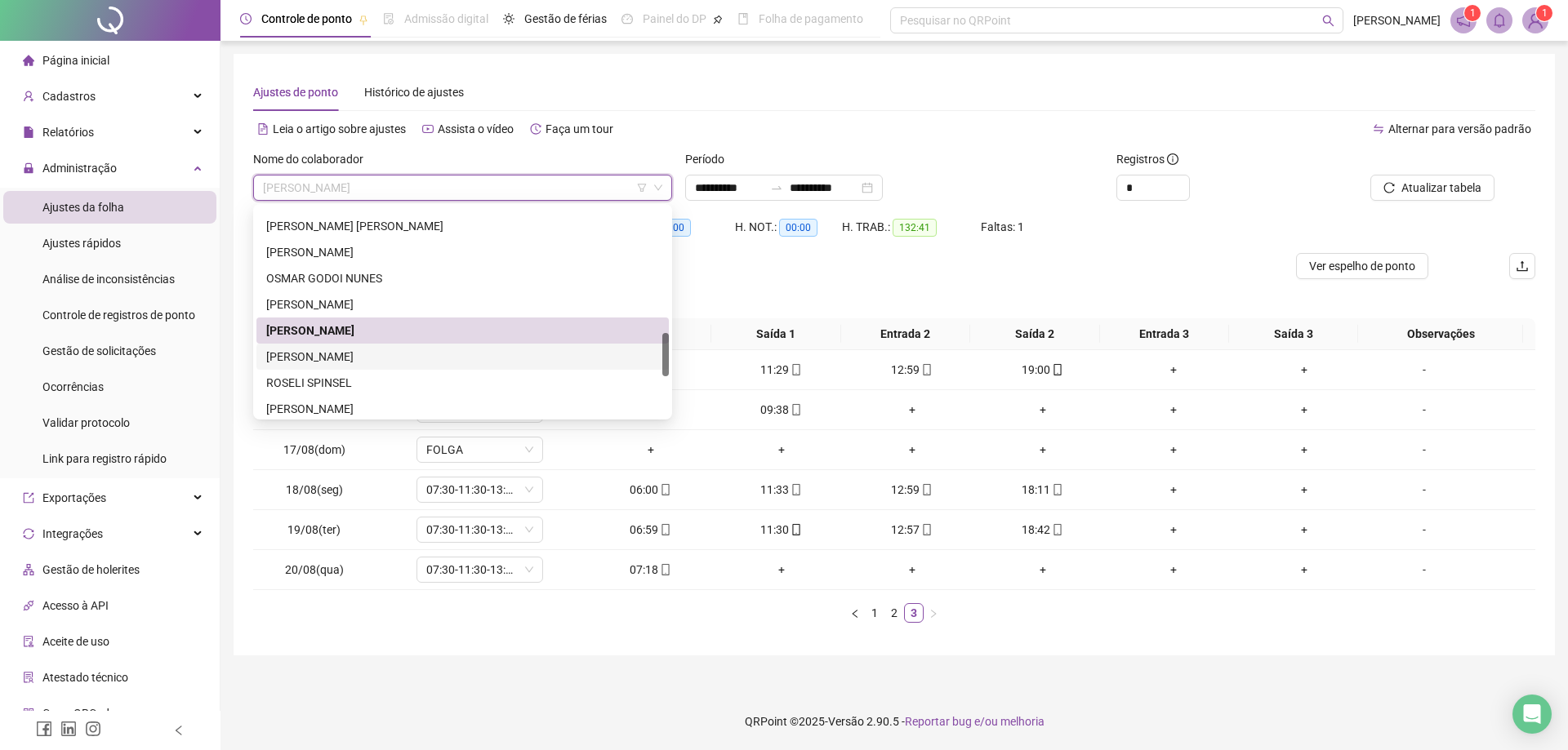
click at [375, 358] on div "[PERSON_NAME]" at bounding box center [463, 356] width 393 height 18
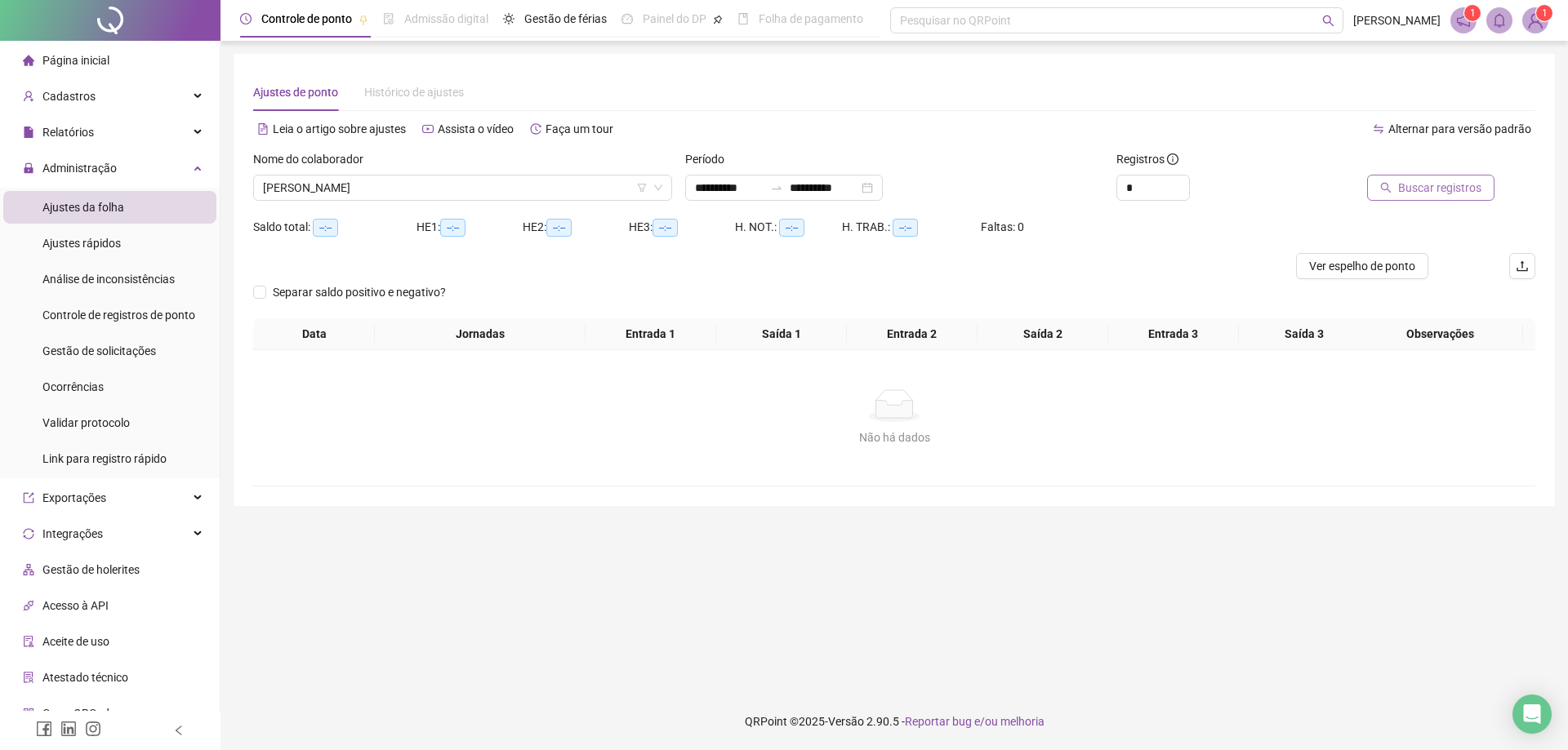
click at [1429, 193] on span "Buscar registros" at bounding box center [1440, 187] width 83 height 18
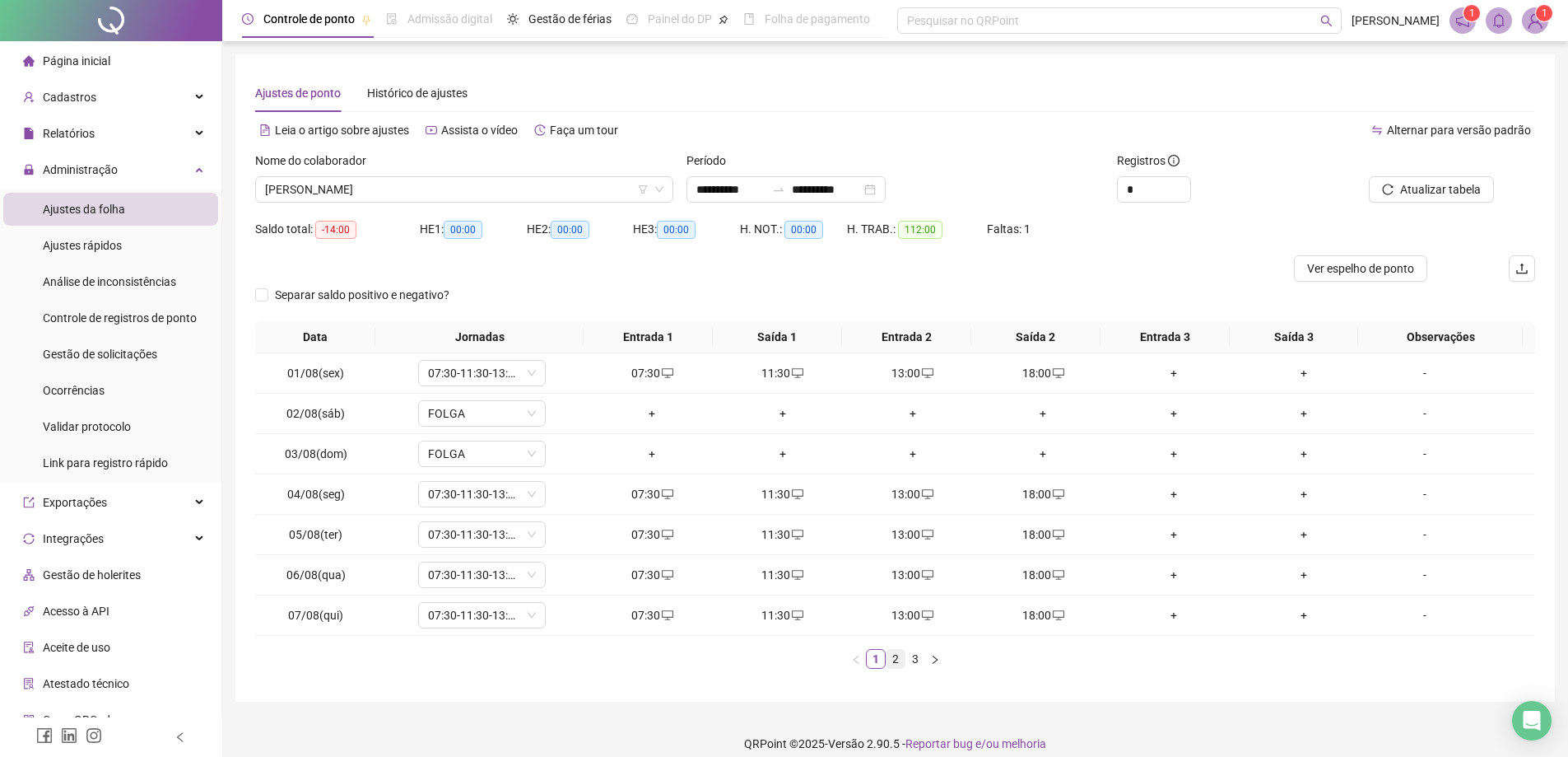
click at [894, 662] on link "2" at bounding box center [896, 658] width 18 height 18
click at [917, 663] on link "3" at bounding box center [915, 658] width 18 height 18
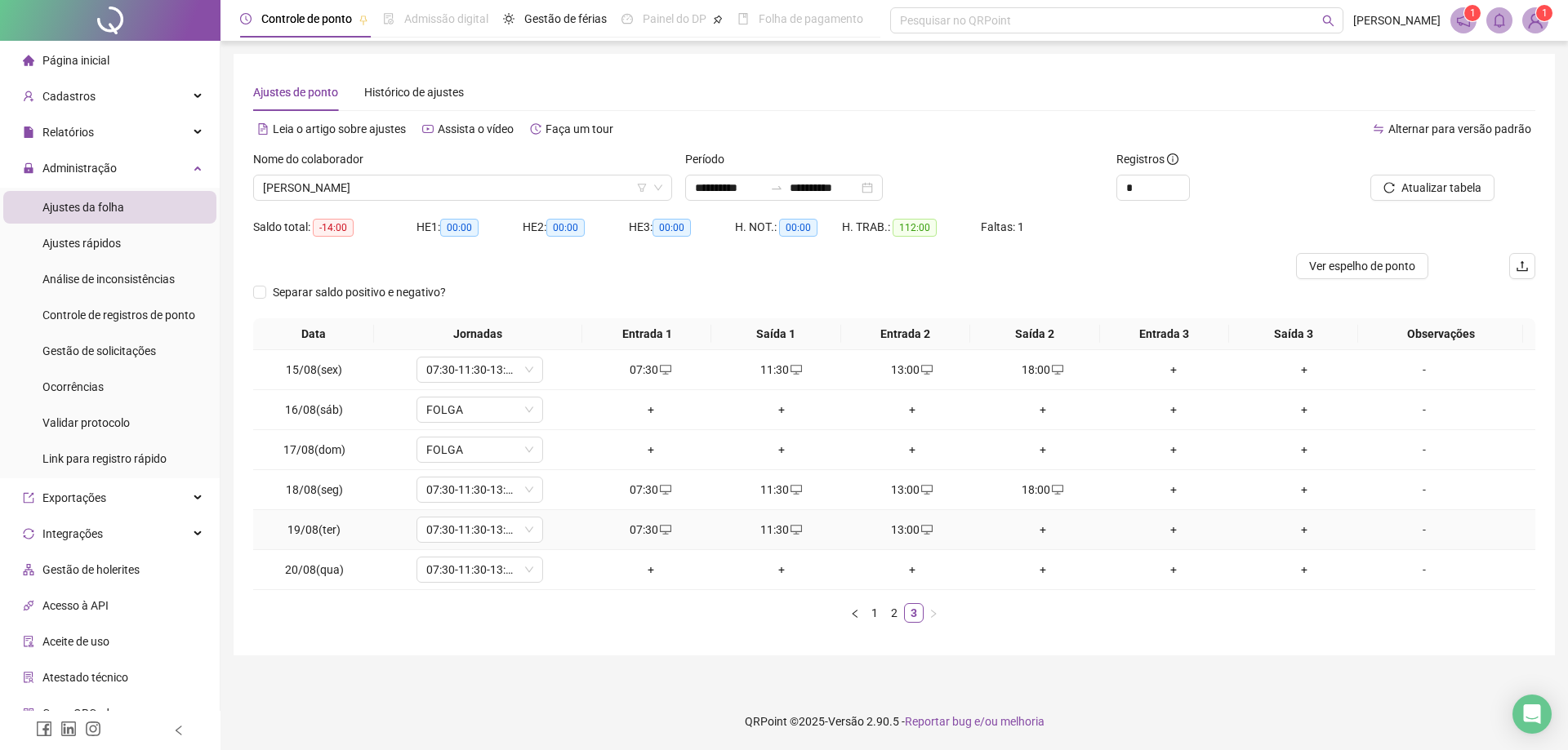
click at [1040, 532] on div "+" at bounding box center [1043, 529] width 117 height 18
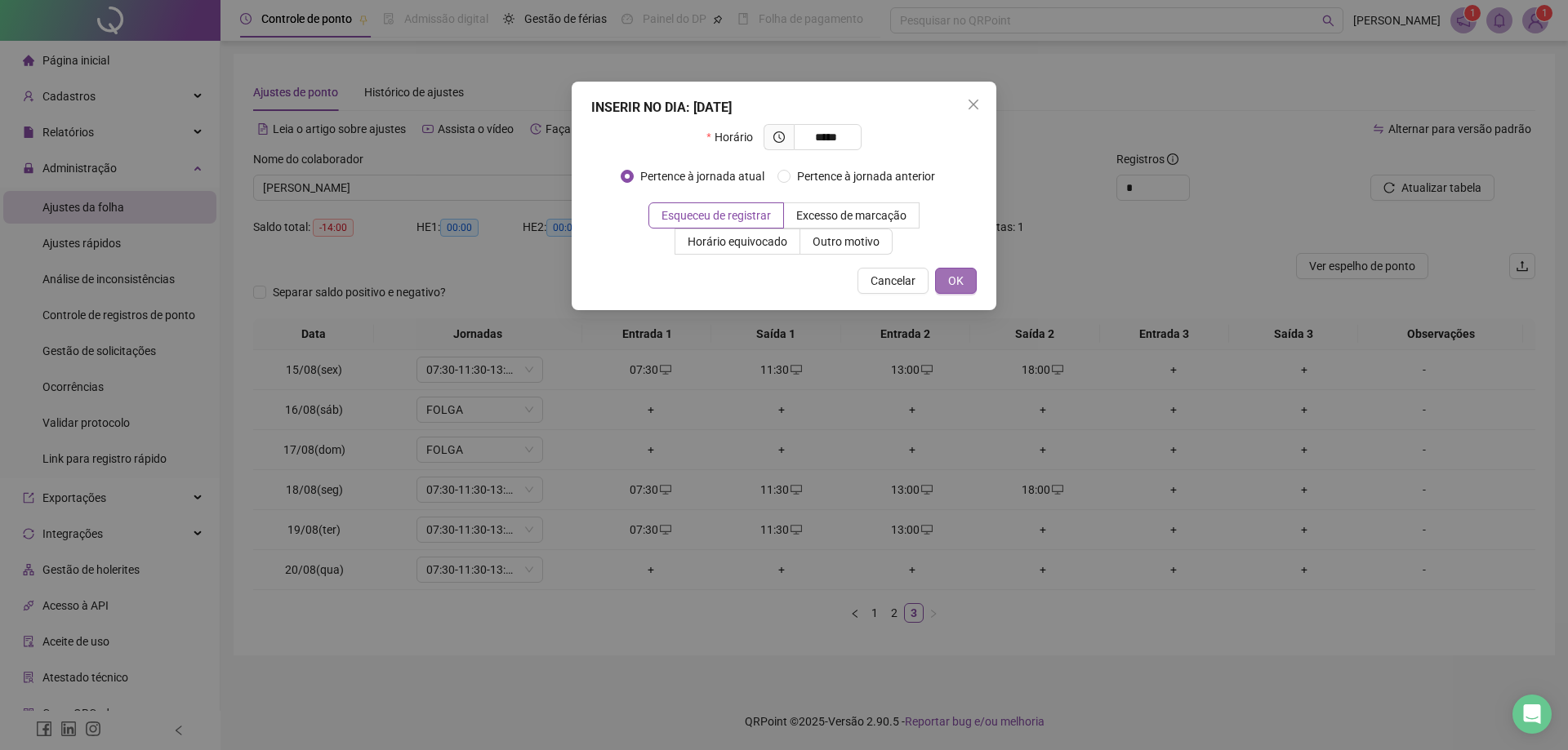
type input "*****"
click at [971, 281] on button "OK" at bounding box center [955, 281] width 42 height 26
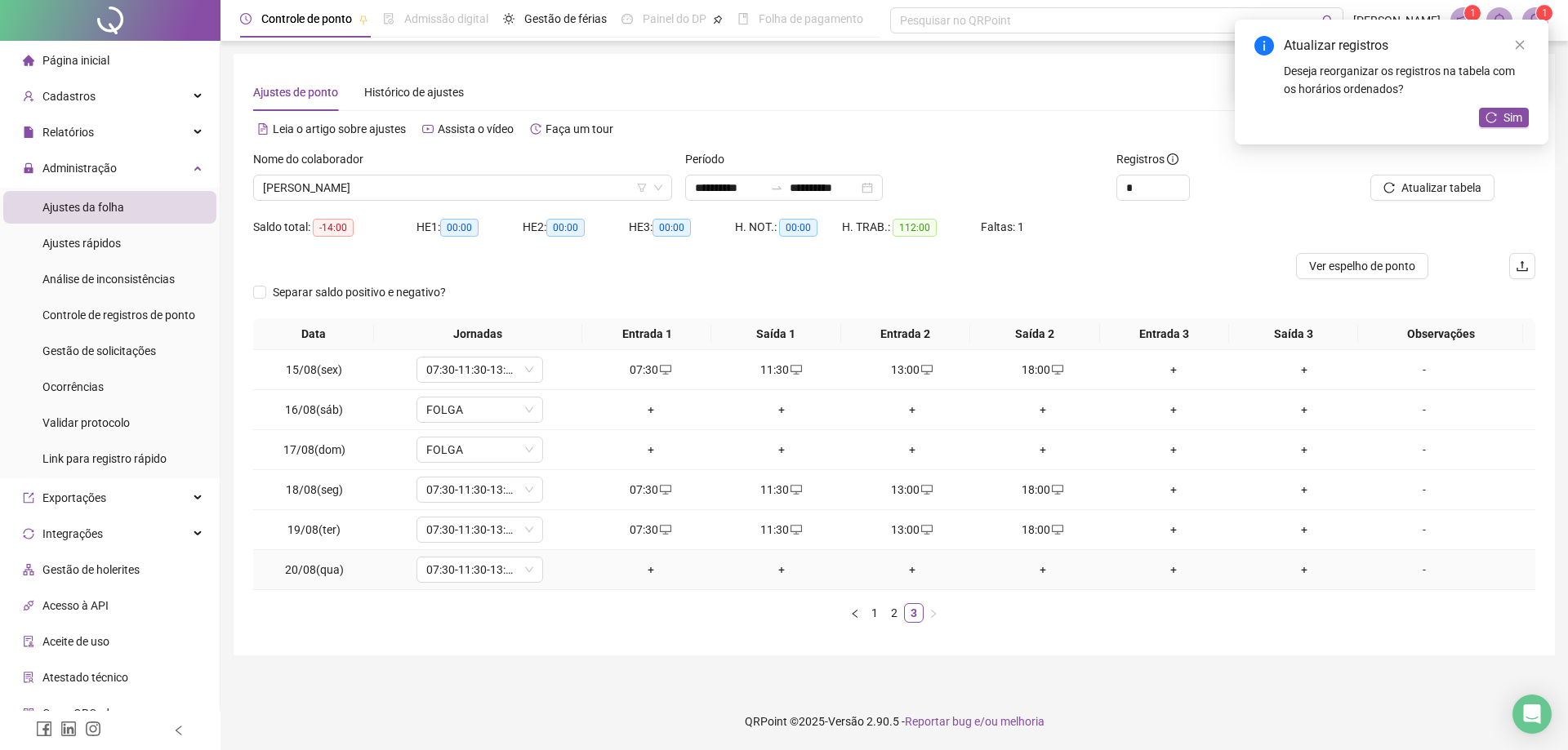
click at [639, 569] on div "+" at bounding box center [651, 569] width 117 height 18
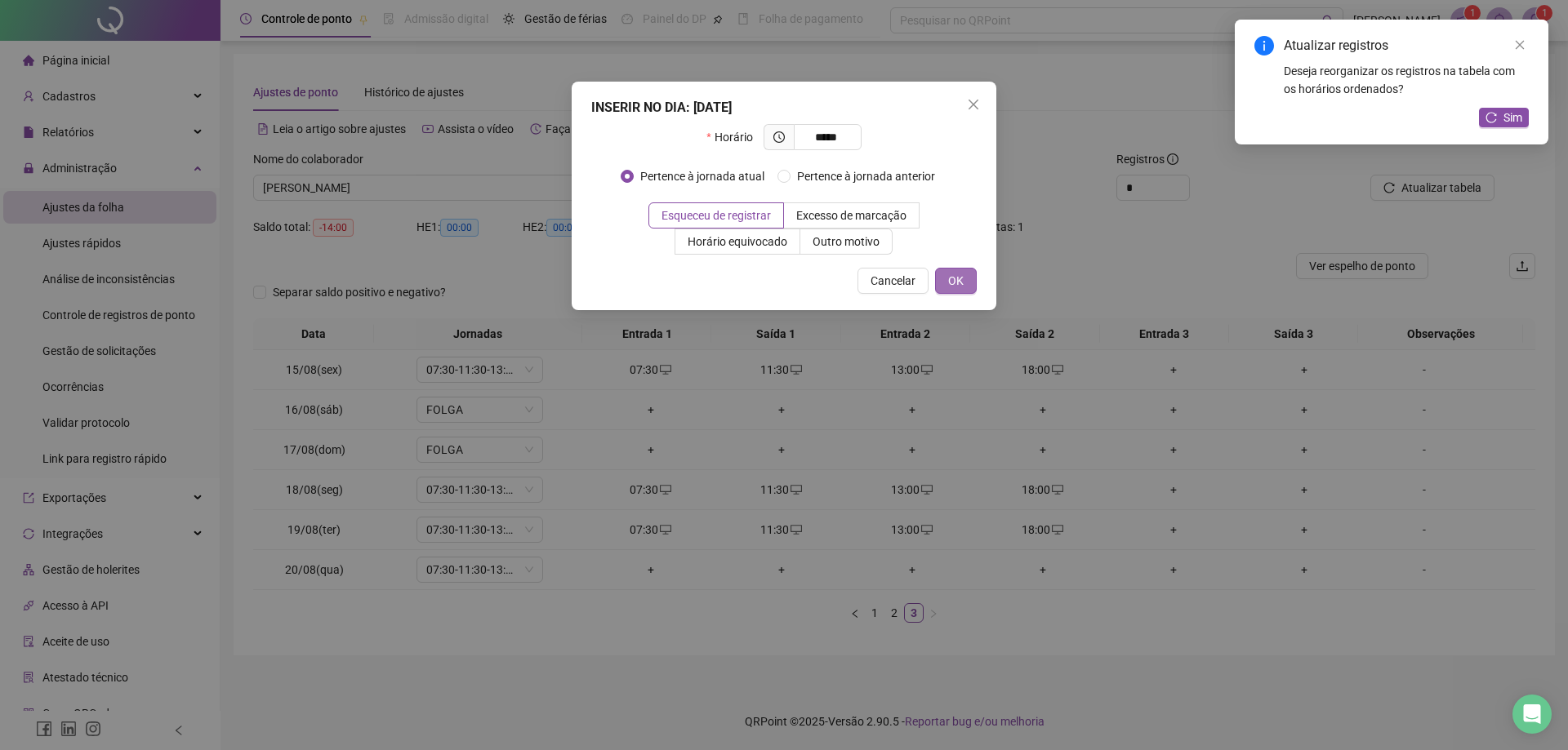
type input "*****"
click at [959, 279] on span "OK" at bounding box center [955, 281] width 15 height 18
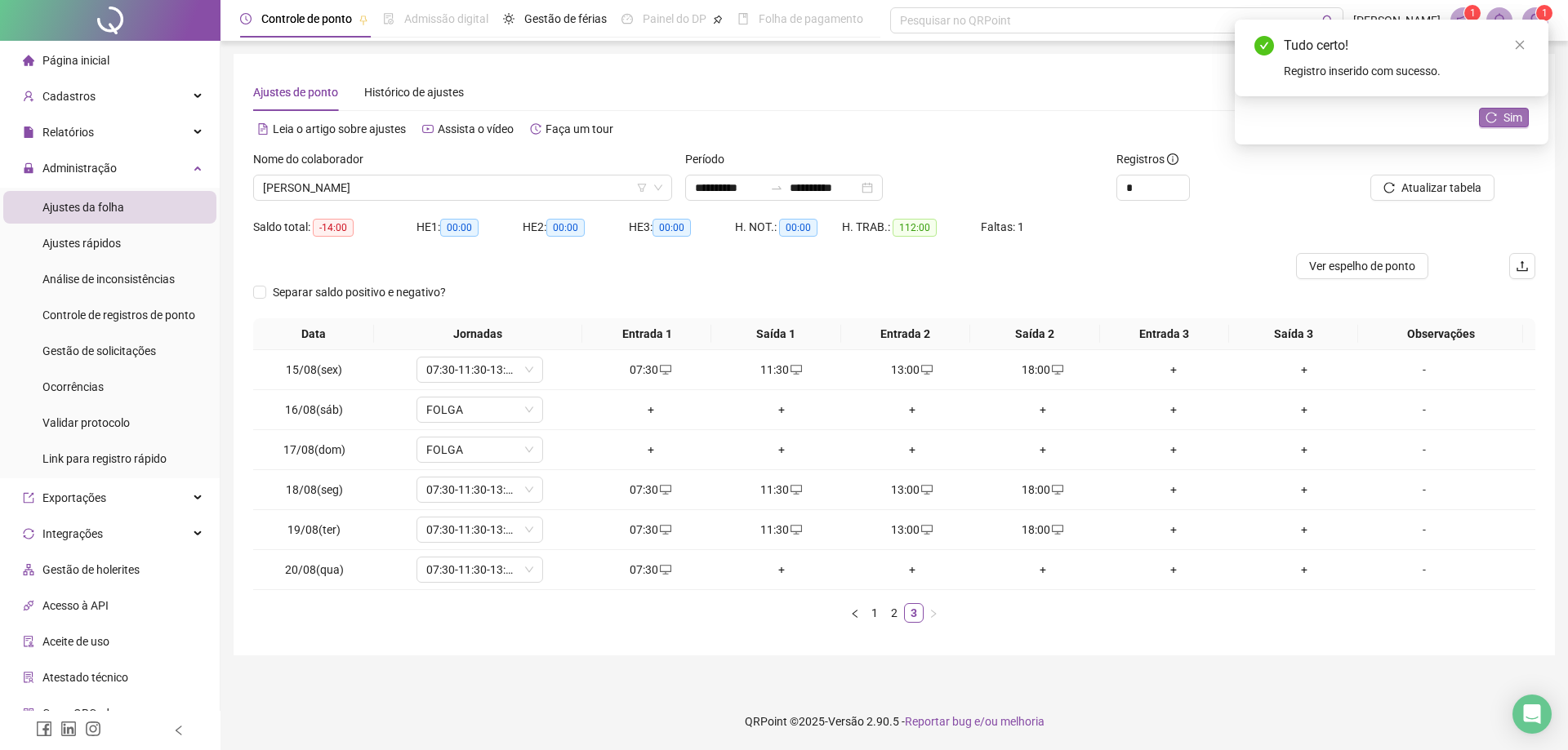
click at [1508, 122] on span "Sim" at bounding box center [1513, 117] width 19 height 18
click at [436, 188] on span "[PERSON_NAME]" at bounding box center [462, 187] width 399 height 25
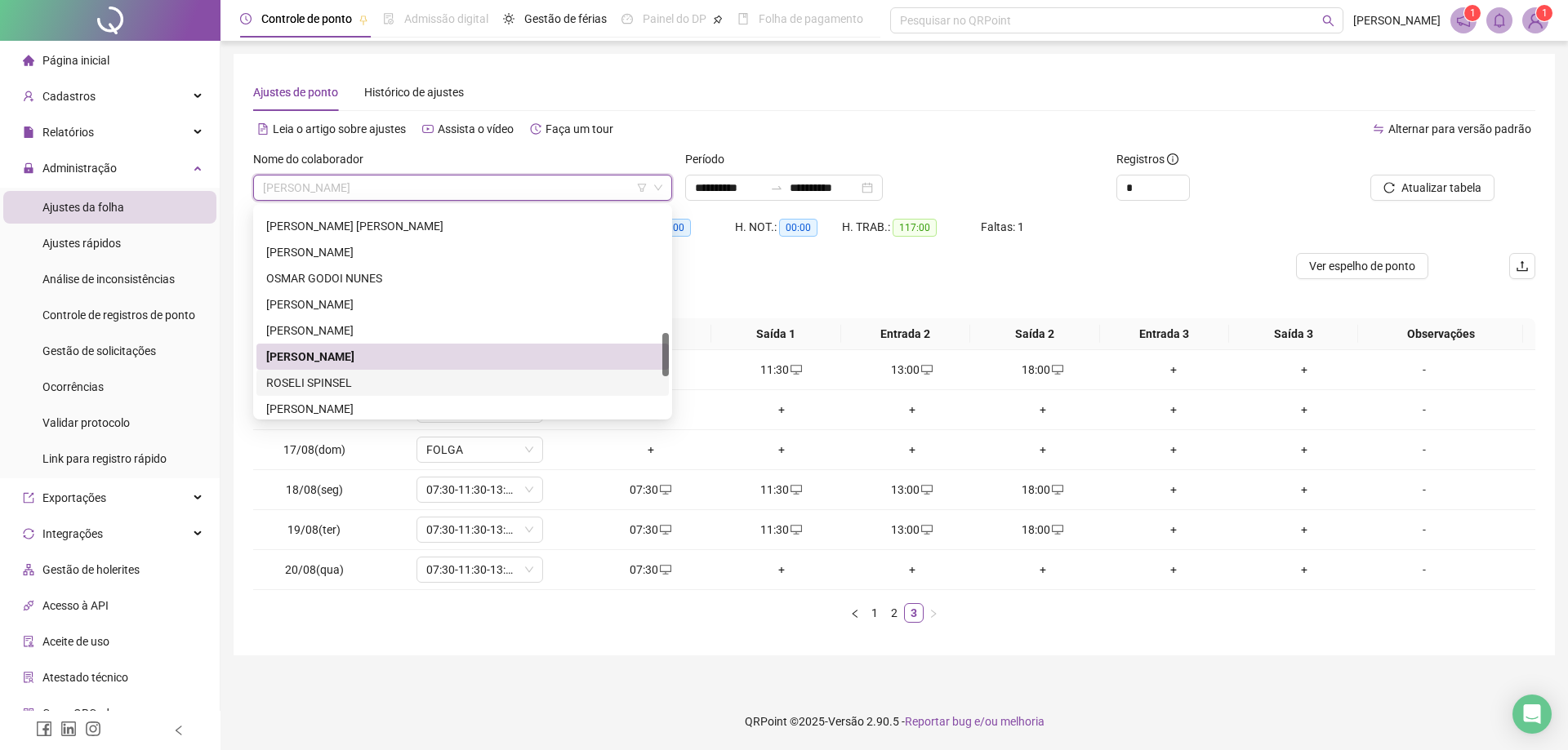
click at [335, 389] on div "ROSELI SPINSEL" at bounding box center [463, 383] width 393 height 18
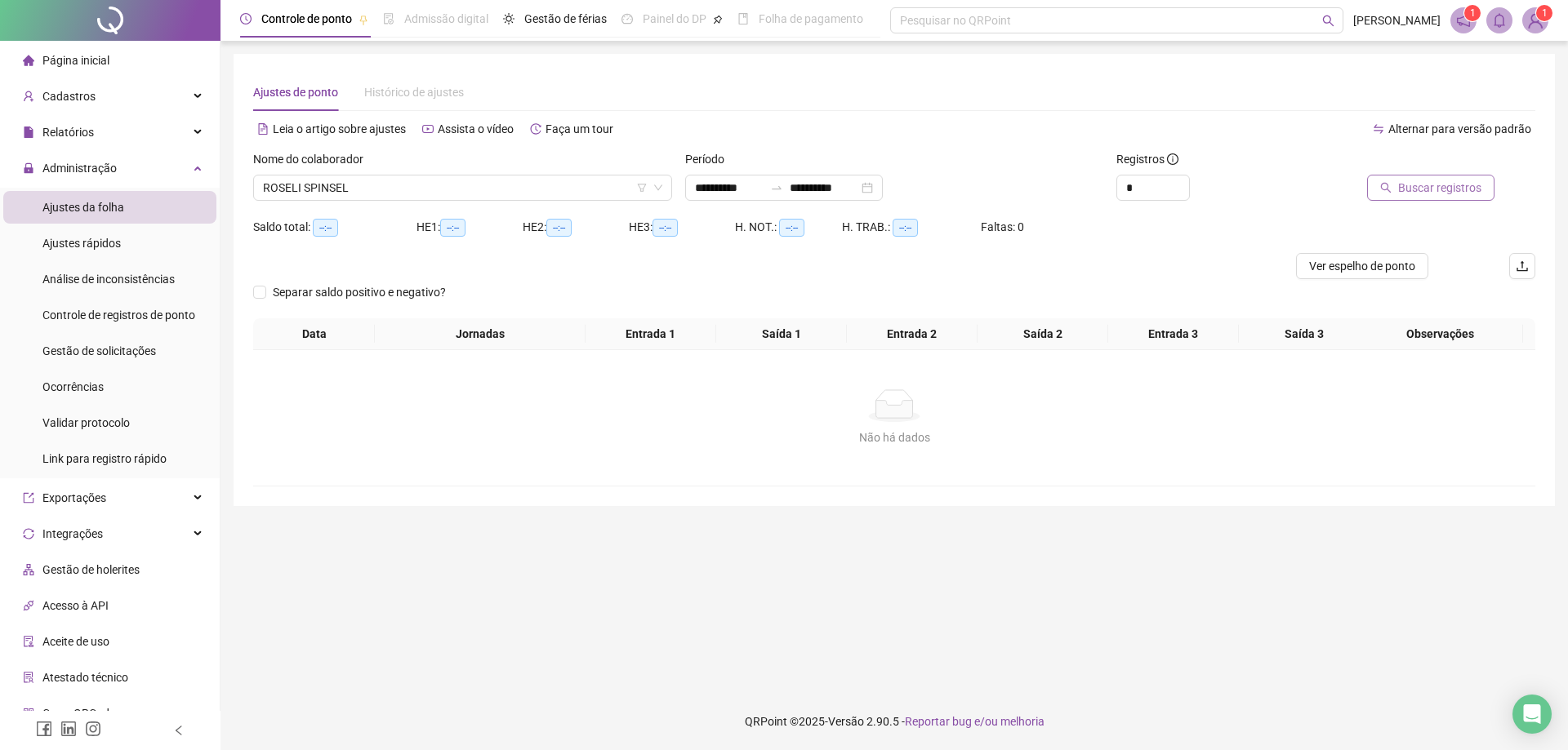
click at [1451, 189] on span "Buscar registros" at bounding box center [1440, 187] width 83 height 18
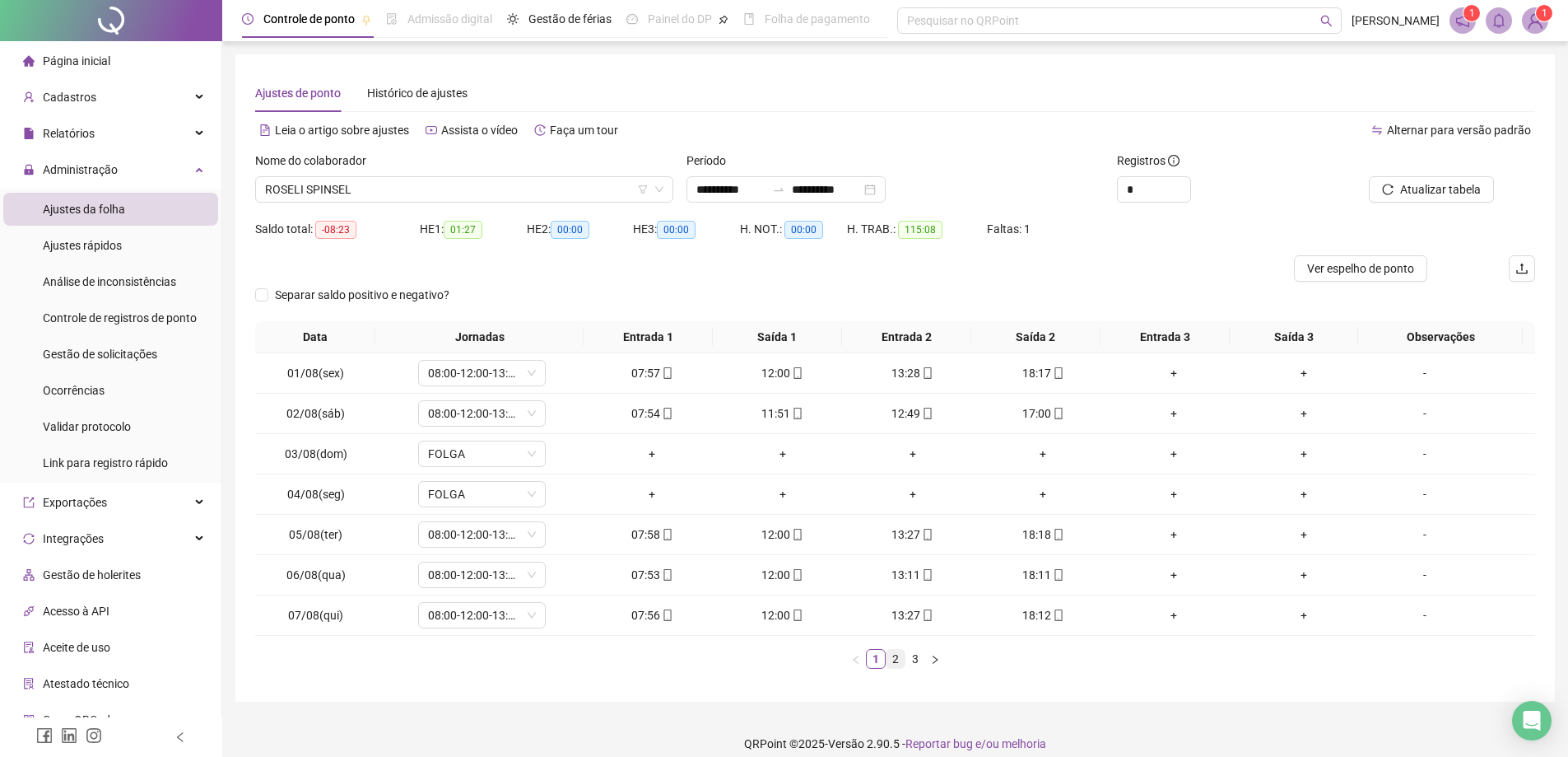
click at [894, 666] on link "2" at bounding box center [896, 658] width 18 height 18
click at [916, 660] on link "3" at bounding box center [915, 658] width 18 height 18
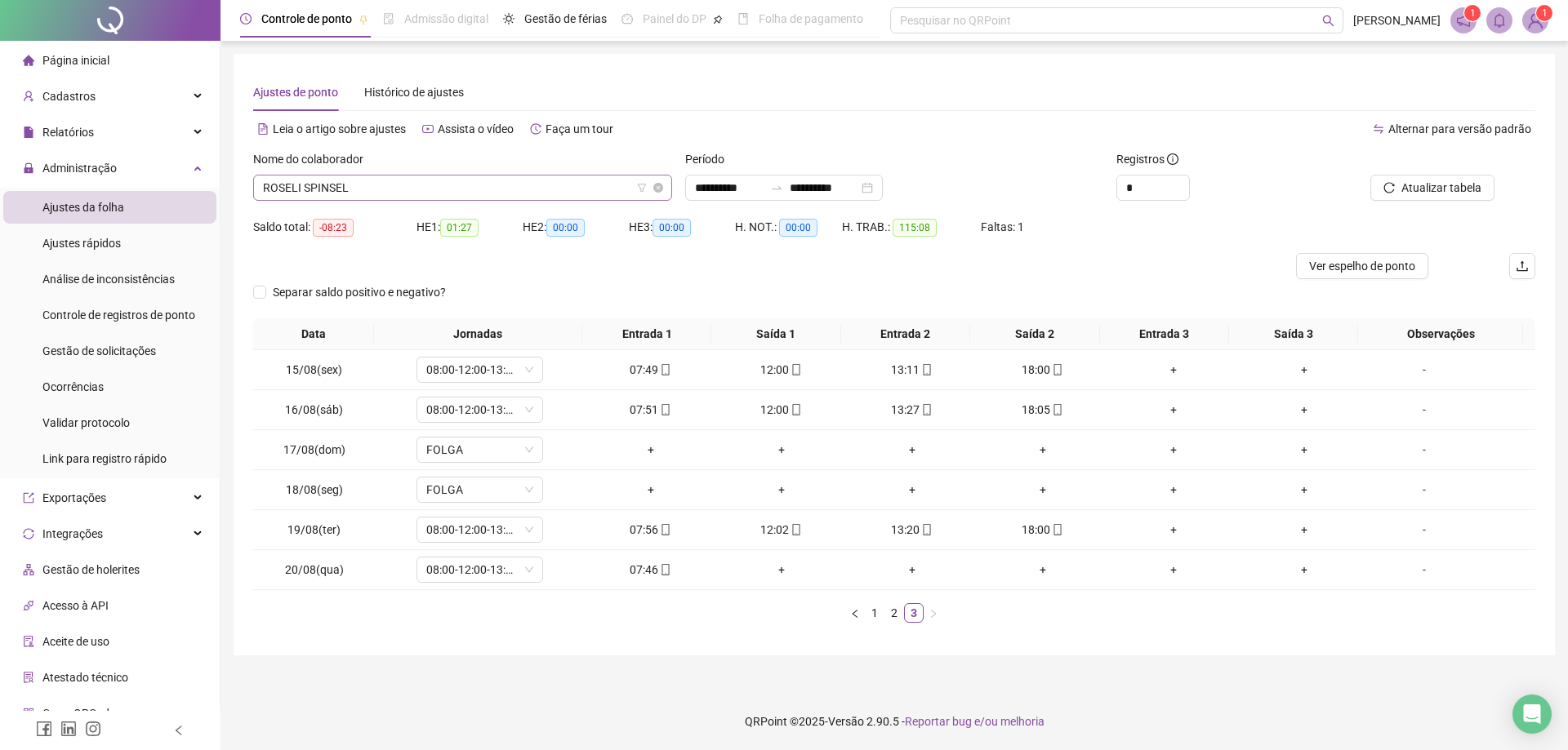
click at [396, 179] on span "ROSELI SPINSEL" at bounding box center [462, 187] width 399 height 25
click at [384, 190] on span "ROSELI SPINSEL" at bounding box center [462, 187] width 399 height 25
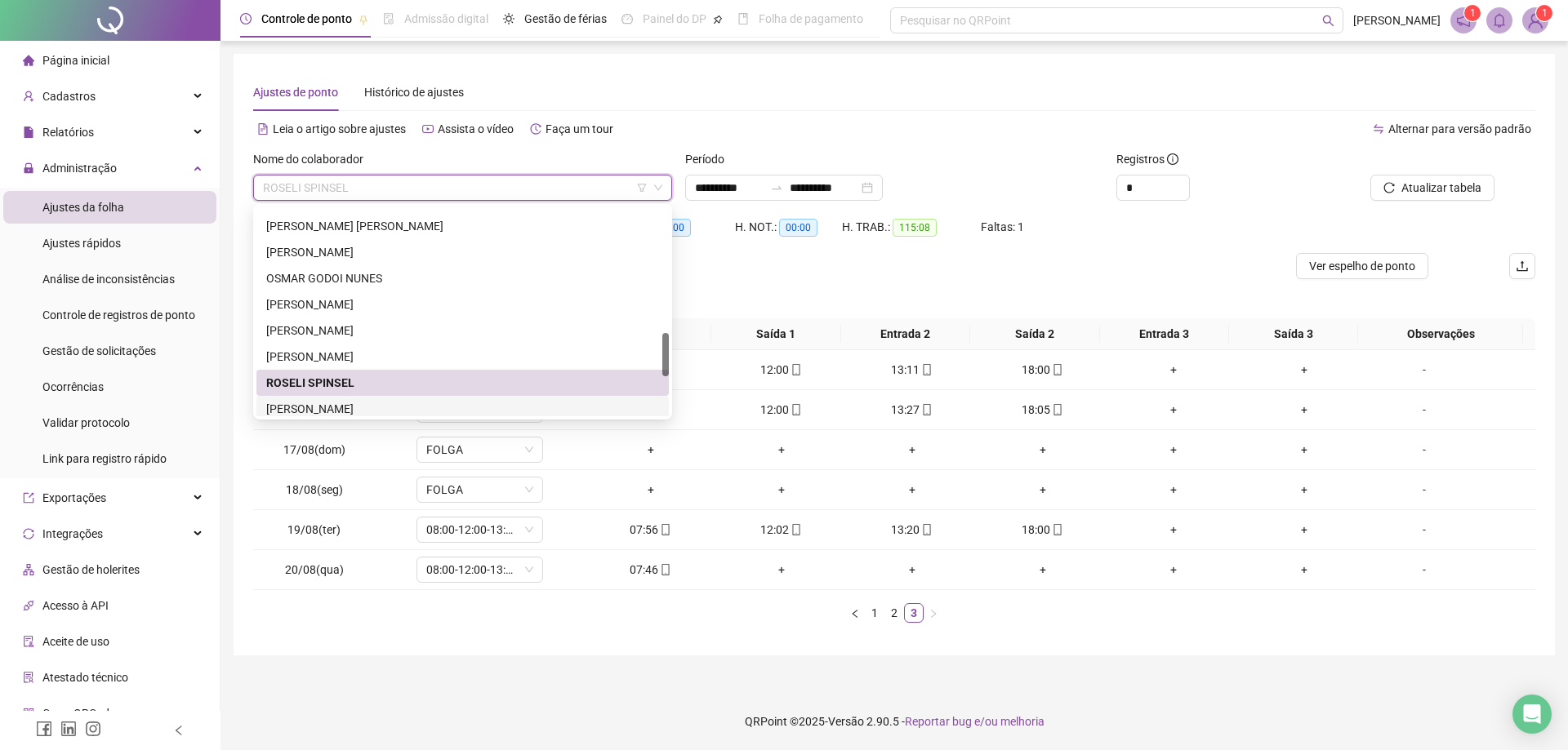
click at [461, 411] on div "[PERSON_NAME]" at bounding box center [463, 408] width 393 height 18
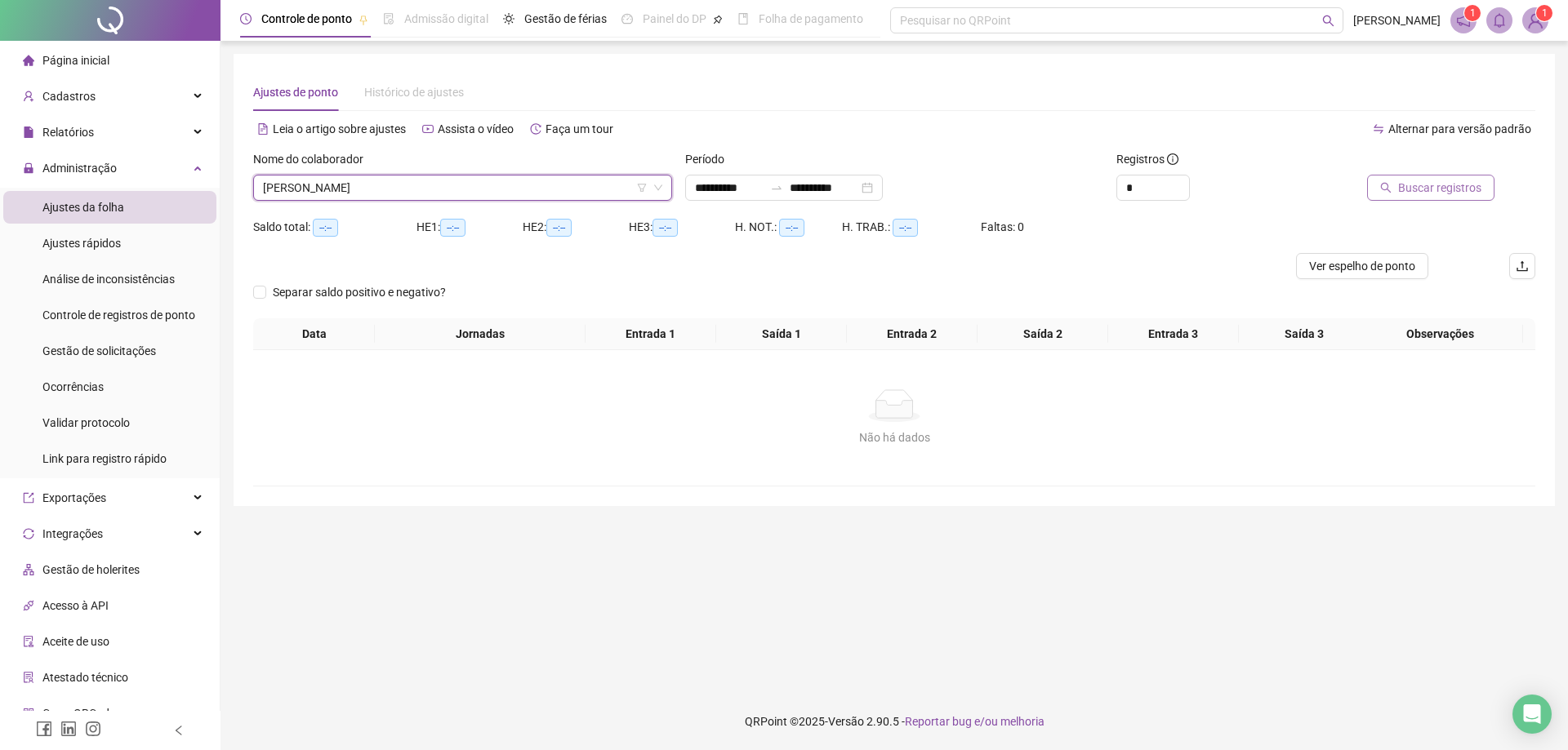
click at [1453, 193] on span "Buscar registros" at bounding box center [1440, 187] width 83 height 18
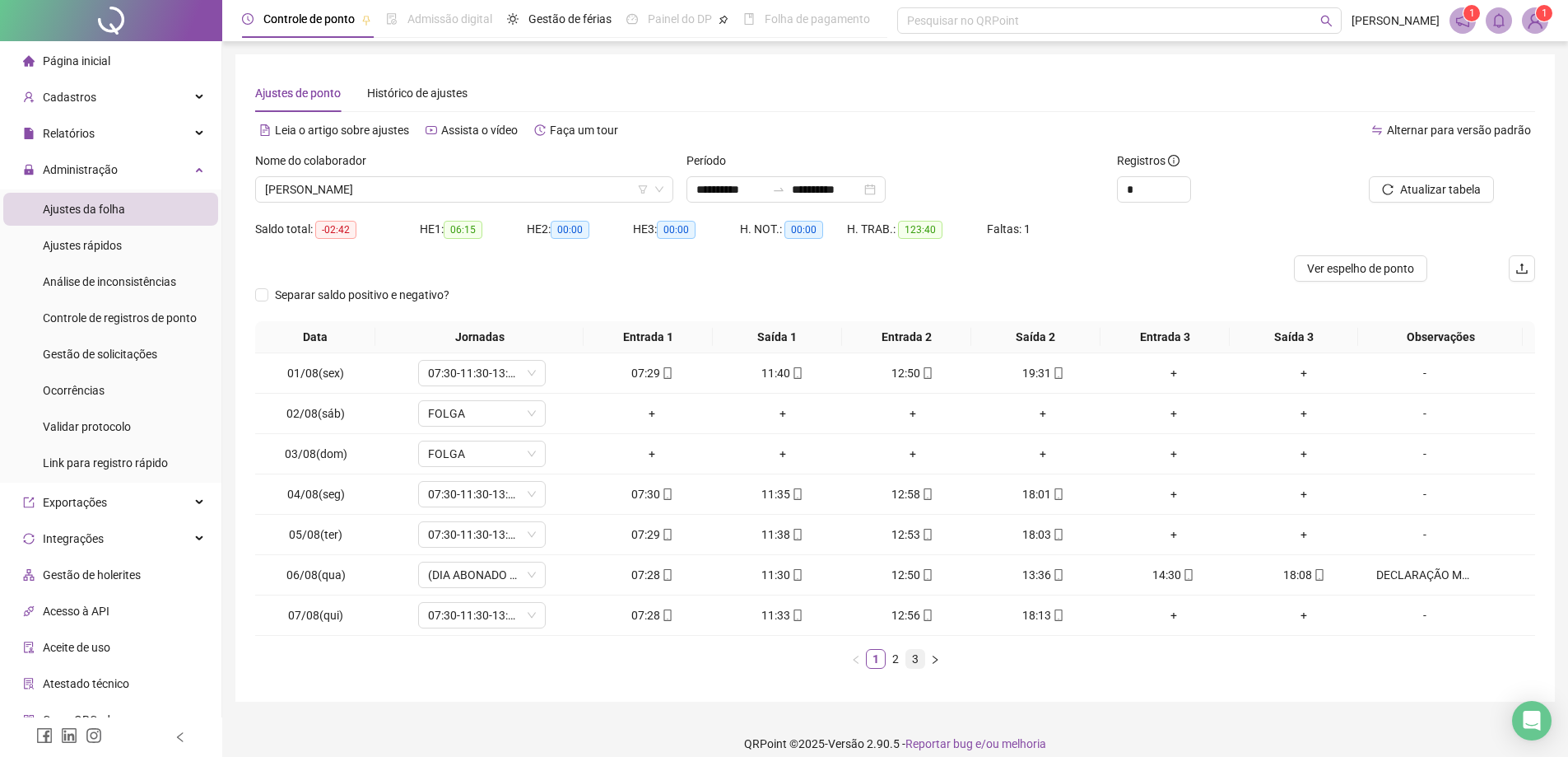
click at [918, 657] on link "3" at bounding box center [915, 658] width 18 height 18
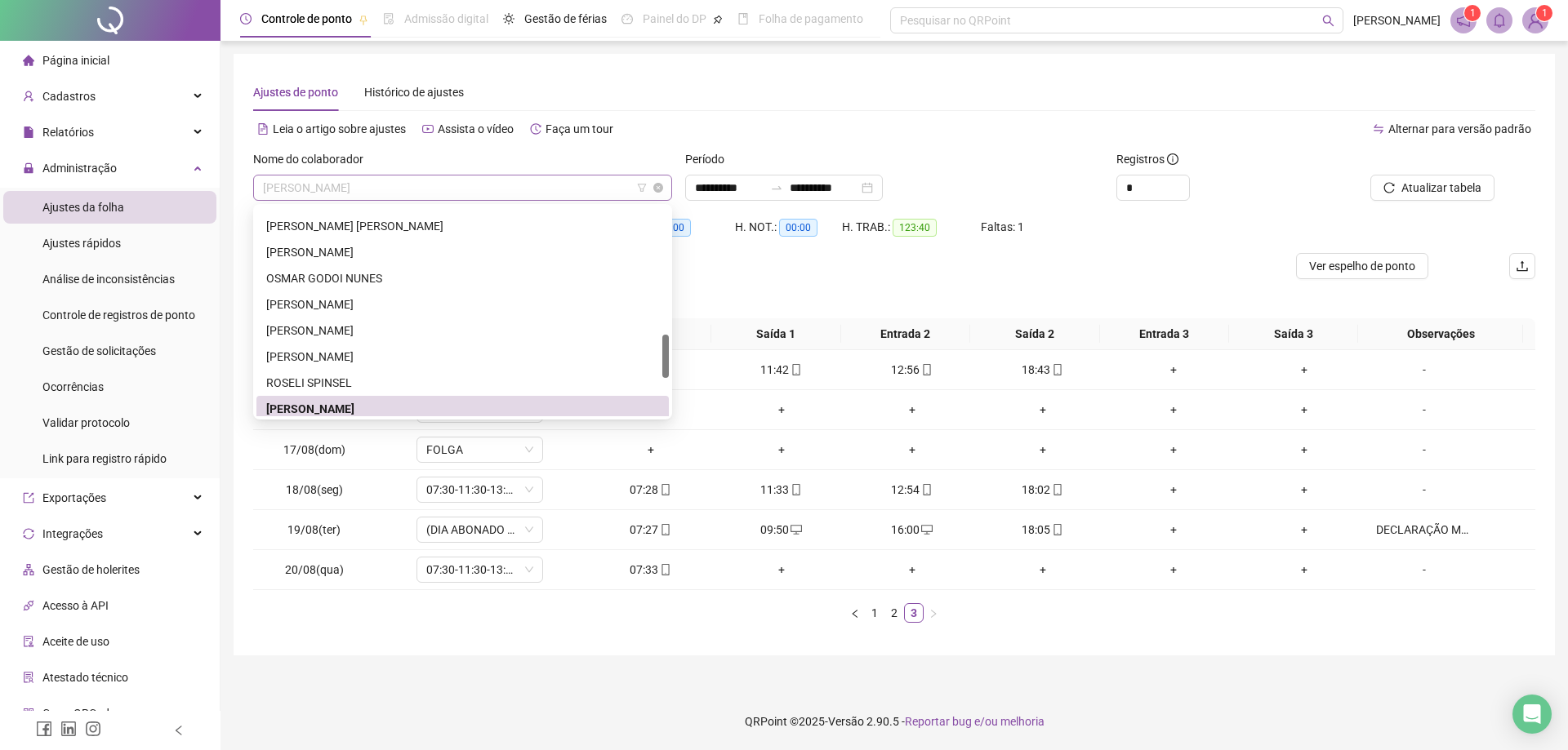
scroll to position [600, 0]
click at [470, 187] on span "[PERSON_NAME]" at bounding box center [462, 187] width 399 height 25
click at [670, 390] on div "89069 89078 292707 [PERSON_NAME] [PERSON_NAME] APARECIDA VERARDI [PERSON_NAME] …" at bounding box center [463, 311] width 419 height 215
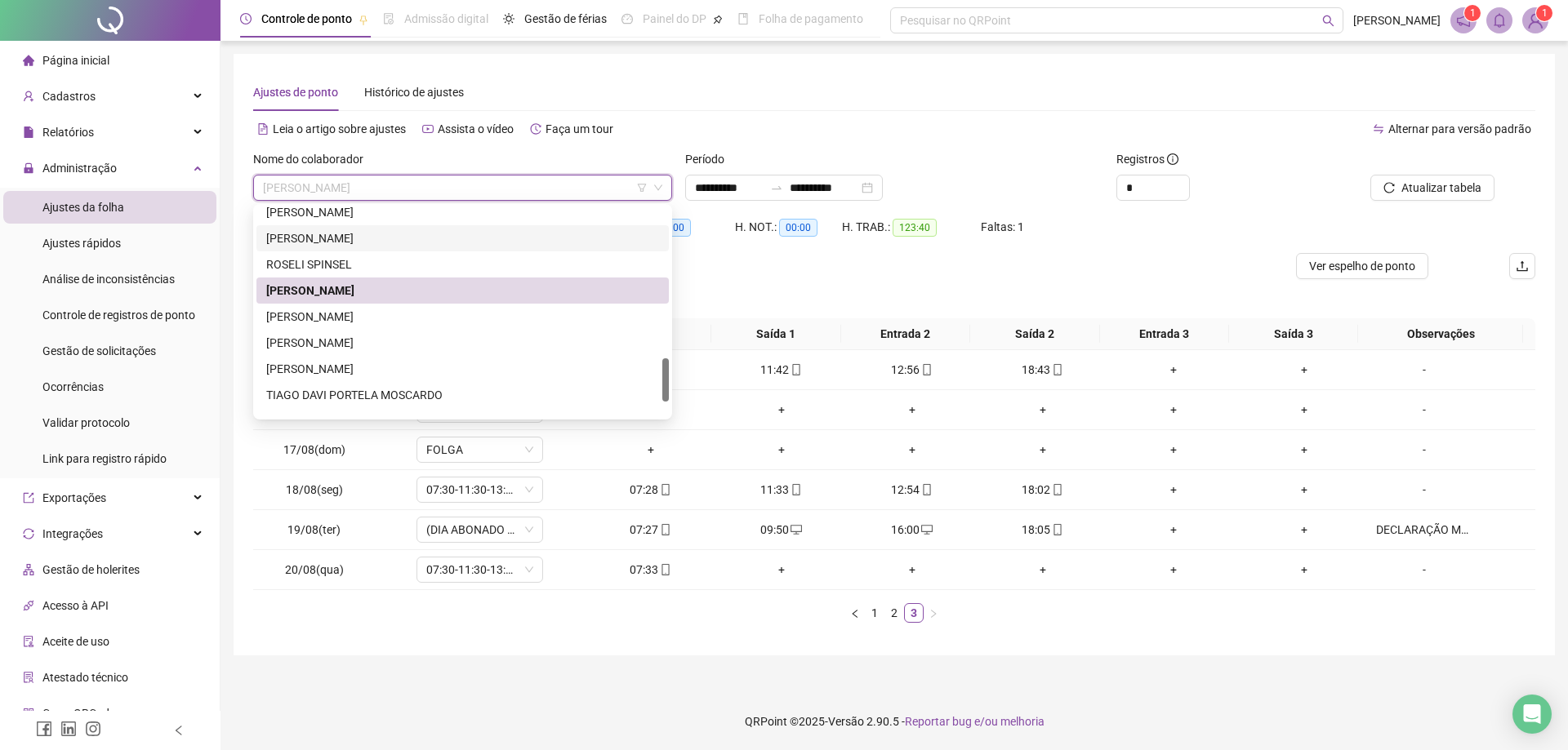
scroll to position [720, 0]
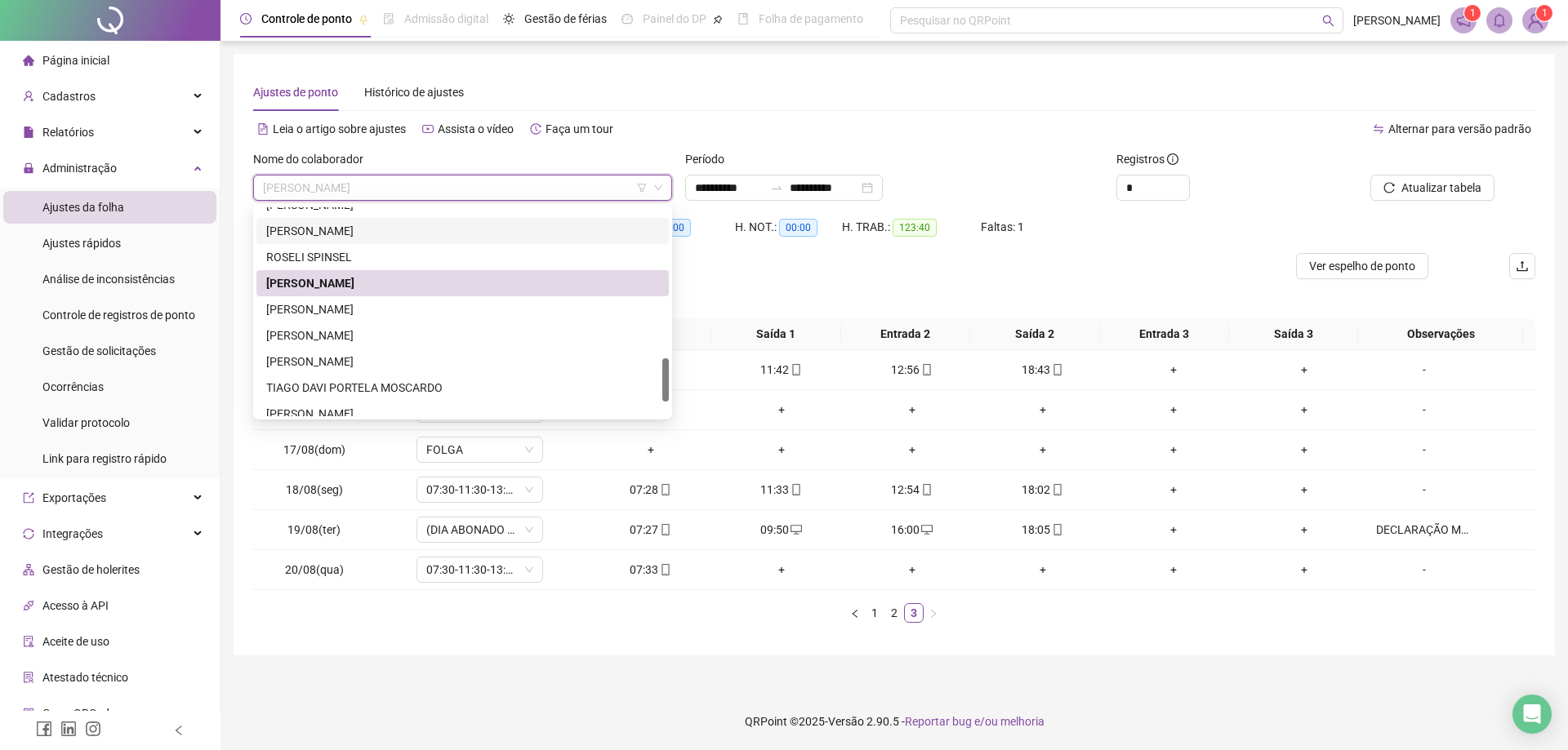
drag, startPoint x: 664, startPoint y: 362, endPoint x: 664, endPoint y: 388, distance: 26.0
click at [664, 388] on div at bounding box center [665, 379] width 7 height 43
click at [385, 313] on div "[PERSON_NAME]" at bounding box center [463, 309] width 393 height 18
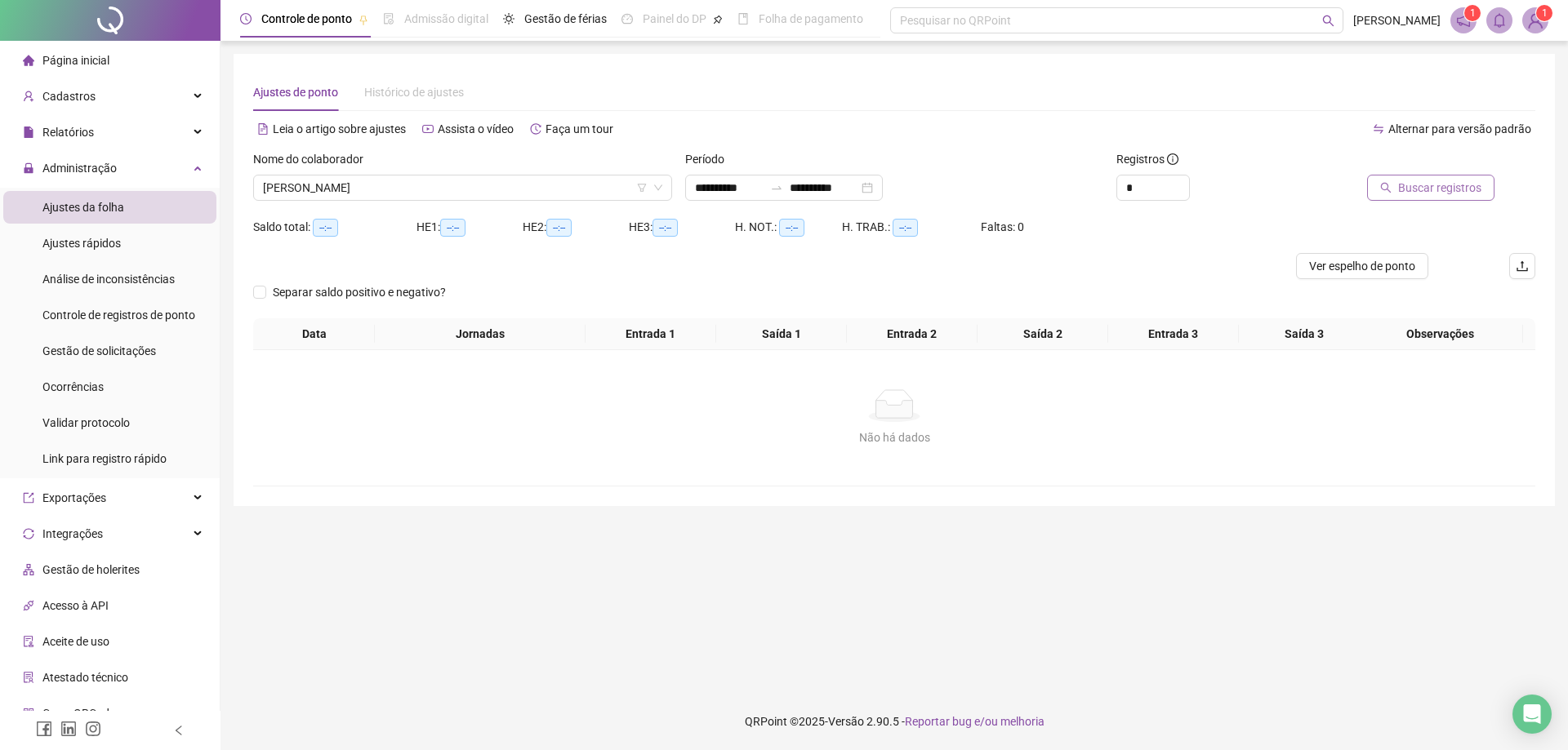
click at [1445, 187] on span "Buscar registros" at bounding box center [1440, 187] width 83 height 18
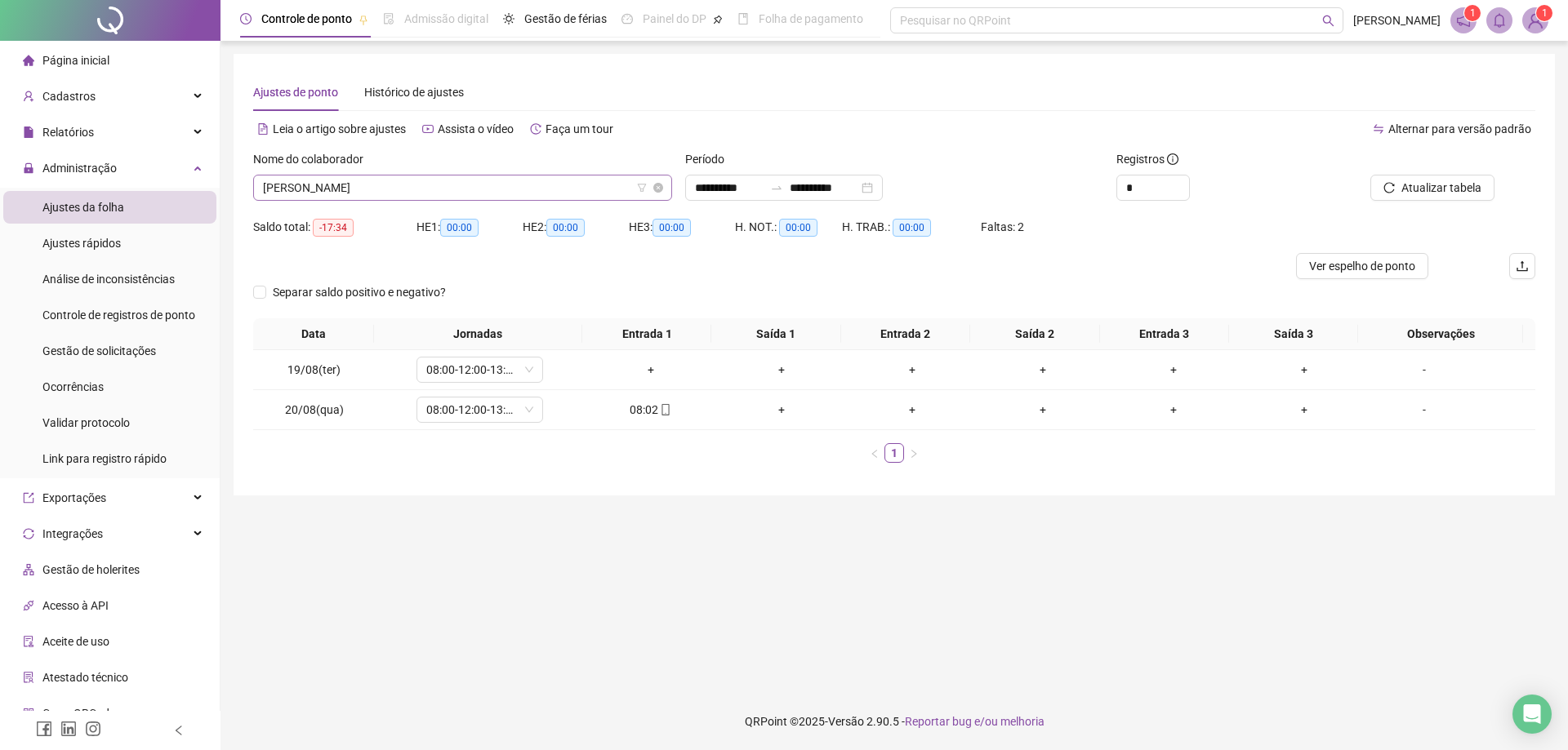
click at [499, 189] on span "[PERSON_NAME]" at bounding box center [462, 187] width 399 height 25
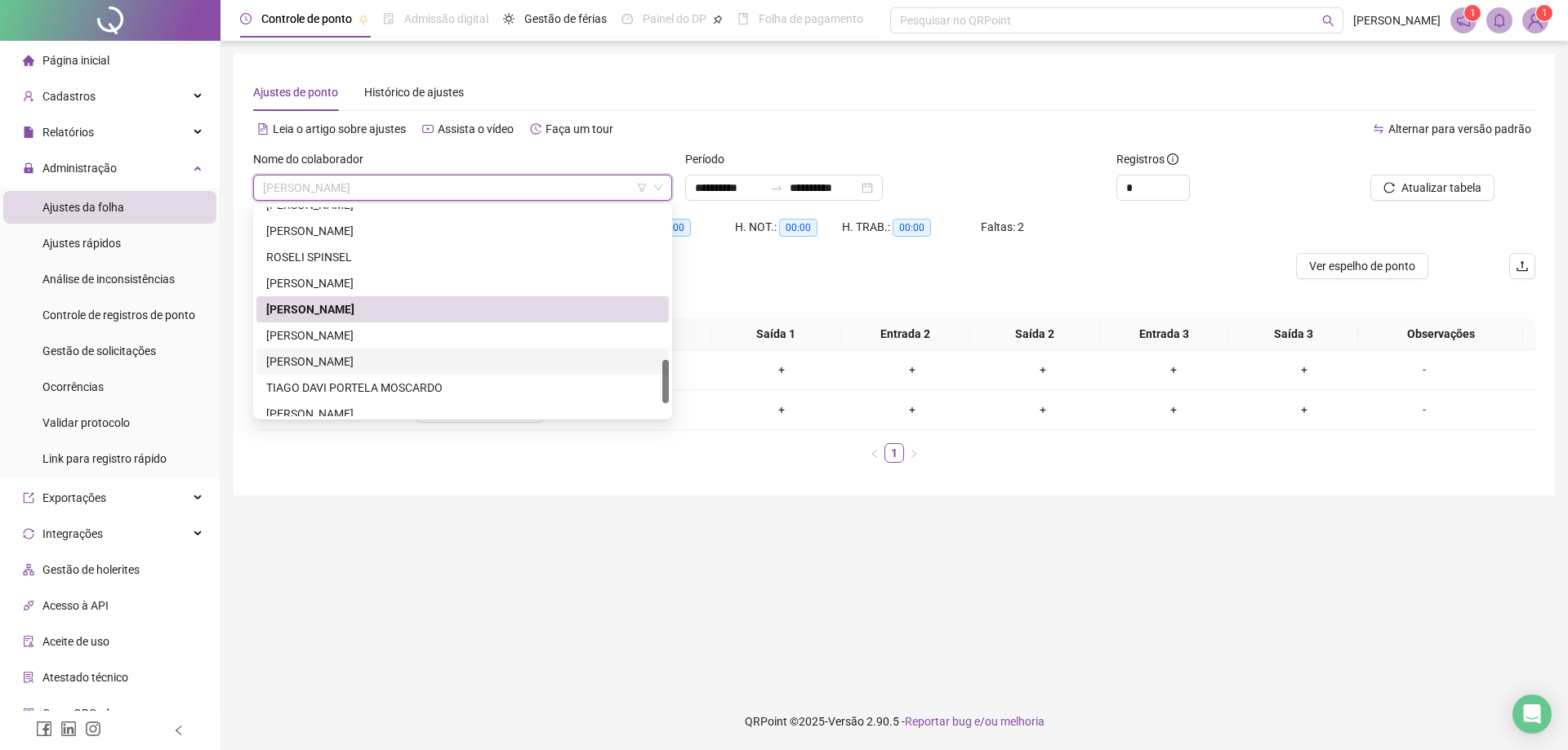
click at [406, 360] on div "[PERSON_NAME]" at bounding box center [463, 361] width 393 height 18
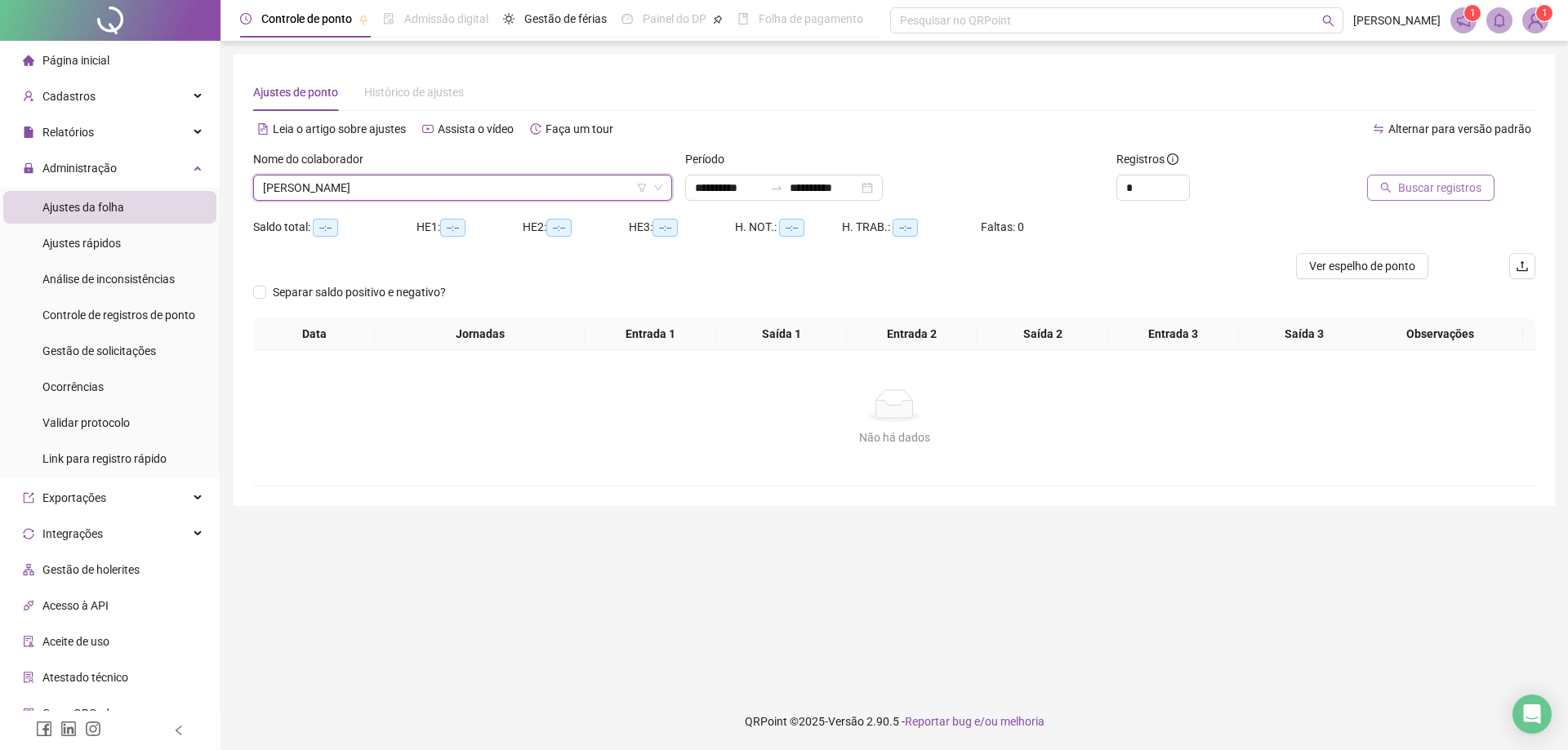
click at [1445, 193] on span "Buscar registros" at bounding box center [1440, 187] width 83 height 18
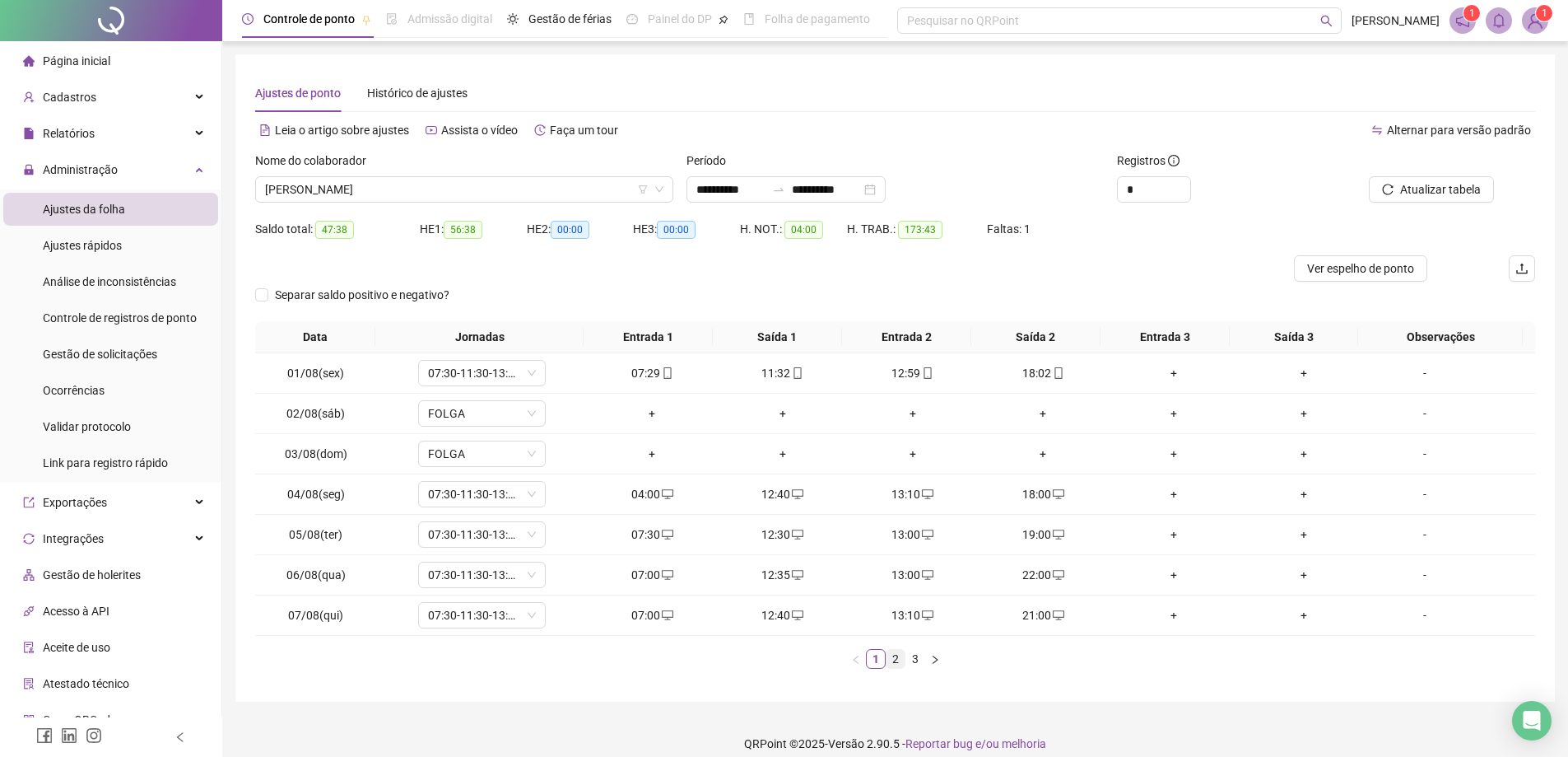
click at [900, 663] on link "2" at bounding box center [896, 658] width 18 height 18
click at [915, 663] on link "3" at bounding box center [915, 658] width 18 height 18
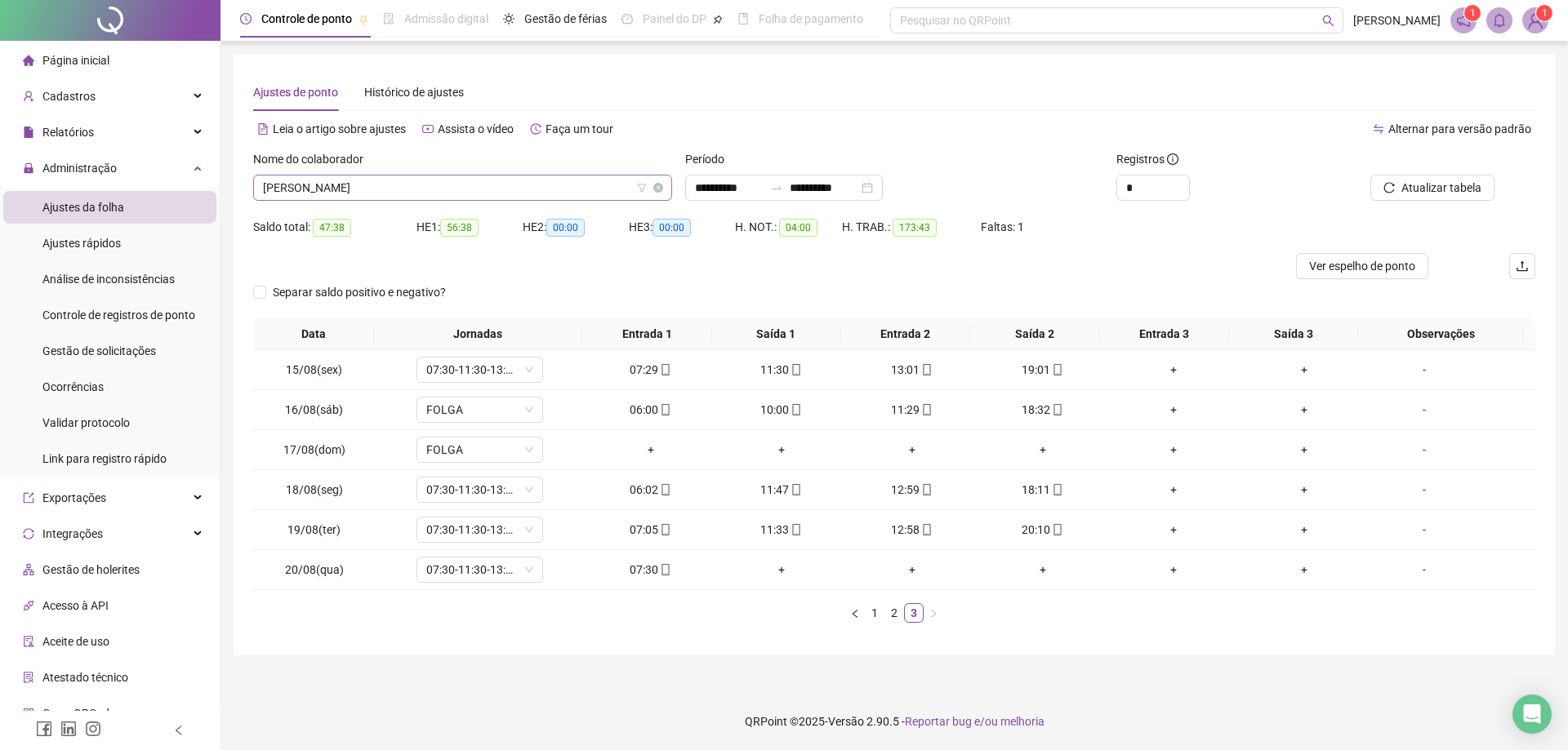
click at [498, 188] on span "[PERSON_NAME]" at bounding box center [462, 187] width 399 height 25
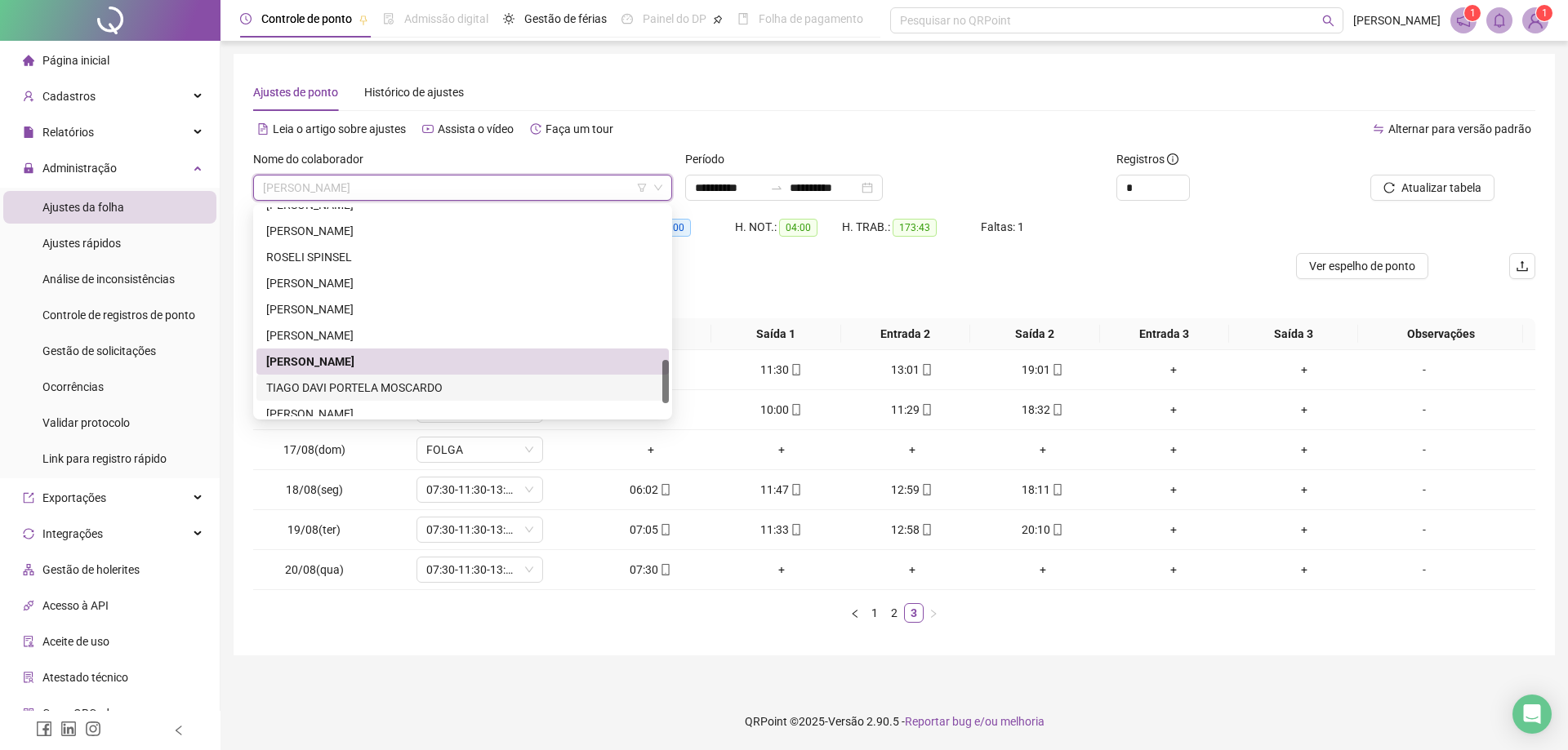
click at [356, 388] on div "TIAGO DAVI PORTELA MOSCARDO" at bounding box center [463, 387] width 393 height 18
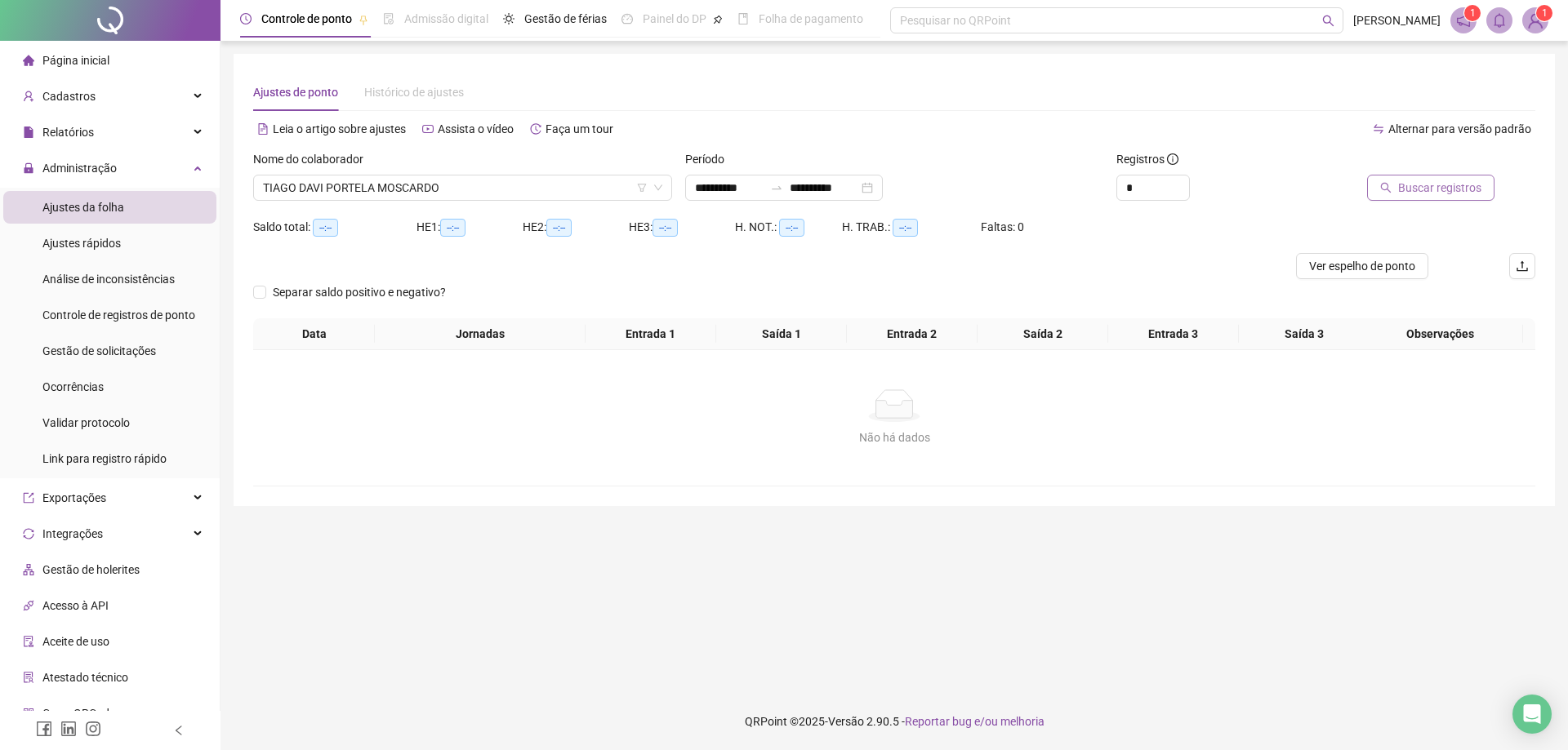
click at [1440, 194] on span "Buscar registros" at bounding box center [1440, 187] width 83 height 18
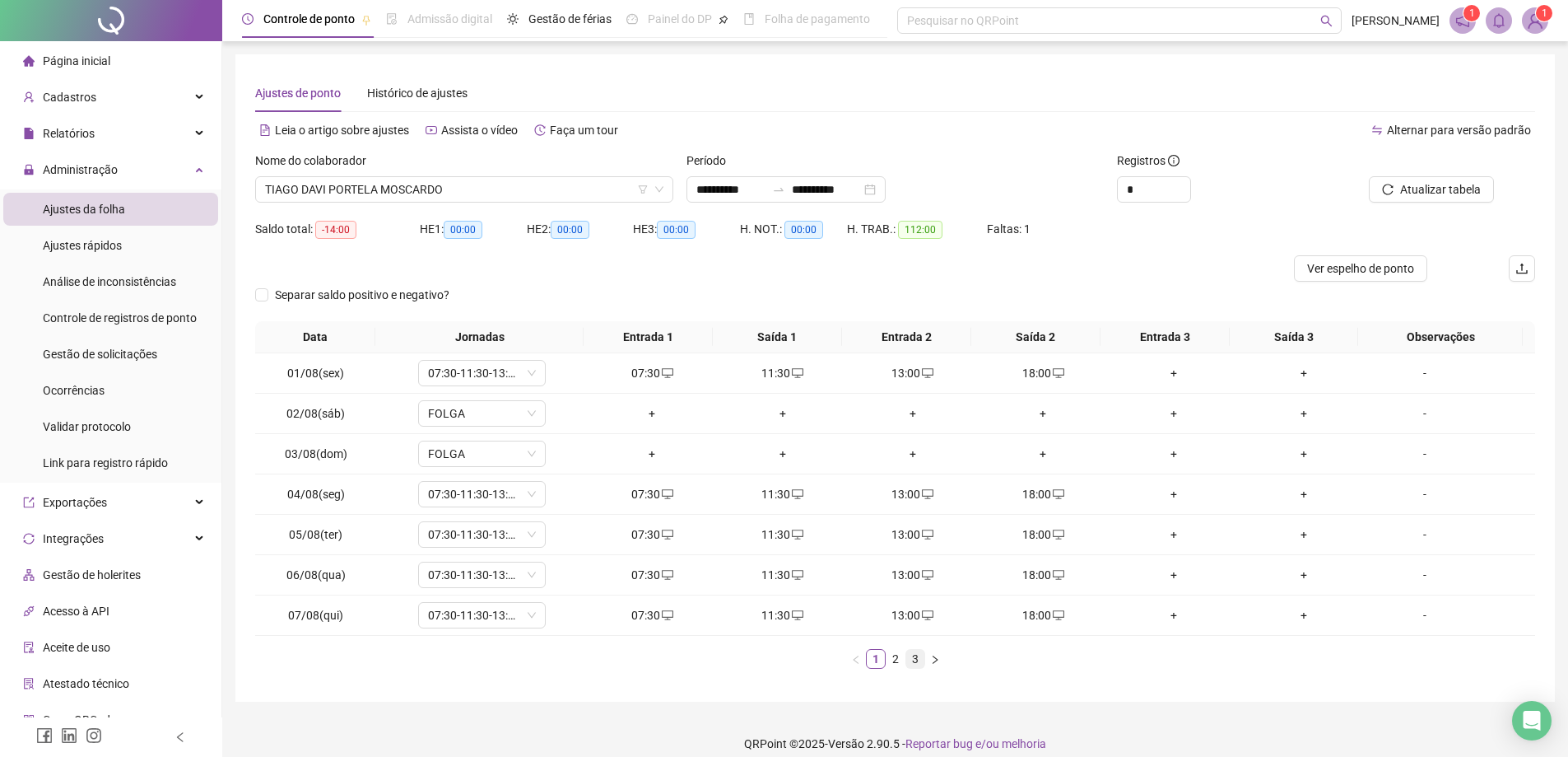
click at [916, 659] on link "3" at bounding box center [915, 658] width 18 height 18
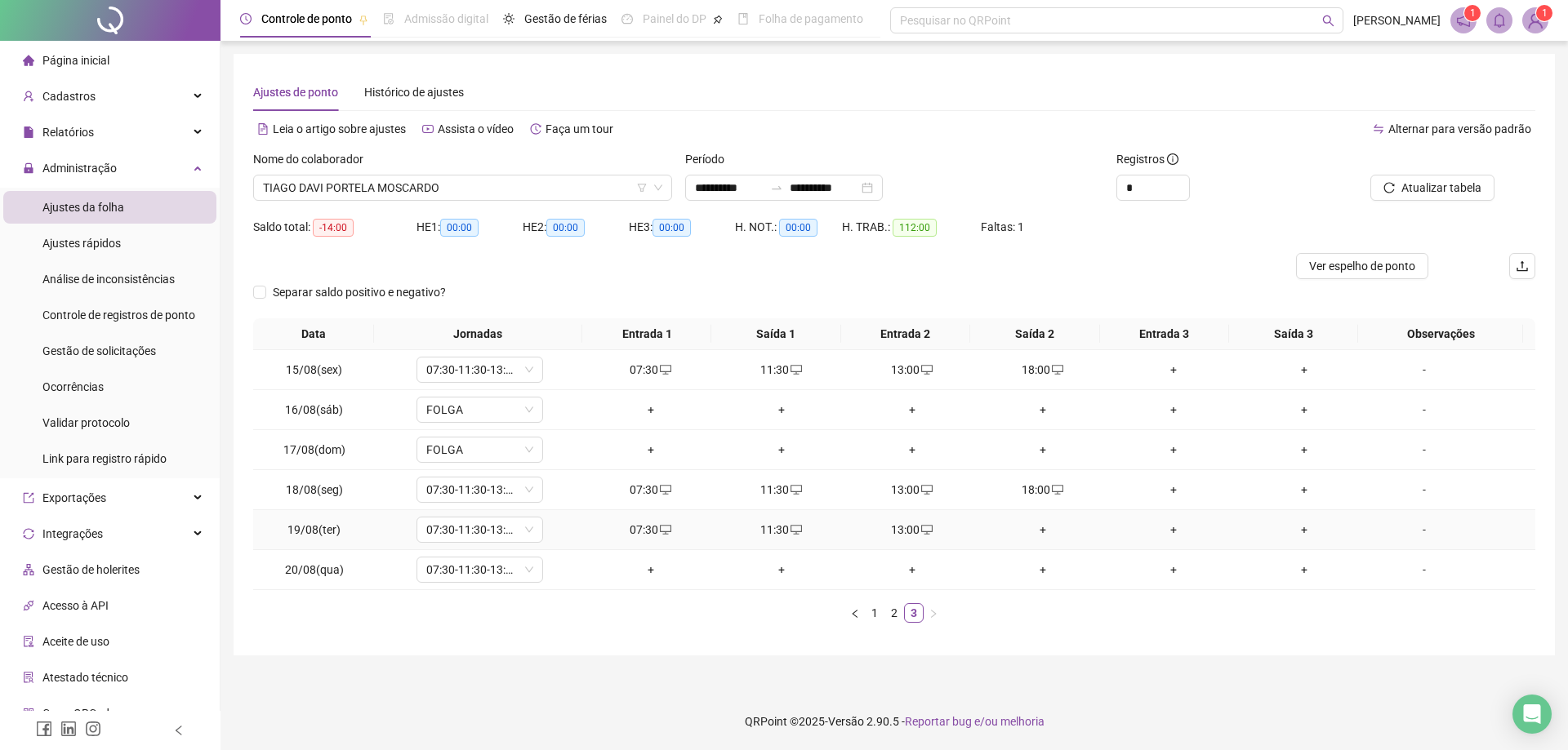
click at [1041, 533] on div "+" at bounding box center [1043, 529] width 117 height 18
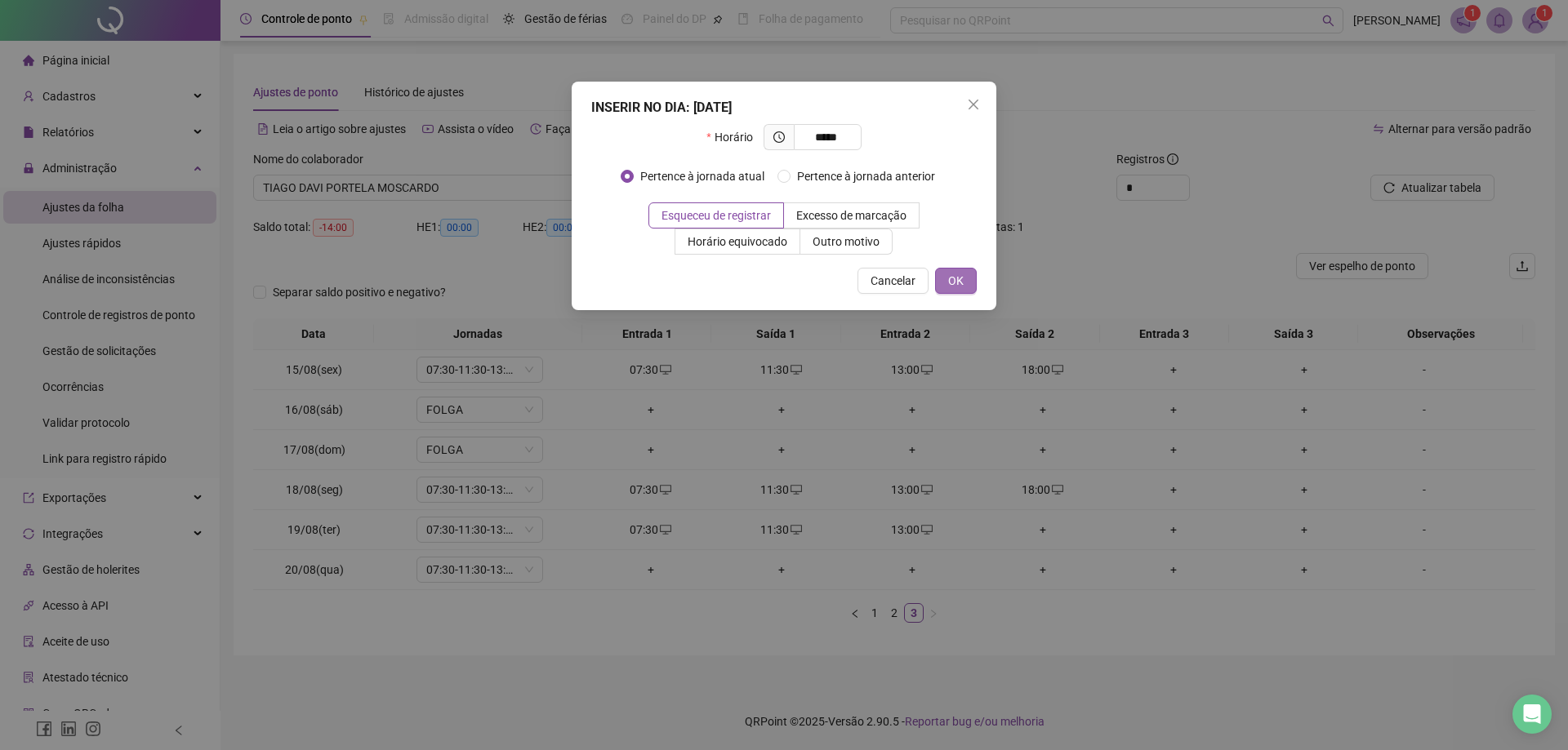
type input "*****"
click at [954, 287] on span "OK" at bounding box center [955, 281] width 15 height 18
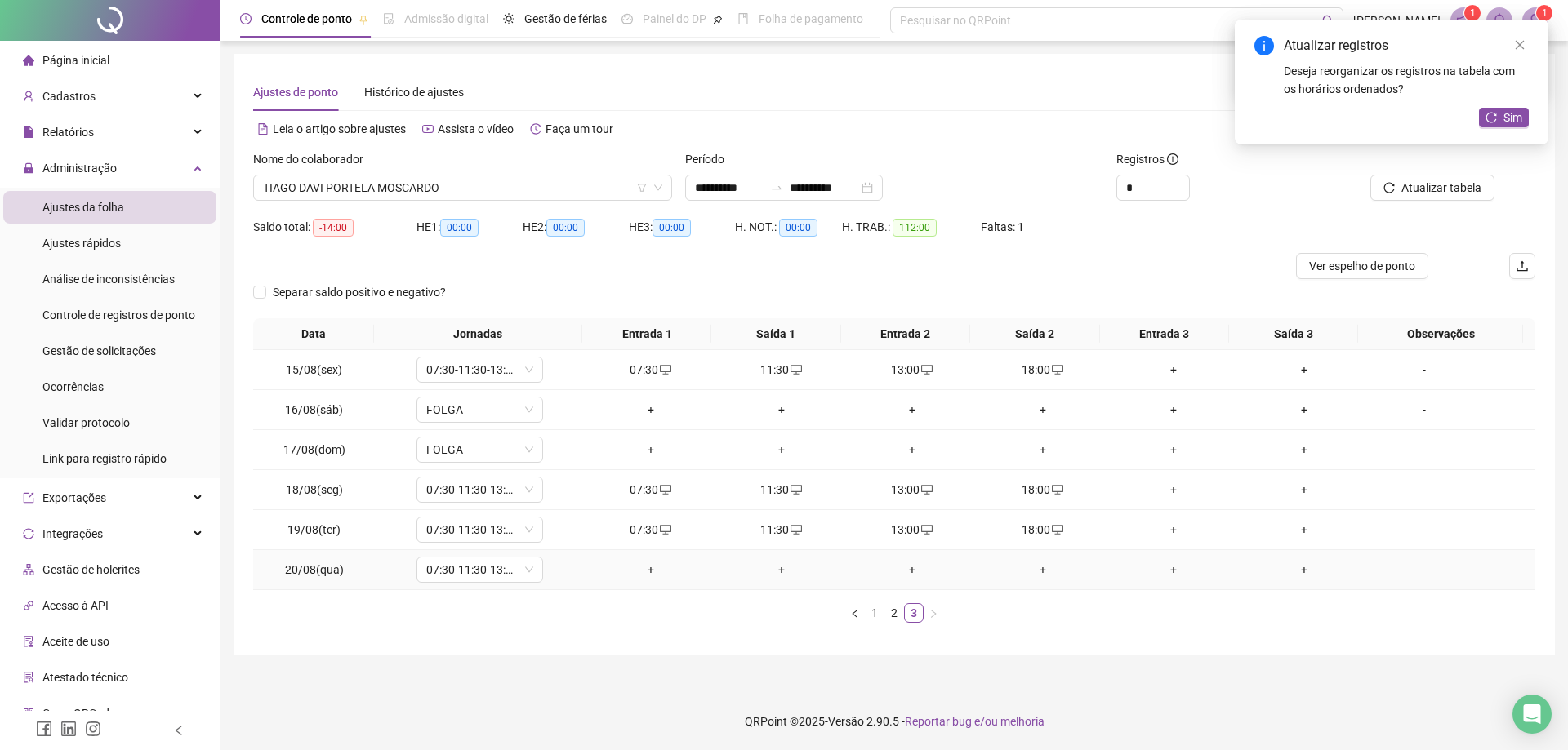
click at [658, 574] on div "+" at bounding box center [651, 569] width 117 height 18
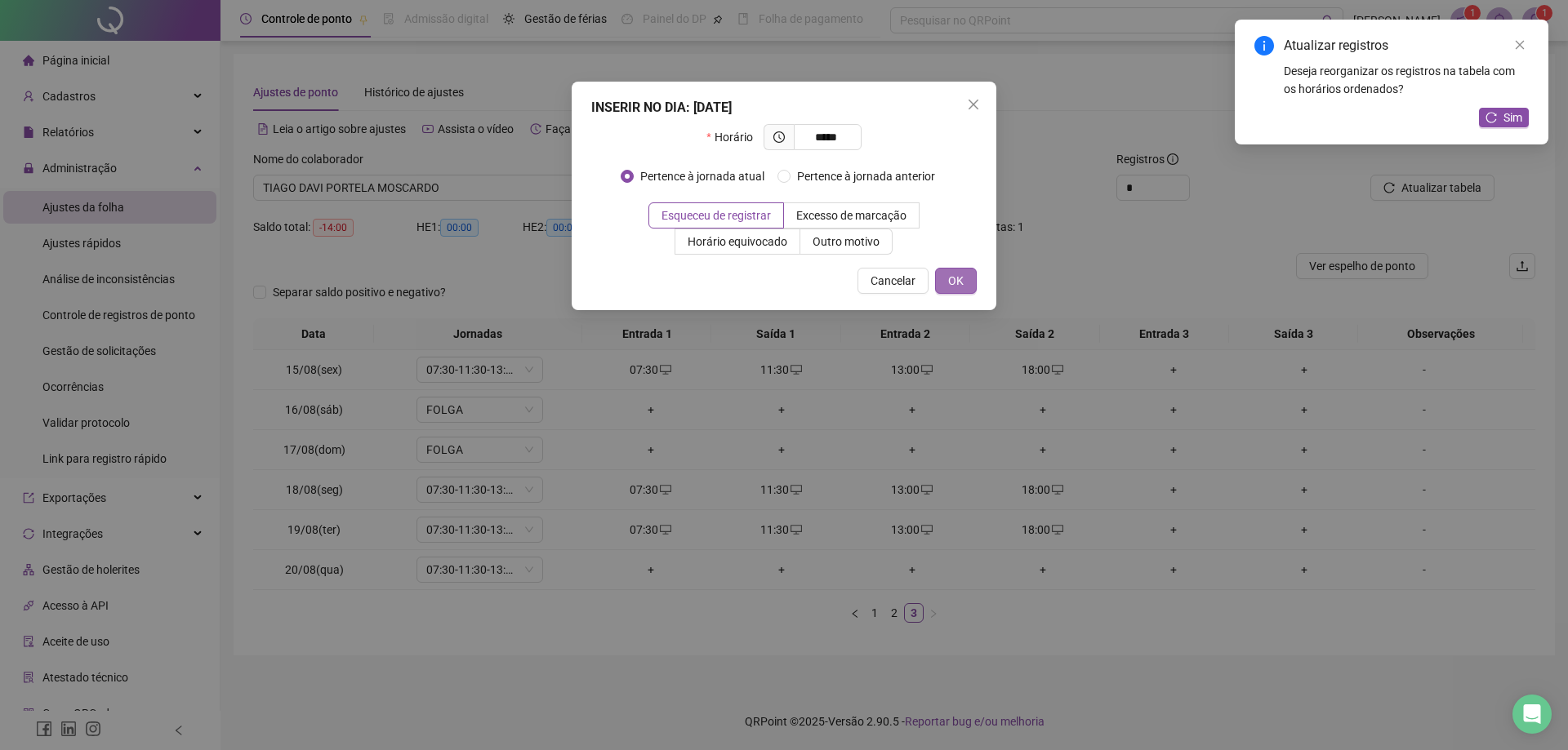
type input "*****"
click at [949, 274] on span "OK" at bounding box center [955, 281] width 15 height 18
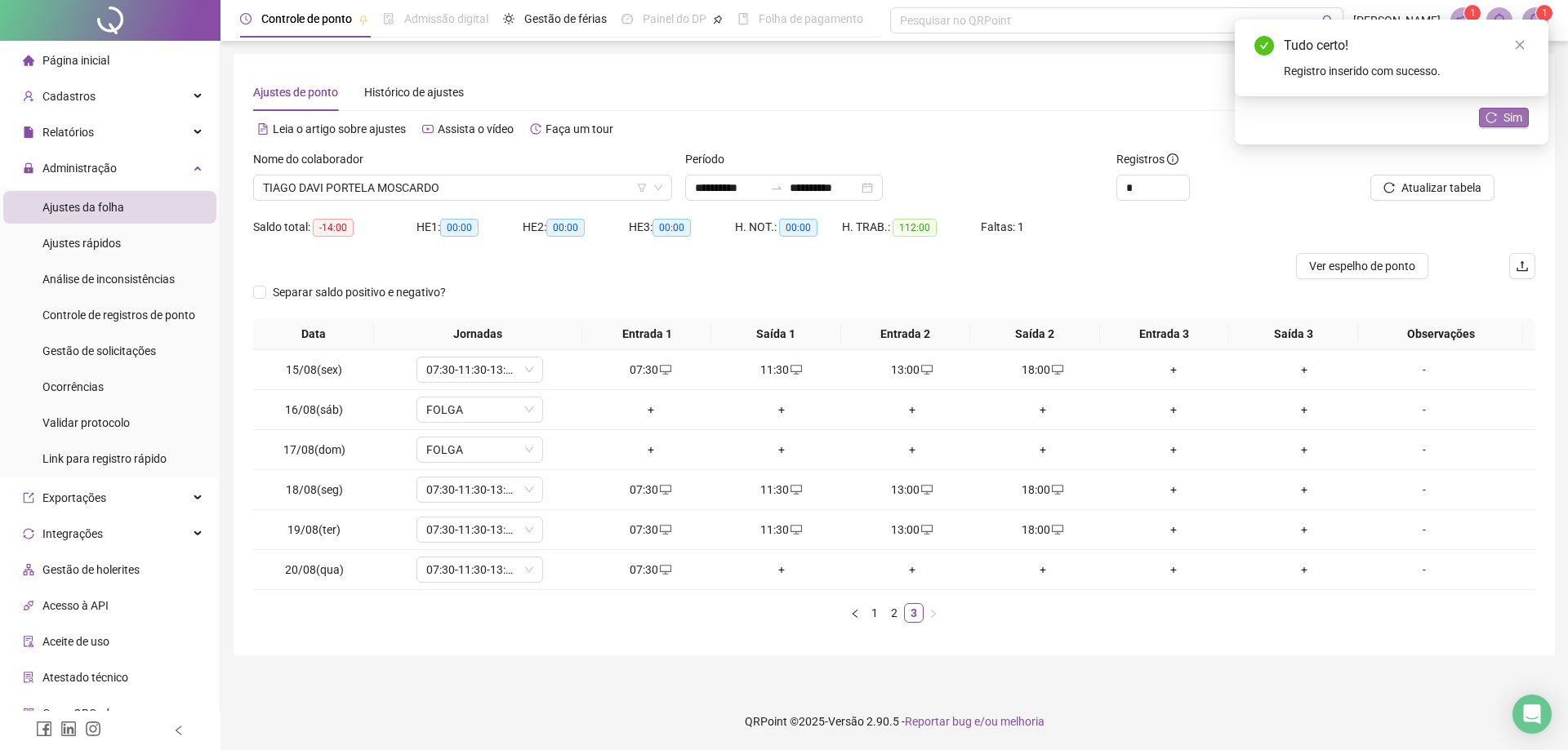
click at [1491, 111] on icon "reload" at bounding box center [1491, 116] width 11 height 11
click at [1422, 193] on span "Atualizar tabela" at bounding box center [1441, 187] width 80 height 18
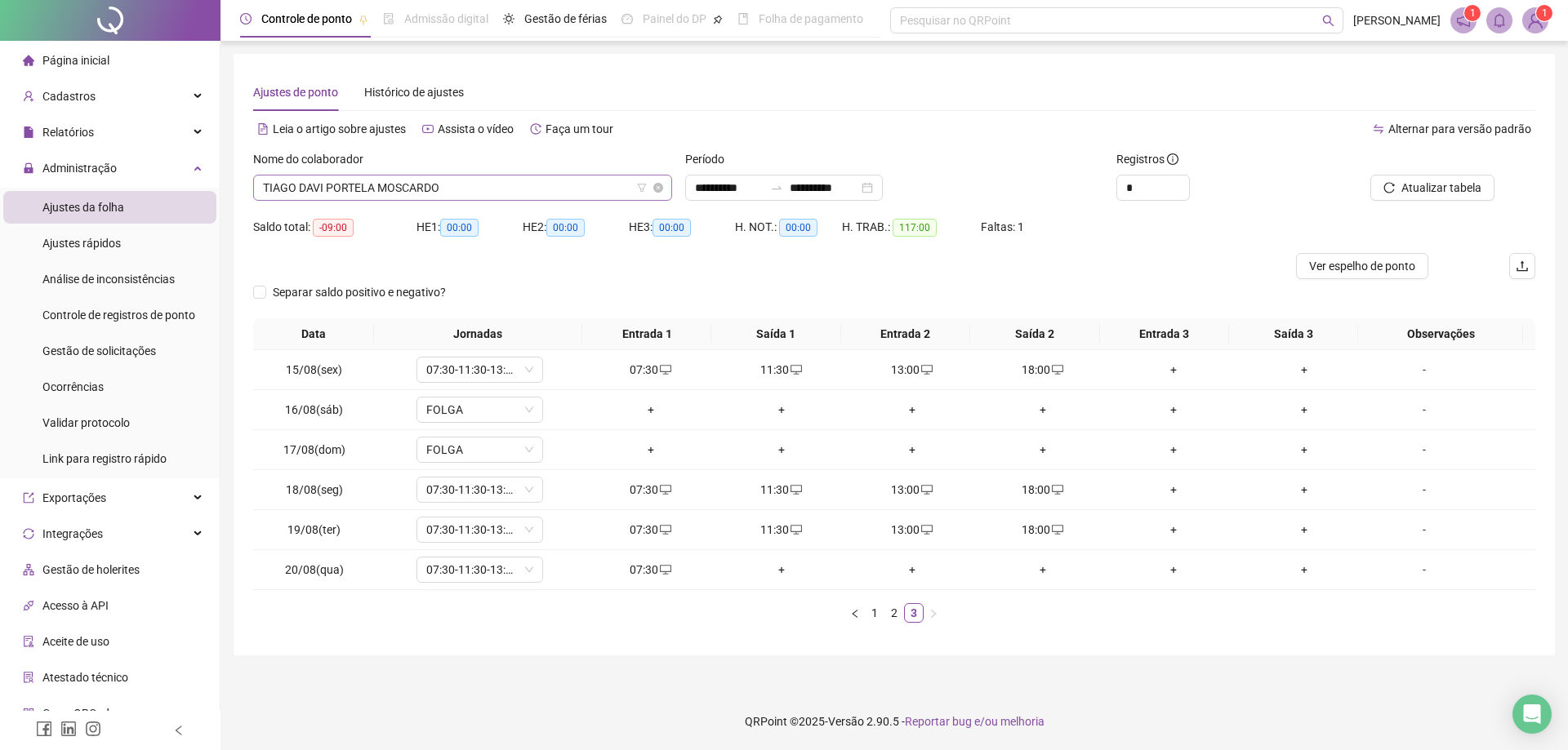
click at [470, 180] on span "TIAGO DAVI PORTELA MOSCARDO" at bounding box center [462, 187] width 399 height 25
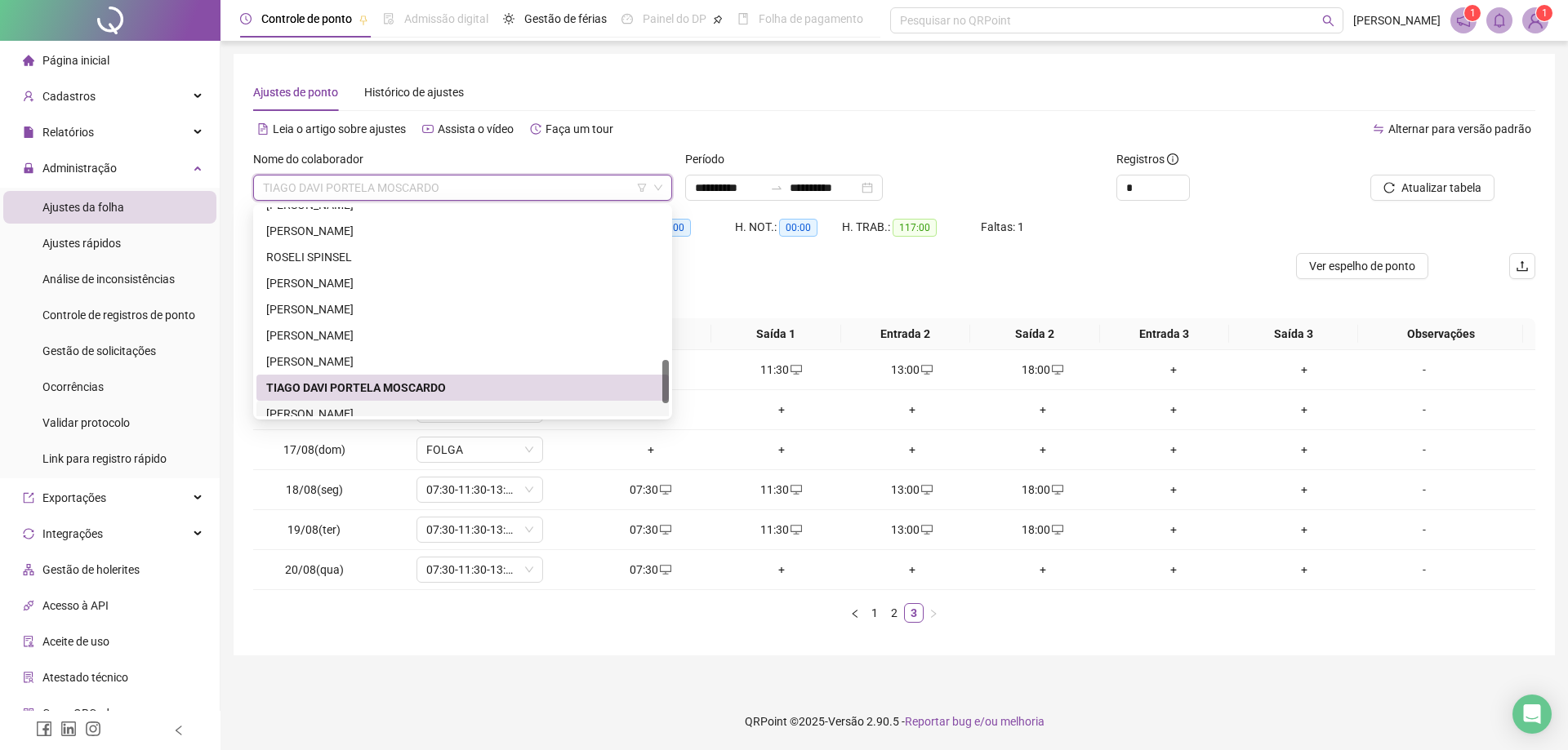
click at [391, 411] on div "[PERSON_NAME]" at bounding box center [463, 413] width 393 height 18
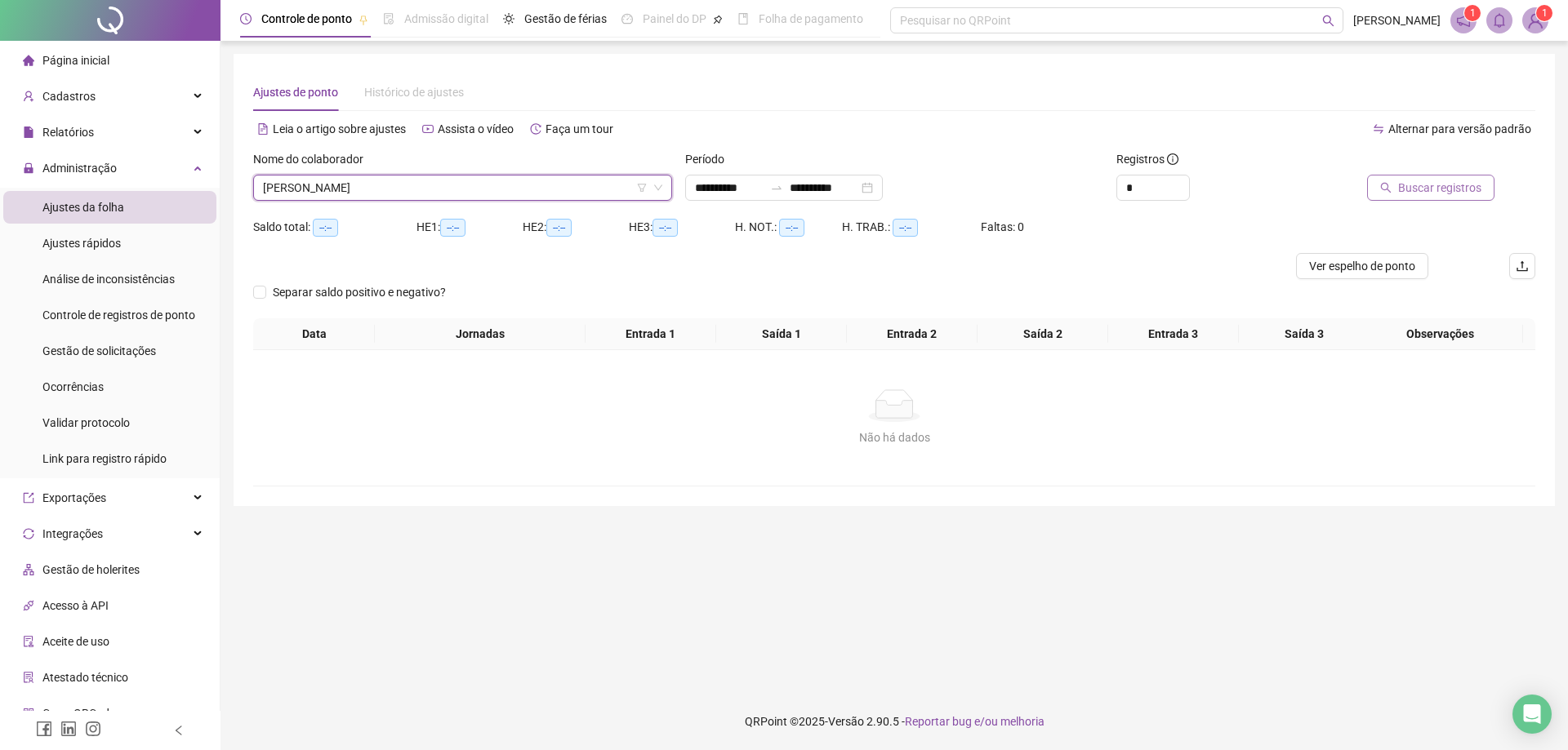
click at [1455, 189] on span "Buscar registros" at bounding box center [1440, 187] width 83 height 18
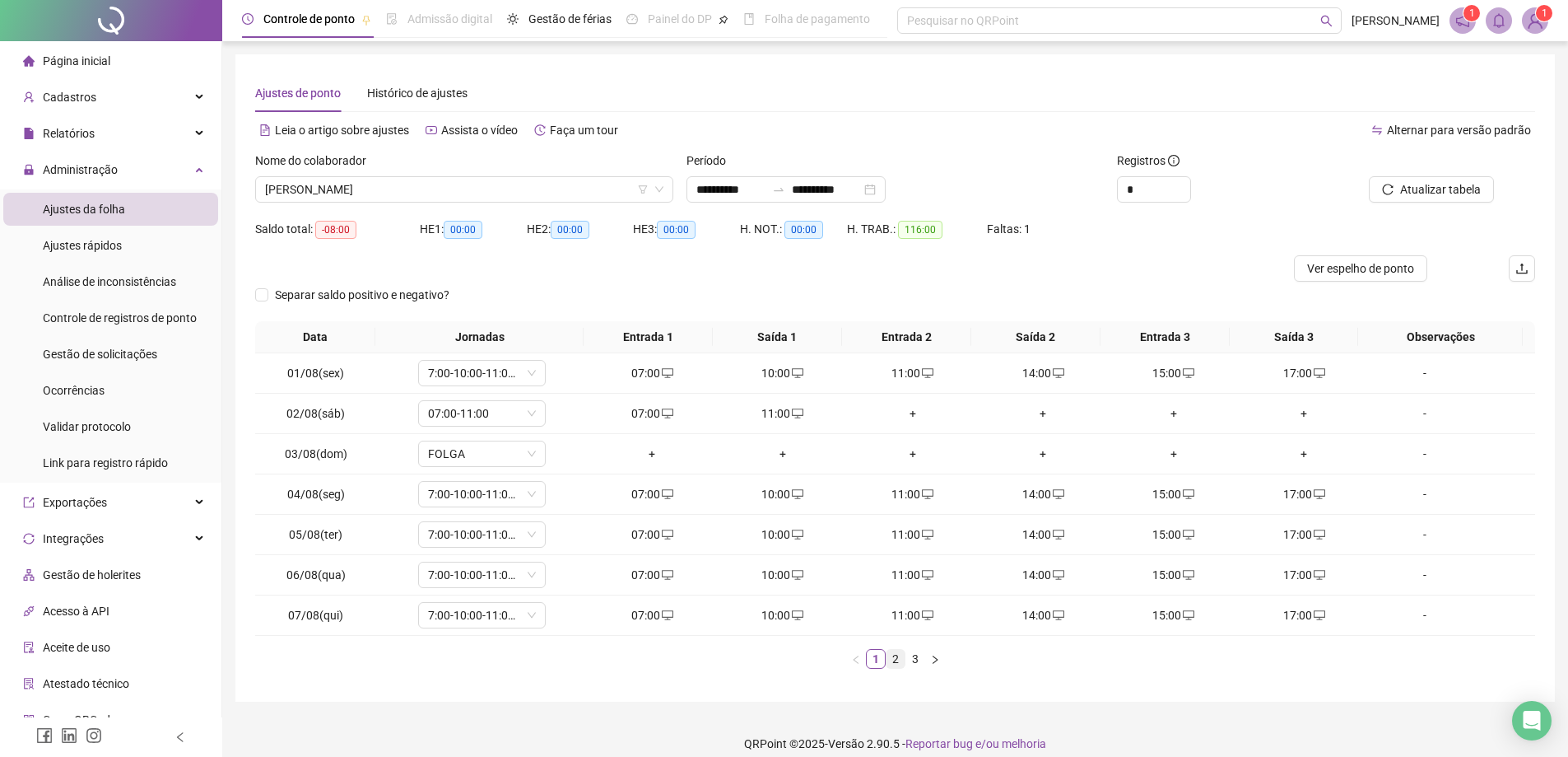
click at [890, 657] on link "2" at bounding box center [896, 658] width 18 height 18
click at [916, 662] on link "3" at bounding box center [915, 658] width 18 height 18
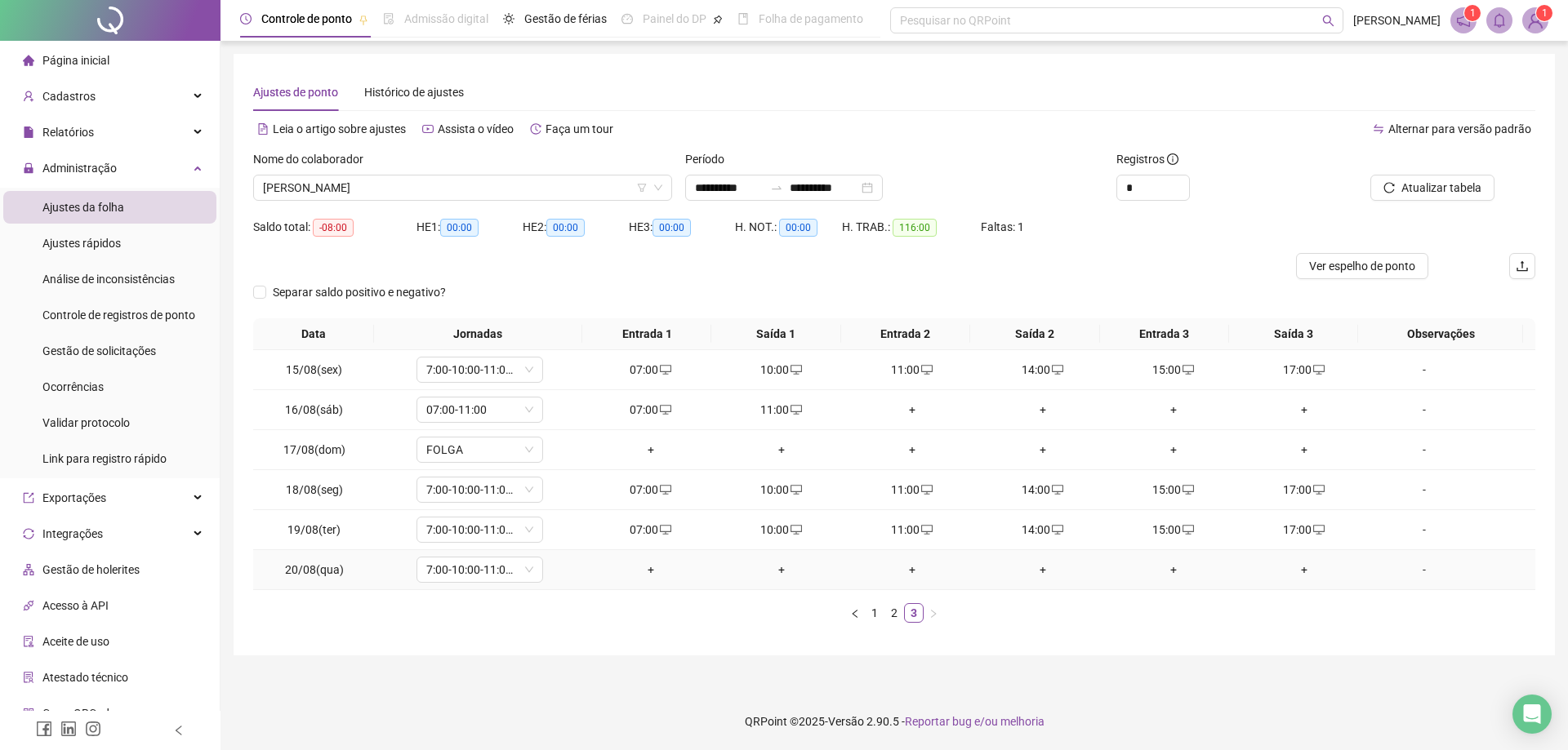
click at [658, 575] on div "+" at bounding box center [651, 569] width 117 height 18
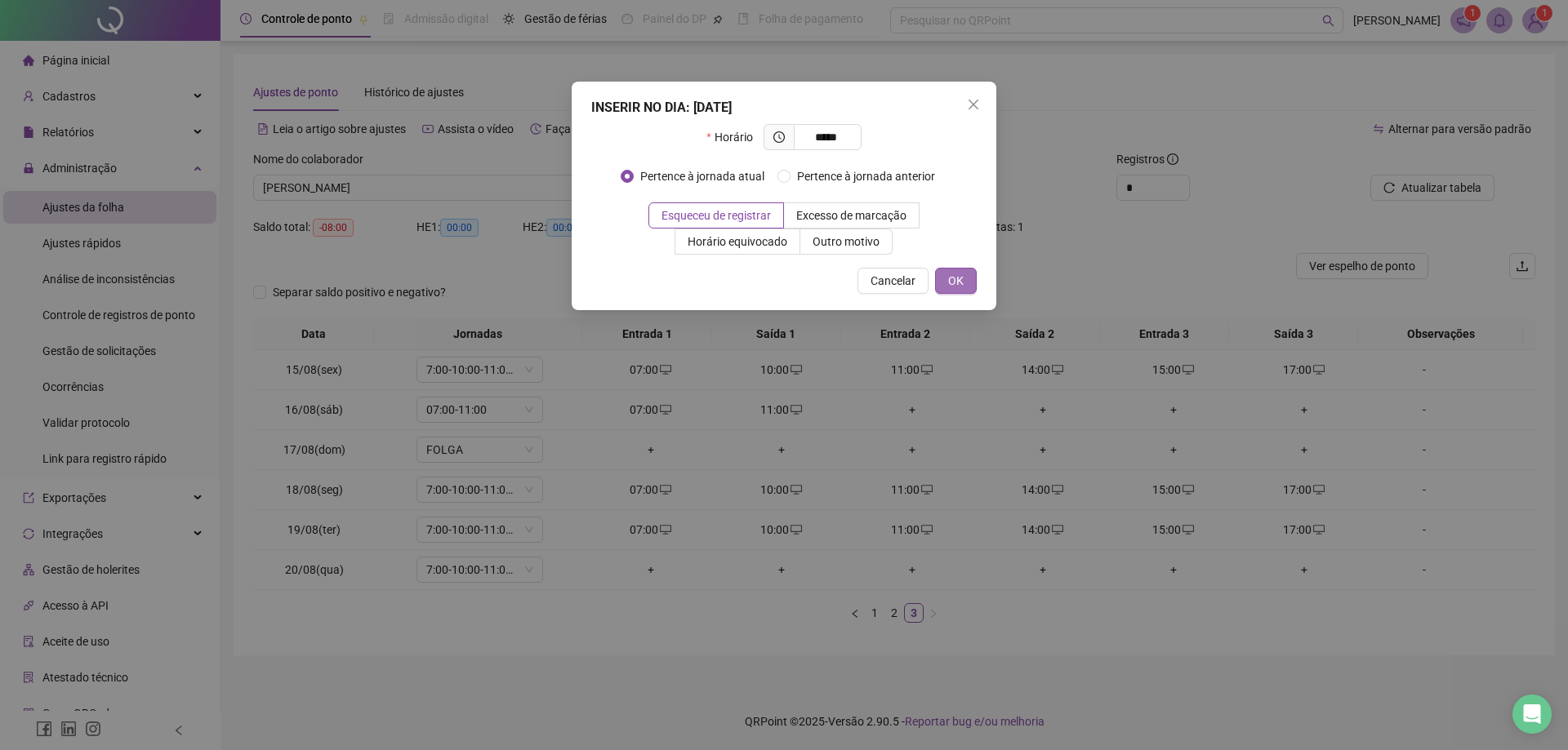
type input "*****"
click at [961, 283] on span "OK" at bounding box center [955, 281] width 15 height 18
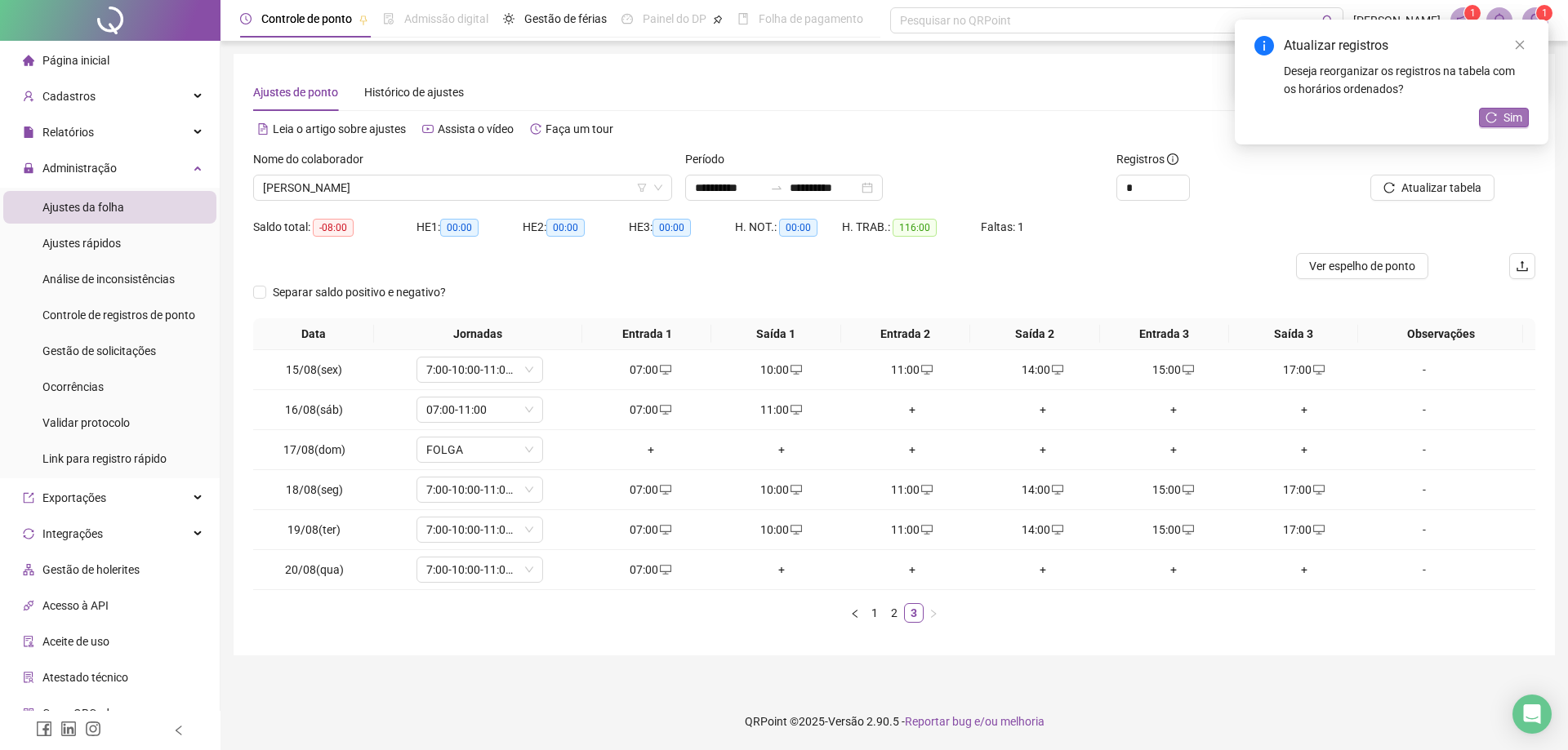
click at [1521, 114] on span "Sim" at bounding box center [1513, 117] width 19 height 18
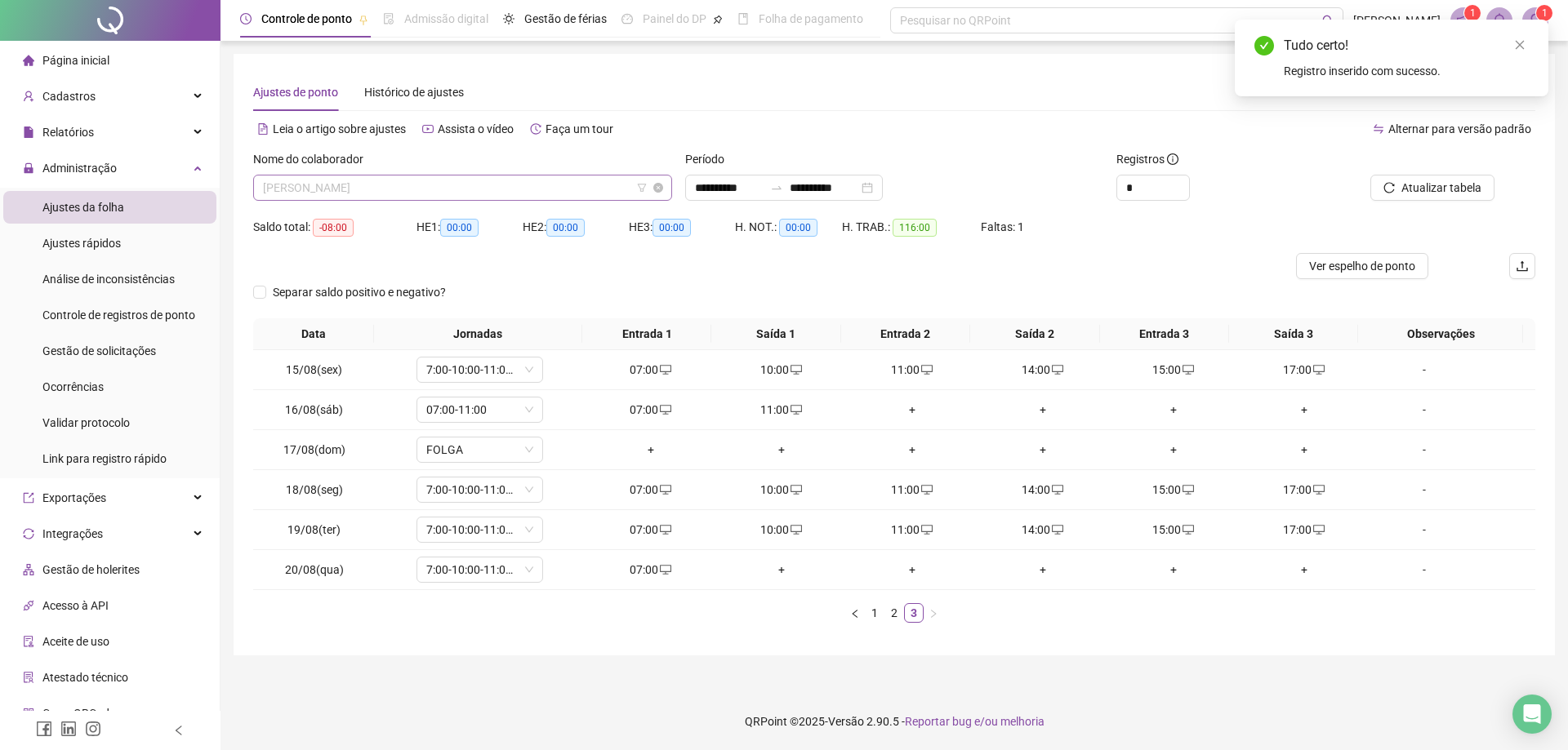
click at [430, 179] on span "[PERSON_NAME]" at bounding box center [462, 187] width 399 height 25
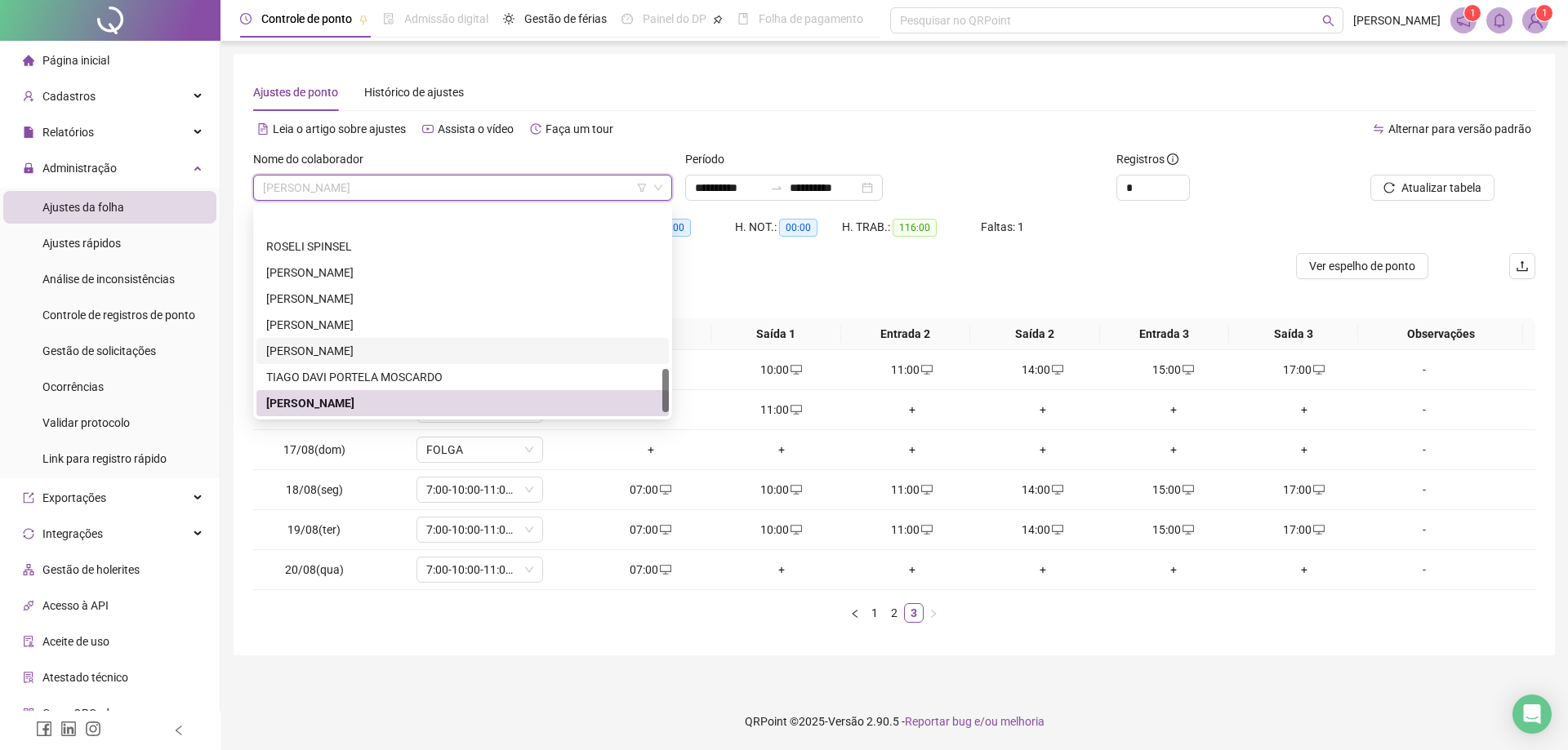
scroll to position [783, 0]
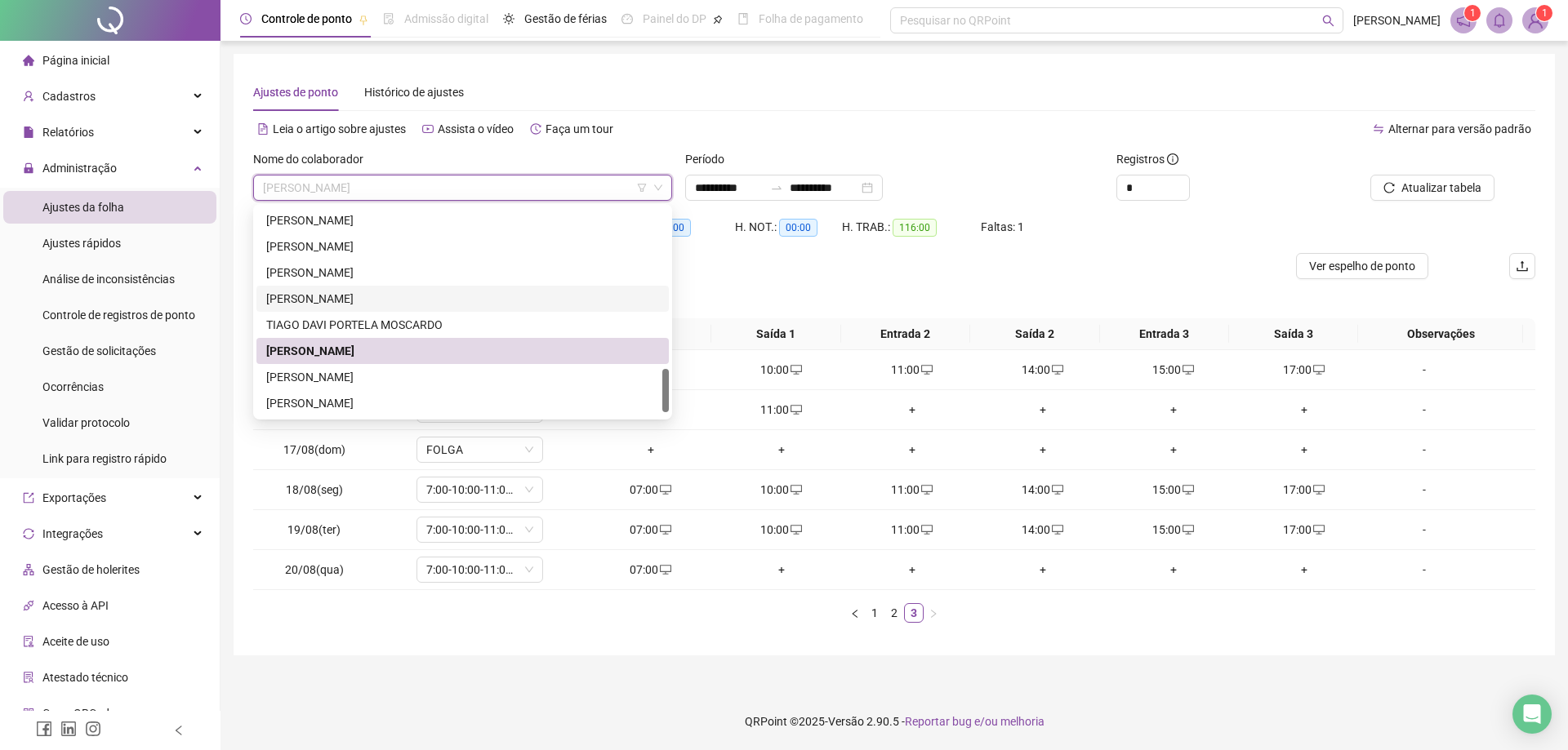
drag, startPoint x: 664, startPoint y: 375, endPoint x: 673, endPoint y: 419, distance: 44.9
click at [673, 419] on body "**********" at bounding box center [784, 375] width 1568 height 750
click at [396, 377] on div "[PERSON_NAME]" at bounding box center [463, 377] width 393 height 18
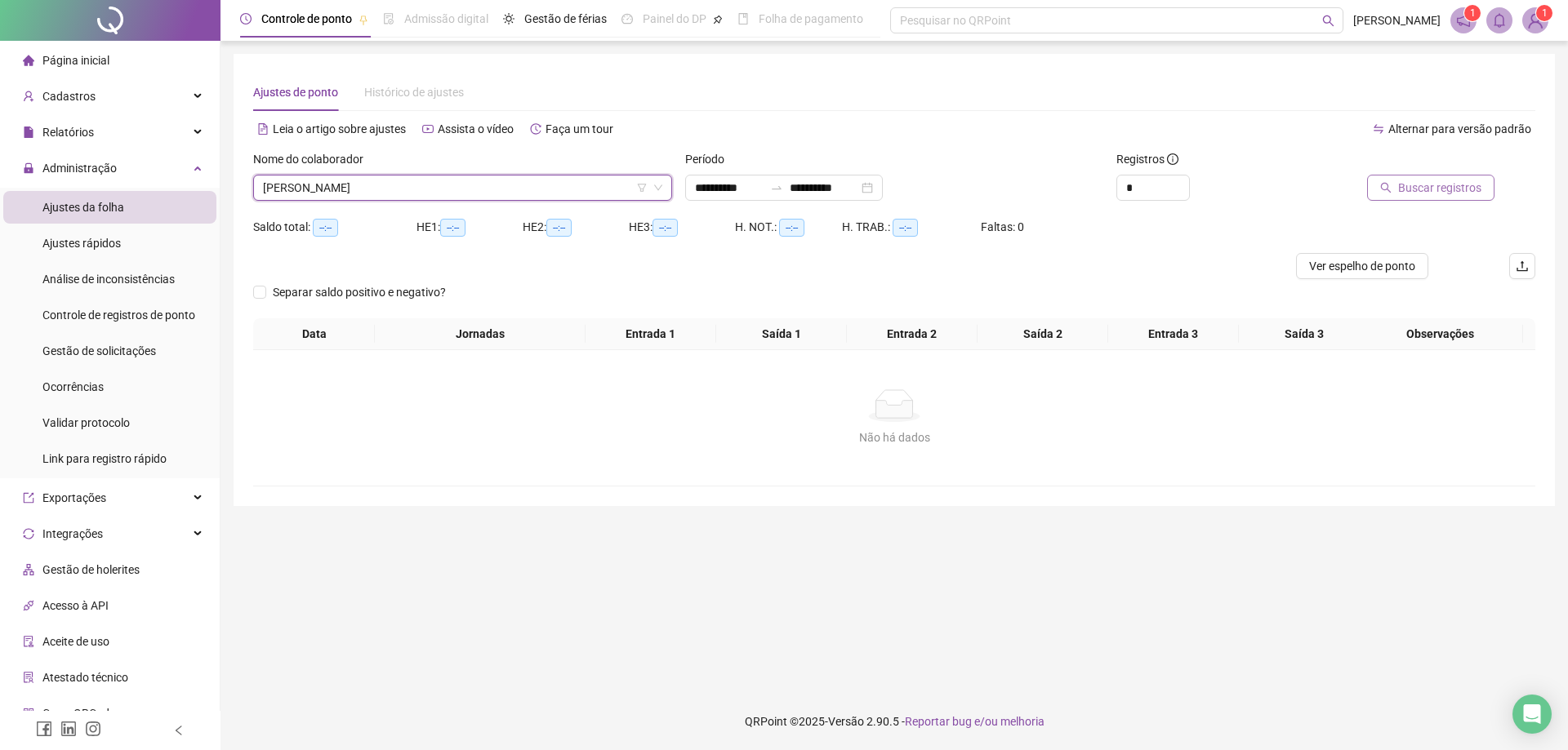
click at [1428, 190] on span "Buscar registros" at bounding box center [1440, 187] width 83 height 18
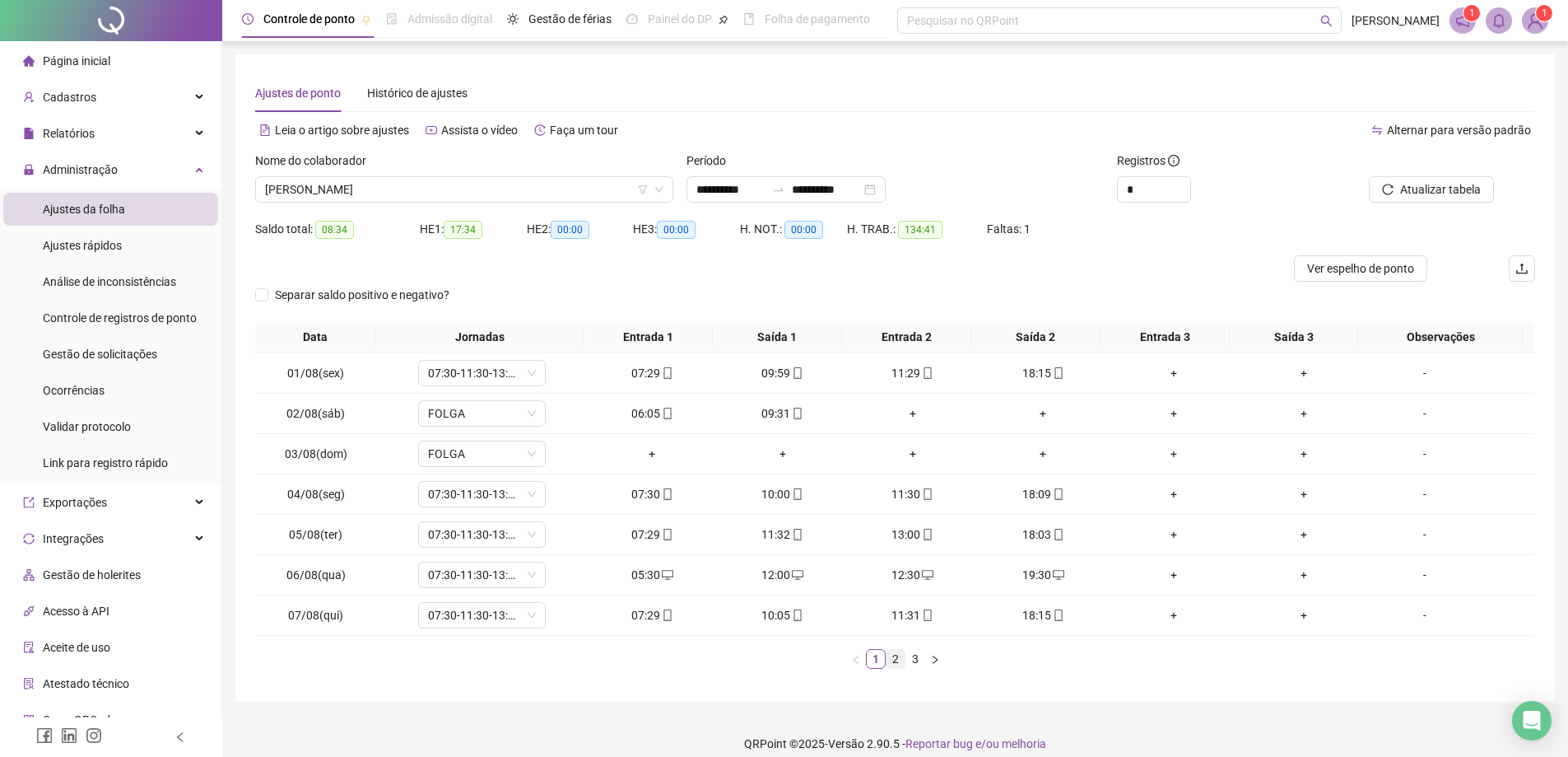
click at [895, 663] on link "2" at bounding box center [896, 658] width 18 height 18
click at [915, 663] on link "3" at bounding box center [915, 658] width 18 height 18
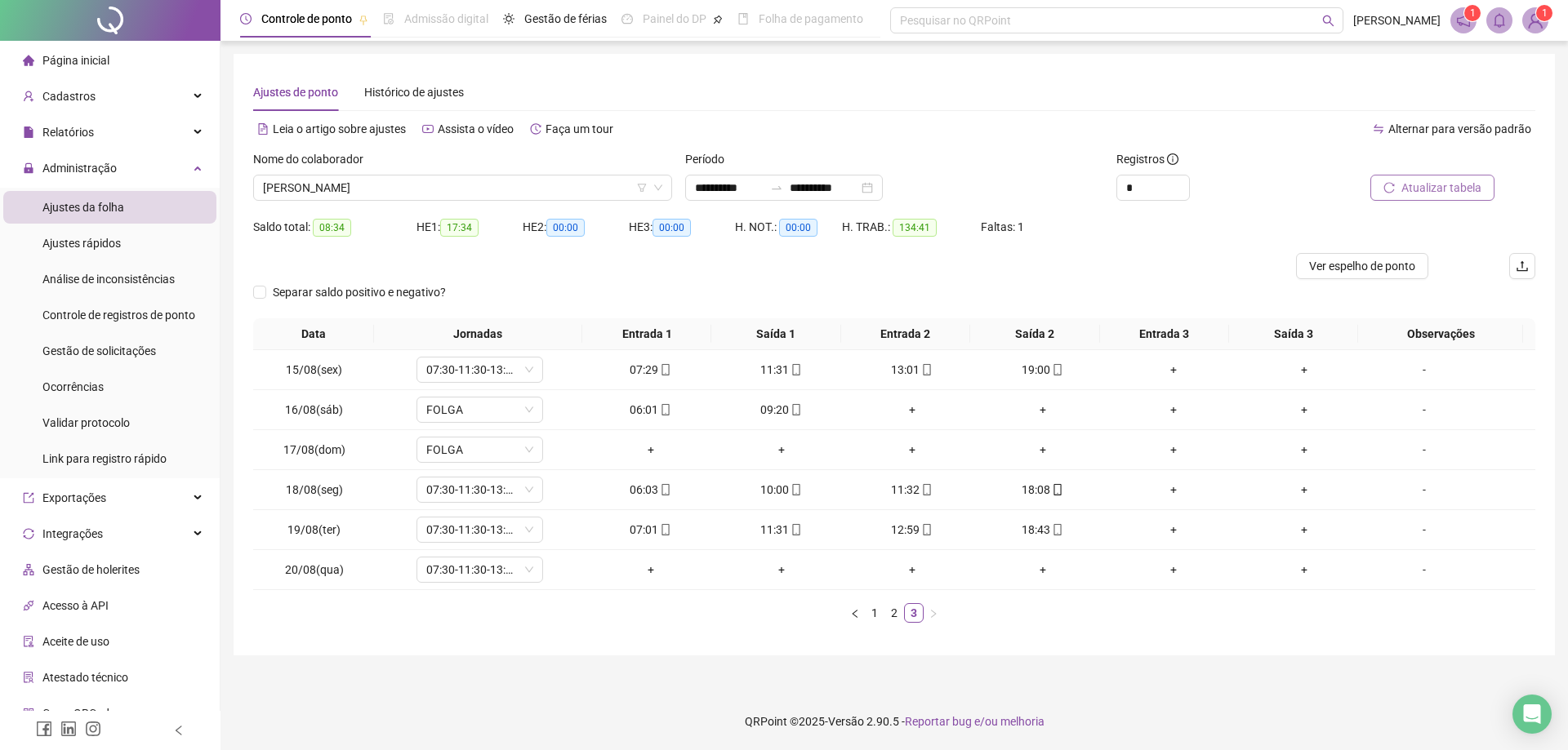
click at [1434, 195] on span "Atualizar tabela" at bounding box center [1441, 187] width 80 height 18
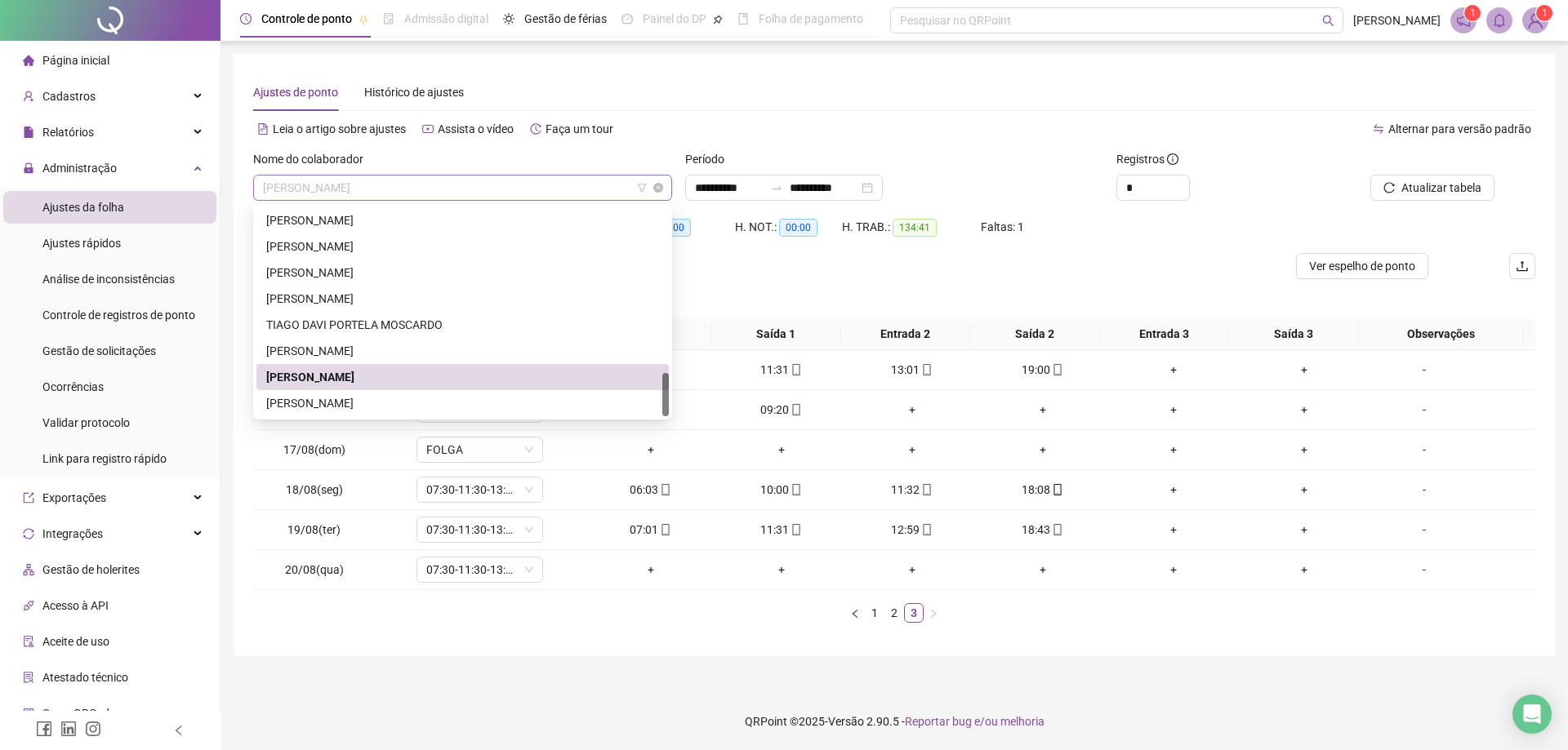
click at [442, 185] on span "[PERSON_NAME]" at bounding box center [462, 187] width 399 height 25
click at [375, 402] on div "[PERSON_NAME]" at bounding box center [463, 403] width 393 height 18
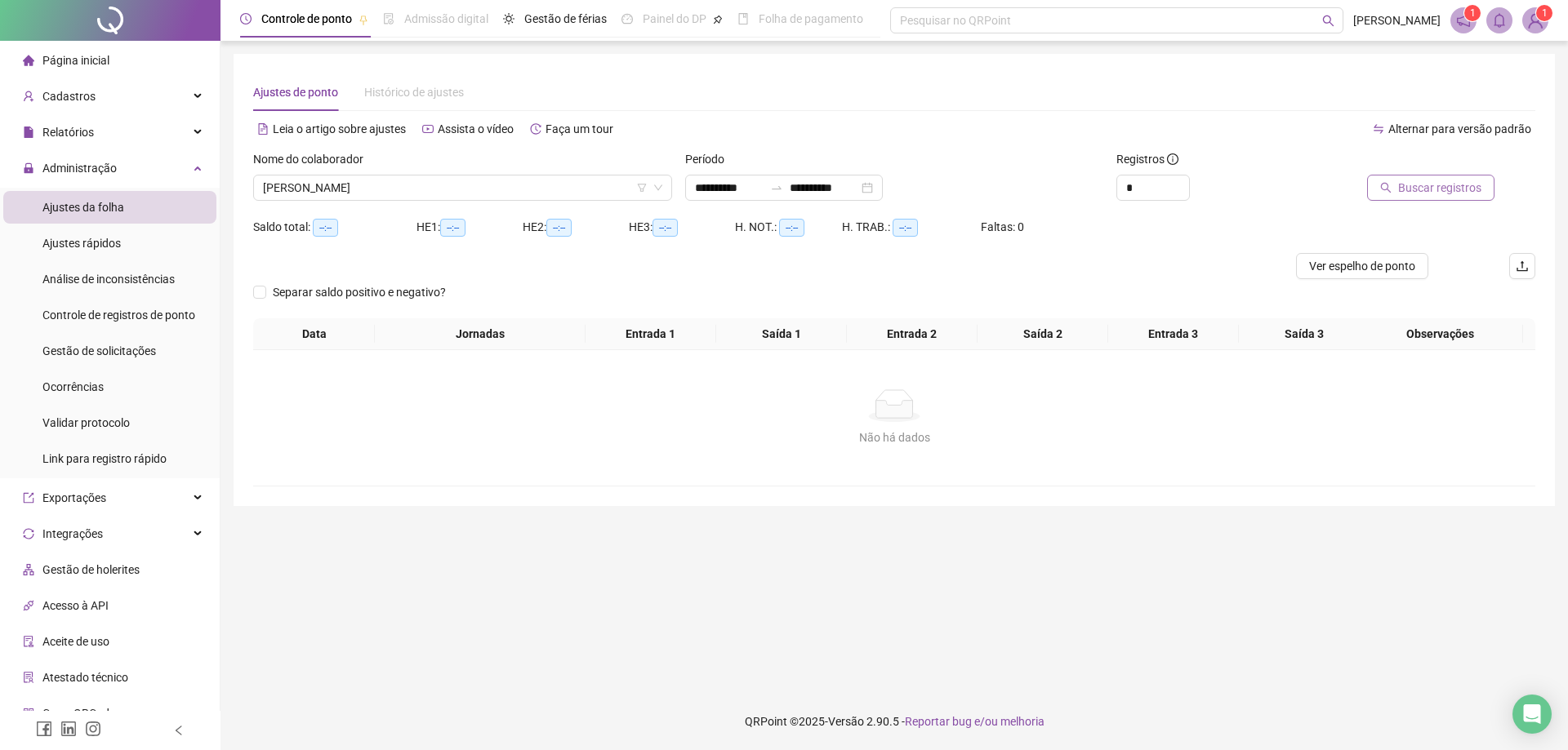
click at [1438, 196] on span "Buscar registros" at bounding box center [1440, 187] width 83 height 18
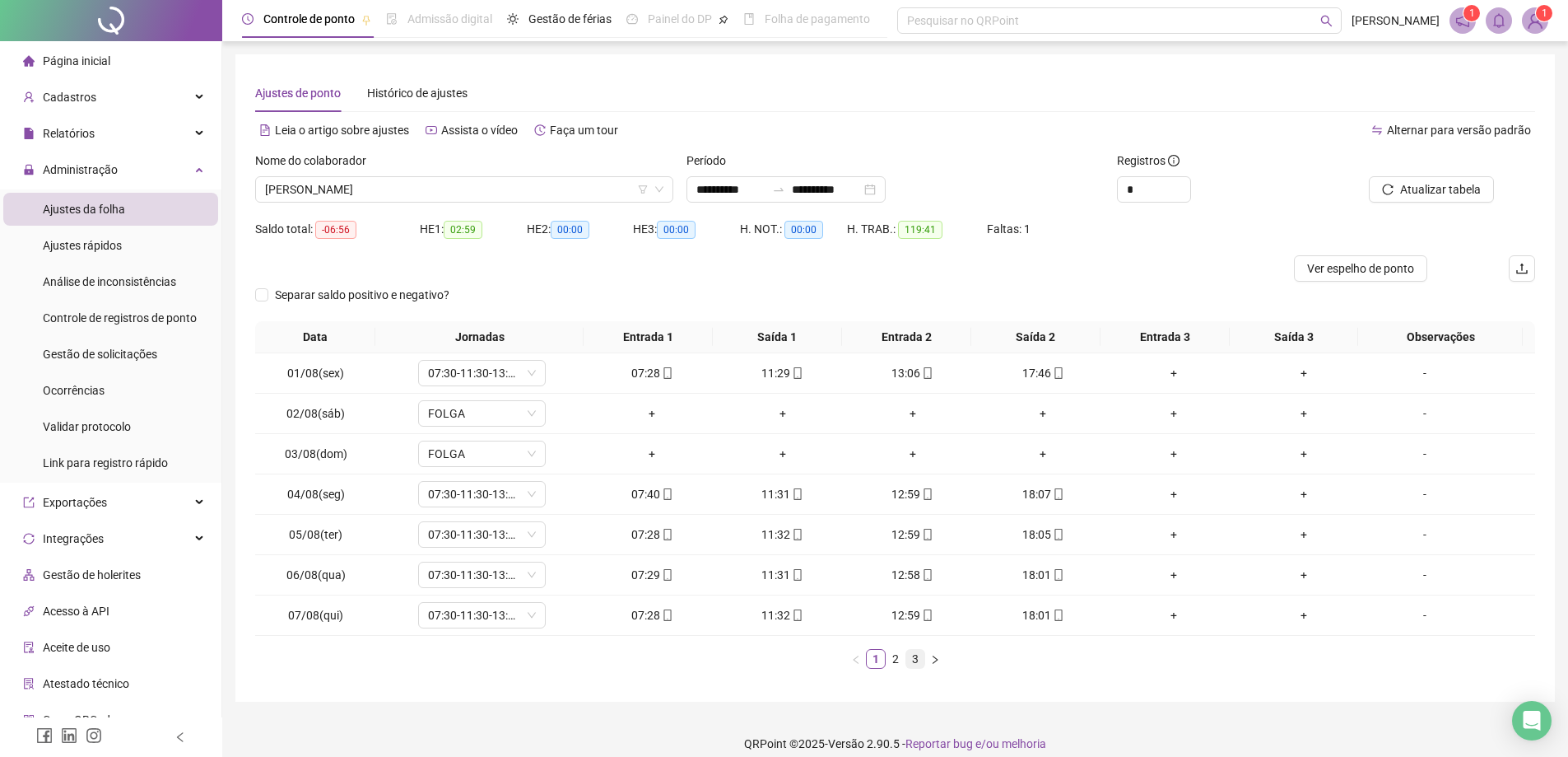
click at [914, 658] on link "3" at bounding box center [915, 658] width 18 height 18
